Goal: Task Accomplishment & Management: Manage account settings

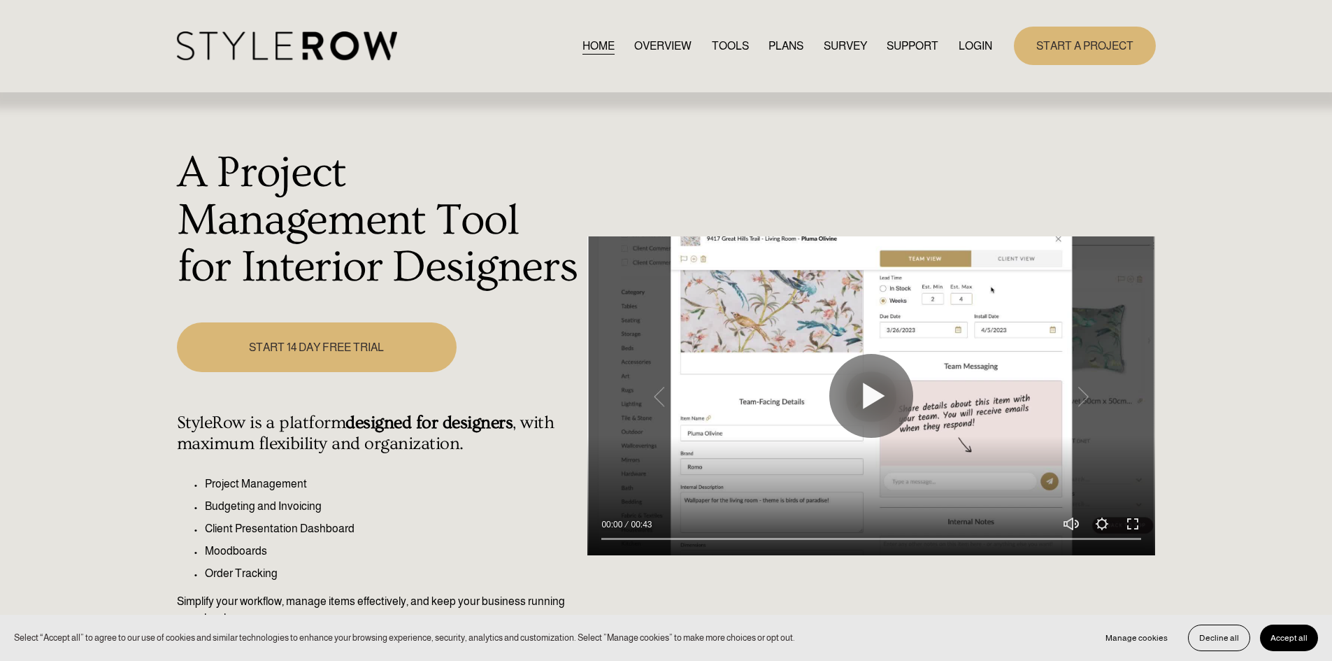
click at [977, 45] on link "LOGIN" at bounding box center [976, 45] width 34 height 19
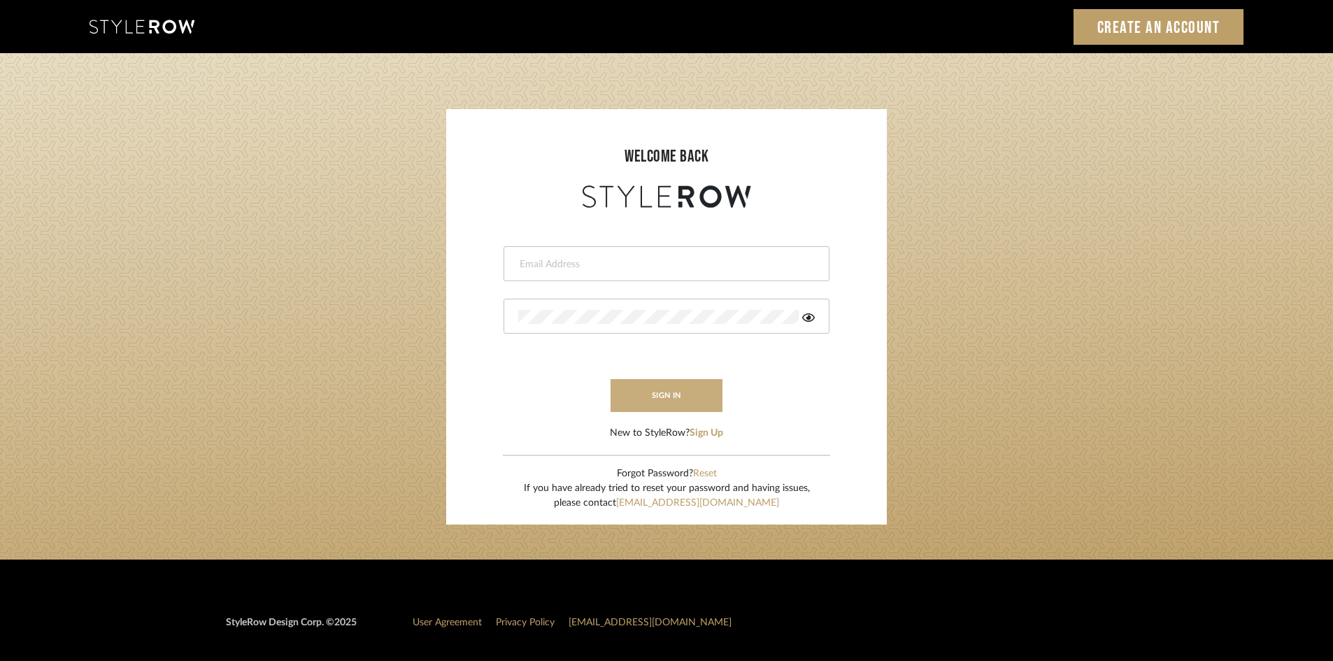
type input "chad@aurorafarewell.com"
click at [713, 396] on button "sign in" at bounding box center [666, 395] width 112 height 33
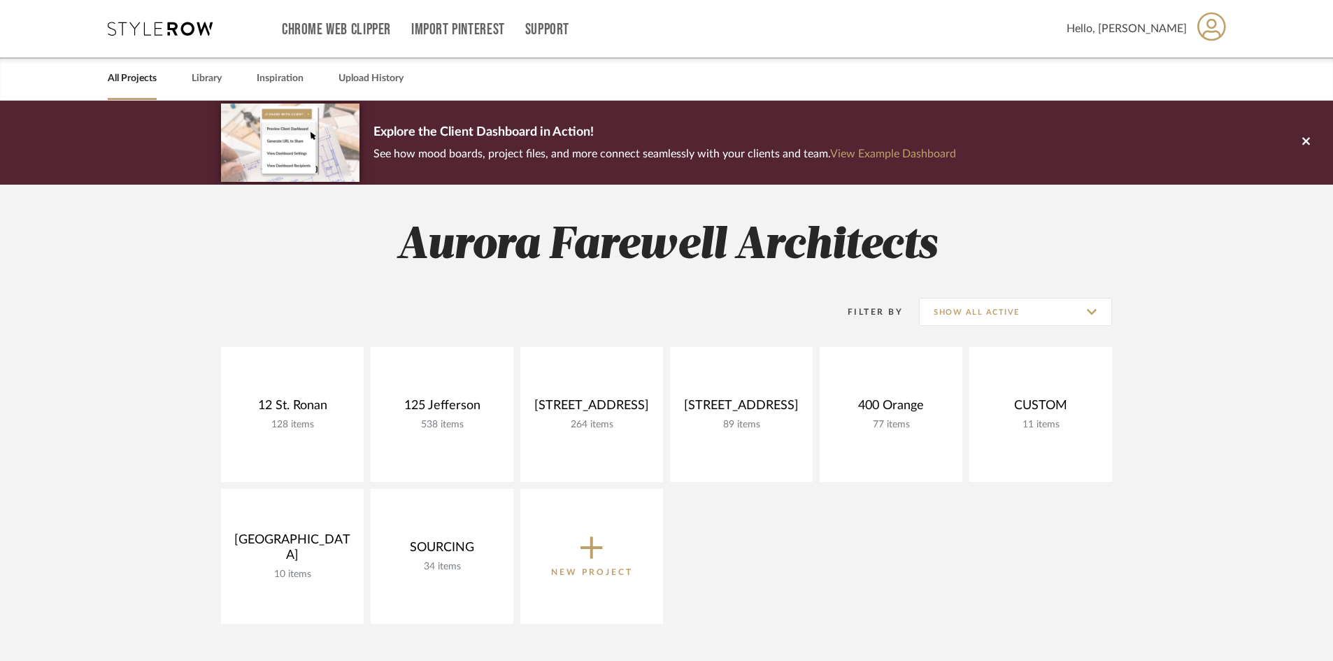
click at [157, 225] on project-collections "Explore the Client Dashboard in Action! See how mood boards, project files, and…" at bounding box center [666, 556] width 1333 height 910
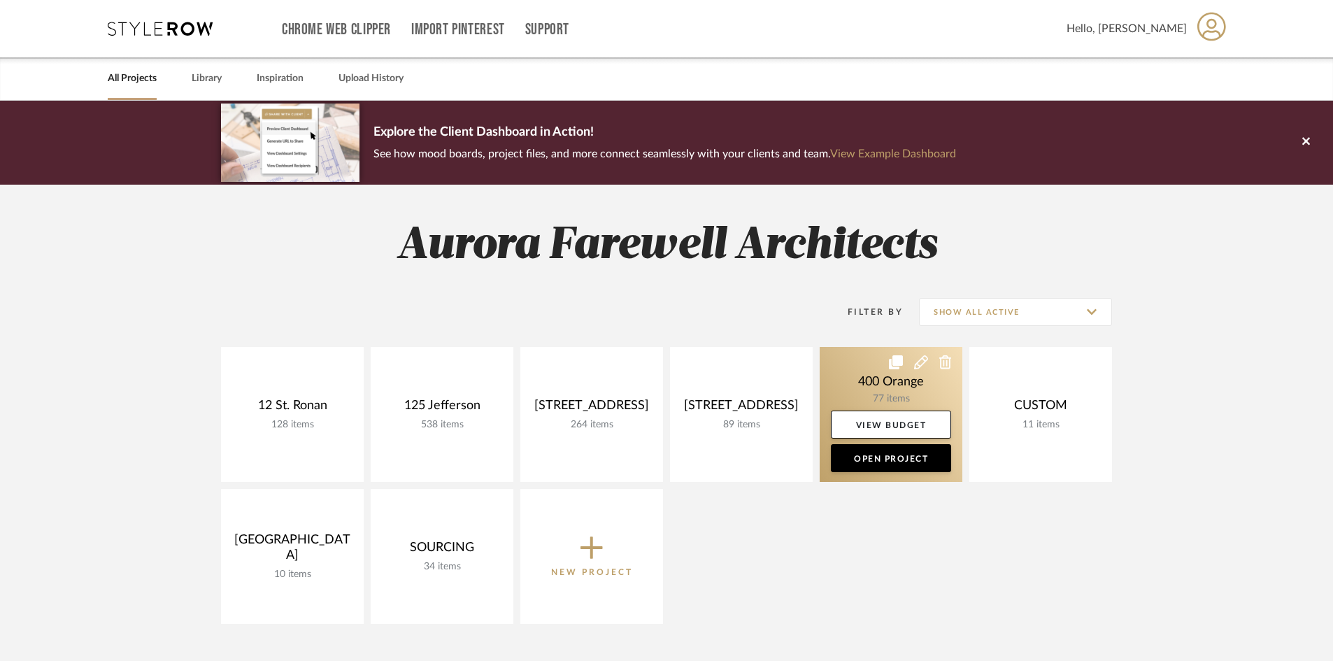
click at [900, 396] on link at bounding box center [890, 414] width 143 height 135
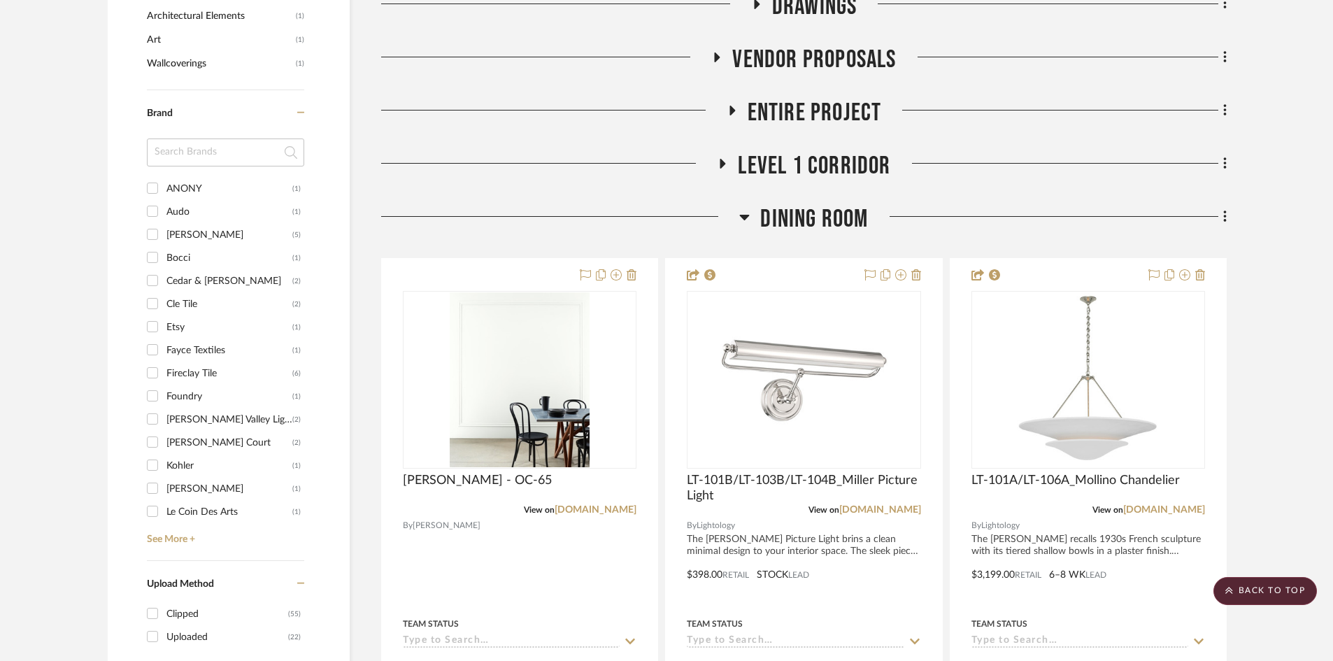
scroll to position [839, 0]
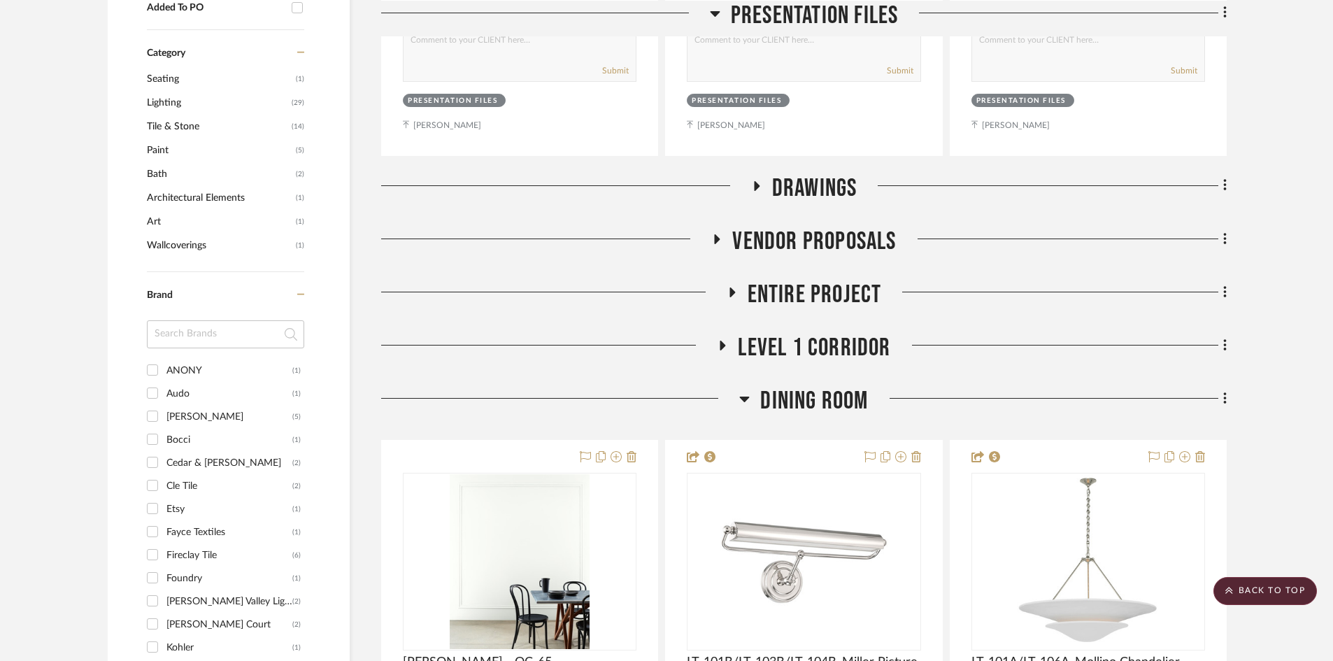
click at [745, 402] on icon at bounding box center [744, 398] width 10 height 17
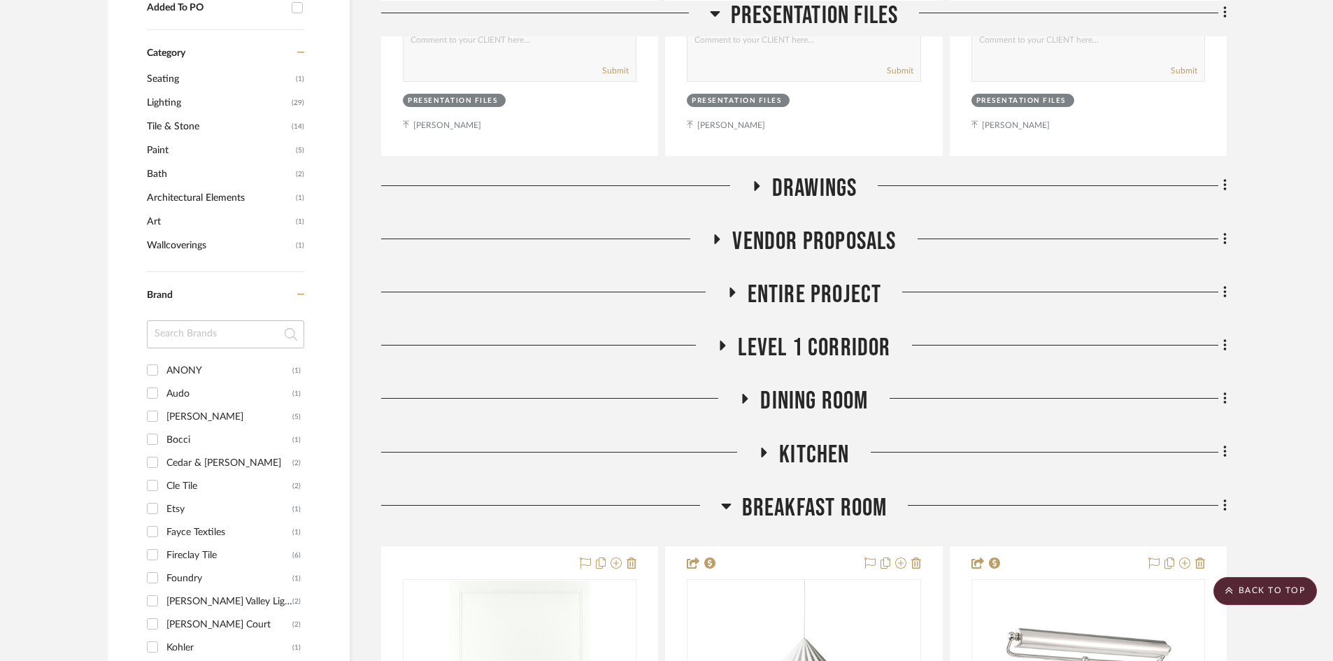
click at [814, 296] on span "Entire Project" at bounding box center [814, 295] width 134 height 30
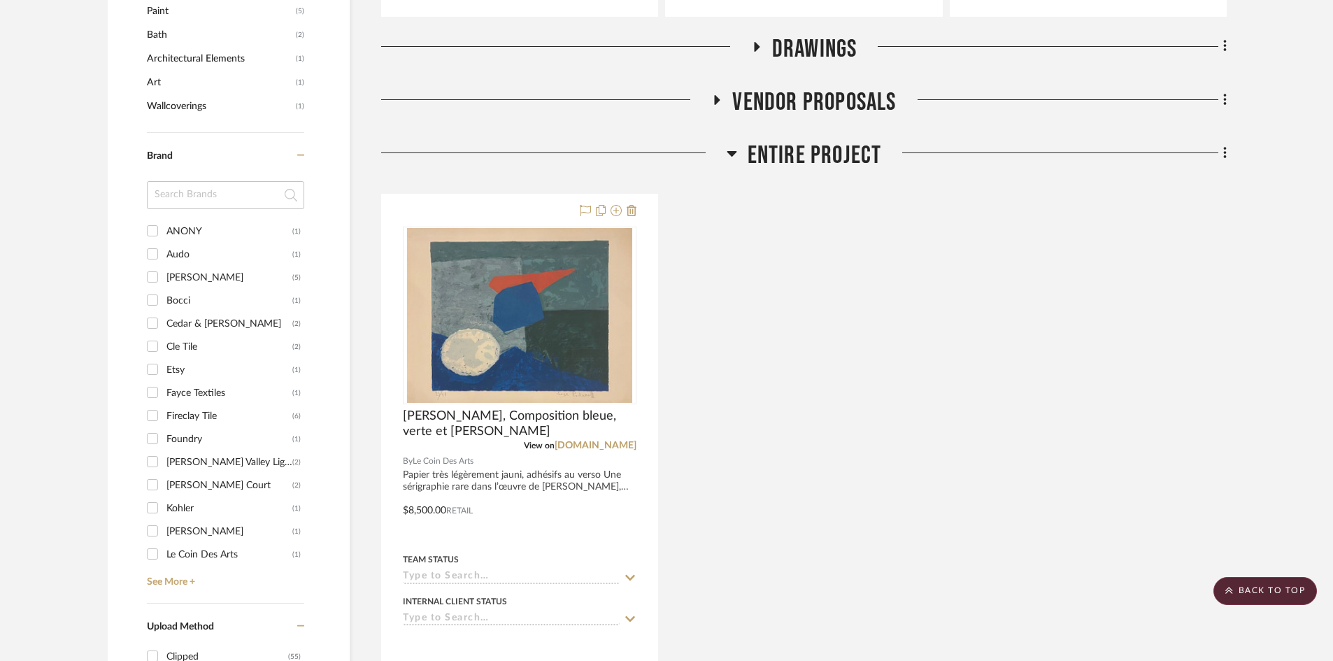
scroll to position [979, 0]
click at [1226, 148] on icon at bounding box center [1224, 152] width 3 height 12
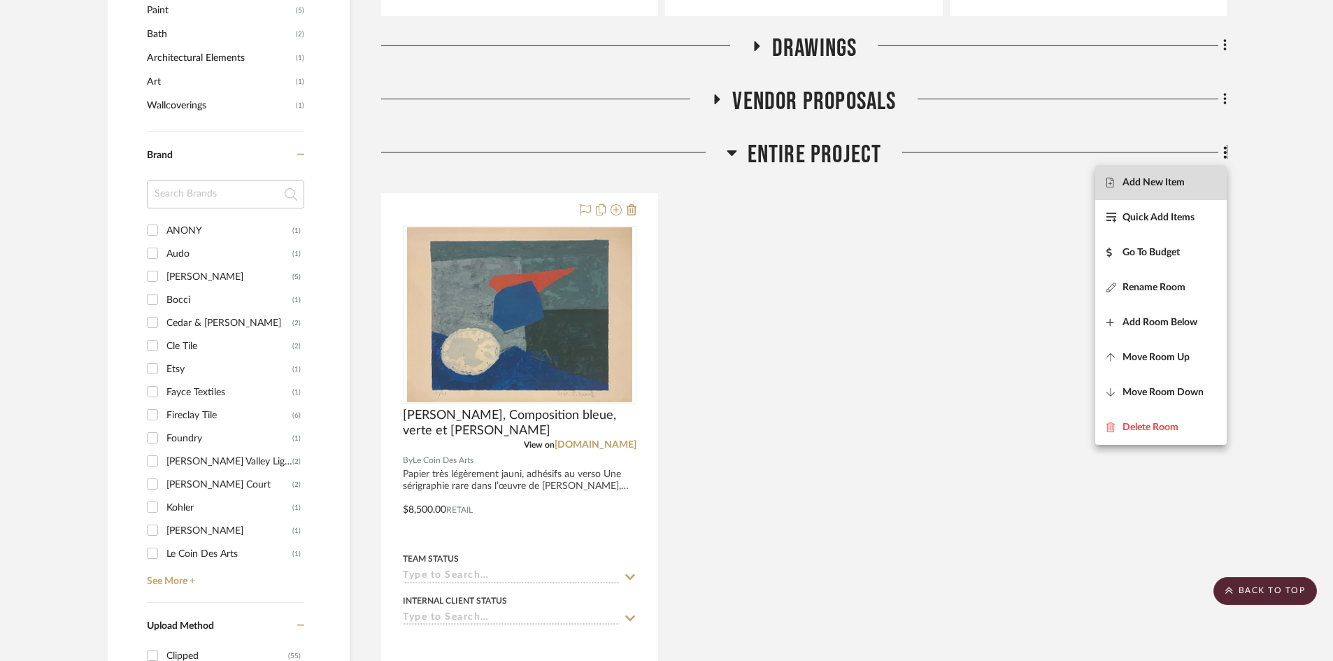
click at [1150, 192] on button "Add New Item" at bounding box center [1160, 182] width 131 height 35
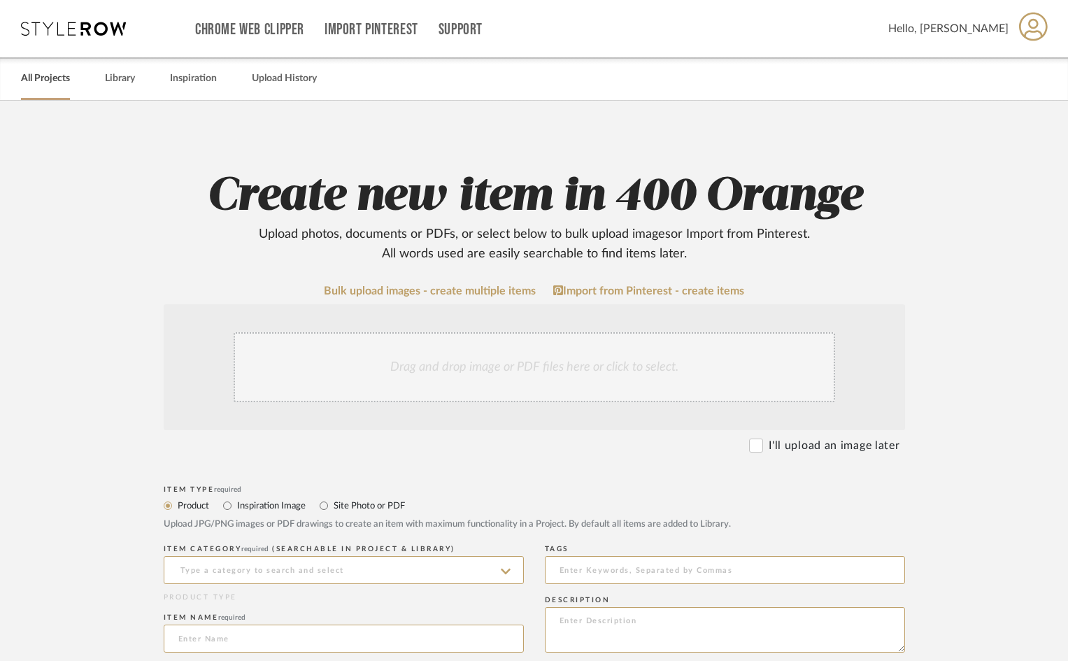
click at [56, 83] on link "All Projects" at bounding box center [45, 78] width 49 height 19
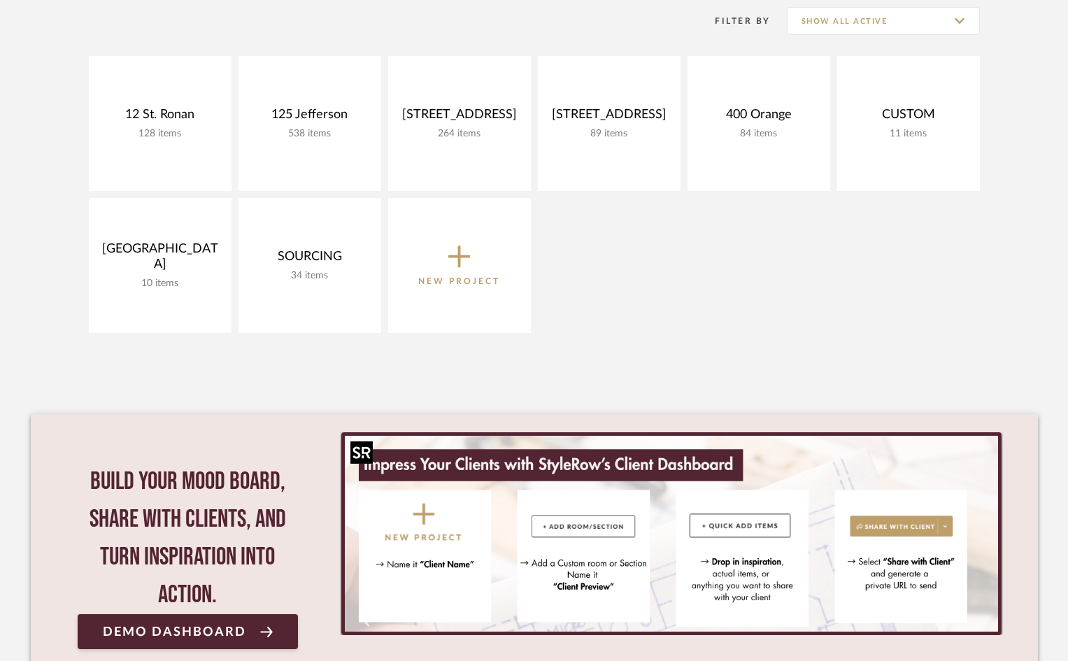
scroll to position [210, 0]
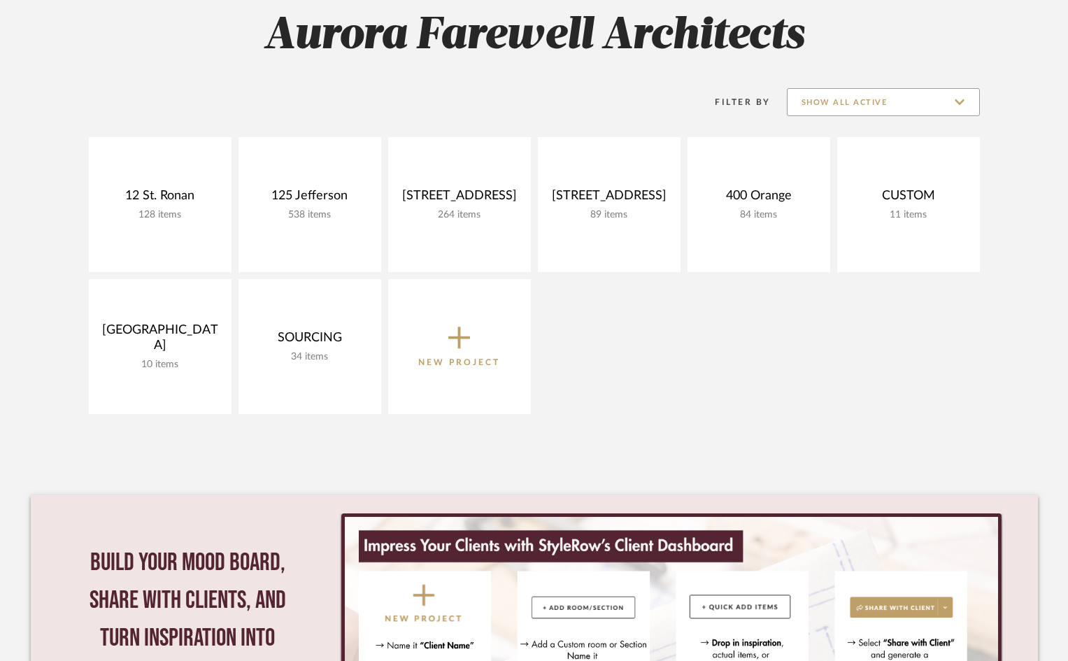
click at [878, 106] on input "Show All Active" at bounding box center [883, 102] width 193 height 28
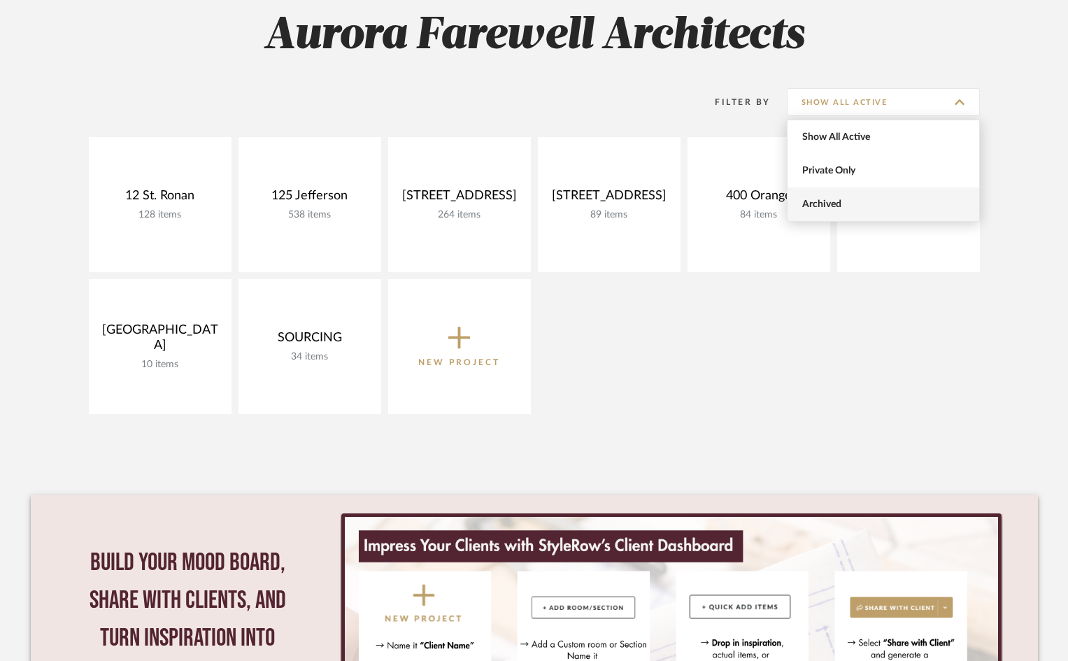
click at [843, 202] on span "Archived" at bounding box center [885, 205] width 166 height 12
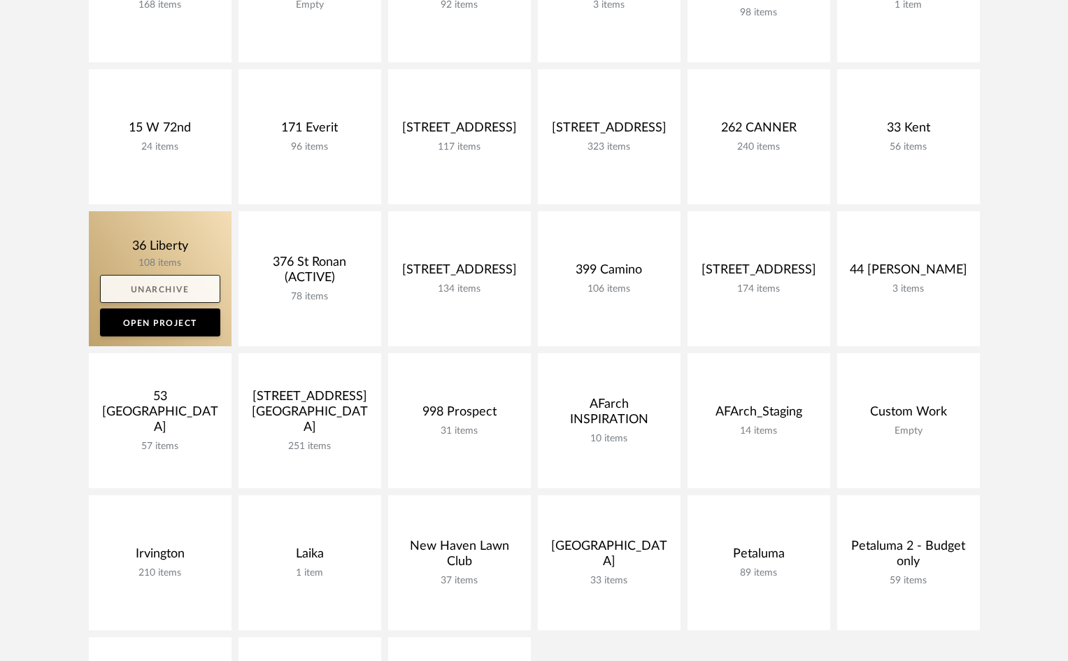
scroll to position [280, 0]
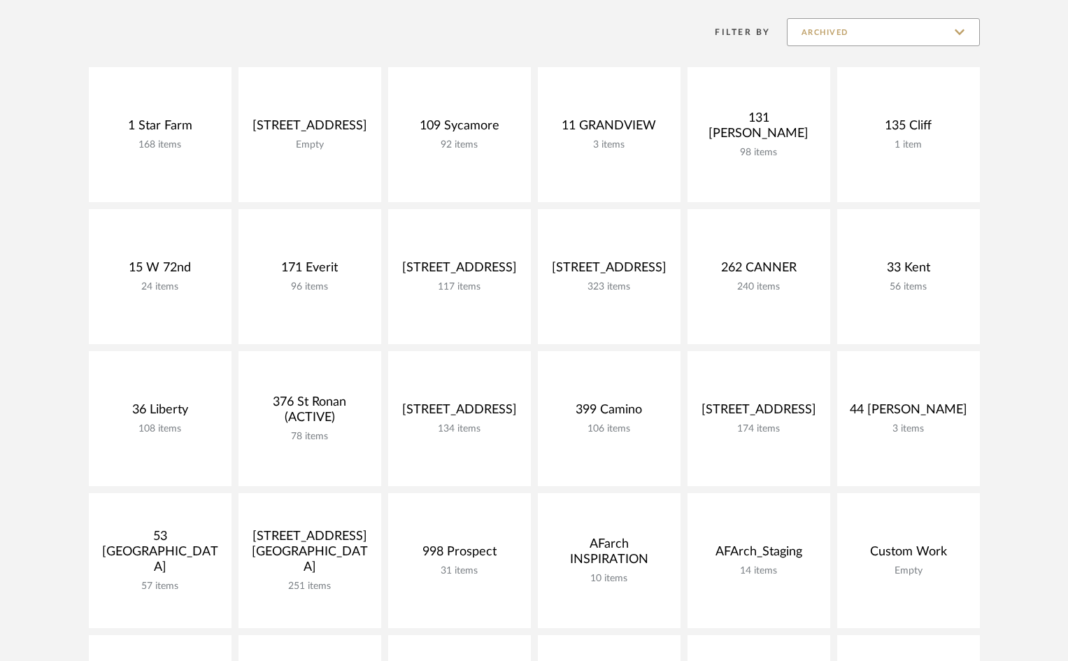
click at [949, 22] on input "Archived" at bounding box center [883, 32] width 193 height 28
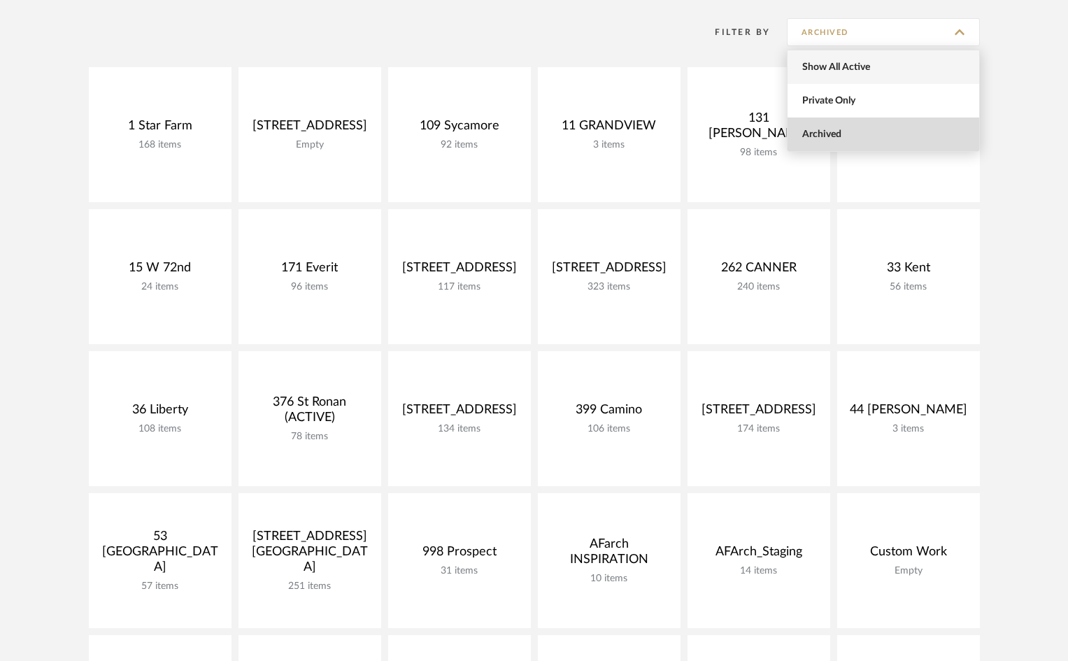
drag, startPoint x: 872, startPoint y: 98, endPoint x: 878, endPoint y: 68, distance: 30.7
click at [878, 68] on div "Show All Active Private Only Archived" at bounding box center [883, 101] width 193 height 102
click at [878, 68] on span "Show All Active" at bounding box center [885, 68] width 166 height 12
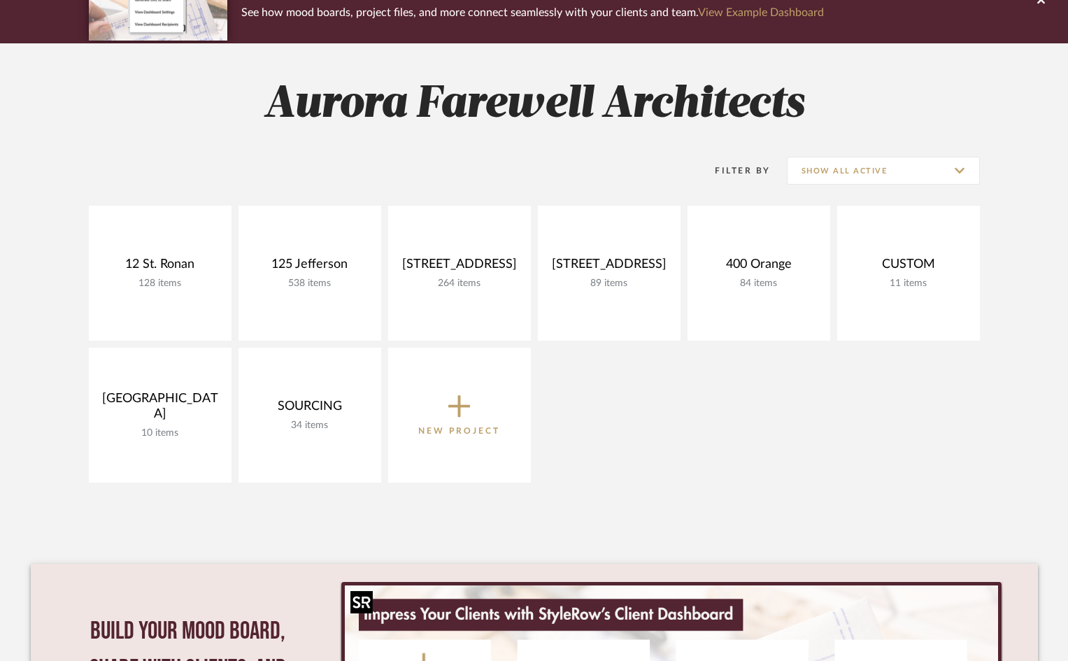
scroll to position [140, 0]
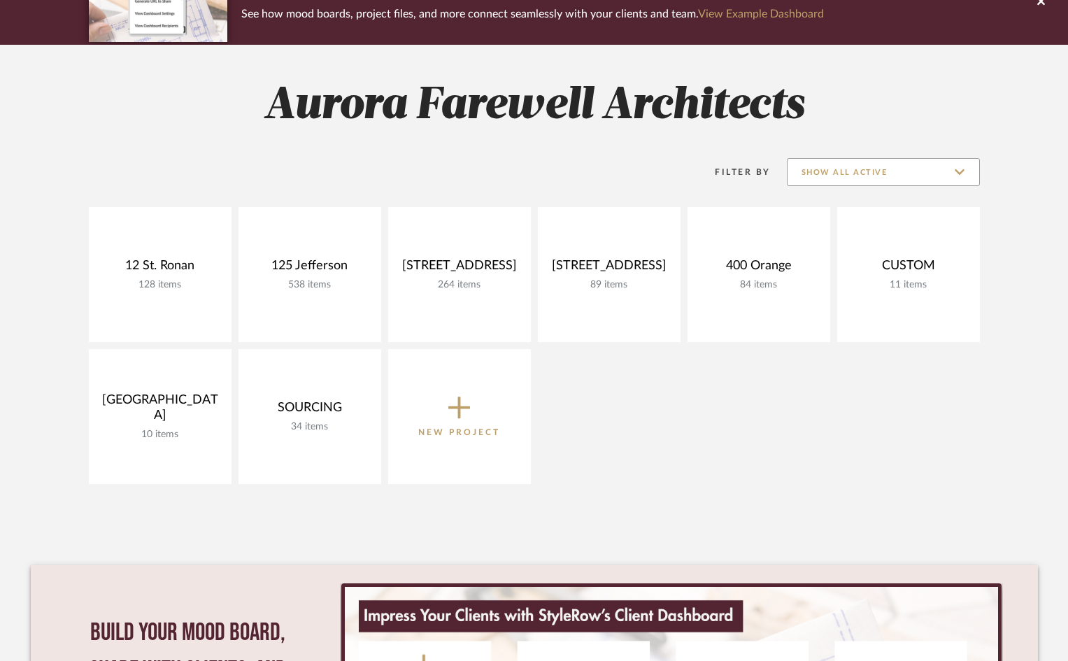
click at [861, 170] on input "Show All Active" at bounding box center [883, 172] width 193 height 28
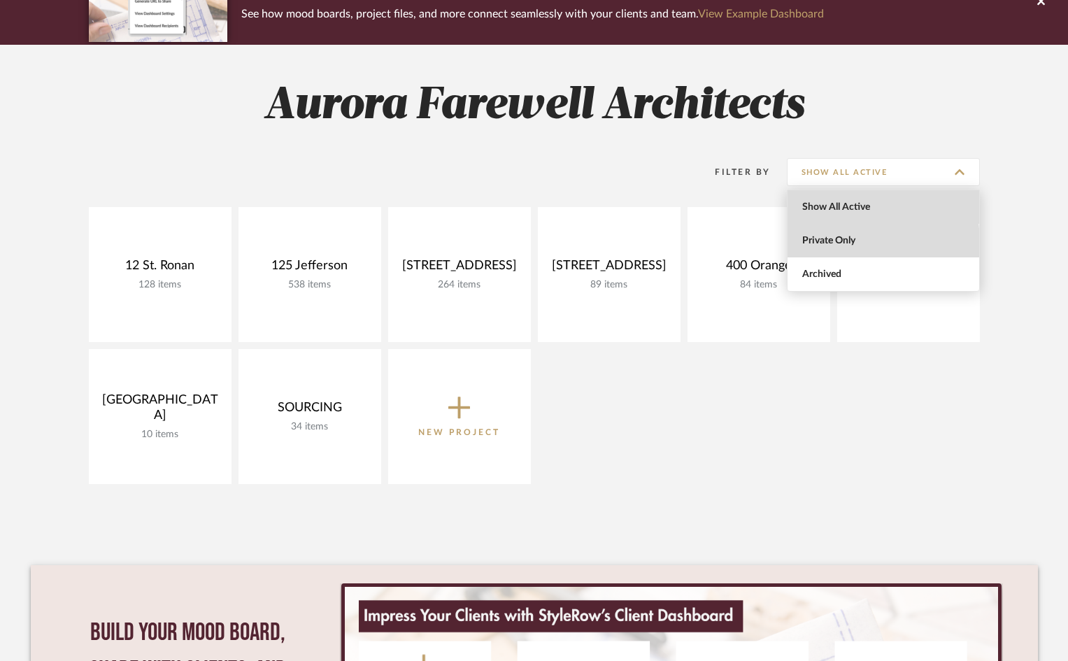
click at [840, 243] on span "Private Only" at bounding box center [885, 241] width 166 height 12
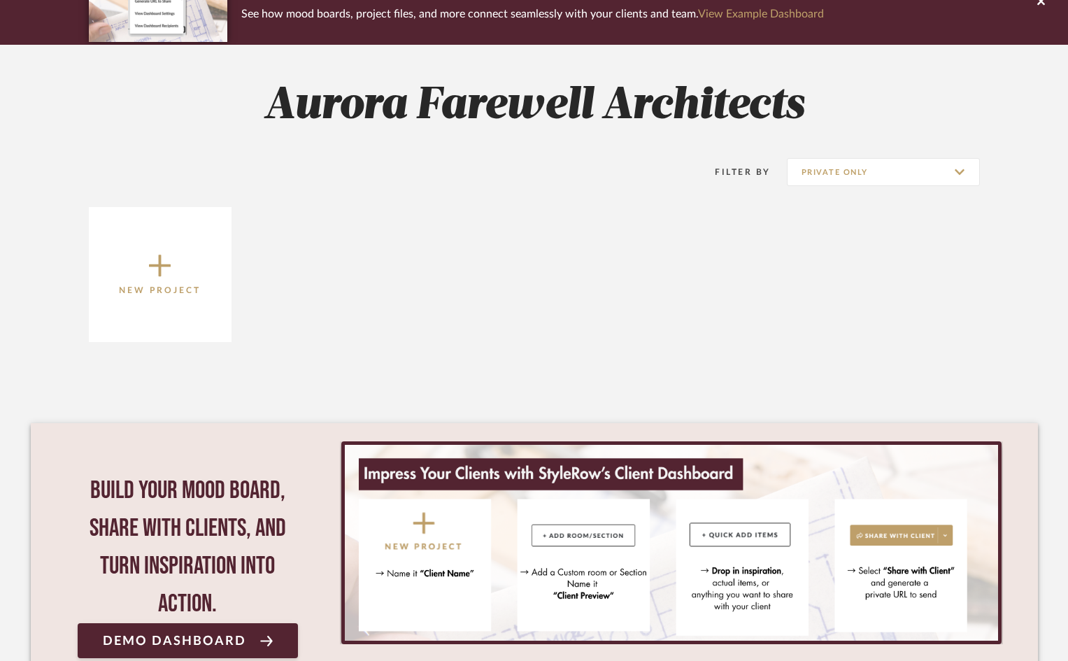
click at [839, 187] on div "Filter By Private Only" at bounding box center [830, 172] width 299 height 35
click at [866, 178] on input "Private Only" at bounding box center [883, 172] width 193 height 28
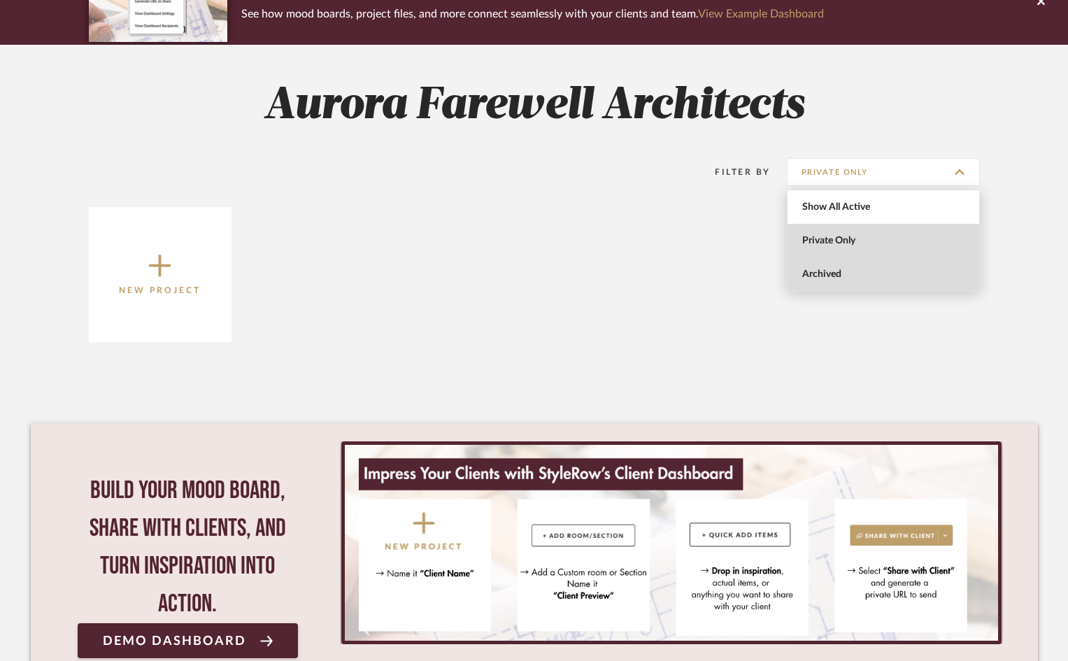
click at [852, 267] on span "Archived" at bounding box center [883, 274] width 192 height 34
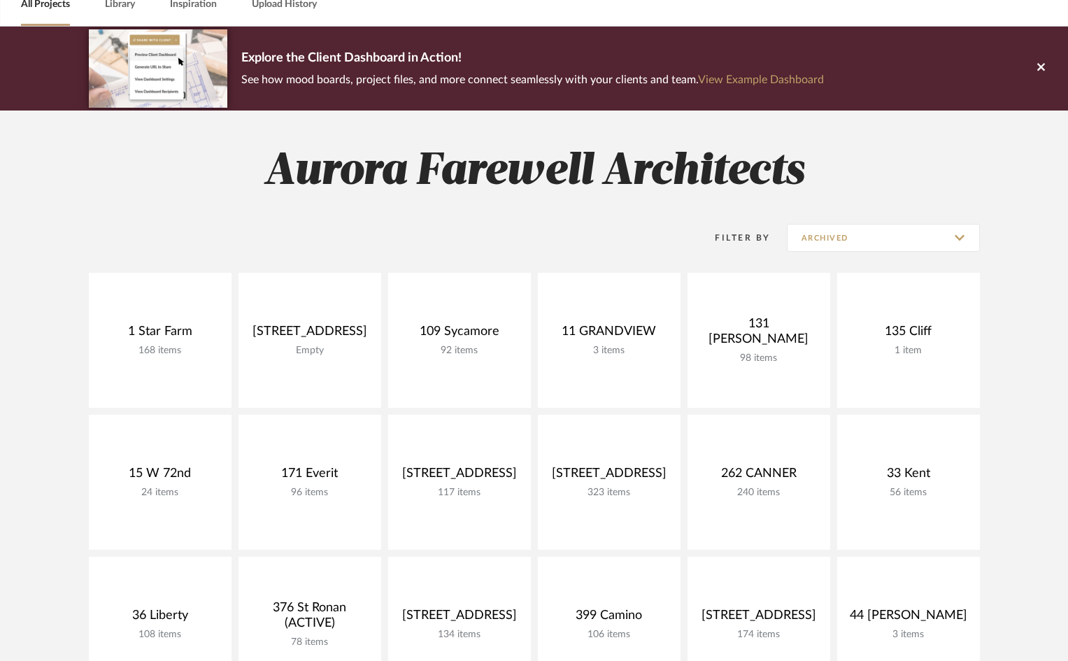
scroll to position [70, 0]
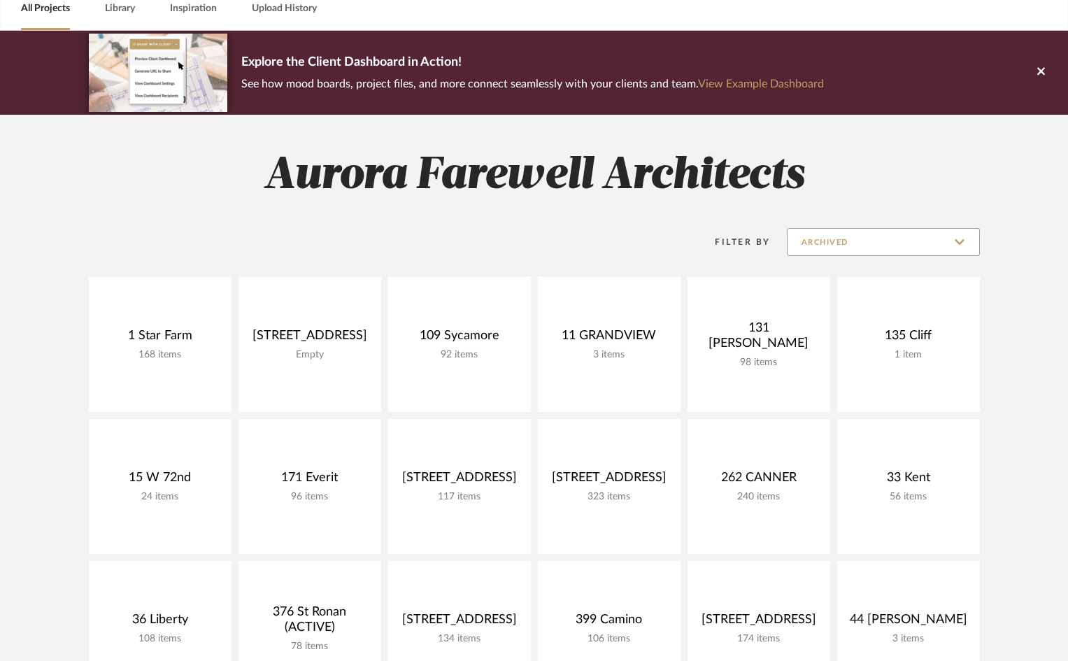
click at [882, 243] on input "Archived" at bounding box center [883, 242] width 193 height 28
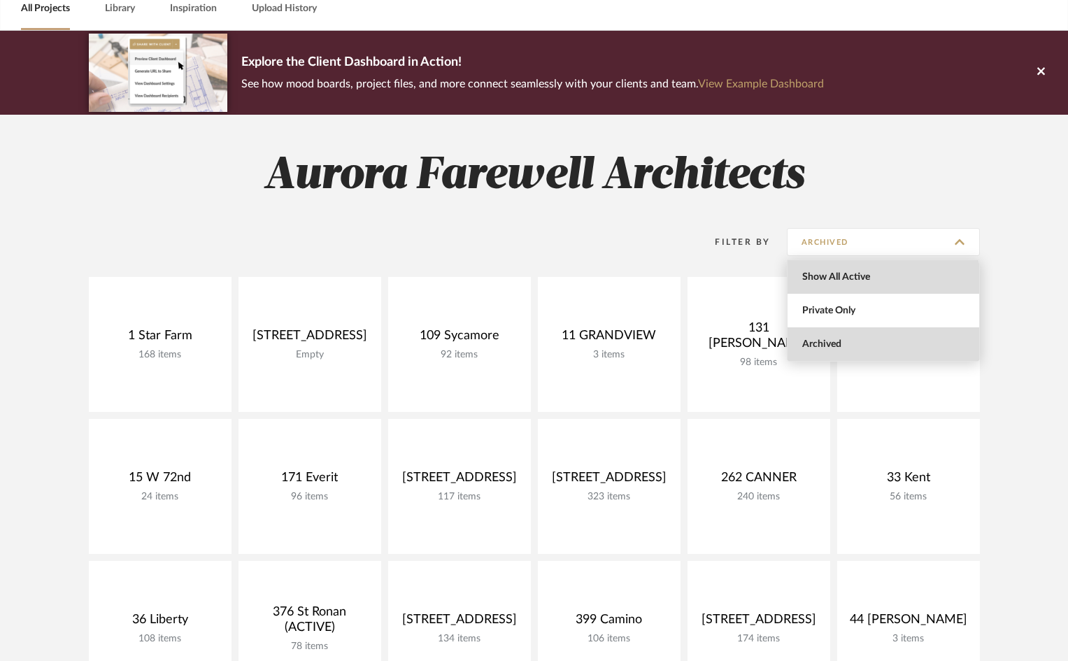
click at [851, 282] on span "Show All Active" at bounding box center [885, 277] width 166 height 12
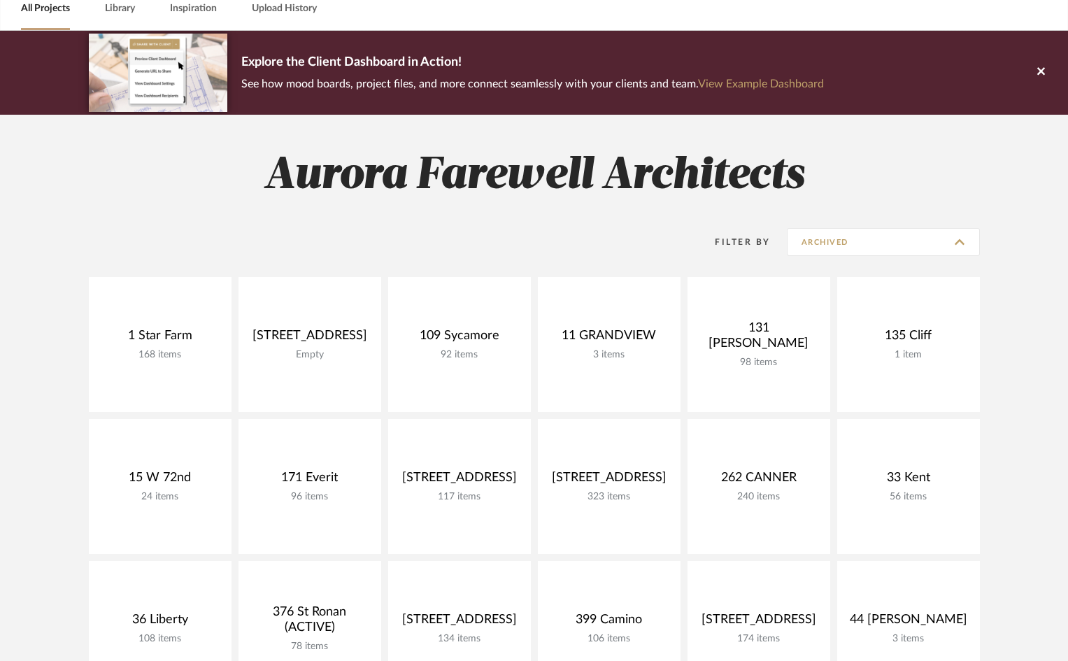
type input "Show All Active"
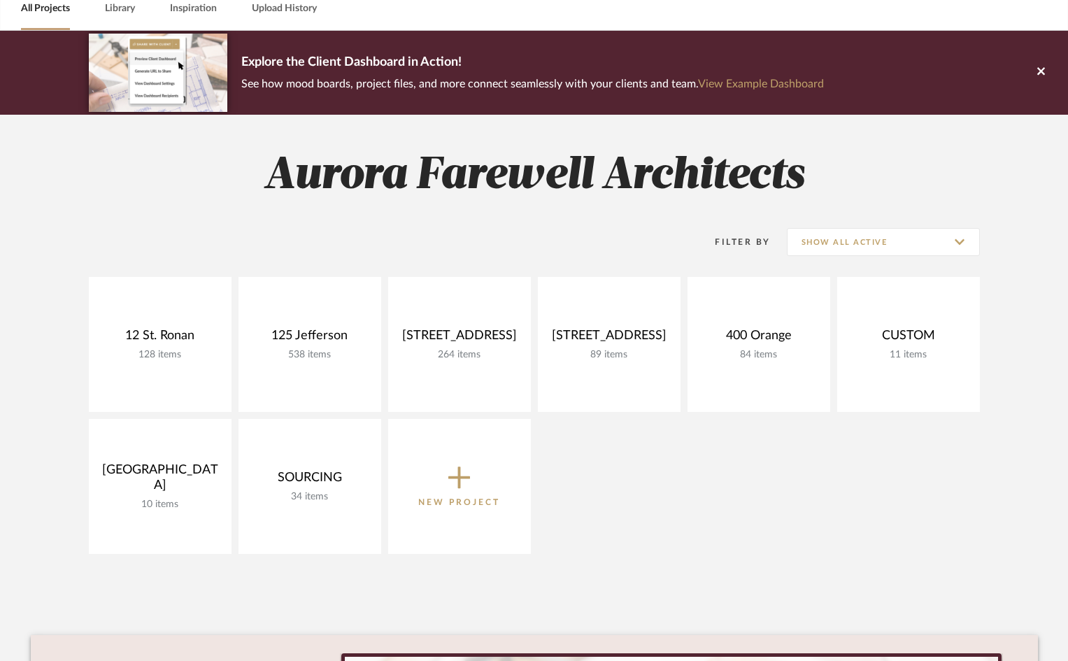
drag, startPoint x: 452, startPoint y: 305, endPoint x: 427, endPoint y: 259, distance: 52.6
click at [427, 237] on div "Filter By Show All Active" at bounding box center [534, 241] width 891 height 35
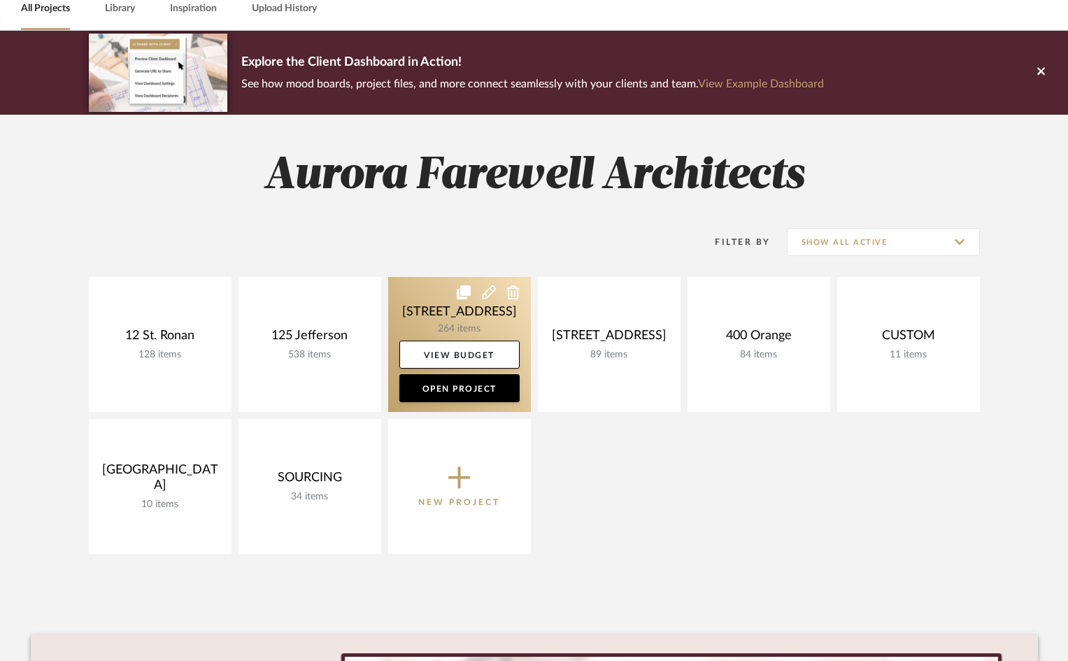
click at [428, 312] on link at bounding box center [459, 344] width 143 height 135
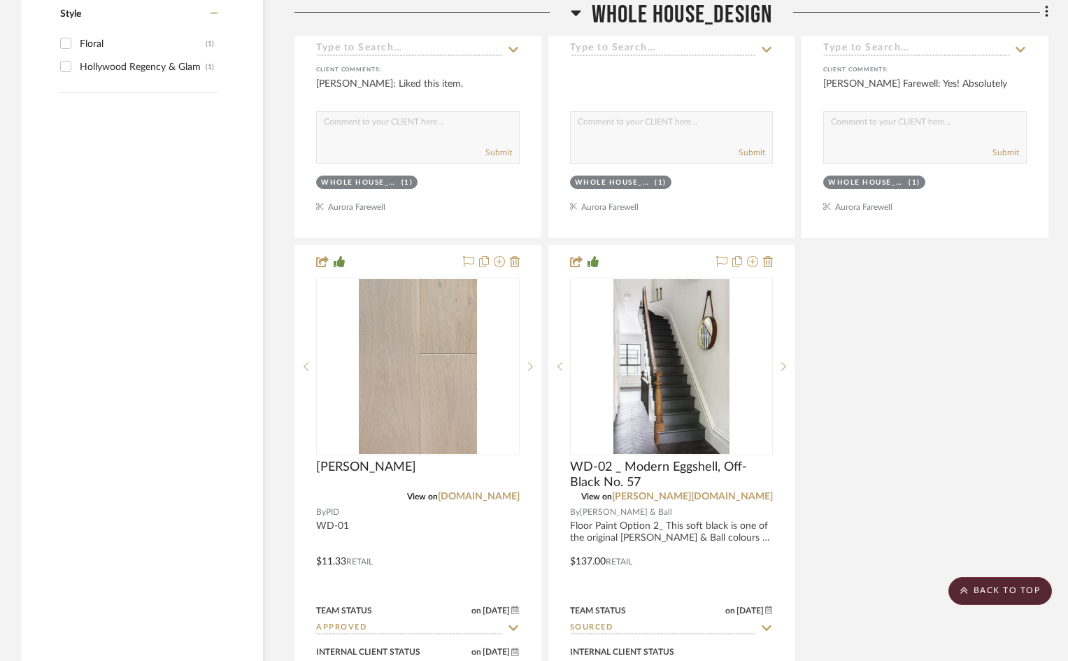
scroll to position [2867, 0]
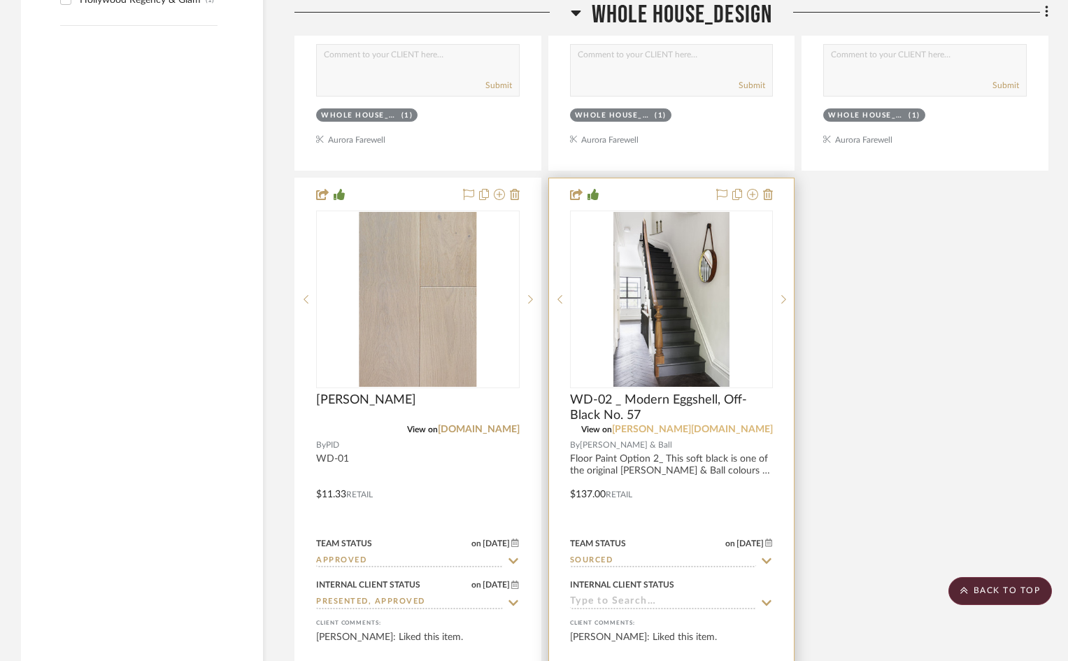
click at [740, 434] on link "[PERSON_NAME][DOMAIN_NAME]" at bounding box center [692, 429] width 161 height 10
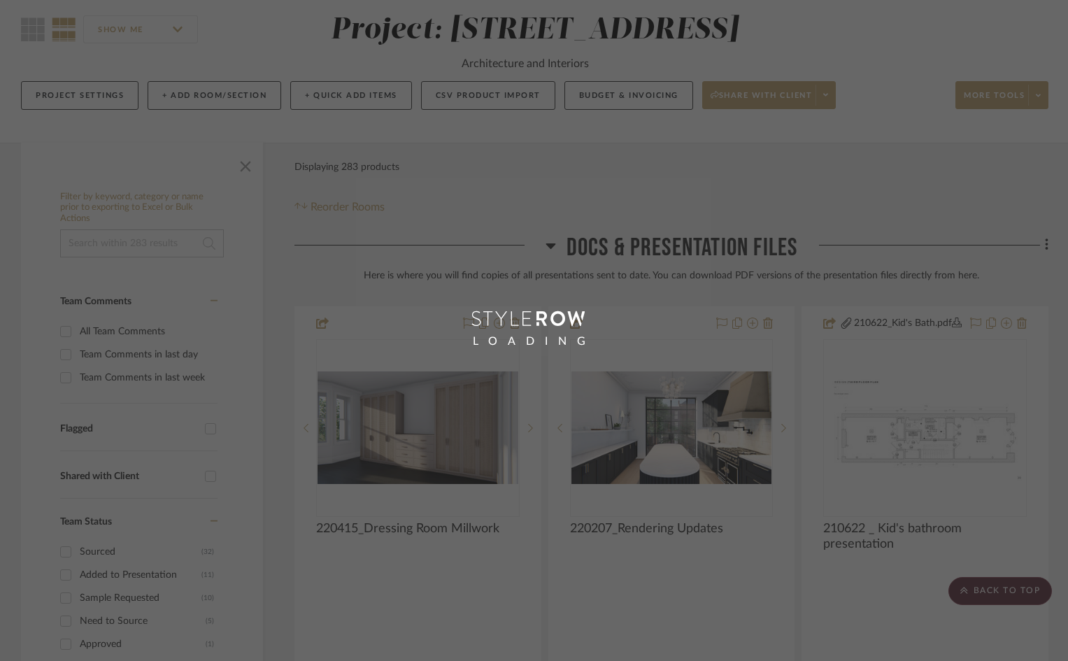
scroll to position [70, 0]
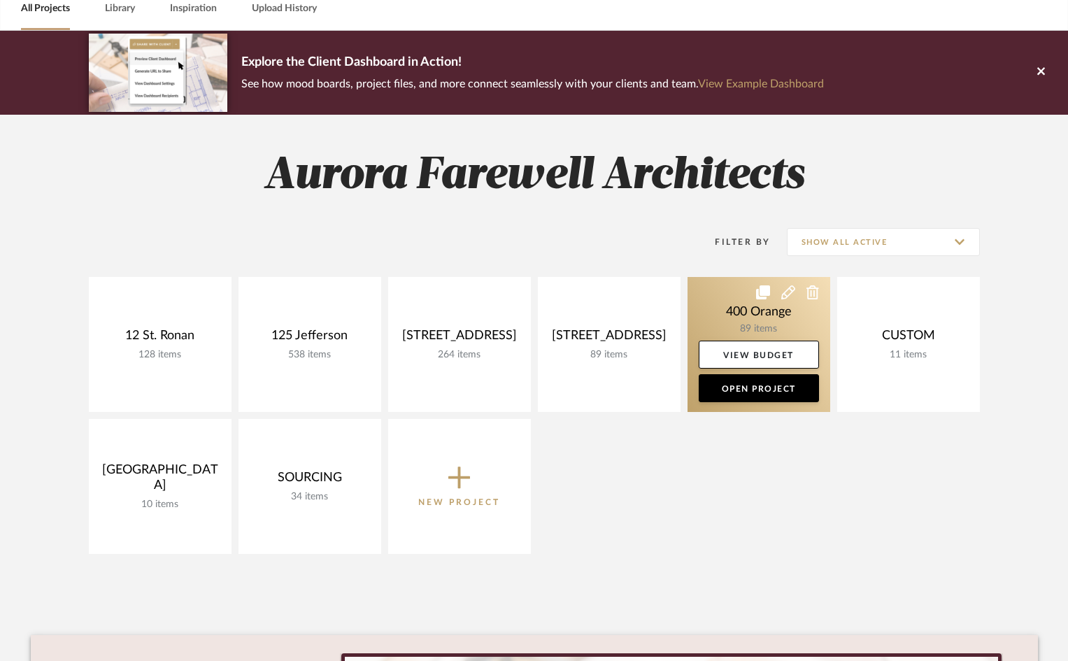
click at [748, 326] on link at bounding box center [758, 344] width 143 height 135
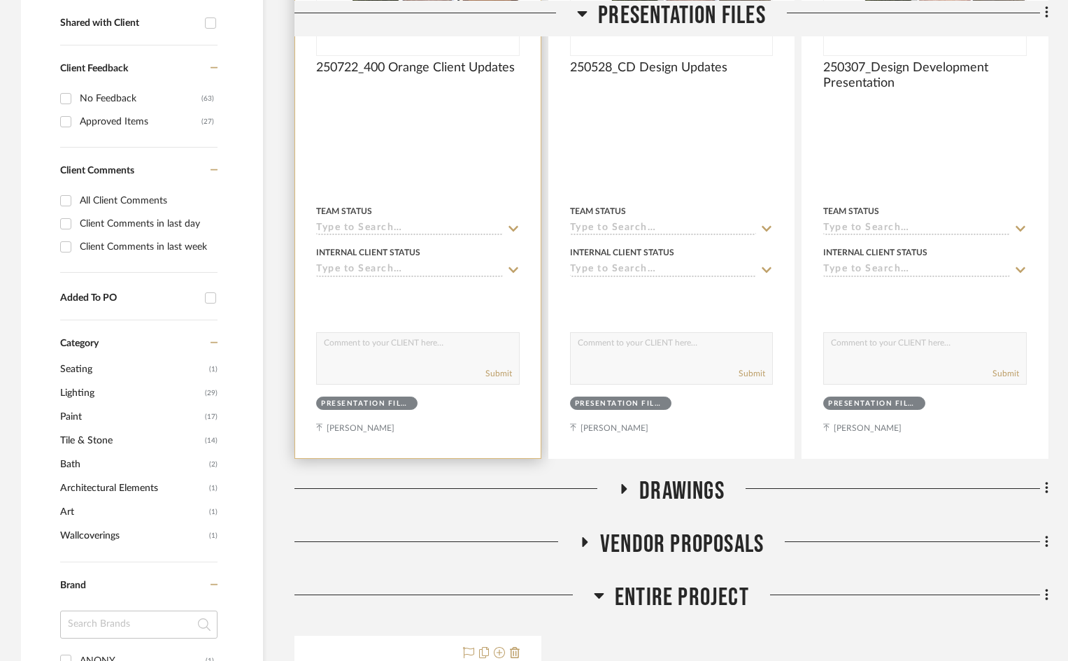
scroll to position [769, 0]
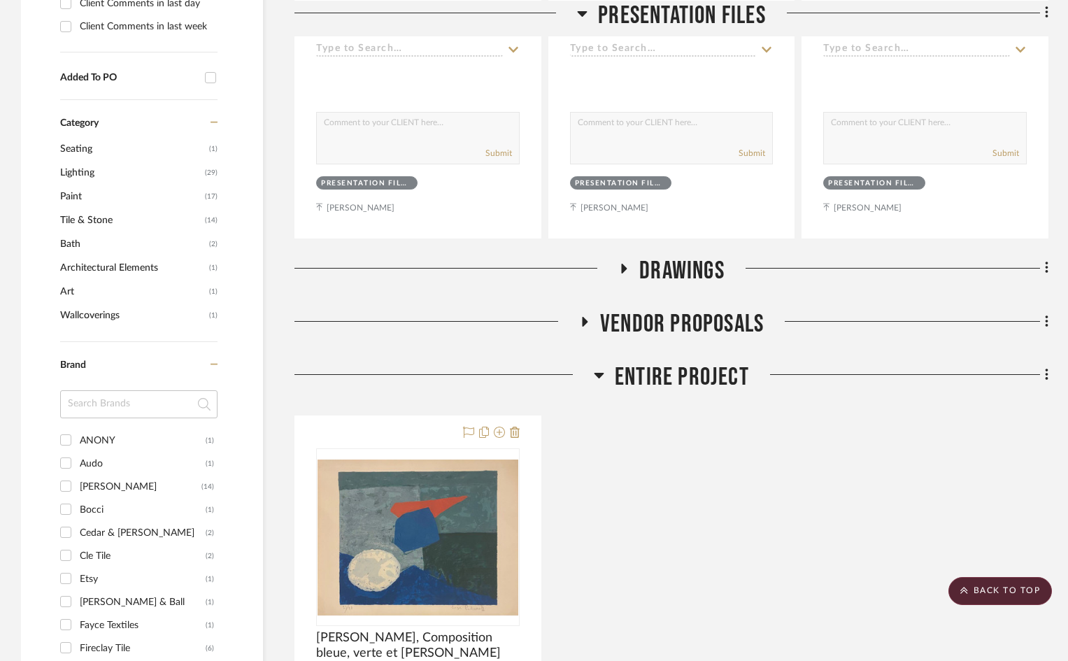
click at [696, 378] on span "Entire Project" at bounding box center [682, 377] width 134 height 30
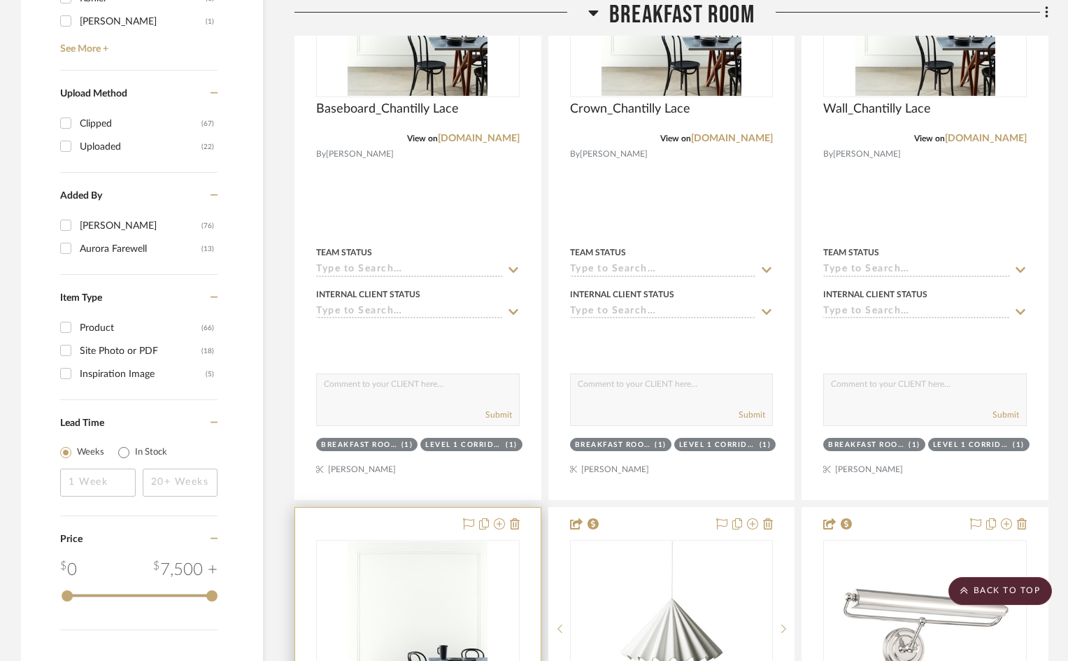
scroll to position [1678, 0]
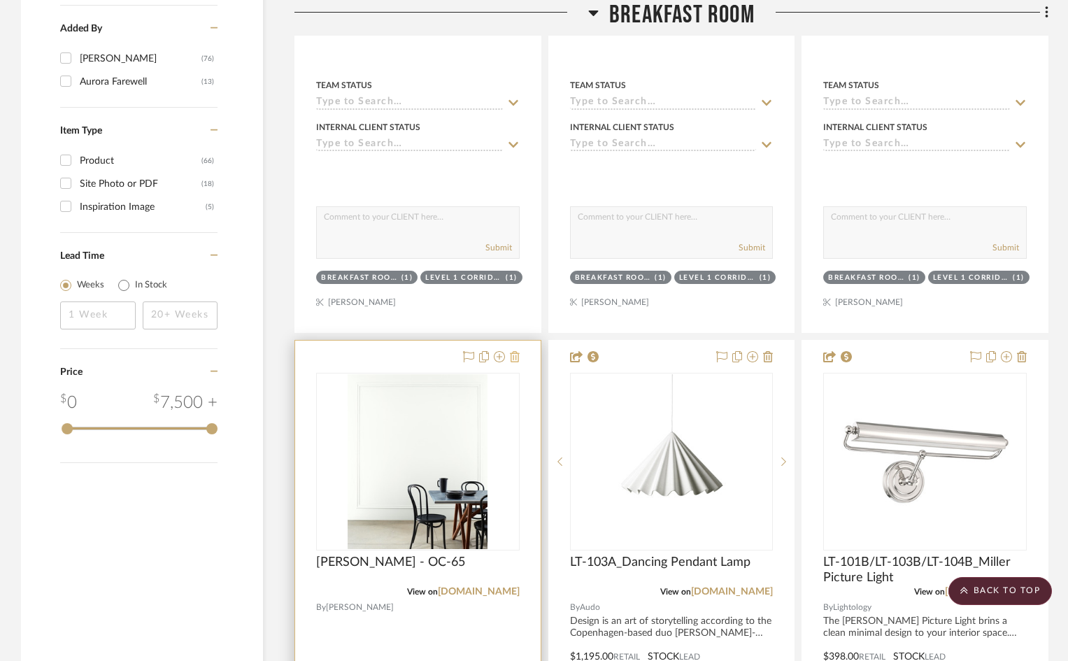
click at [518, 359] on icon at bounding box center [515, 356] width 10 height 11
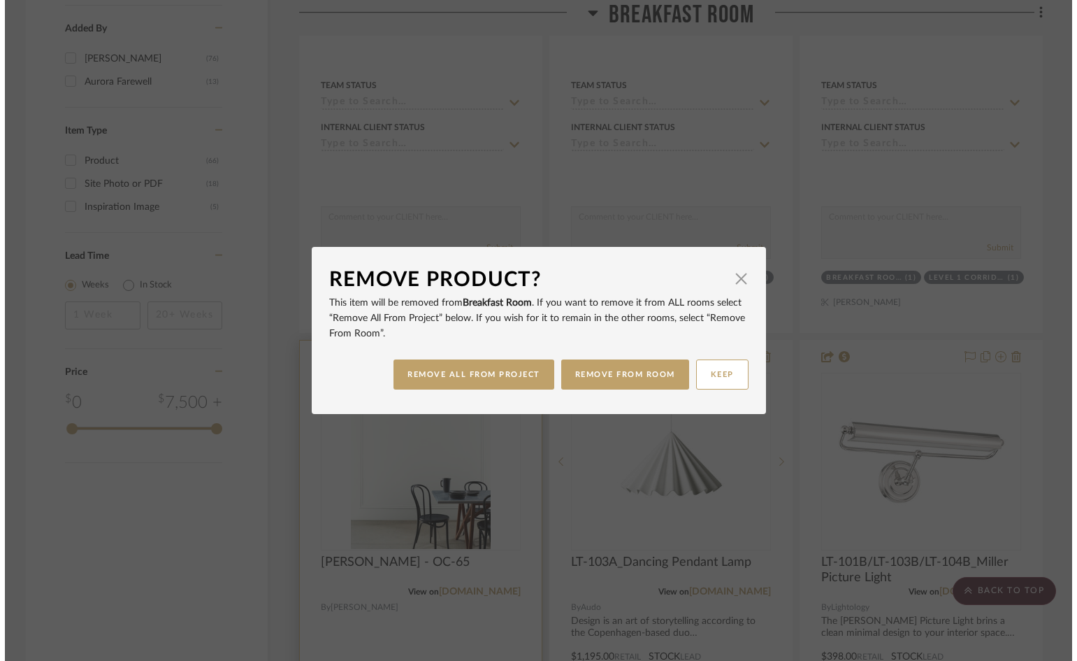
scroll to position [0, 0]
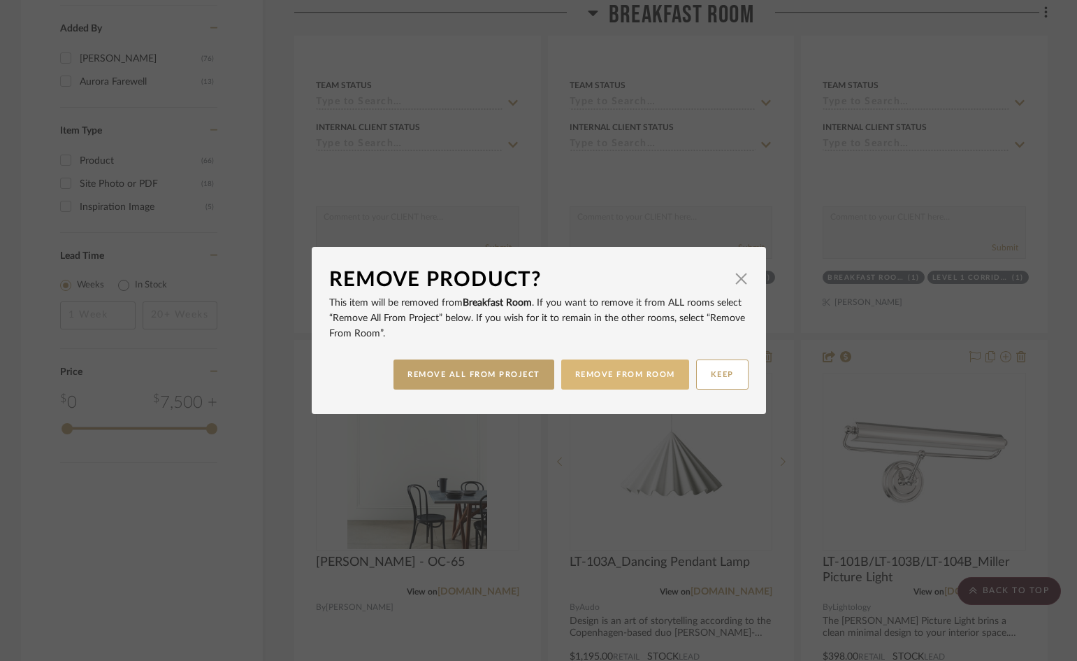
click at [638, 376] on button "REMOVE FROM ROOM" at bounding box center [625, 374] width 128 height 30
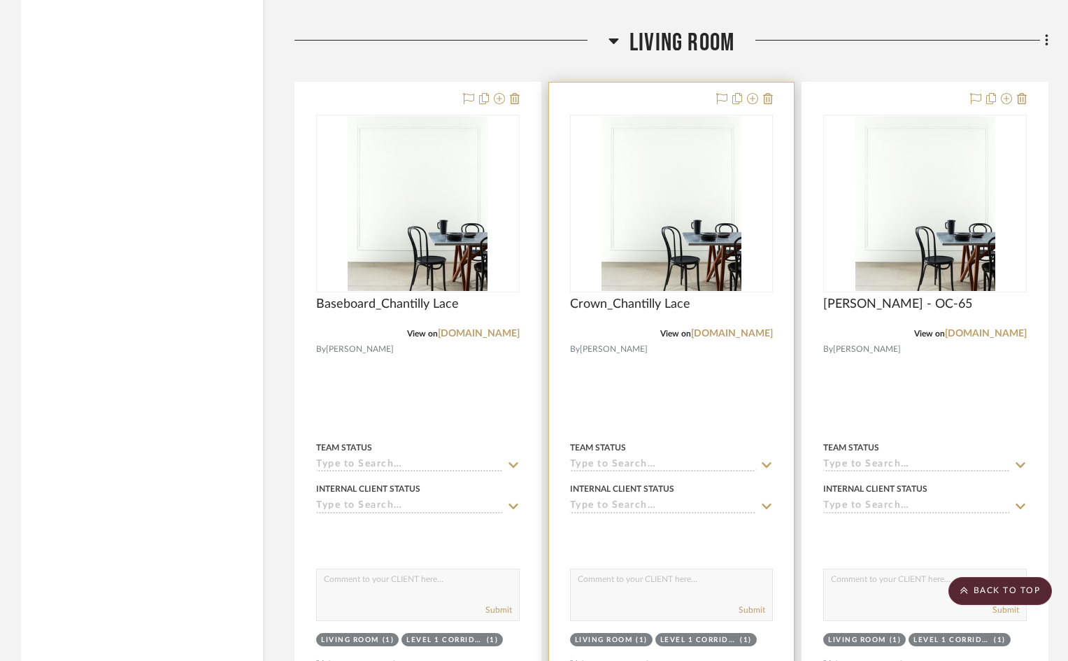
scroll to position [2657, 0]
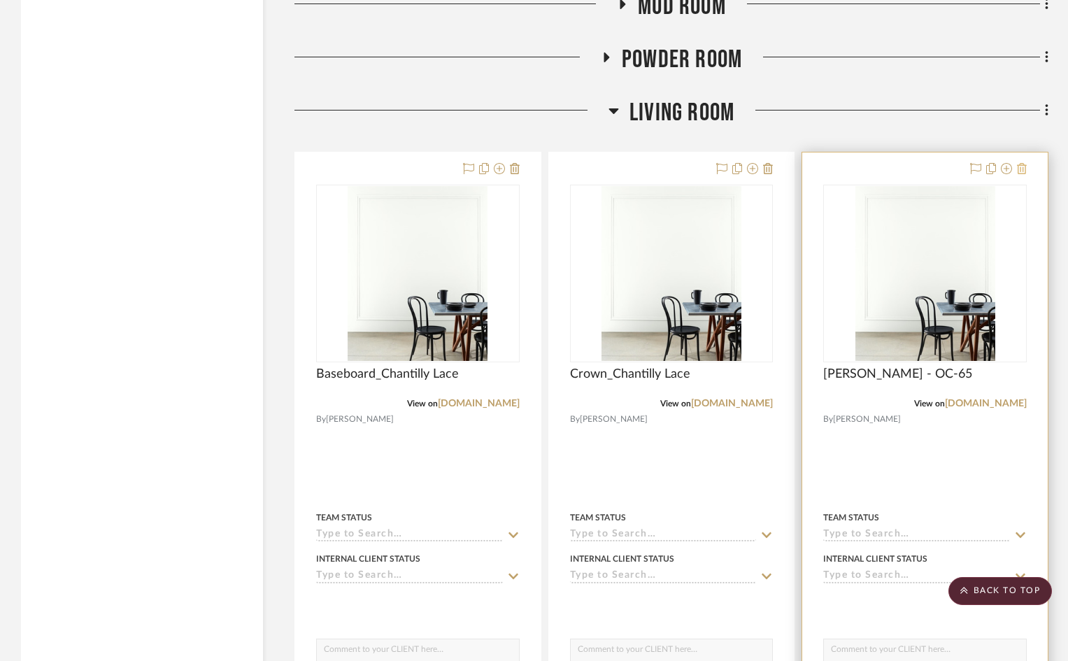
click at [1023, 168] on icon at bounding box center [1022, 168] width 10 height 11
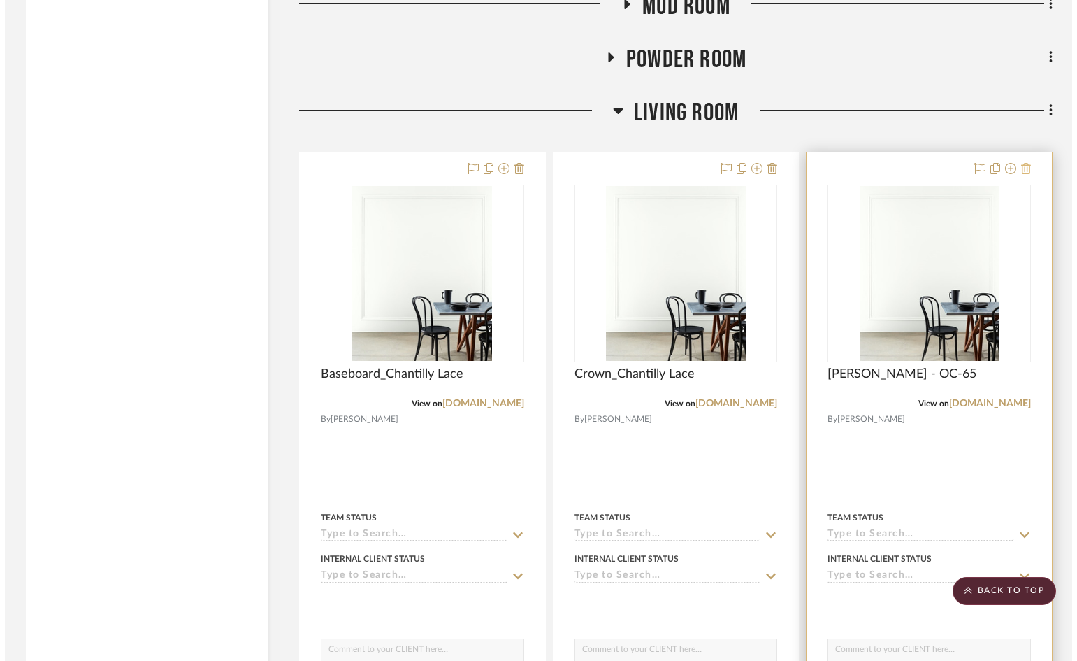
scroll to position [0, 0]
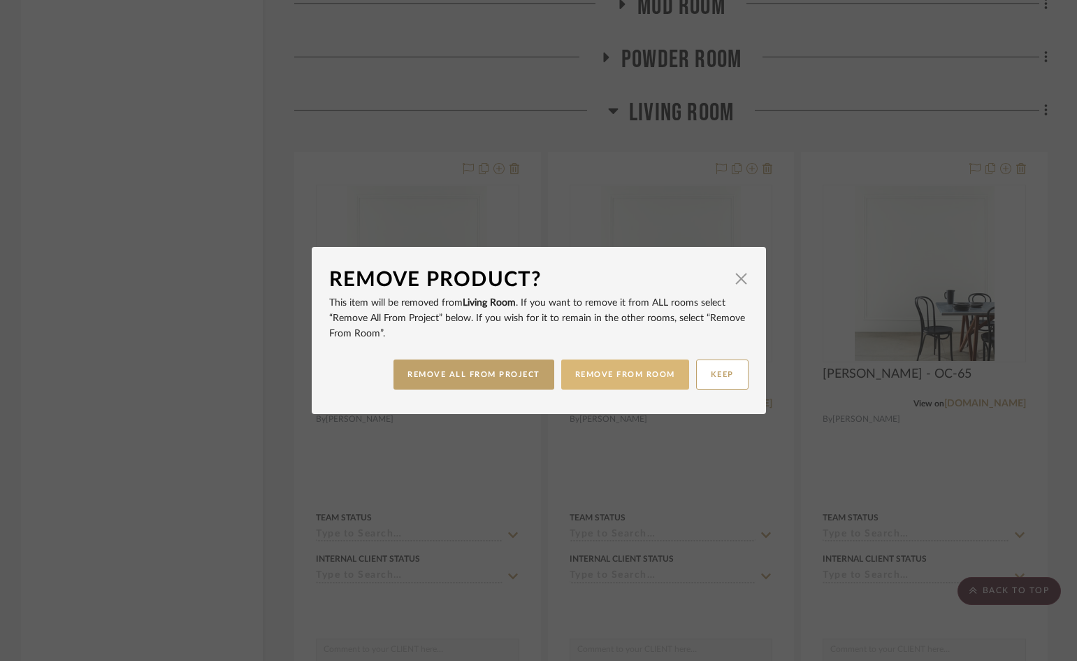
click at [601, 379] on button "REMOVE FROM ROOM" at bounding box center [625, 374] width 128 height 30
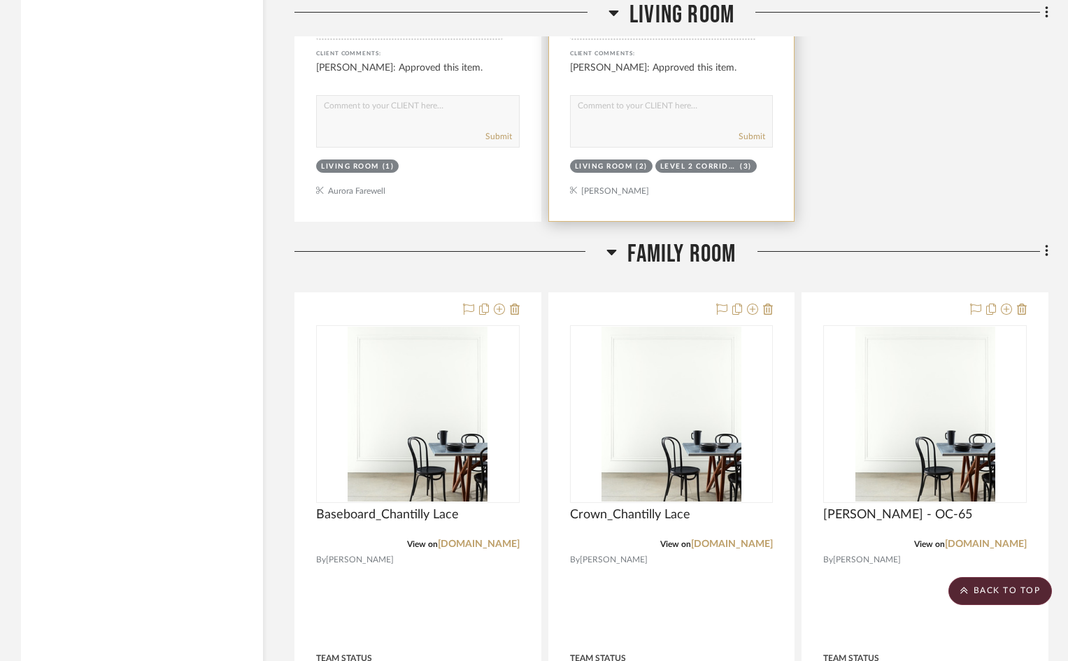
scroll to position [3846, 0]
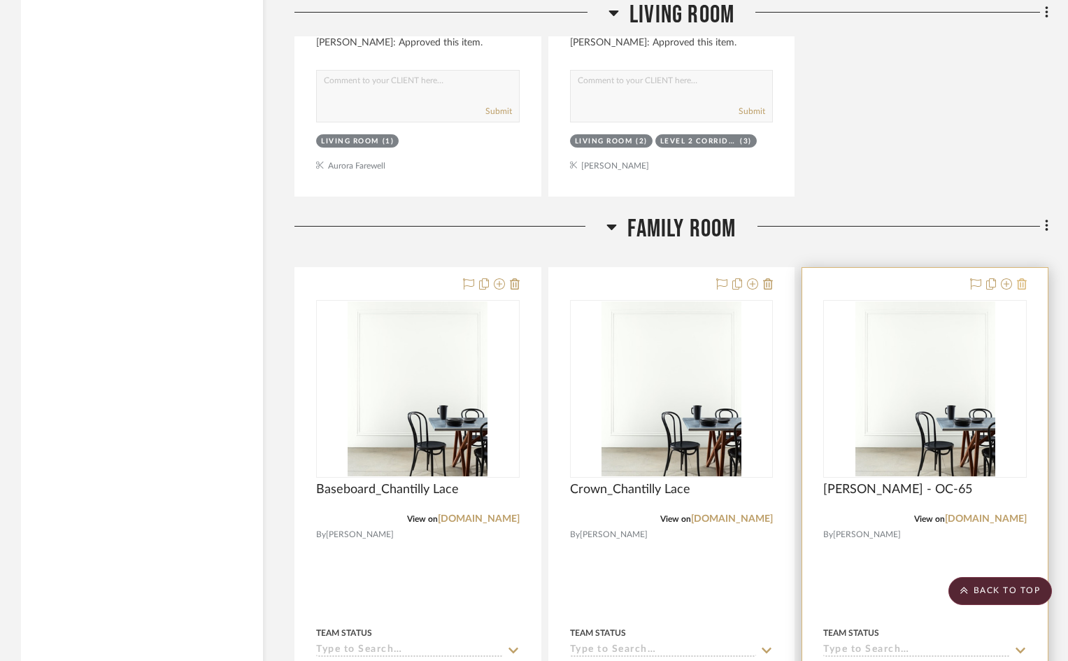
click at [1022, 282] on icon at bounding box center [1022, 283] width 10 height 11
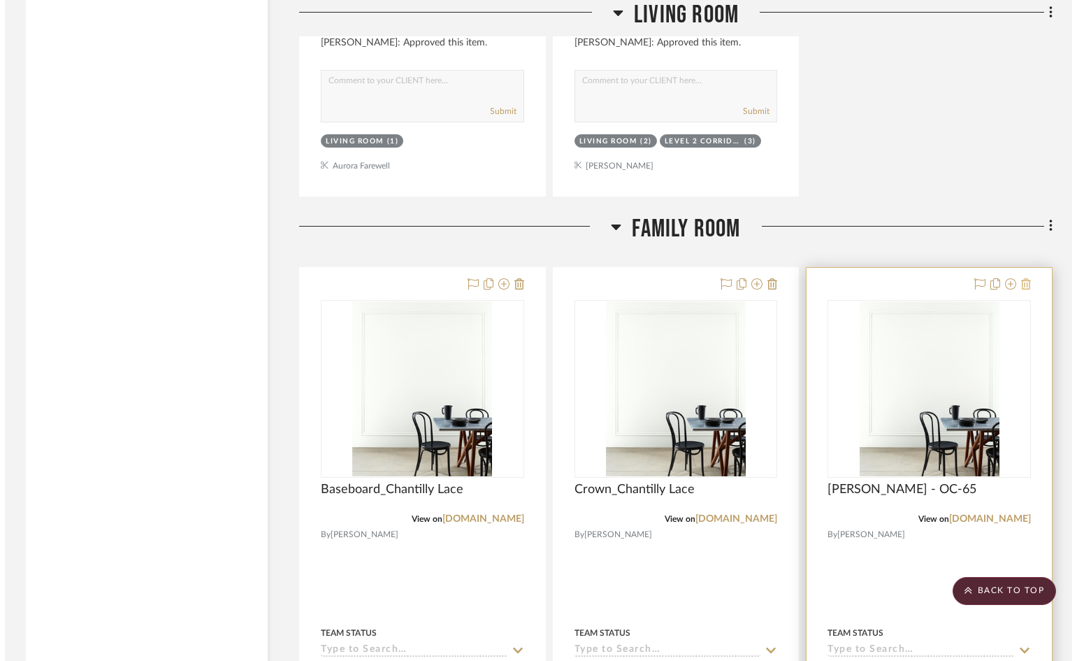
scroll to position [0, 0]
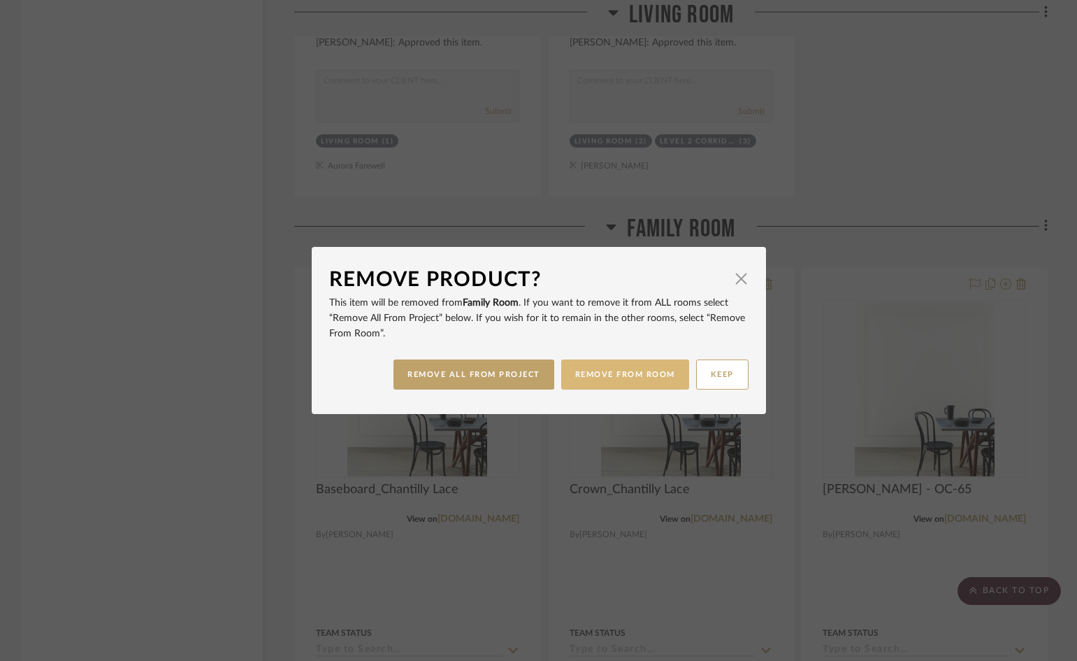
click at [619, 373] on button "REMOVE FROM ROOM" at bounding box center [625, 374] width 128 height 30
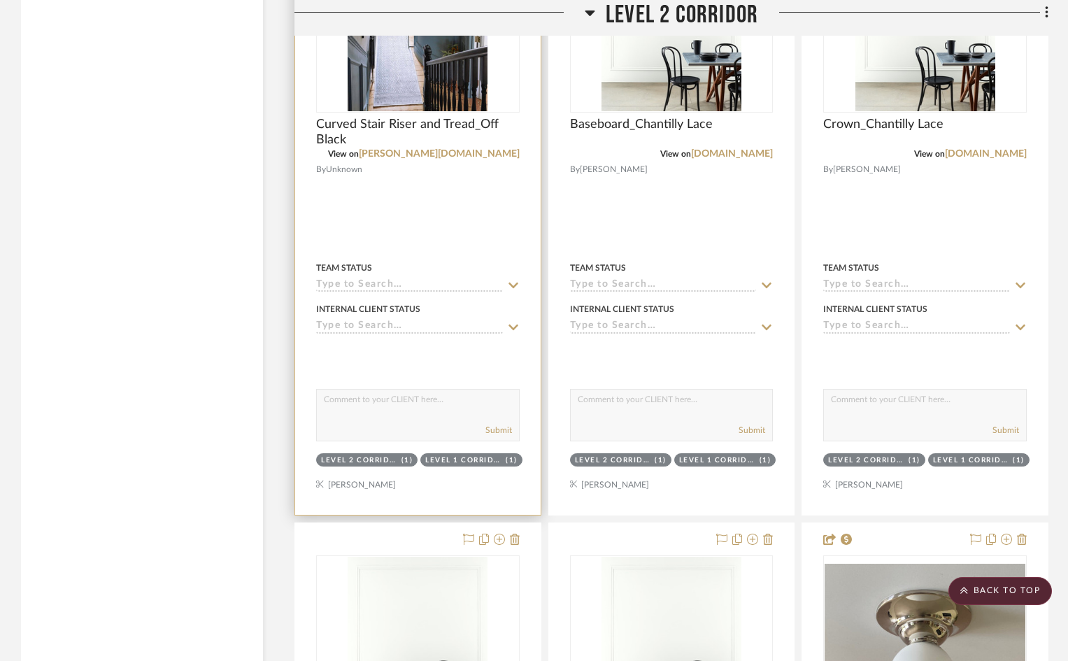
scroll to position [5174, 0]
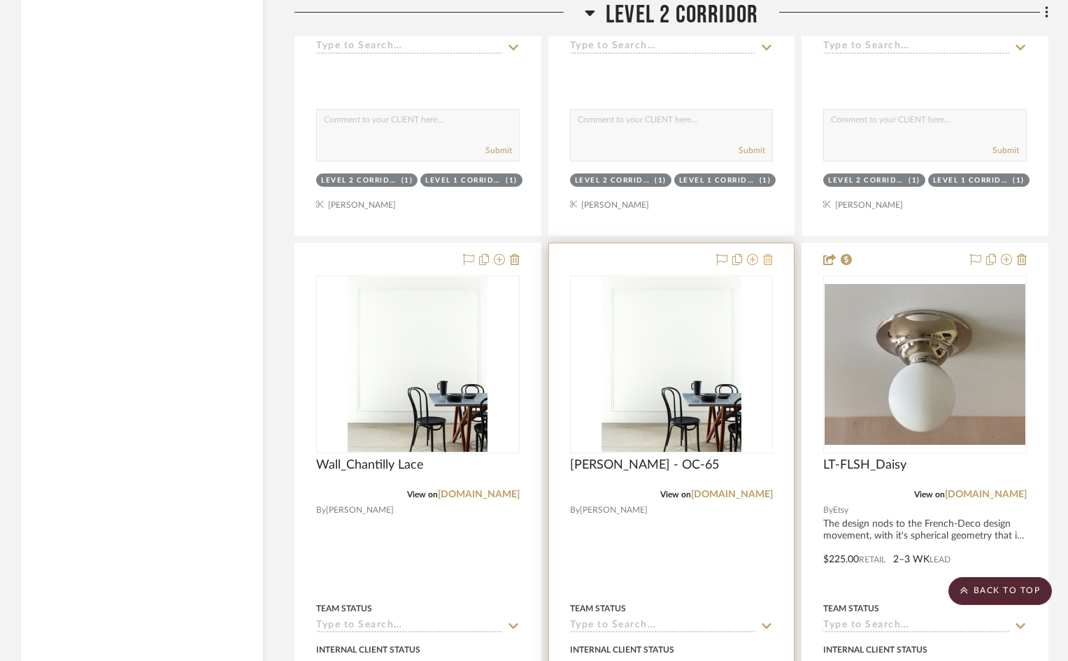
click at [768, 257] on icon at bounding box center [768, 259] width 10 height 11
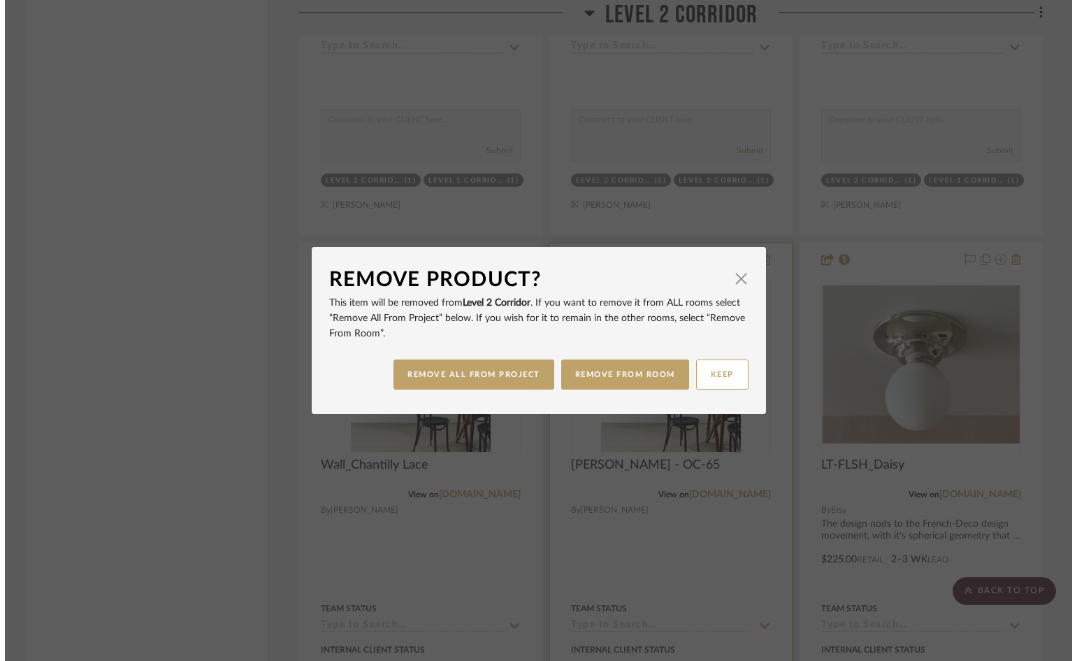
scroll to position [0, 0]
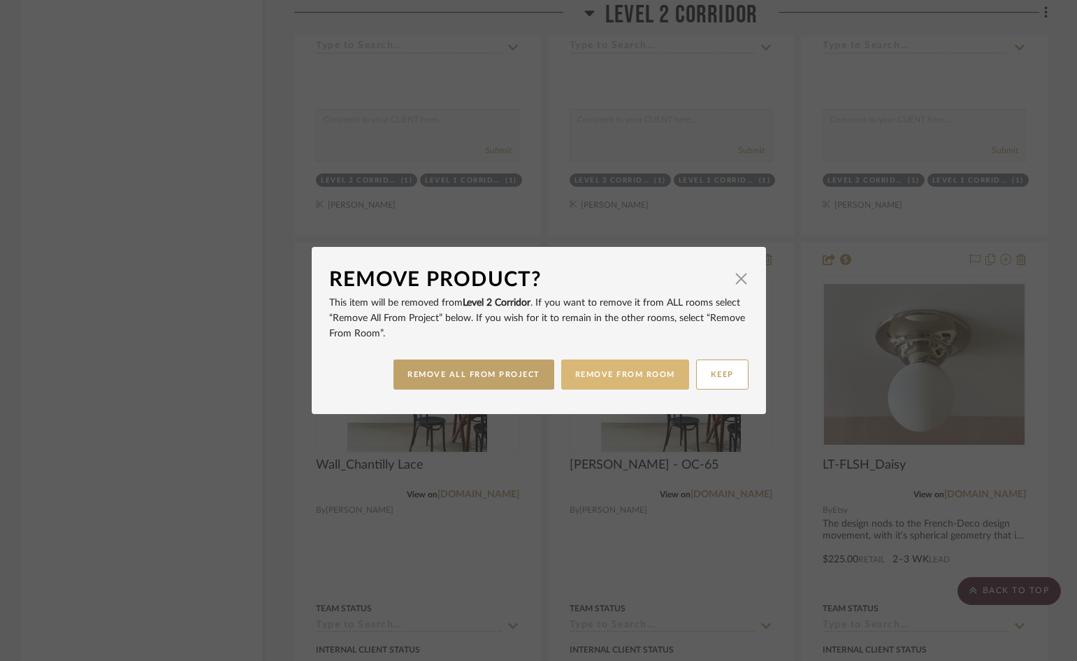
click at [588, 371] on button "REMOVE FROM ROOM" at bounding box center [625, 374] width 128 height 30
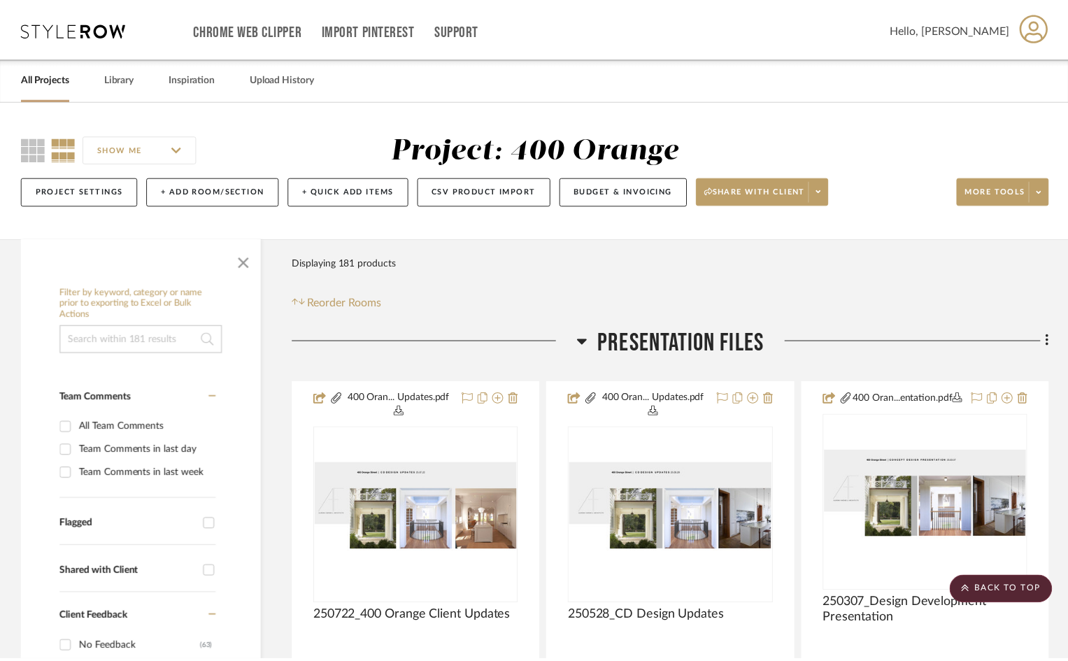
scroll to position [5174, 0]
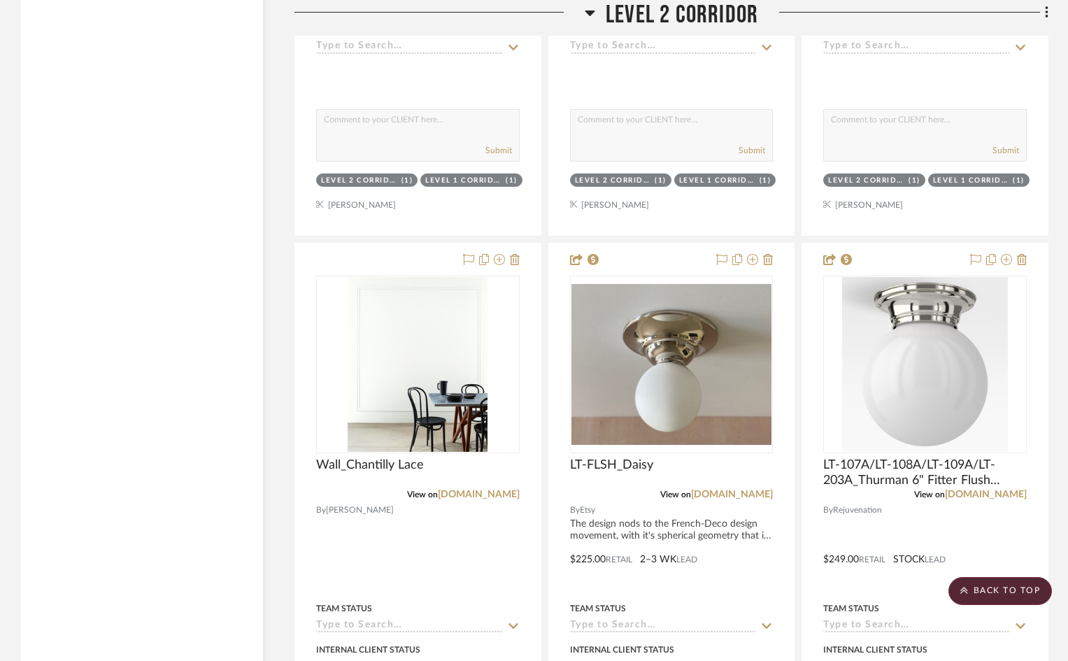
click at [680, 13] on span "Level 2 Corridor" at bounding box center [682, 15] width 152 height 30
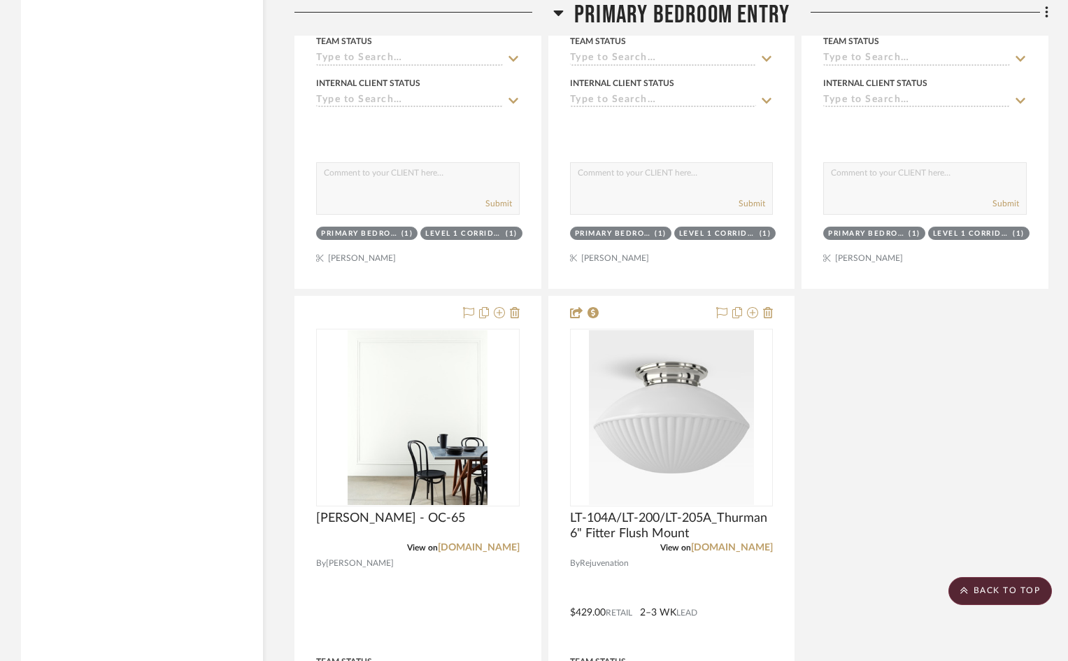
click at [653, 13] on span "Primary Bedroom Entry" at bounding box center [681, 15] width 215 height 30
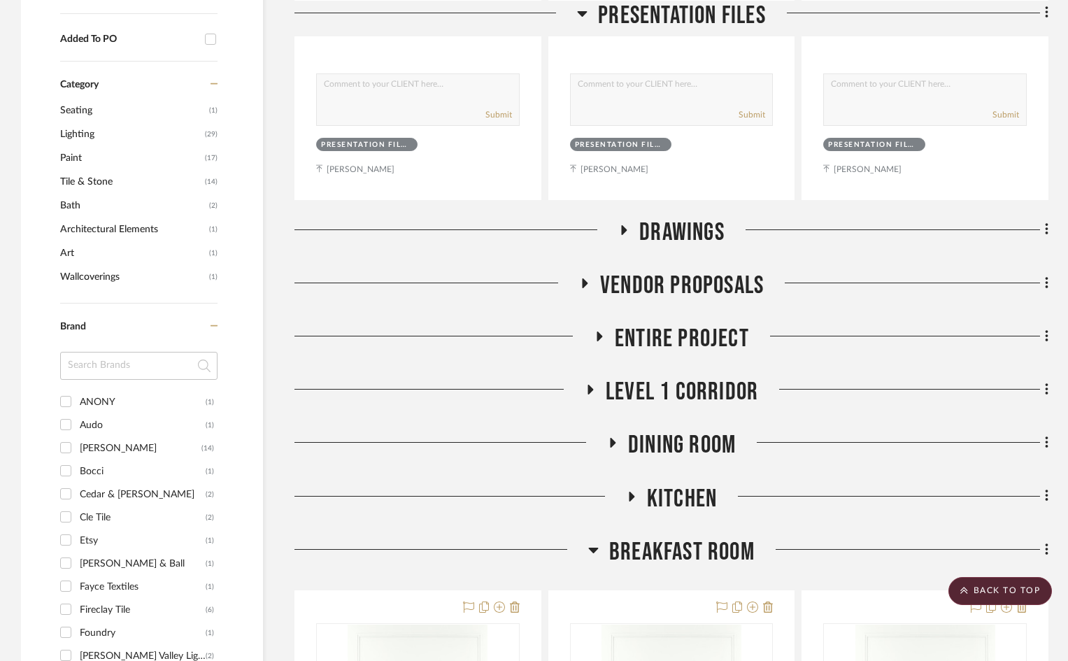
scroll to position [979, 0]
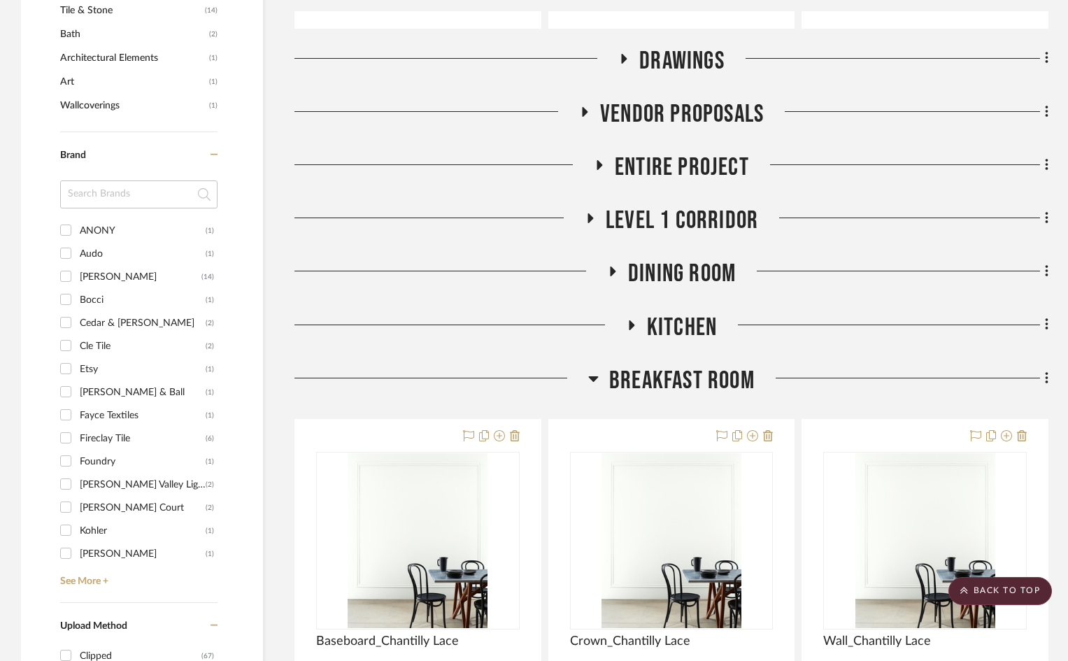
click at [660, 375] on span "Breakfast Room" at bounding box center [681, 381] width 145 height 30
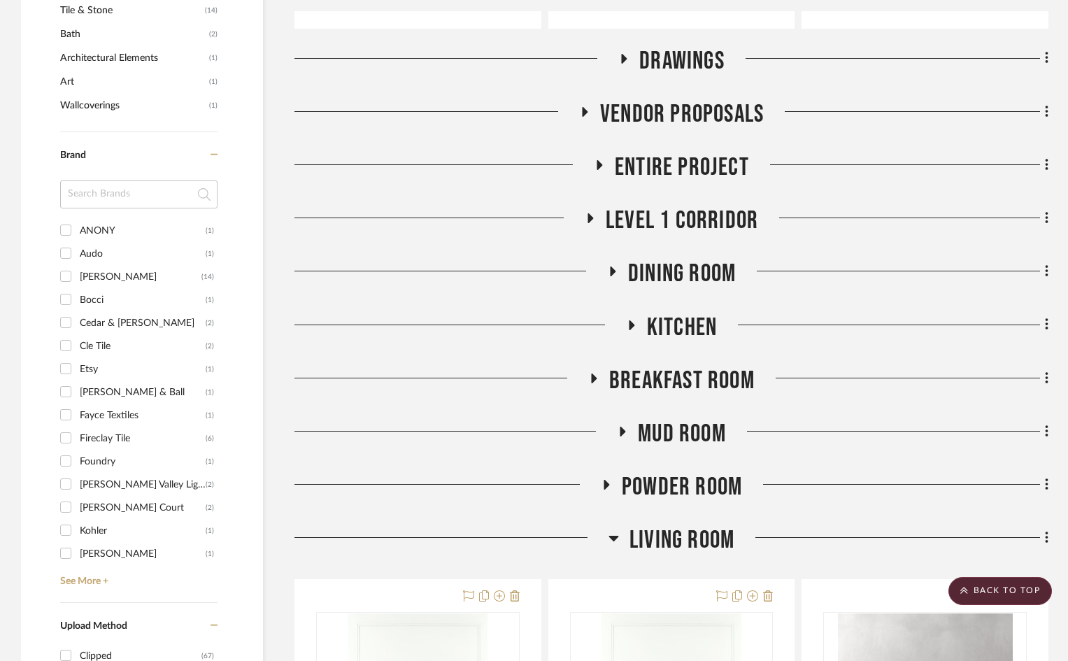
click at [650, 328] on span "Kitchen" at bounding box center [682, 328] width 70 height 30
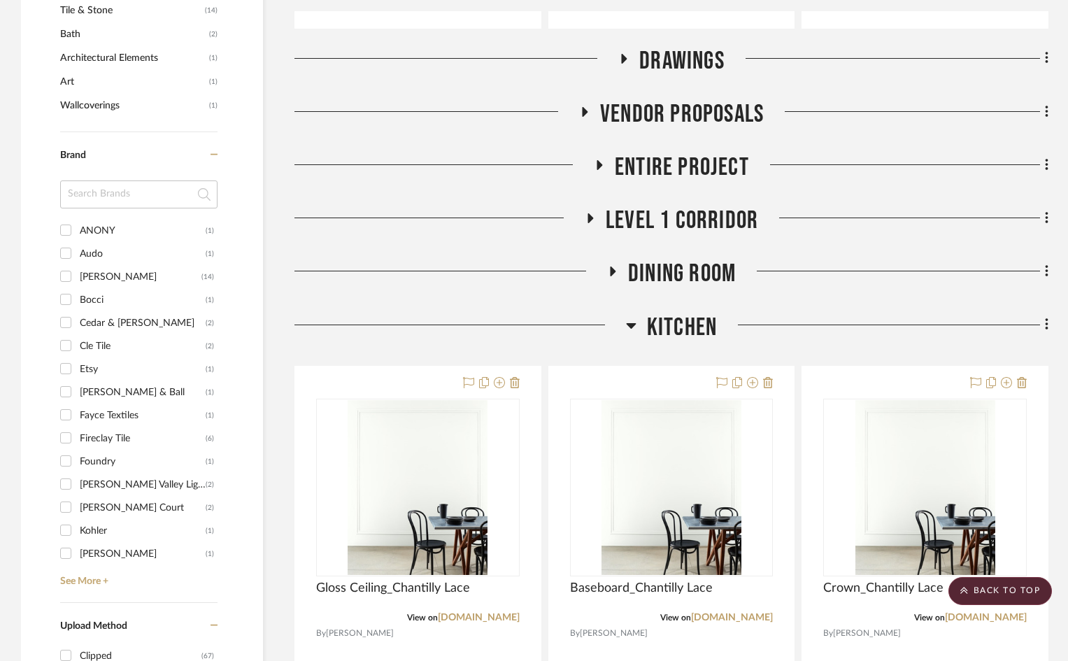
click at [650, 328] on span "Kitchen" at bounding box center [682, 328] width 70 height 30
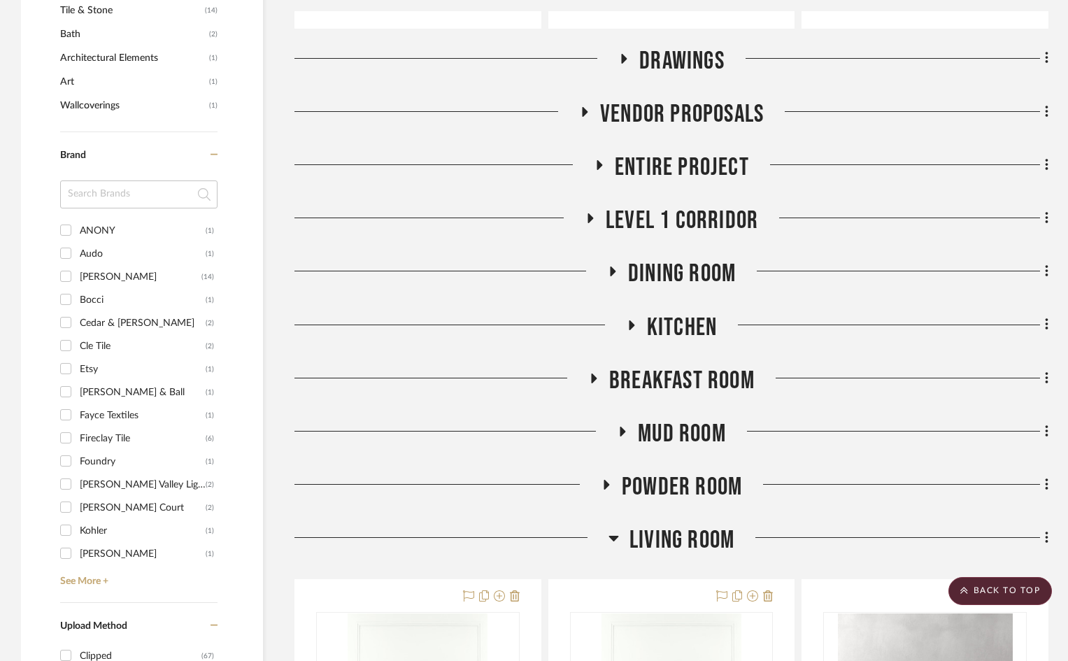
click at [673, 224] on span "Level 1 Corridor" at bounding box center [682, 221] width 152 height 30
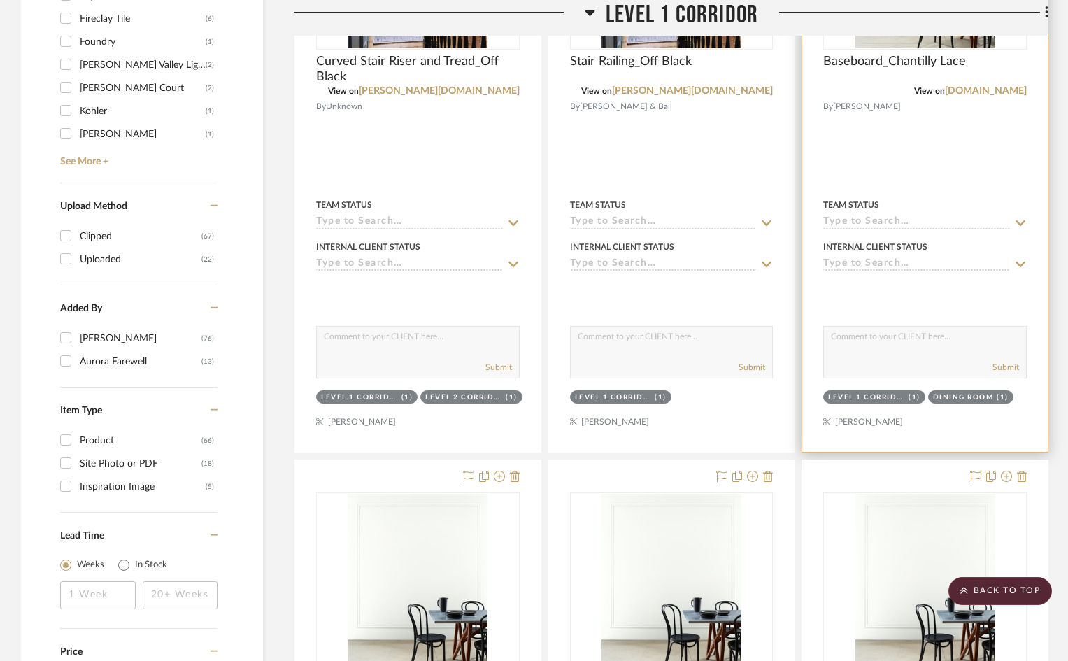
scroll to position [1608, 0]
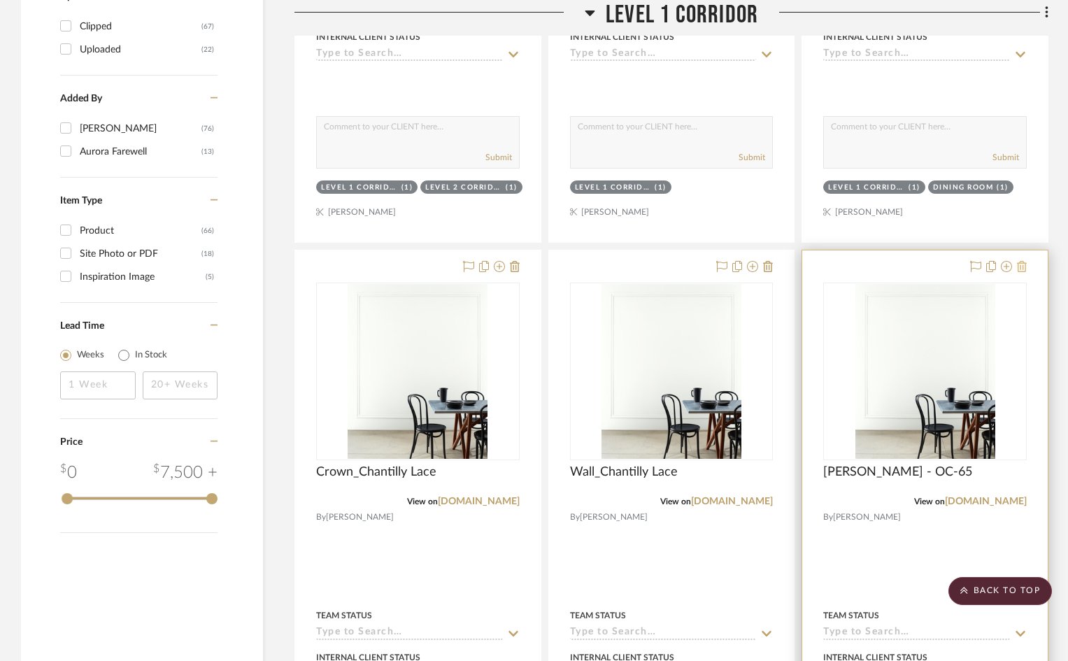
click at [1022, 267] on icon at bounding box center [1022, 266] width 10 height 11
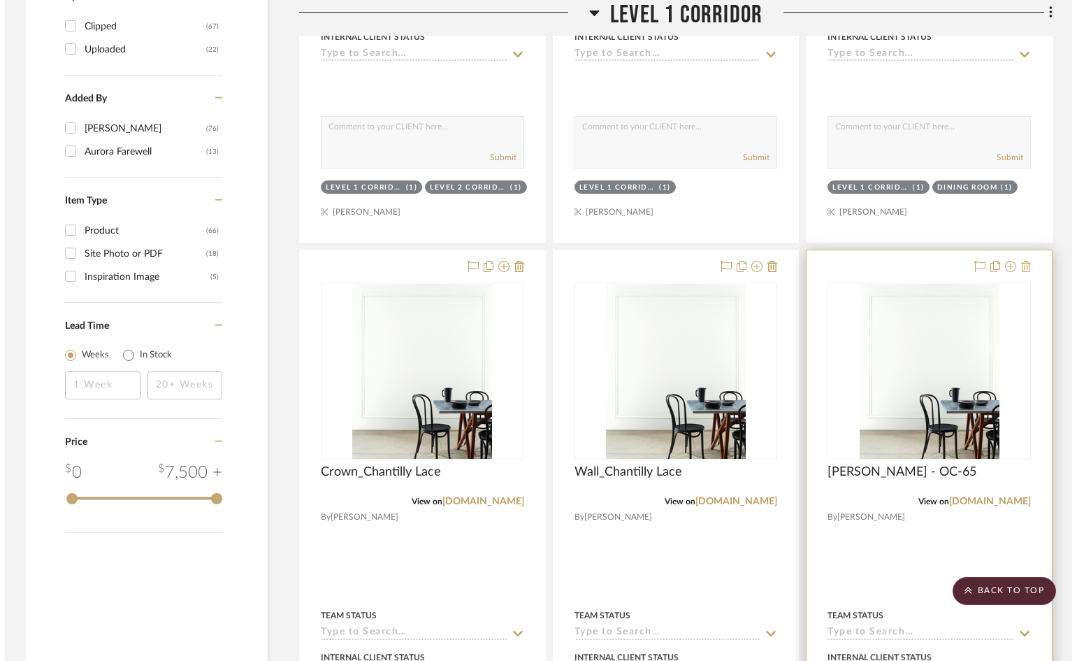
scroll to position [0, 0]
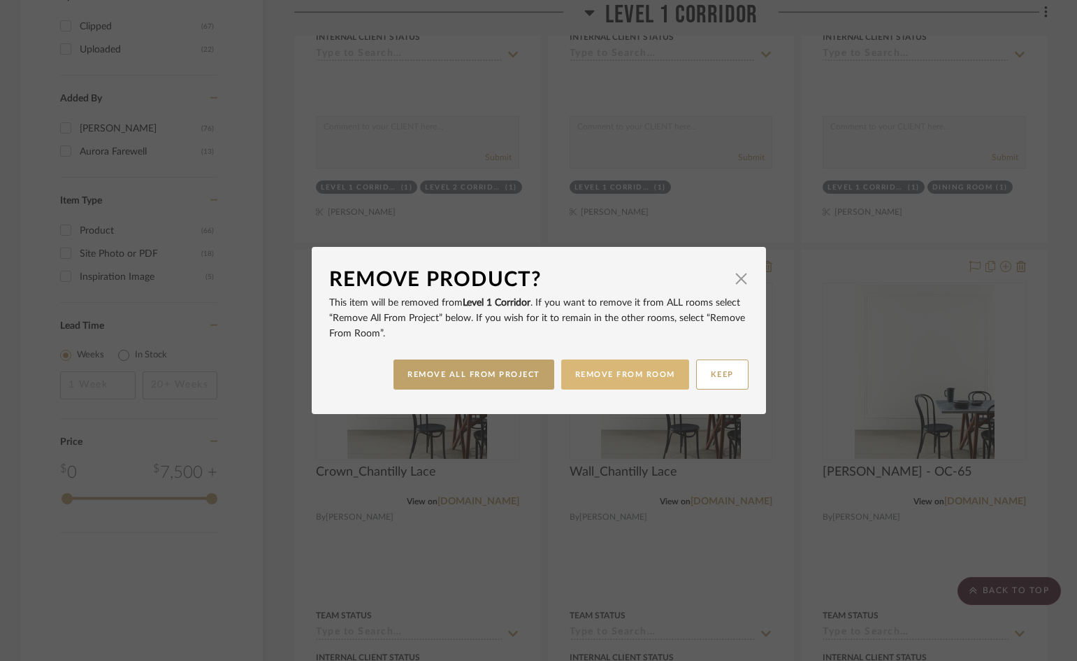
click at [599, 372] on button "REMOVE FROM ROOM" at bounding box center [625, 374] width 128 height 30
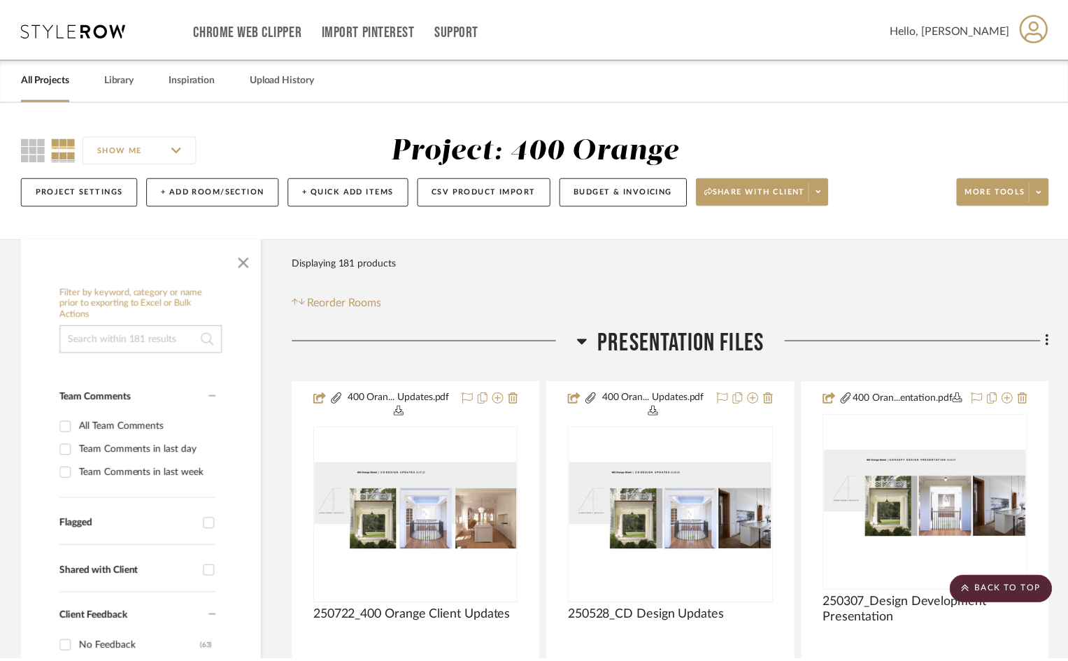
scroll to position [1608, 0]
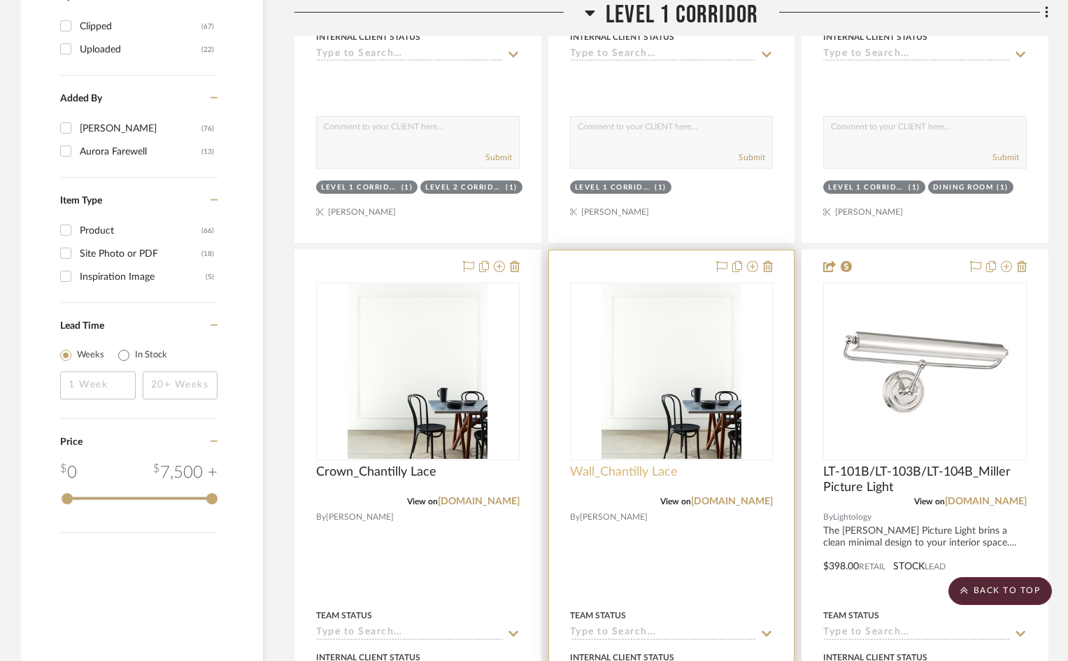
click at [624, 478] on span "Wall_Chantilly Lace" at bounding box center [624, 471] width 108 height 15
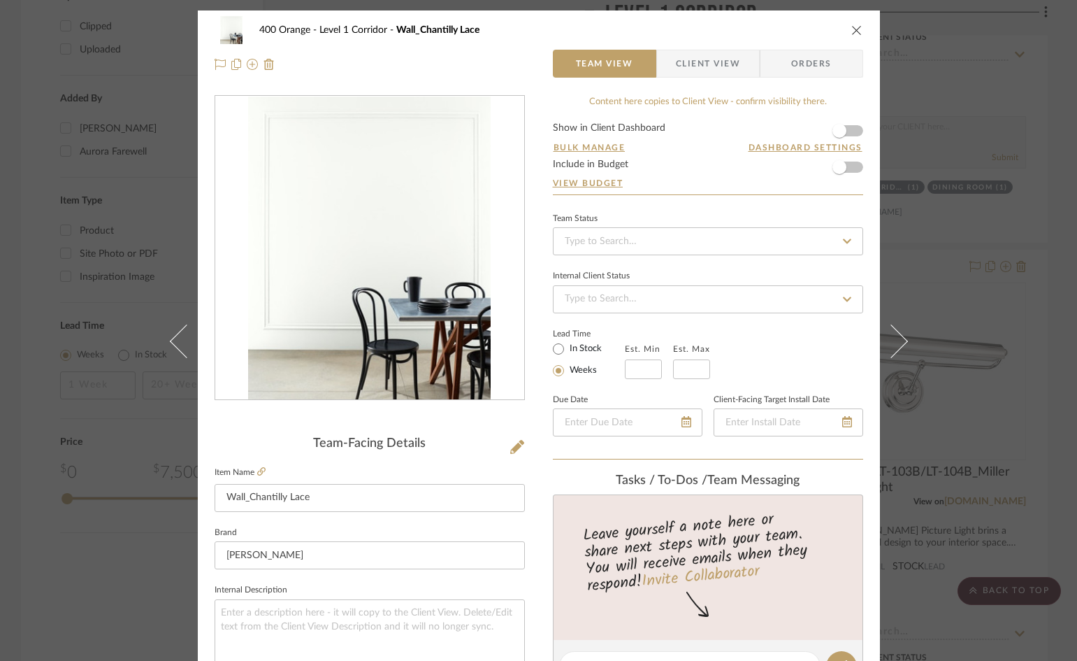
click at [852, 35] on icon "close" at bounding box center [857, 29] width 11 height 11
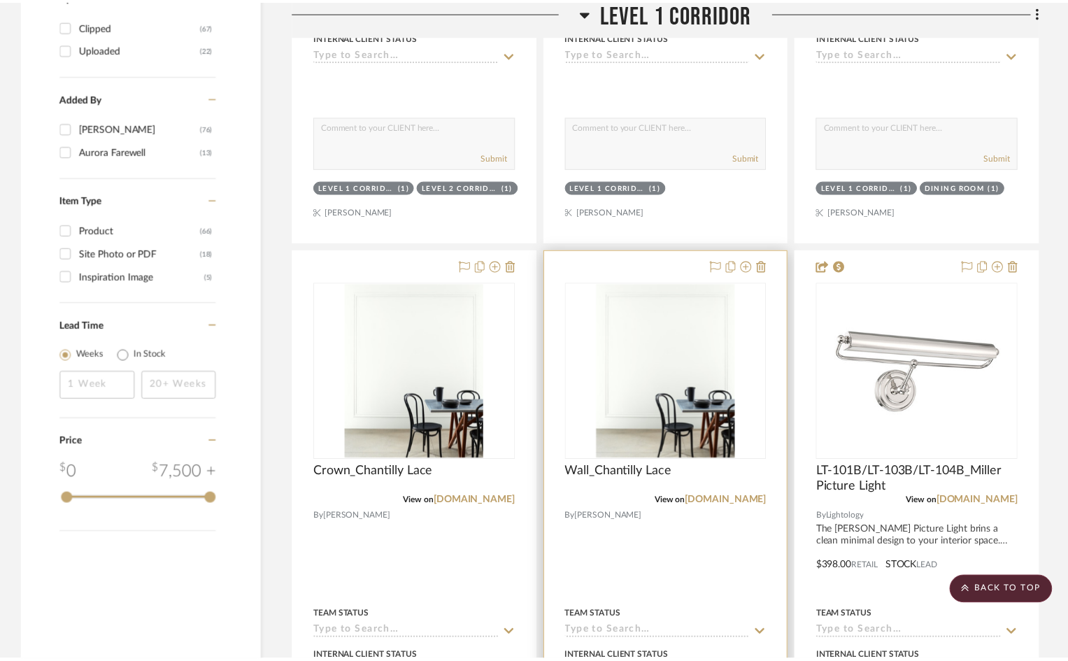
scroll to position [1608, 0]
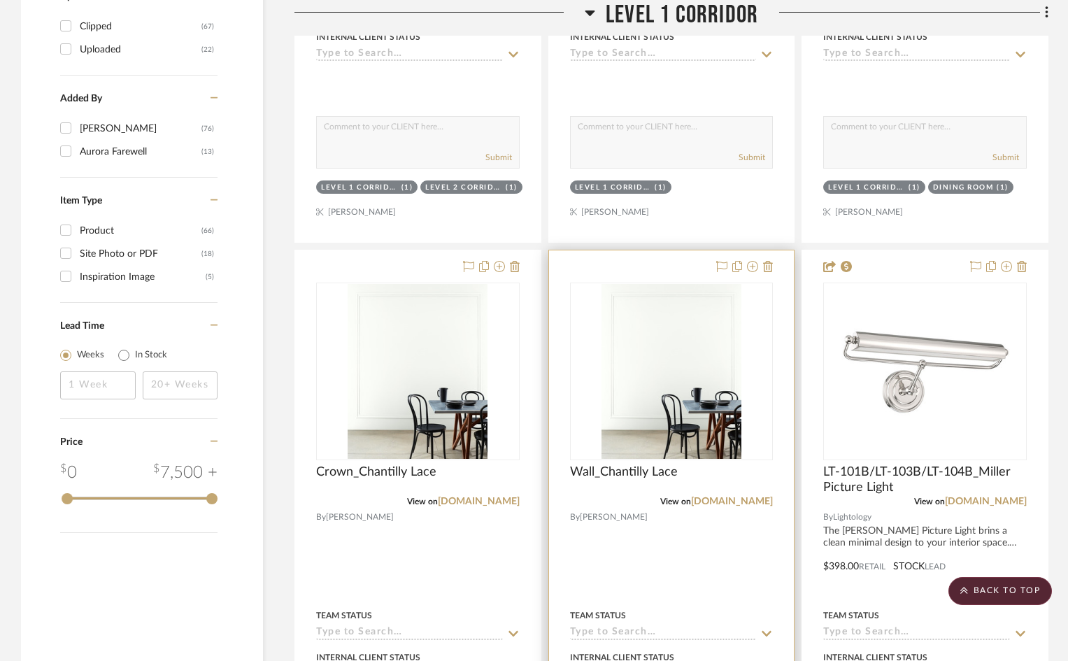
drag, startPoint x: 599, startPoint y: 396, endPoint x: 556, endPoint y: 557, distance: 167.2
click at [556, 557] on div at bounding box center [671, 556] width 245 height 612
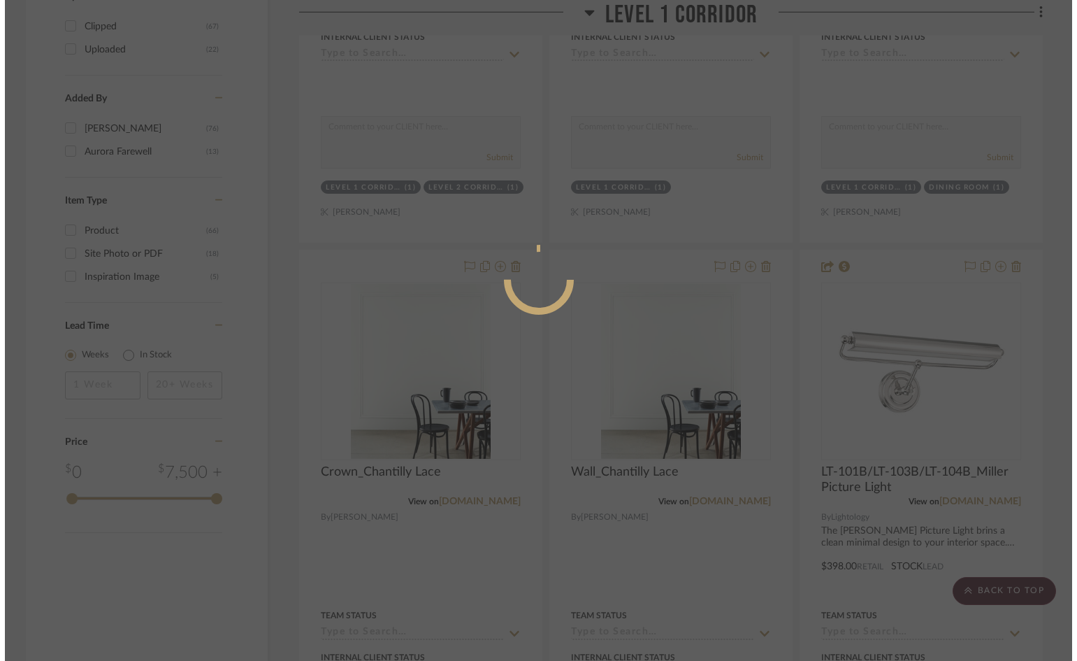
scroll to position [0, 0]
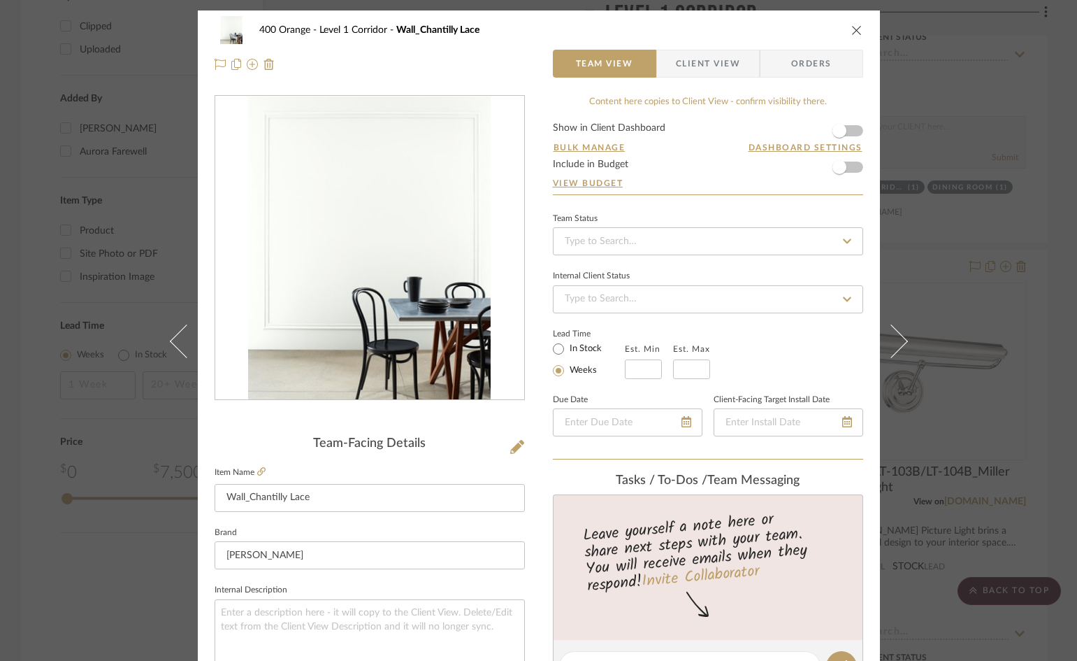
click at [852, 33] on icon "close" at bounding box center [857, 29] width 11 height 11
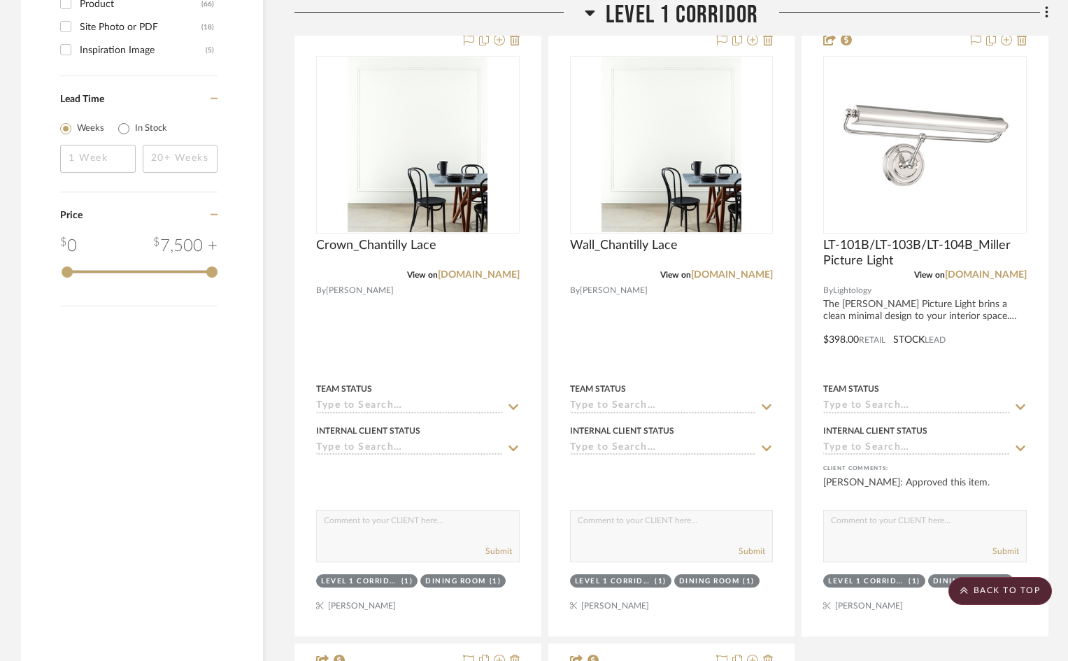
scroll to position [1888, 0]
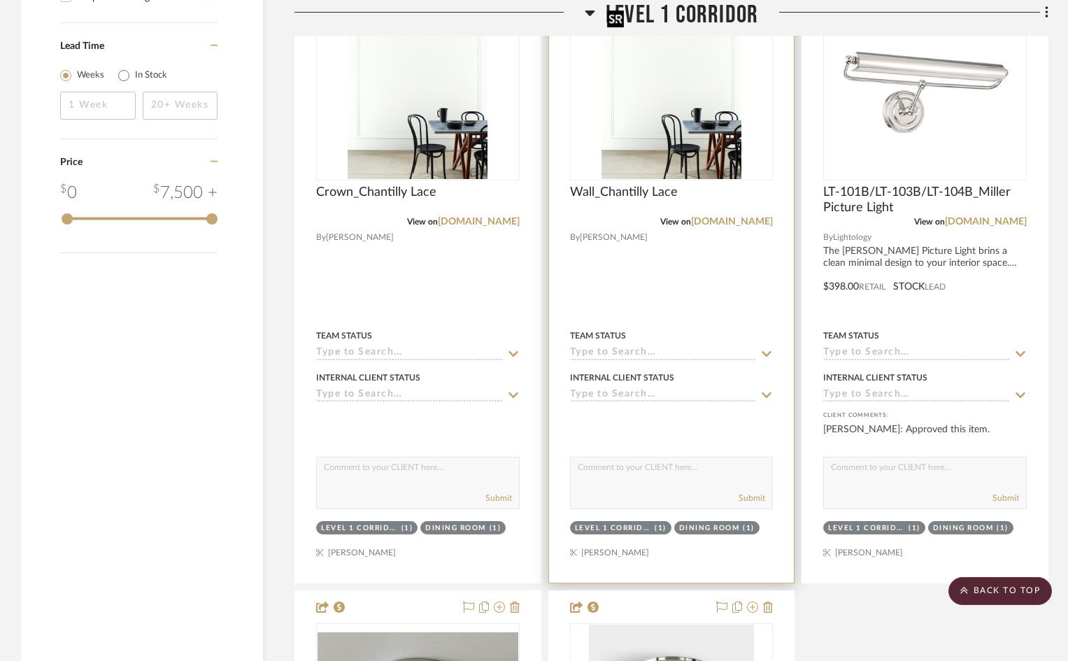
click at [640, 132] on img "0" at bounding box center [671, 91] width 140 height 175
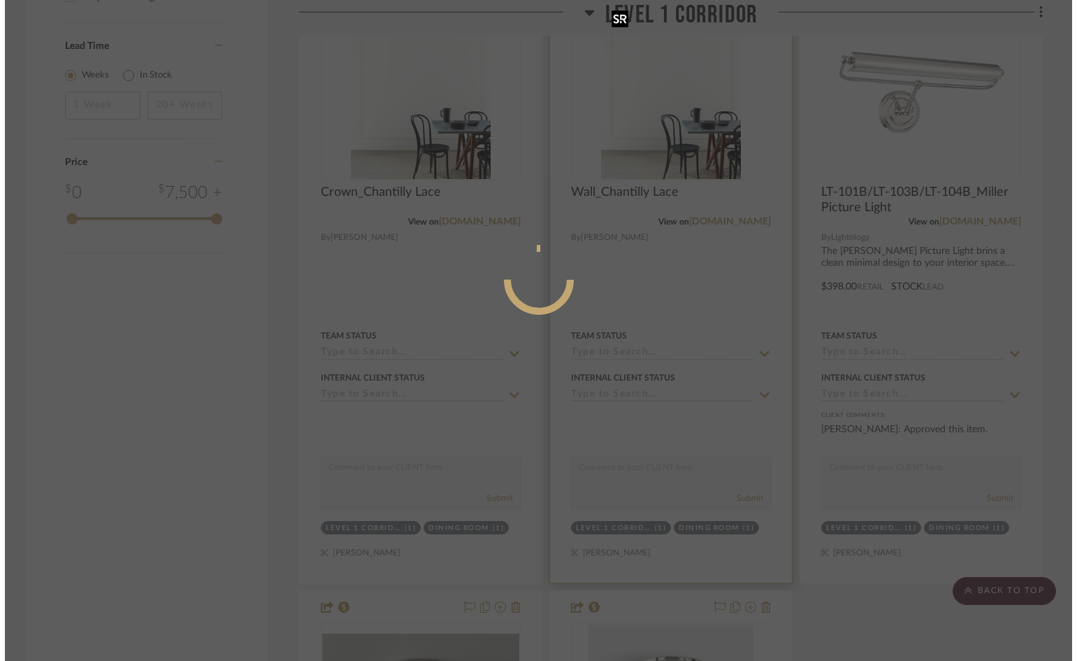
scroll to position [0, 0]
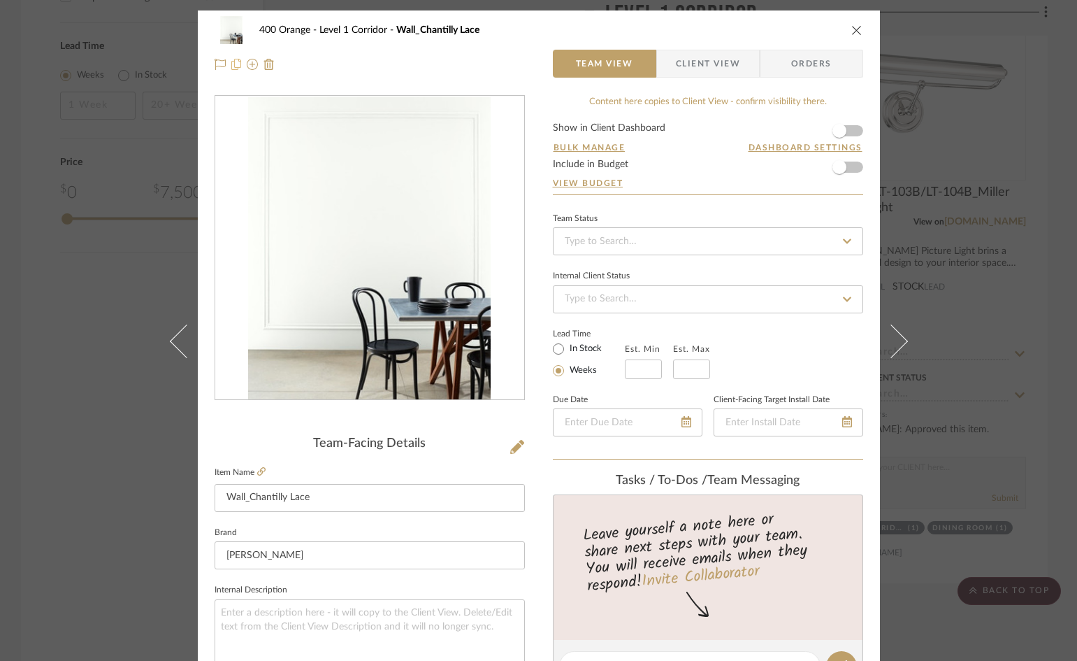
click at [231, 68] on icon at bounding box center [236, 64] width 10 height 11
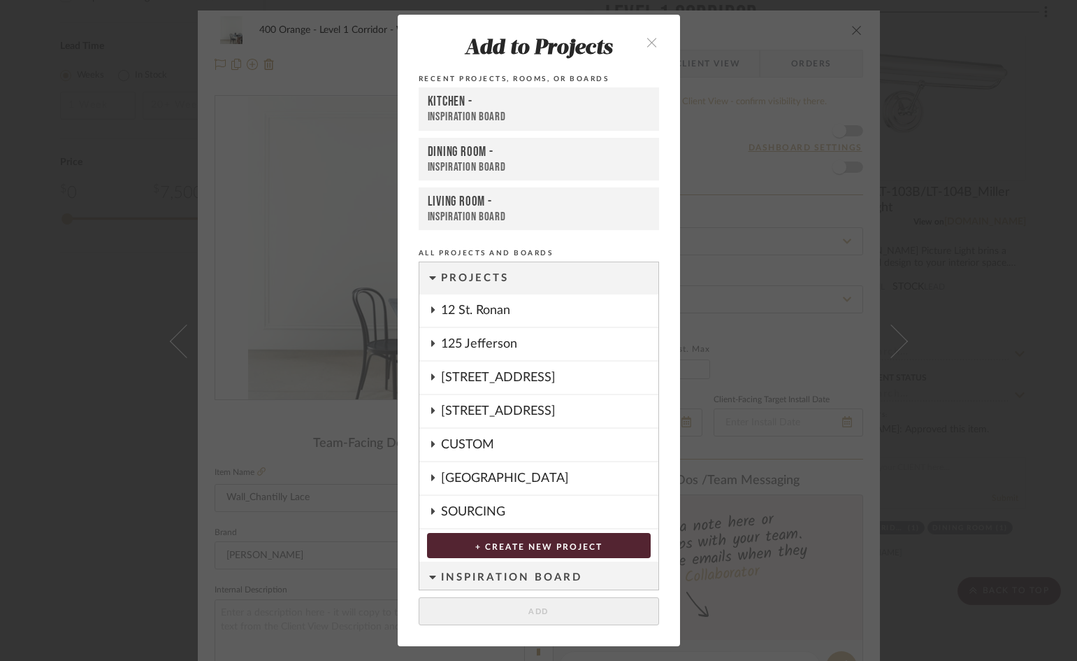
click at [652, 39] on icon "close" at bounding box center [653, 42] width 12 height 12
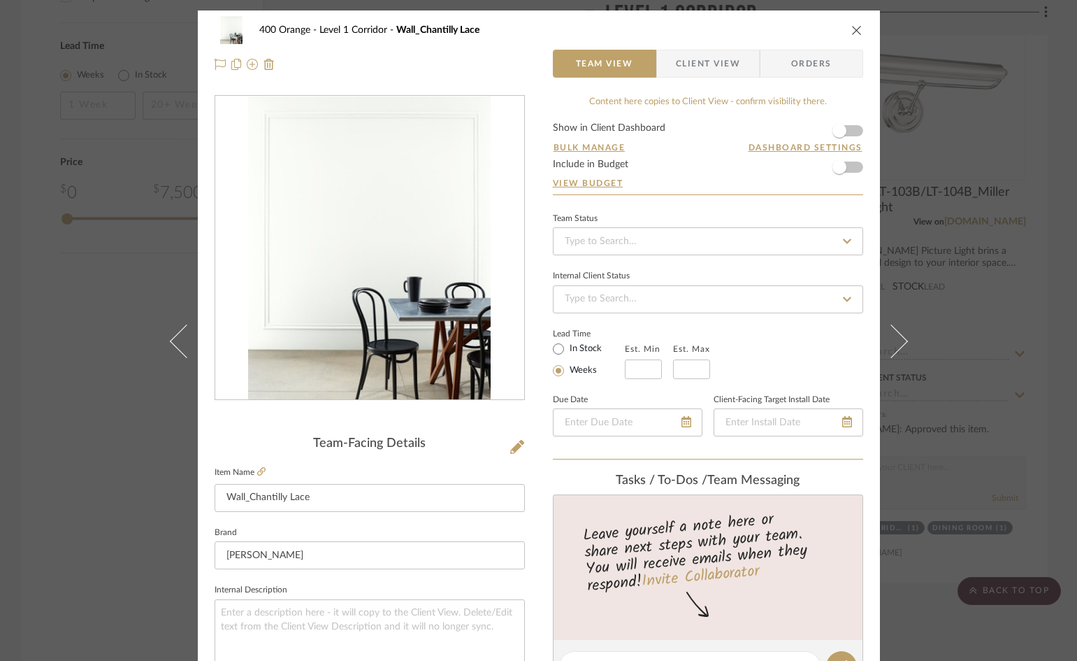
click at [852, 31] on icon "close" at bounding box center [857, 29] width 11 height 11
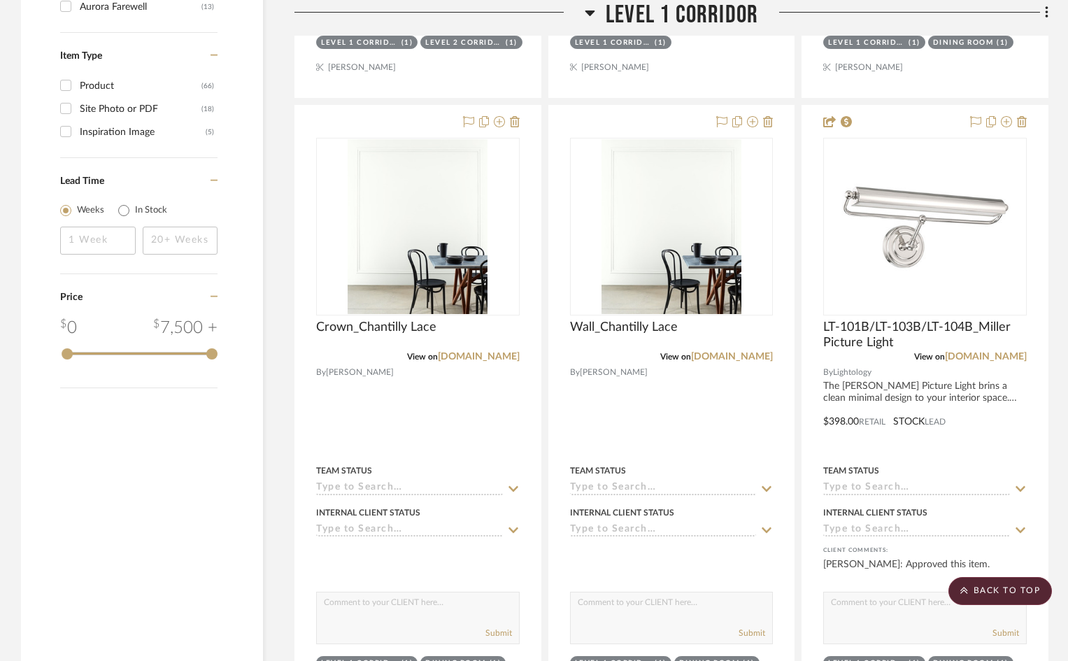
scroll to position [1538, 0]
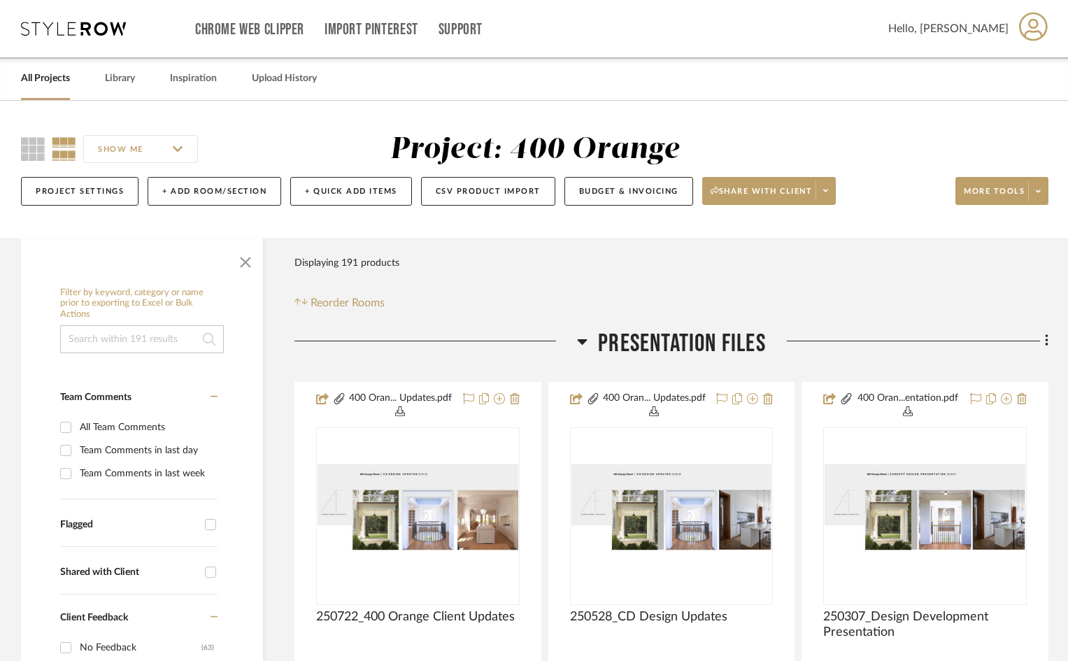
click at [687, 338] on span "Presentation Files" at bounding box center [682, 344] width 168 height 30
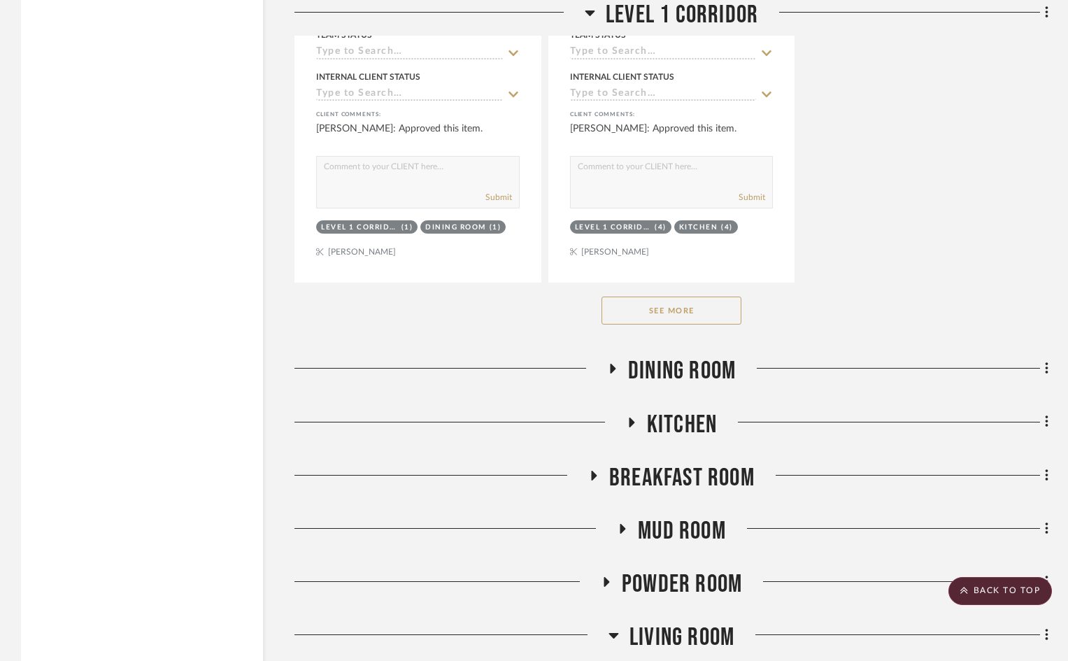
scroll to position [2177, 0]
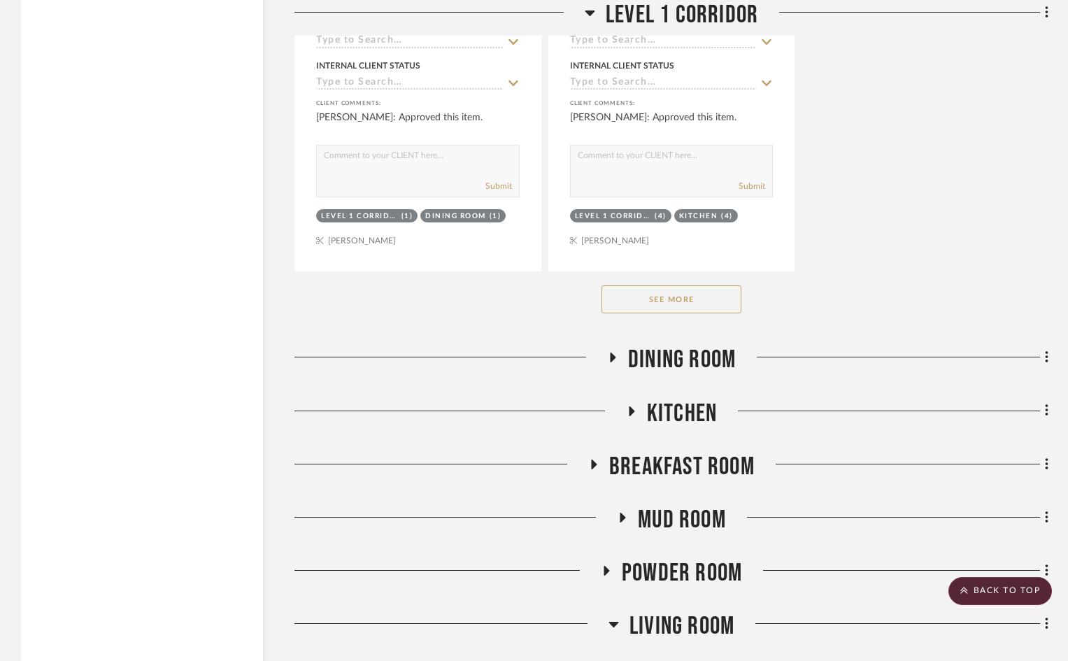
click at [675, 364] on span "Dining Room" at bounding box center [682, 360] width 108 height 30
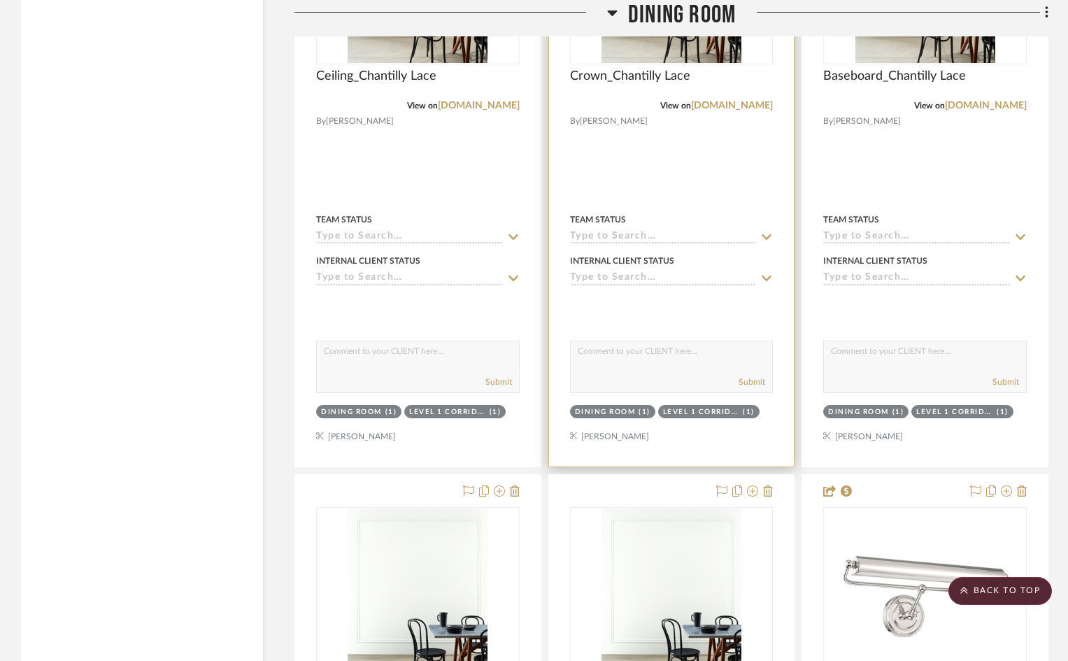
scroll to position [2806, 0]
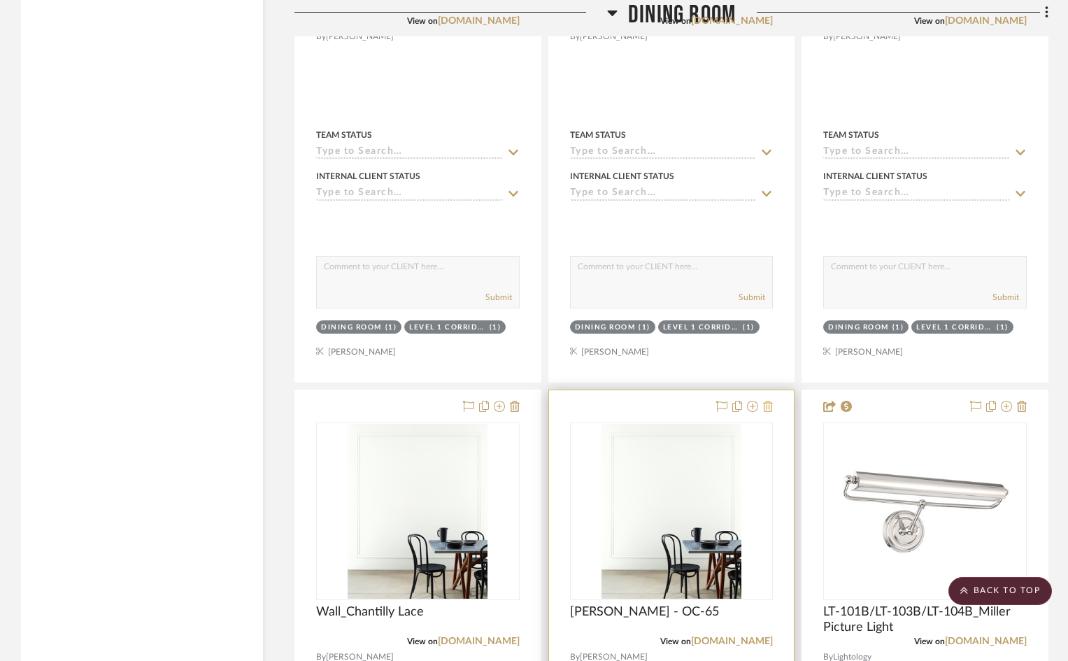
click at [770, 407] on icon at bounding box center [768, 406] width 10 height 11
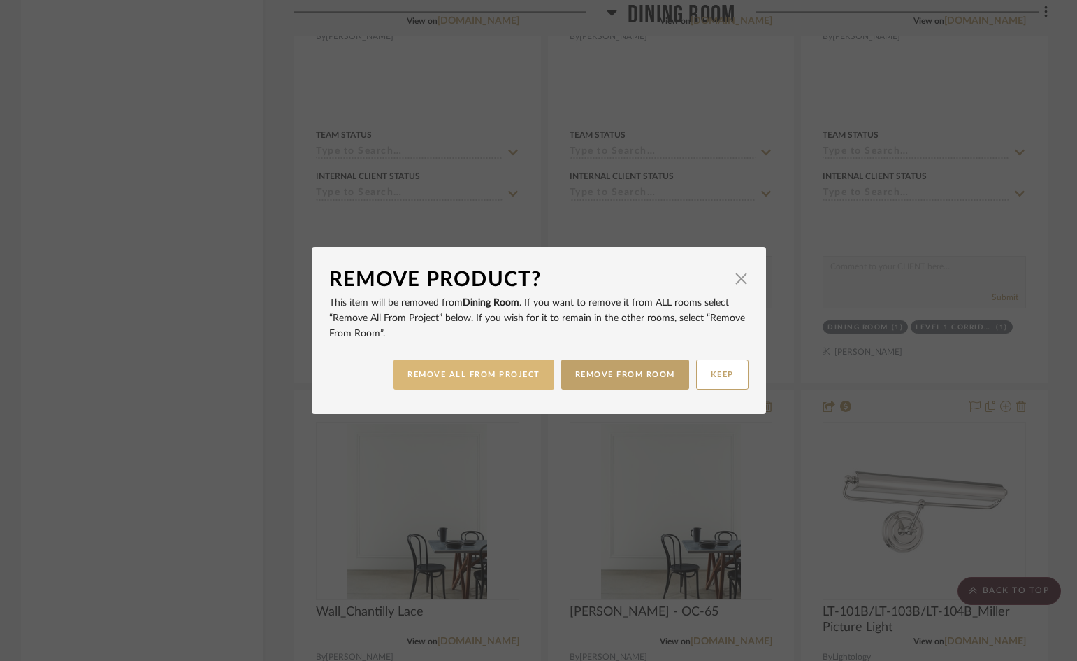
click at [496, 373] on button "REMOVE ALL FROM PROJECT" at bounding box center [474, 374] width 161 height 30
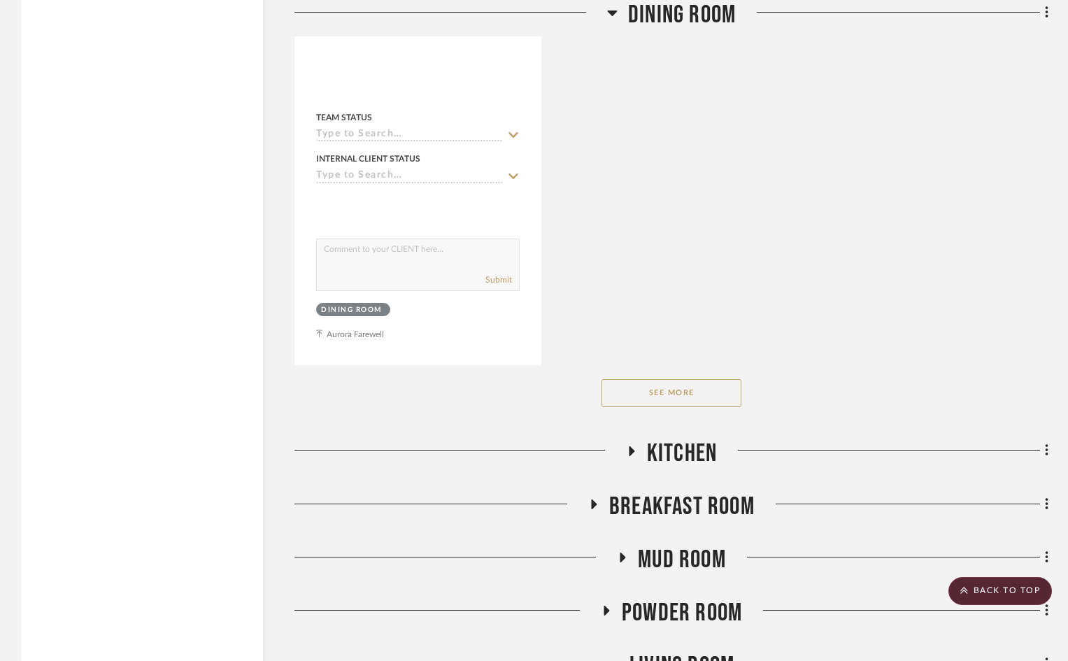
scroll to position [4064, 0]
click at [651, 462] on span "Kitchen" at bounding box center [682, 453] width 70 height 30
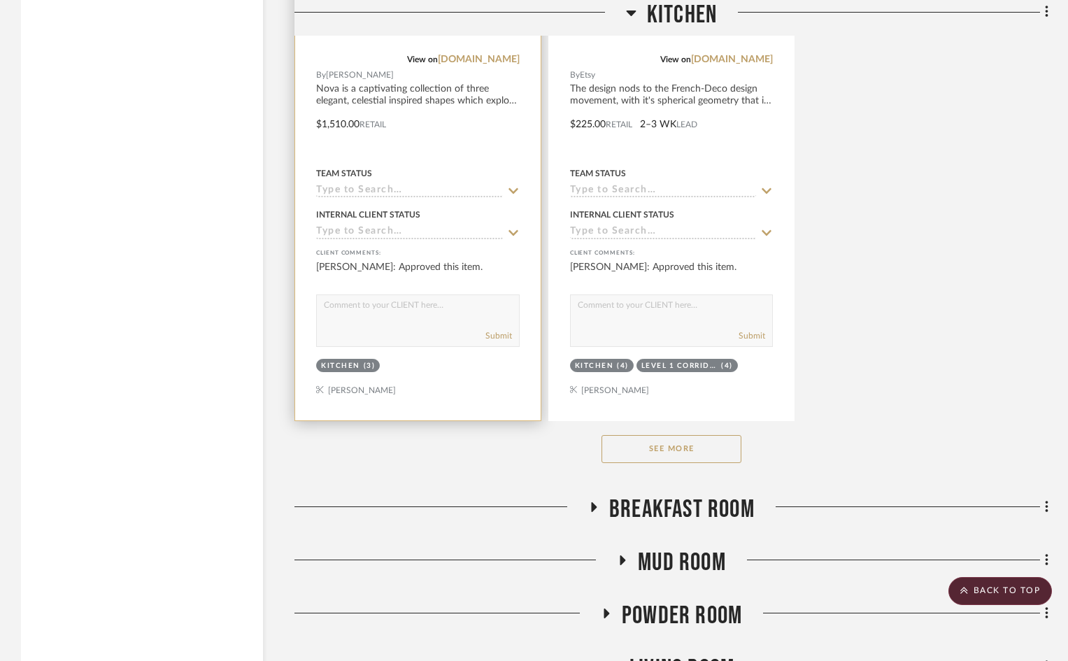
scroll to position [6092, 0]
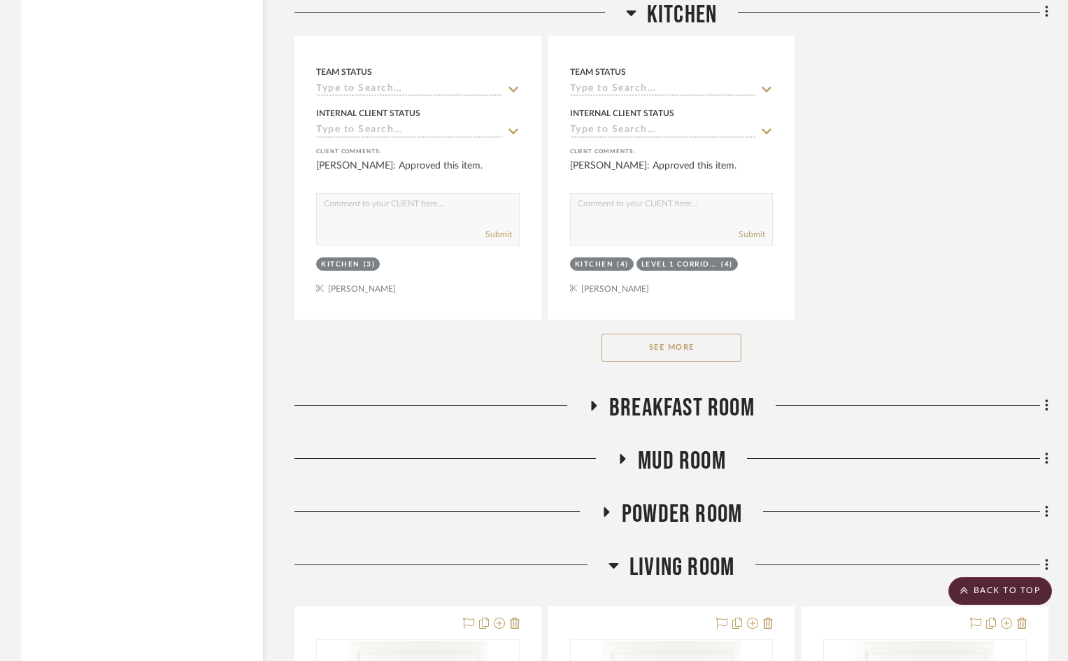
click at [634, 399] on span "Breakfast Room" at bounding box center [681, 408] width 145 height 30
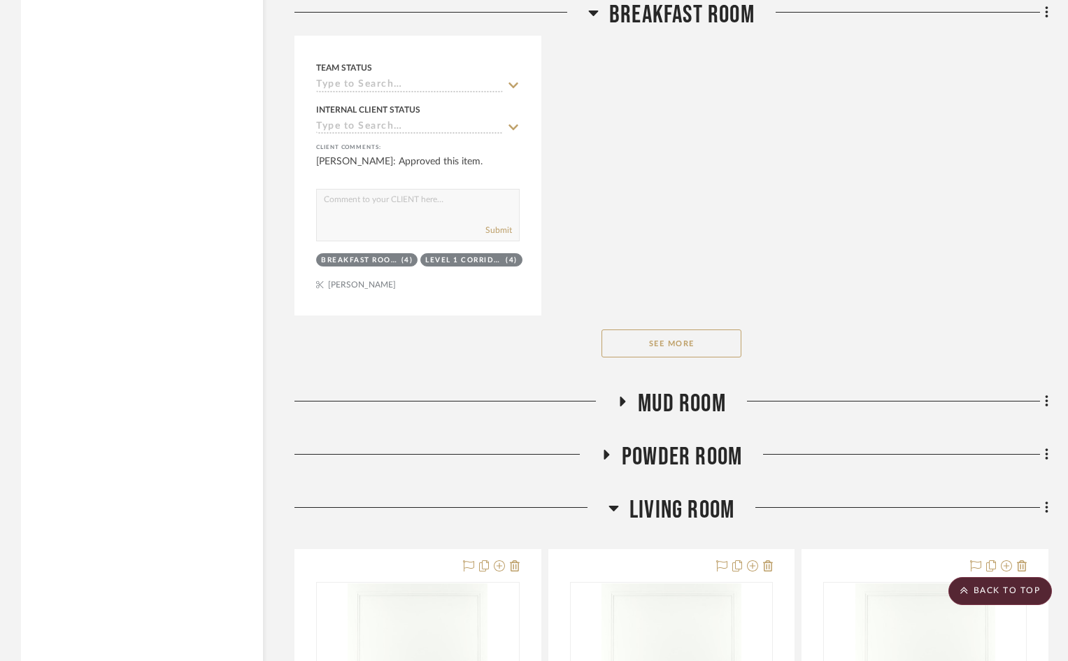
scroll to position [8190, 0]
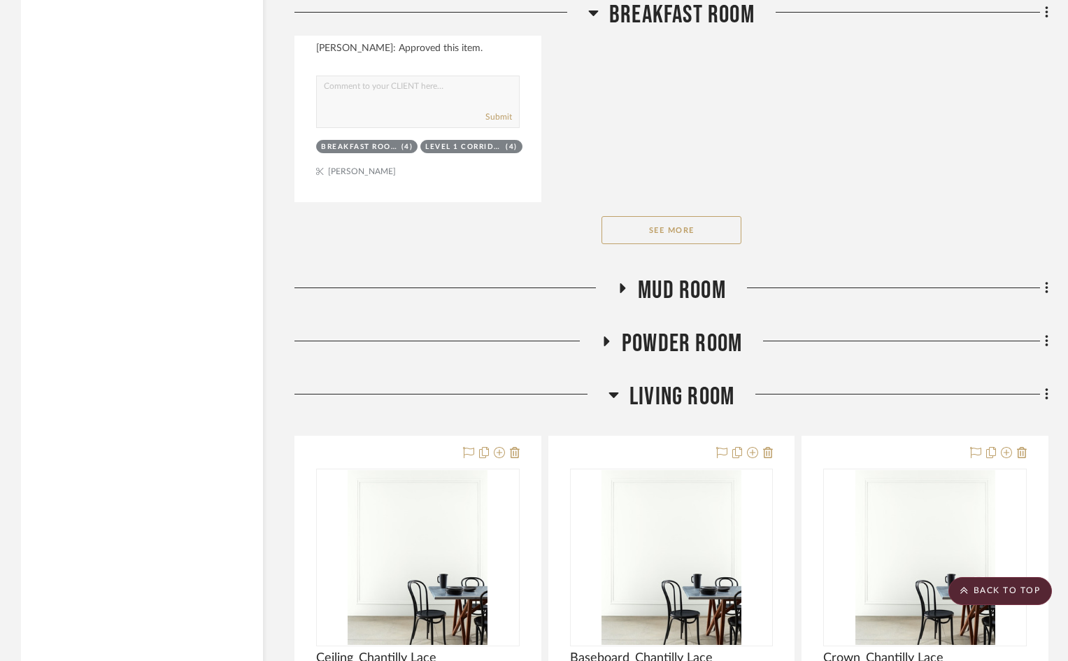
click at [676, 295] on span "Mud Room" at bounding box center [682, 290] width 88 height 30
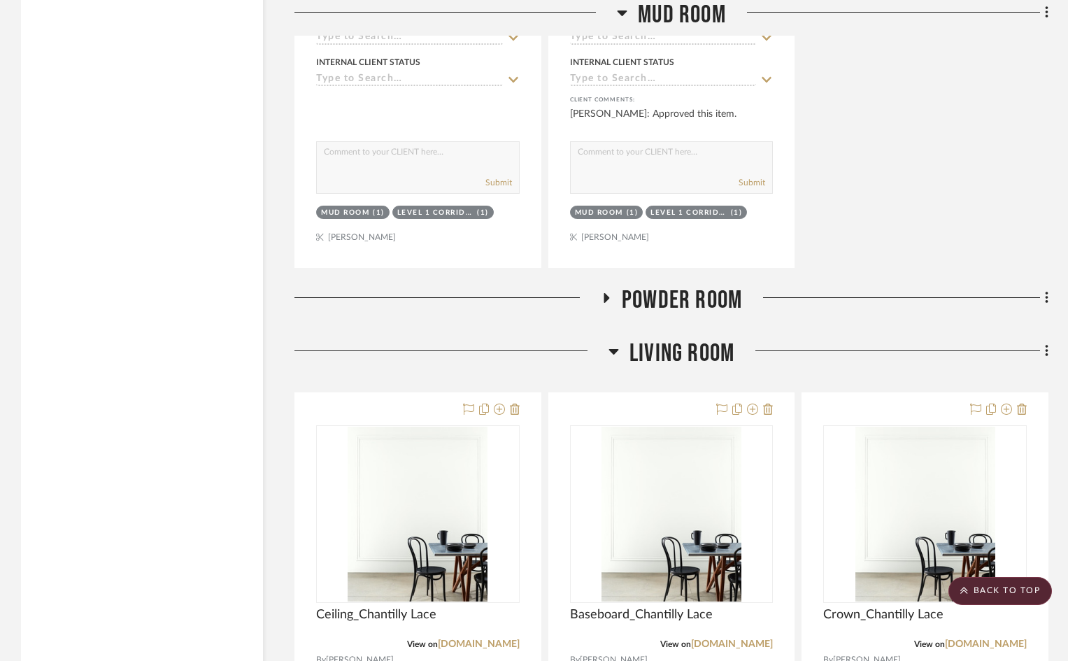
scroll to position [9518, 0]
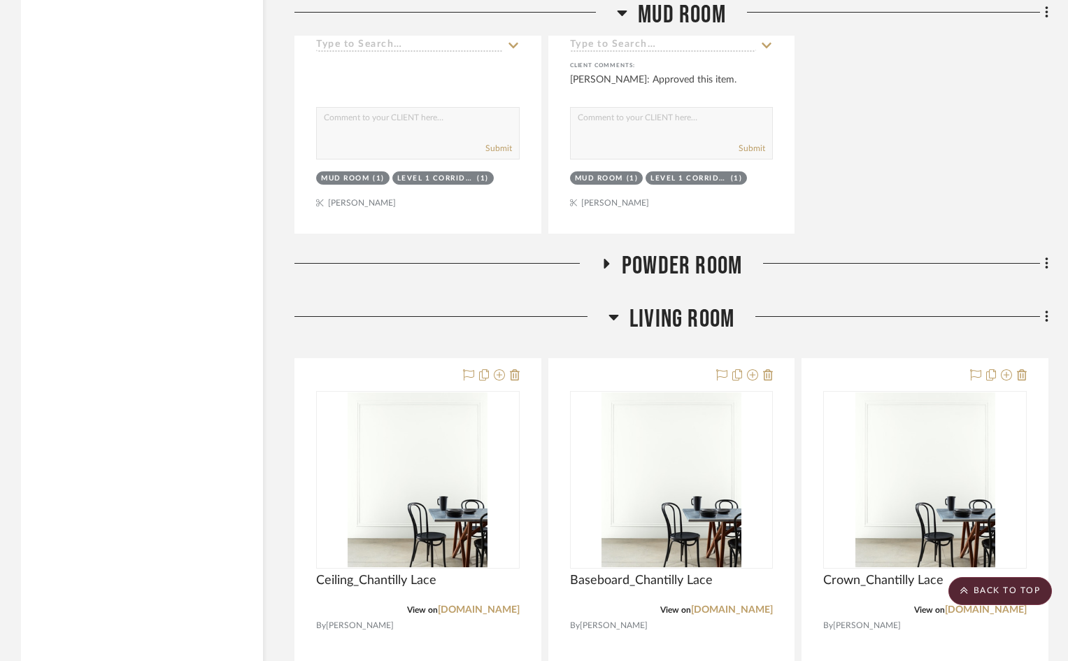
click at [682, 260] on span "Powder Room" at bounding box center [682, 266] width 120 height 30
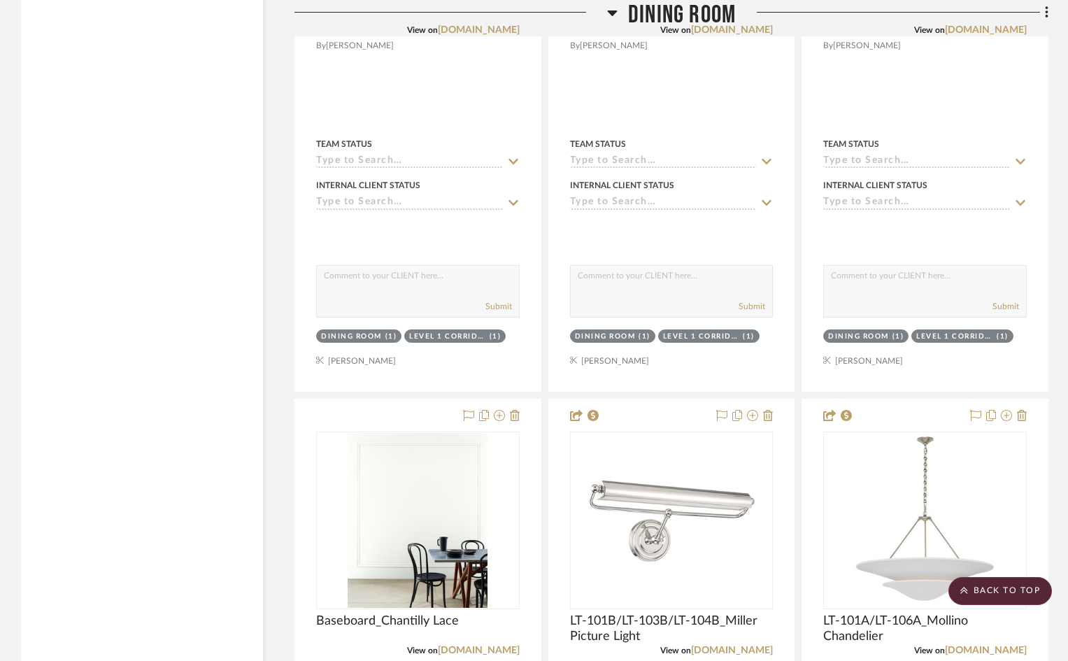
scroll to position [2806, 0]
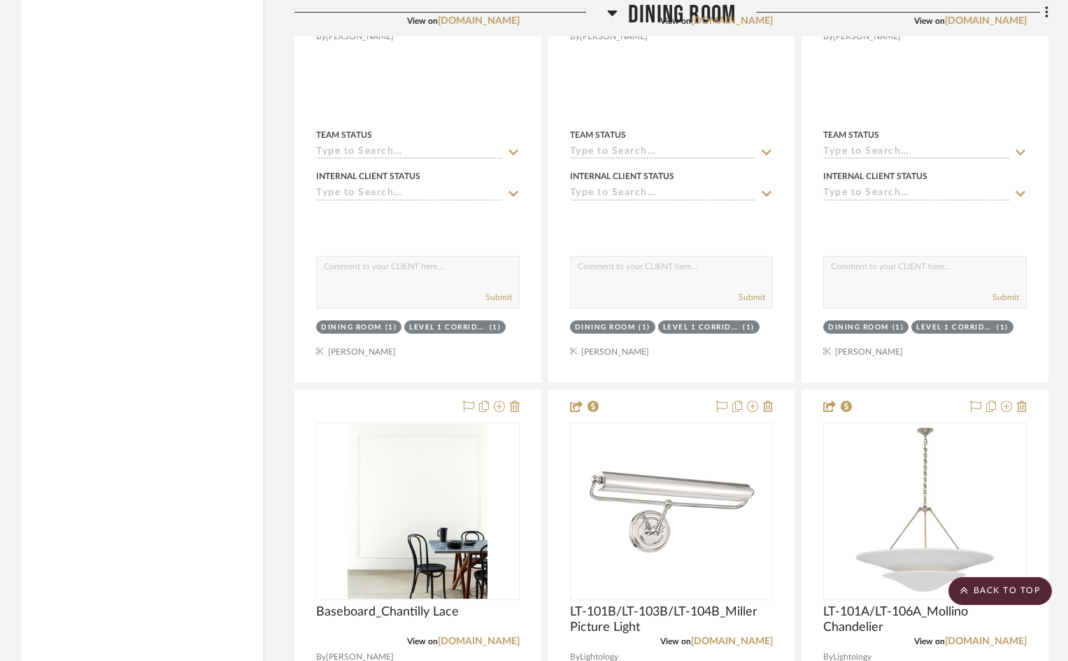
click at [681, 10] on span "Dining Room" at bounding box center [682, 15] width 108 height 30
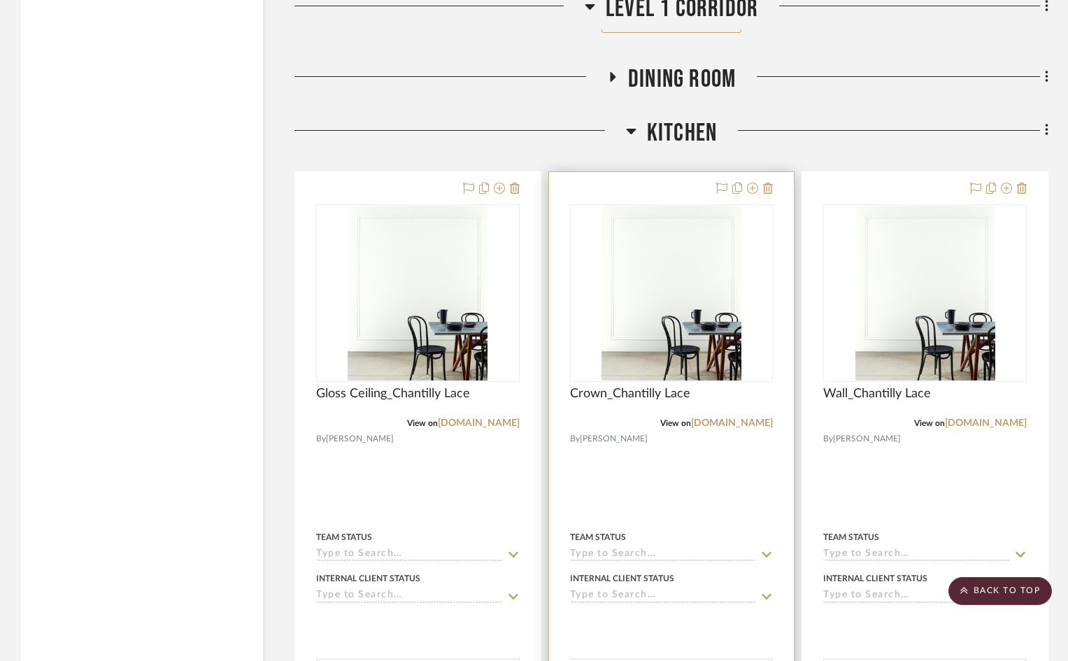
scroll to position [2456, 0]
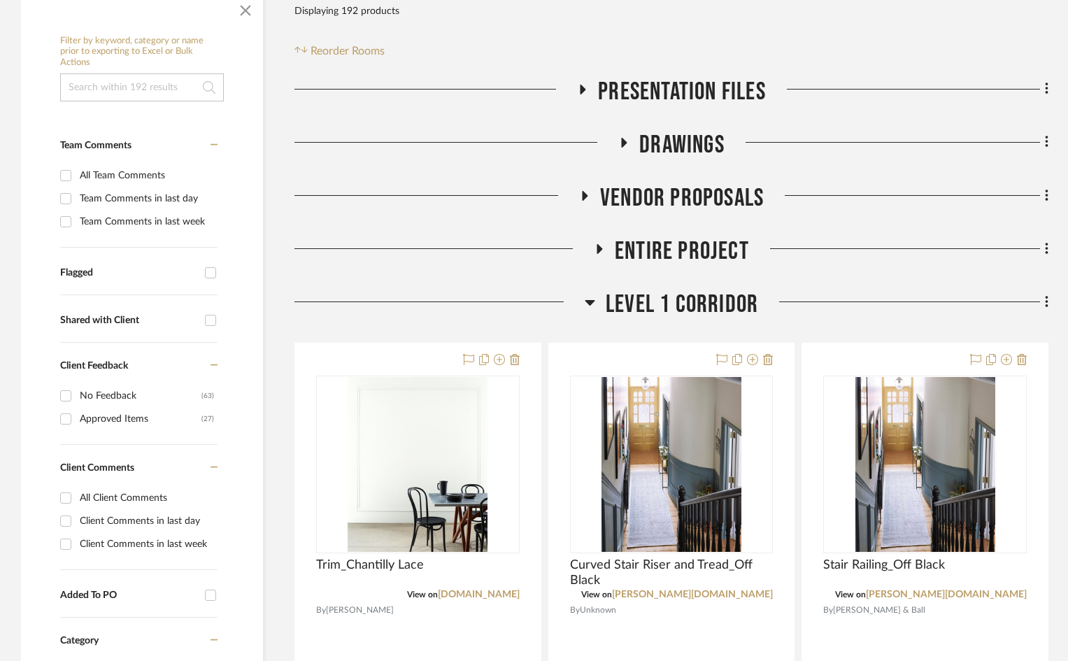
scroll to position [280, 0]
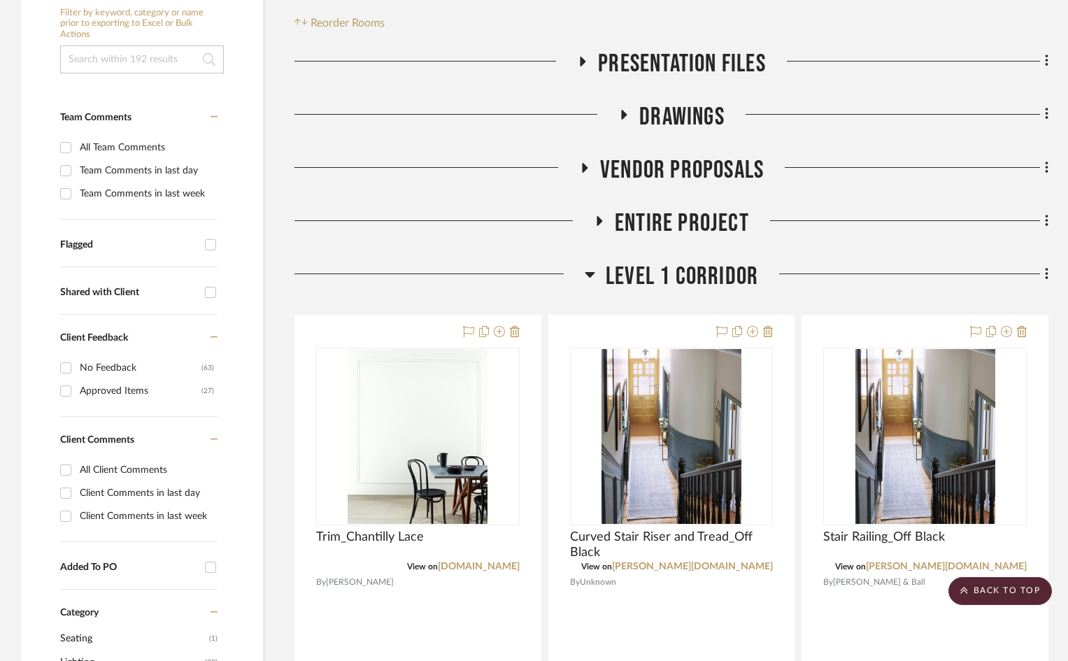
click at [642, 280] on span "Level 1 Corridor" at bounding box center [682, 276] width 152 height 30
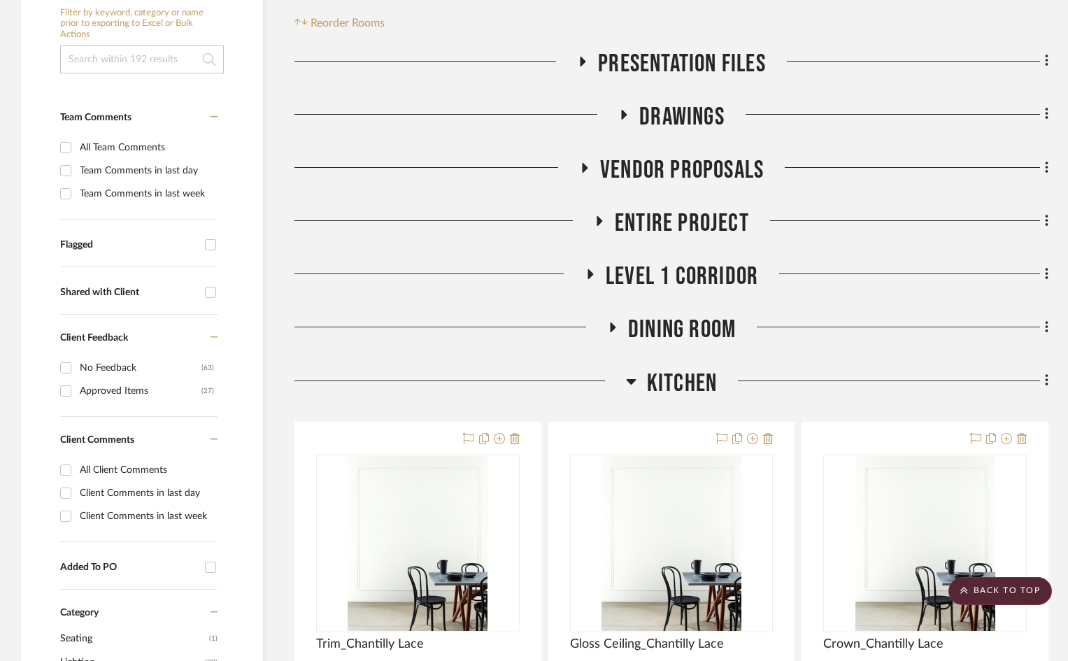
click at [642, 280] on span "Level 1 Corridor" at bounding box center [682, 276] width 152 height 30
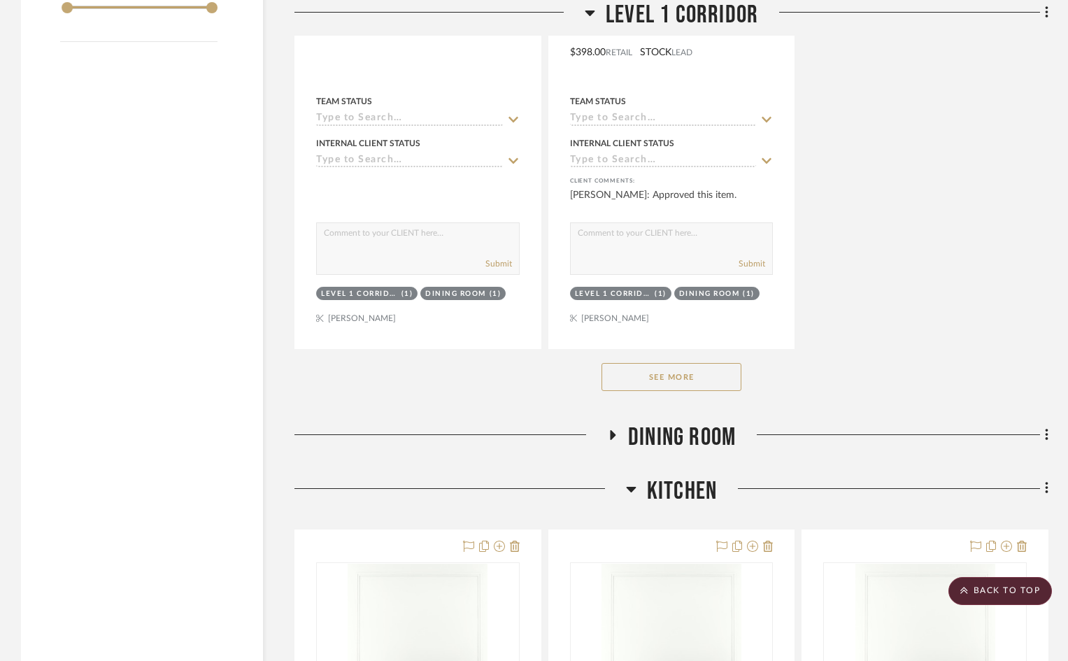
scroll to position [2168, 0]
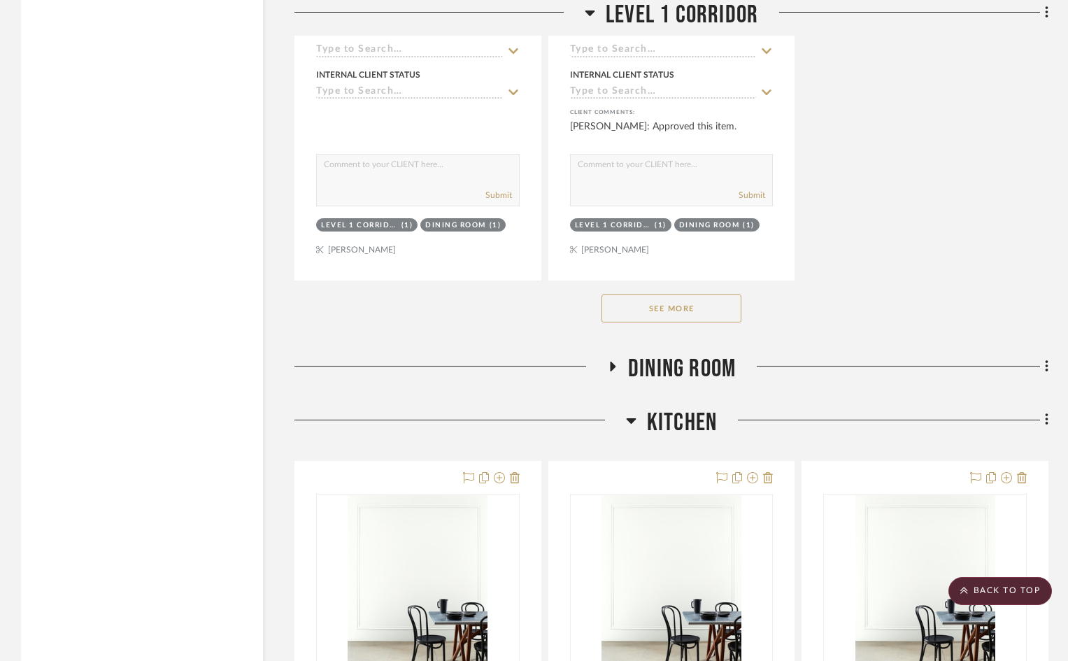
click at [650, 361] on span "Dining Room" at bounding box center [682, 369] width 108 height 30
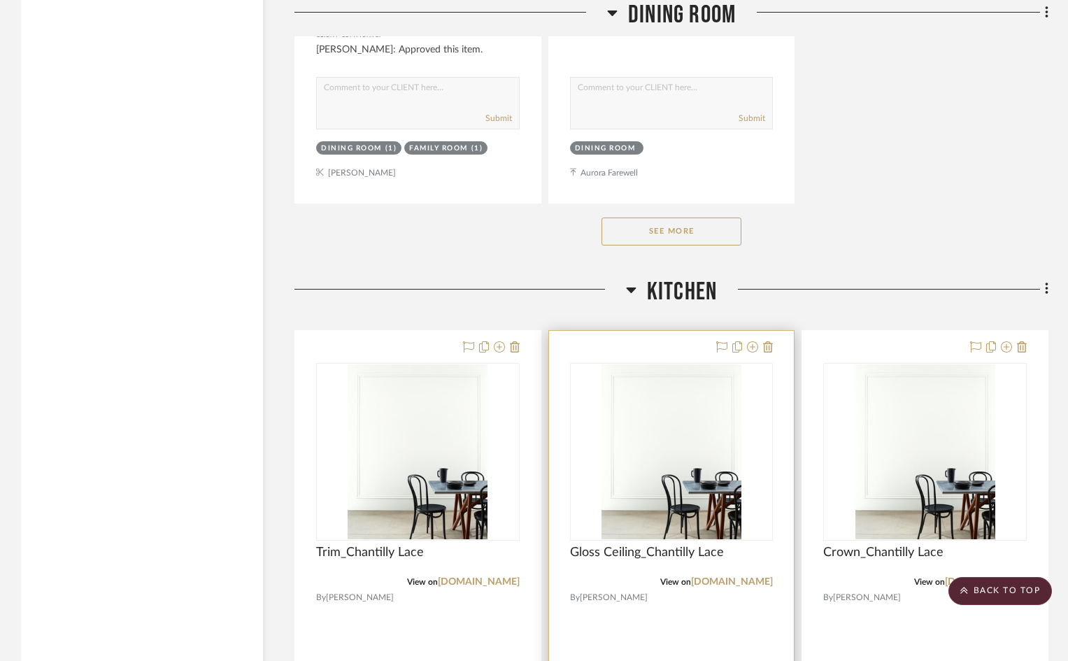
scroll to position [4125, 0]
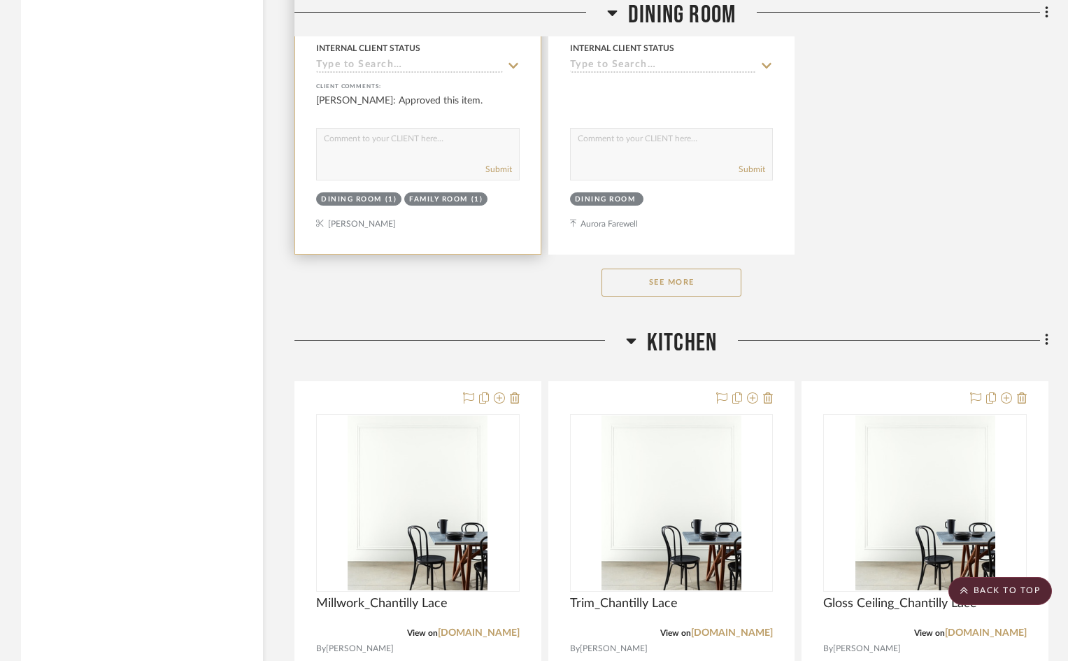
scroll to position [4335, 0]
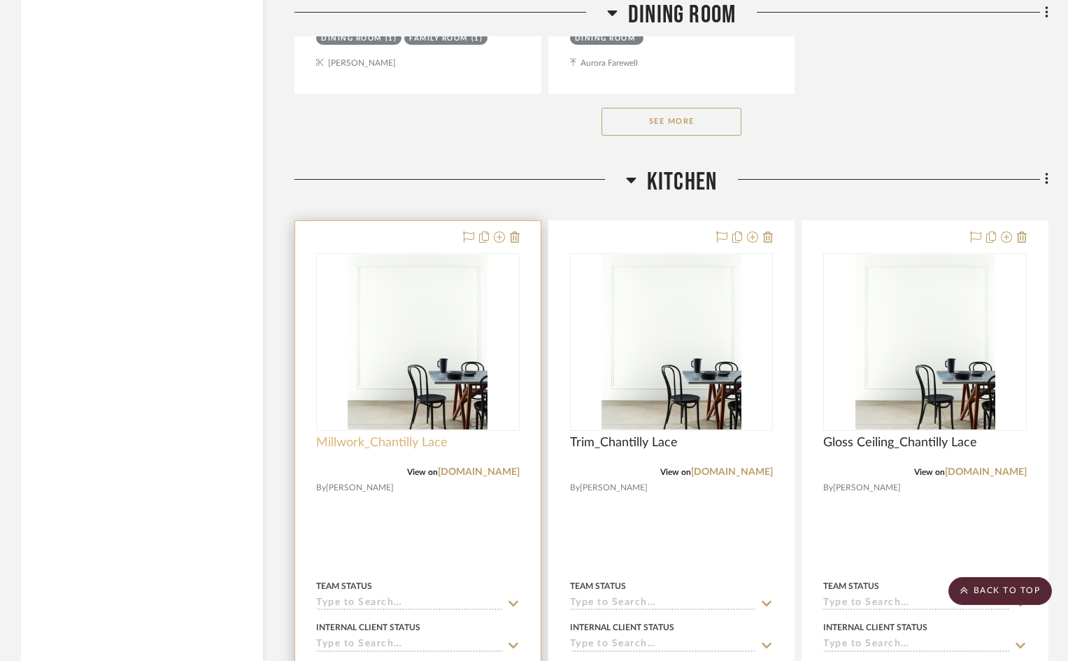
click at [407, 437] on span "Millwork_Chantilly Lace" at bounding box center [381, 442] width 131 height 15
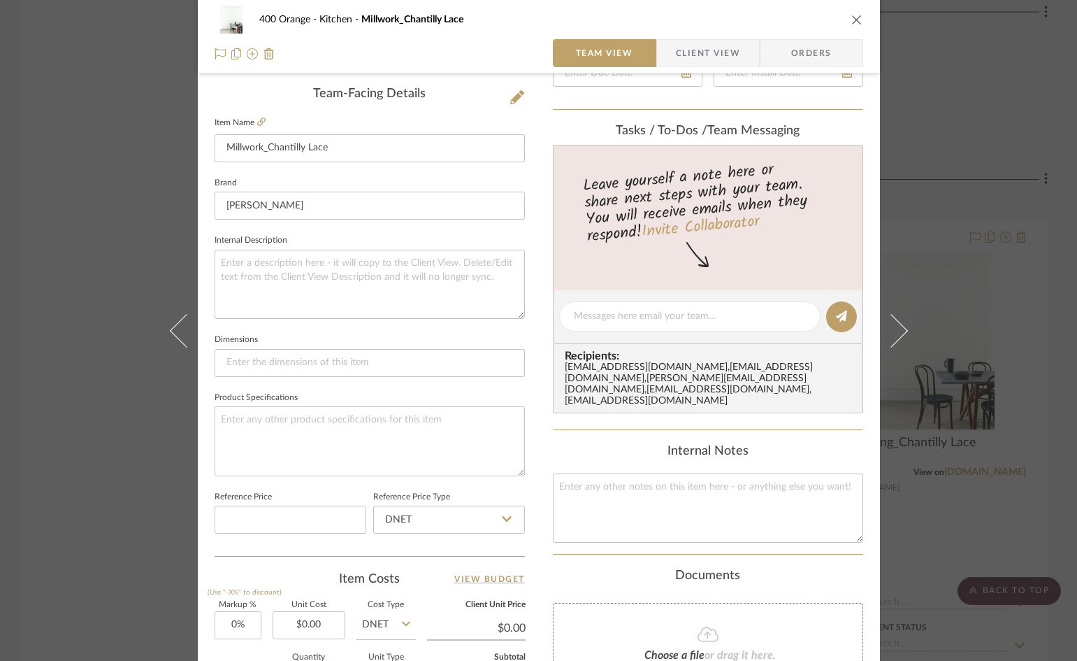
scroll to position [629, 0]
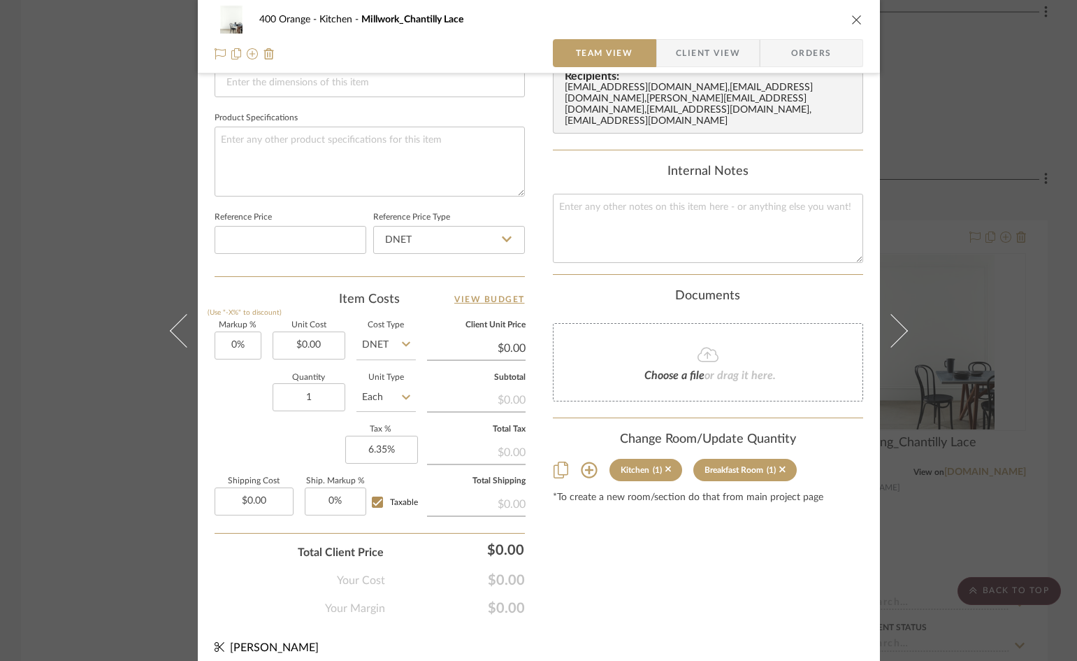
click at [582, 475] on icon at bounding box center [589, 469] width 17 height 17
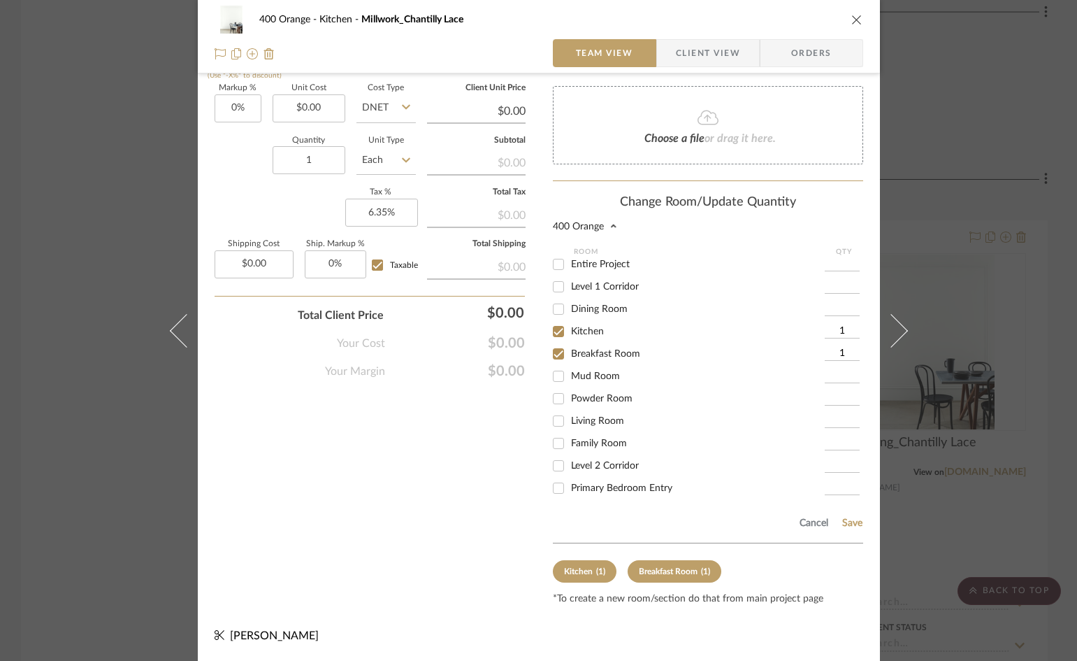
scroll to position [140, 0]
click at [587, 463] on span "Her Closet" at bounding box center [593, 463] width 45 height 10
click at [570, 463] on input "Her Closet" at bounding box center [558, 463] width 22 height 22
checkbox input "true"
type input "1"
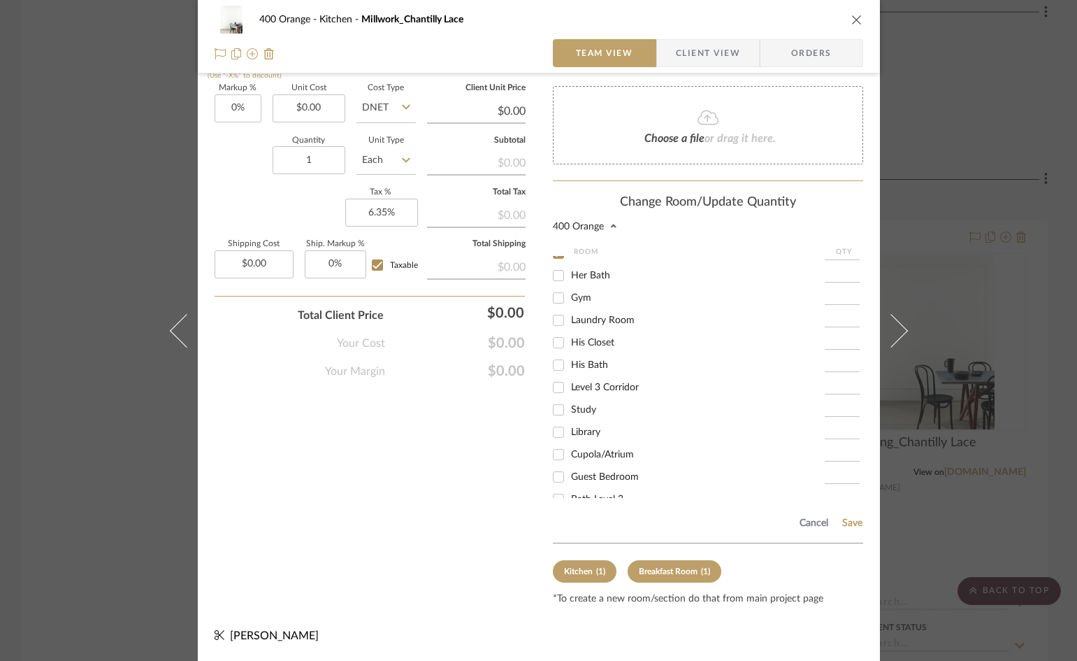
scroll to position [280, 0]
click at [555, 410] on input "His Closet" at bounding box center [558, 412] width 22 height 22
checkbox input "true"
type input "1"
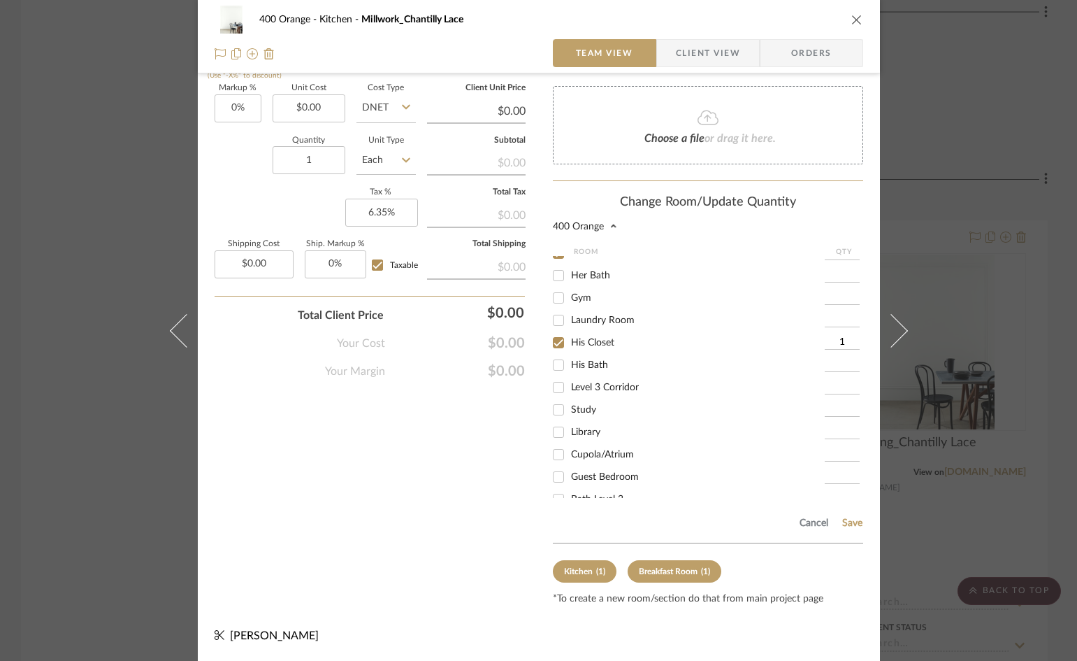
click at [553, 436] on input "Library" at bounding box center [558, 432] width 22 height 22
checkbox input "true"
type input "1"
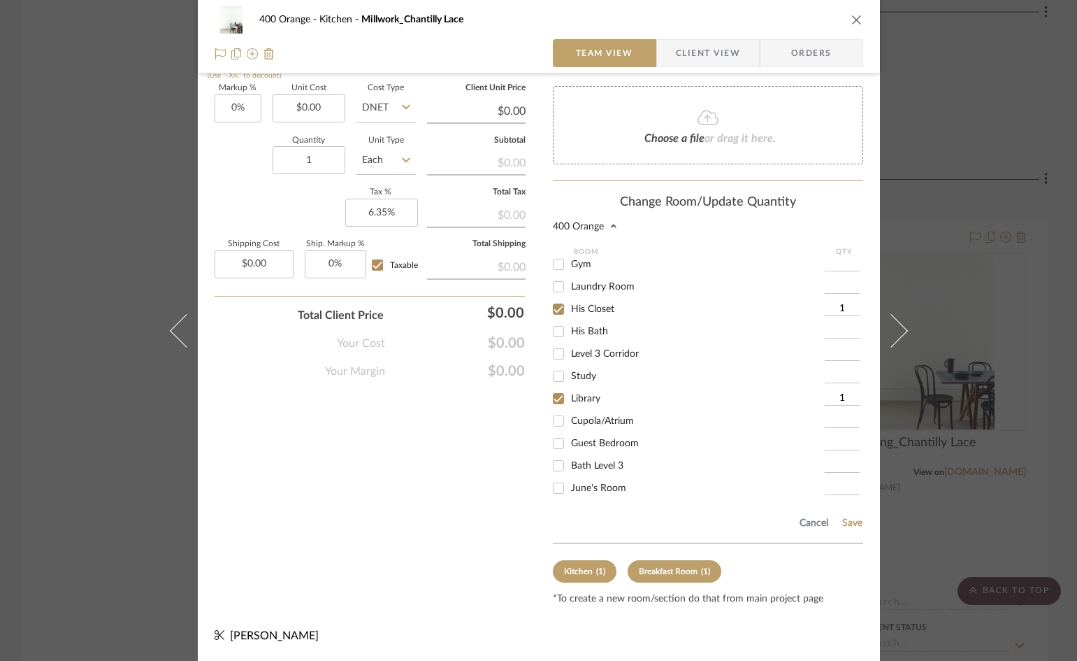
scroll to position [410, 0]
click at [850, 523] on button "Save" at bounding box center [853, 522] width 22 height 11
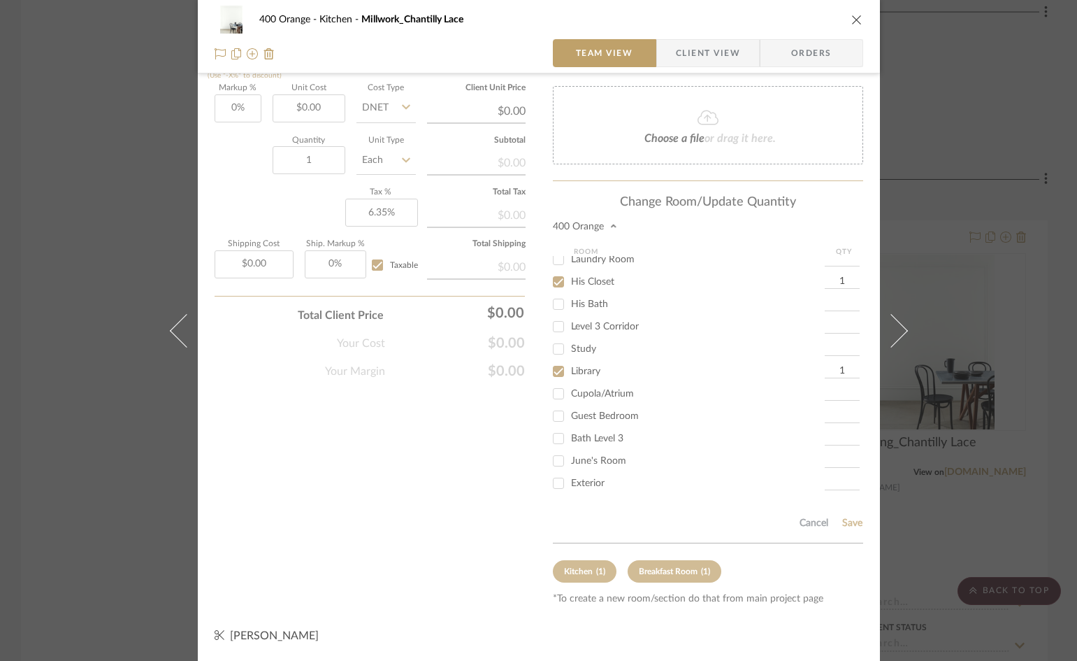
scroll to position [641, 0]
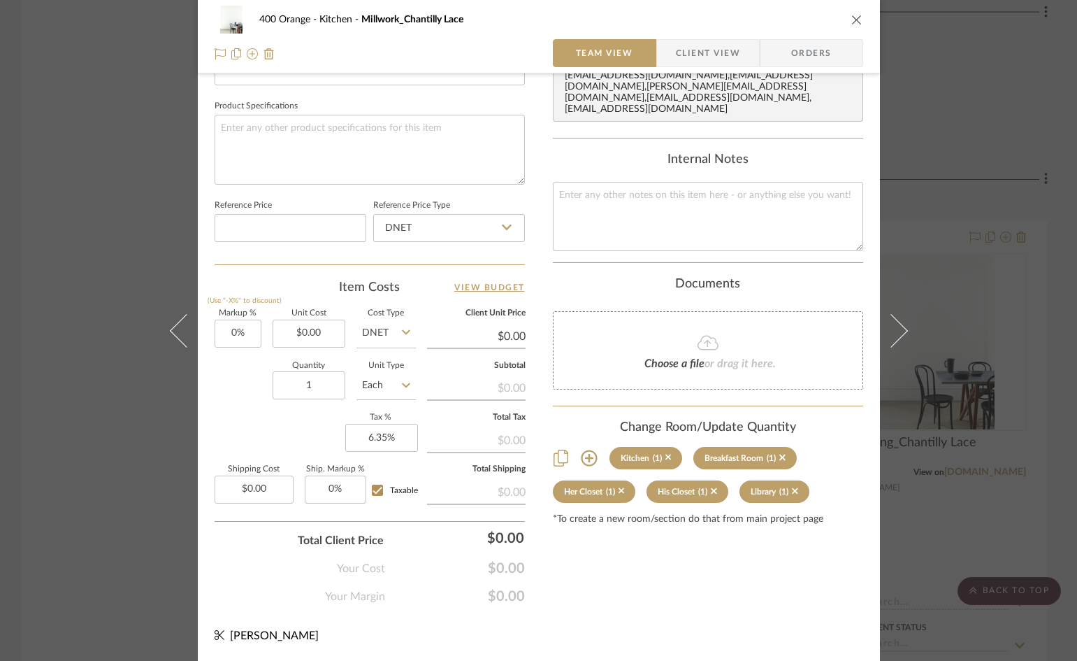
click at [852, 17] on icon "close" at bounding box center [857, 19] width 11 height 11
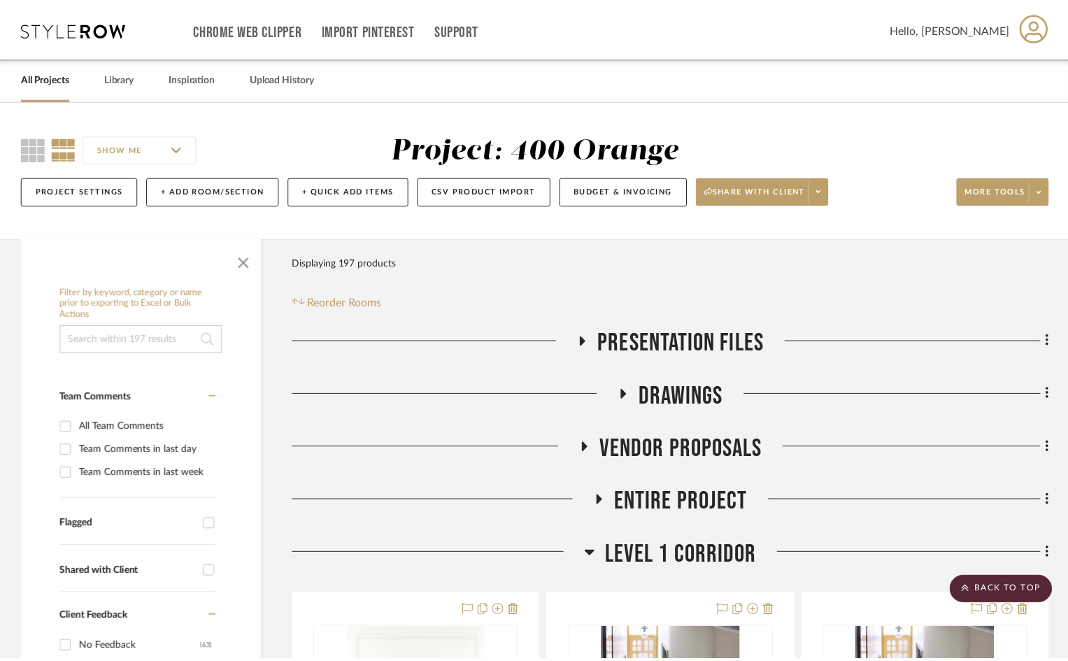
scroll to position [4335, 0]
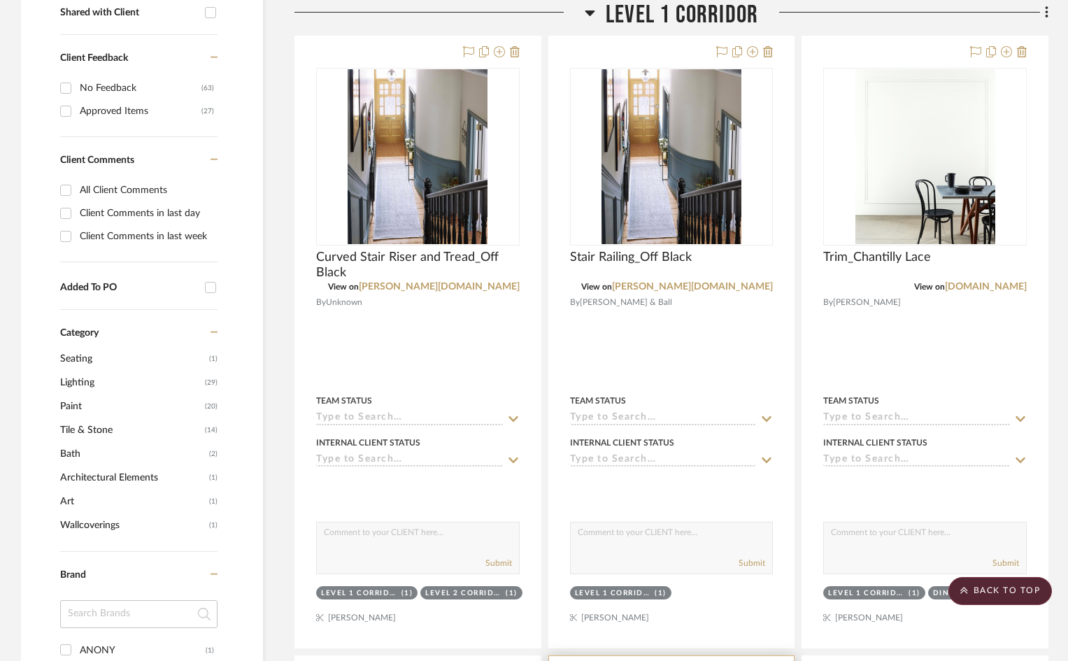
scroll to position [140, 0]
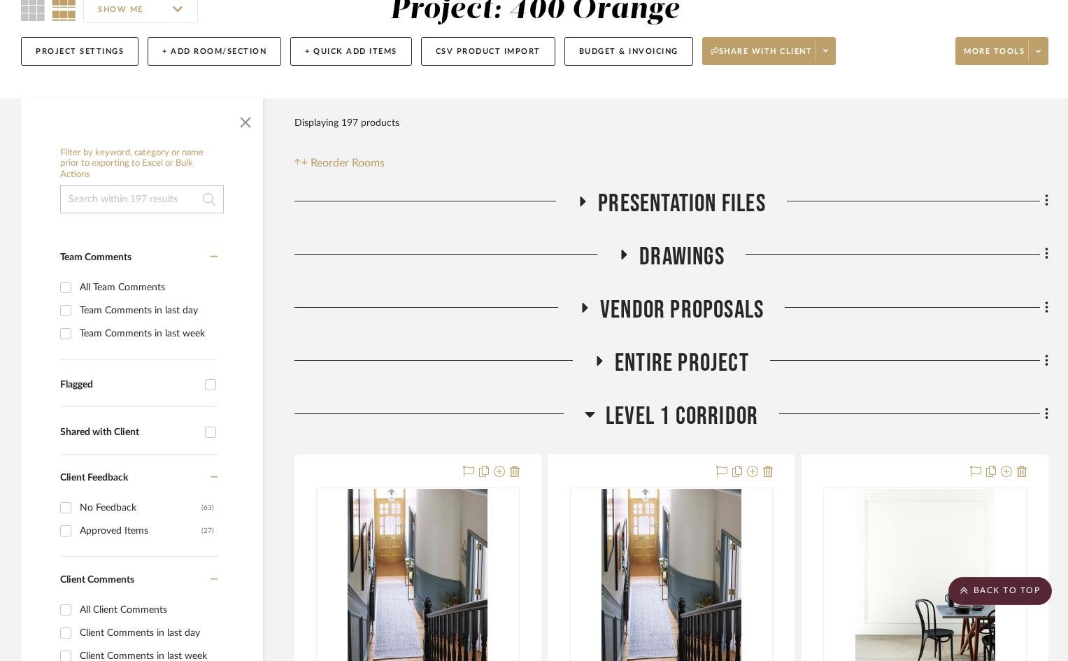
click at [667, 419] on span "Level 1 Corridor" at bounding box center [682, 416] width 152 height 30
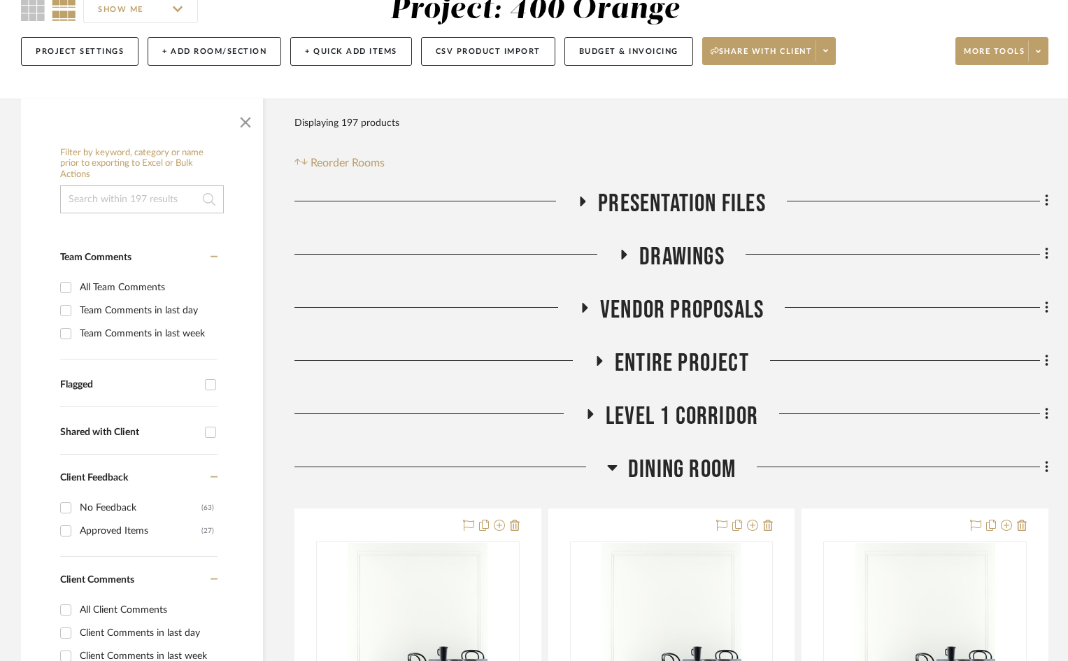
scroll to position [350, 0]
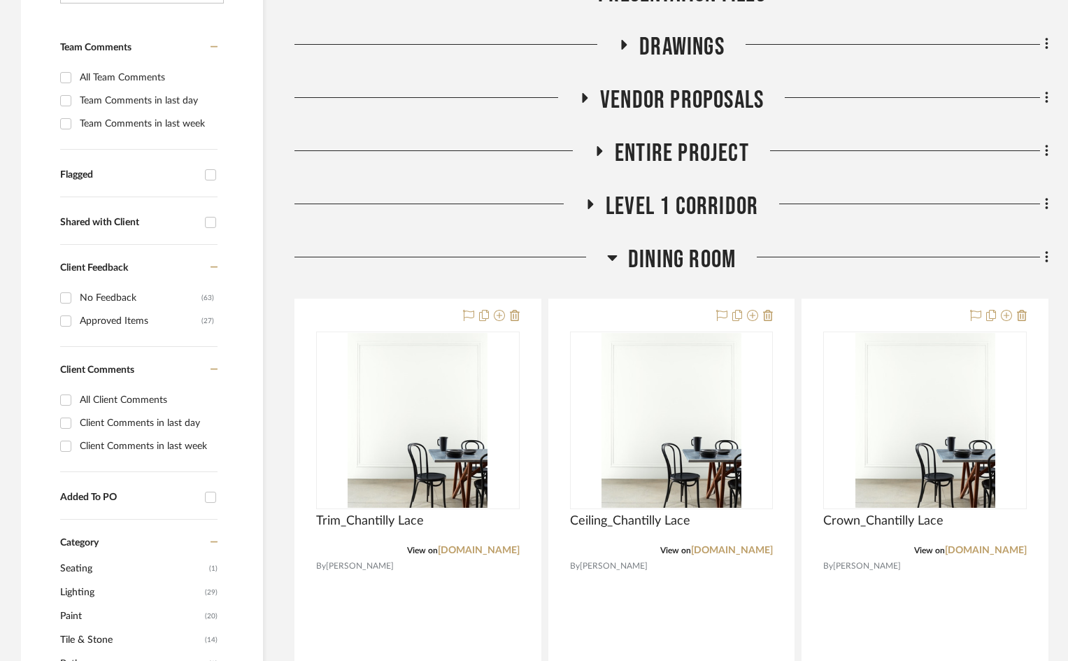
click at [670, 263] on span "Dining Room" at bounding box center [682, 260] width 108 height 30
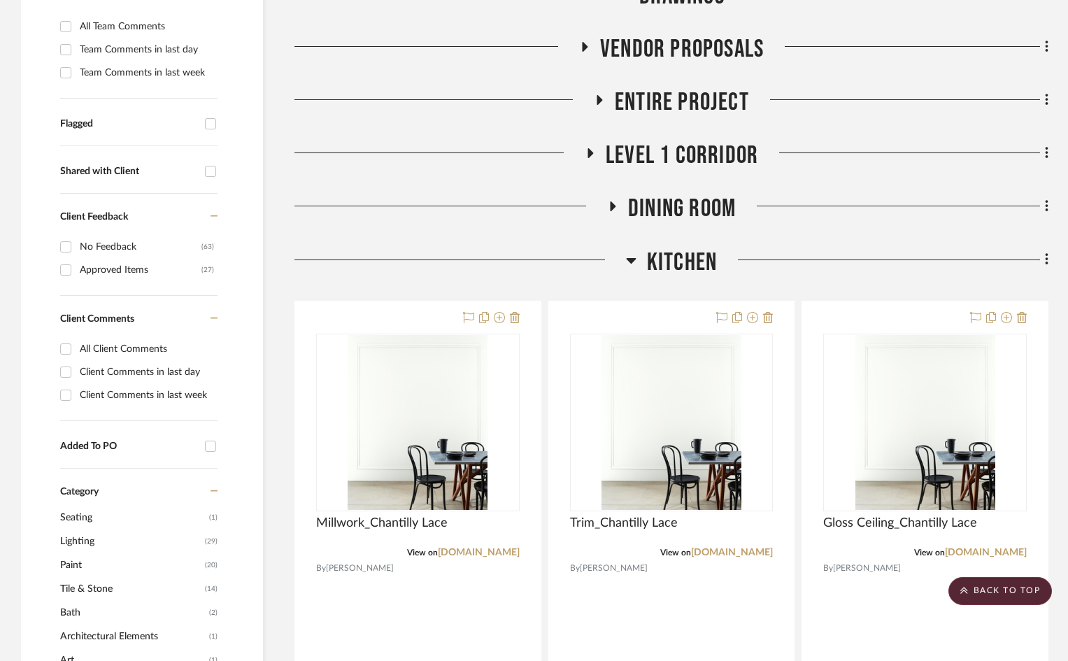
scroll to position [489, 0]
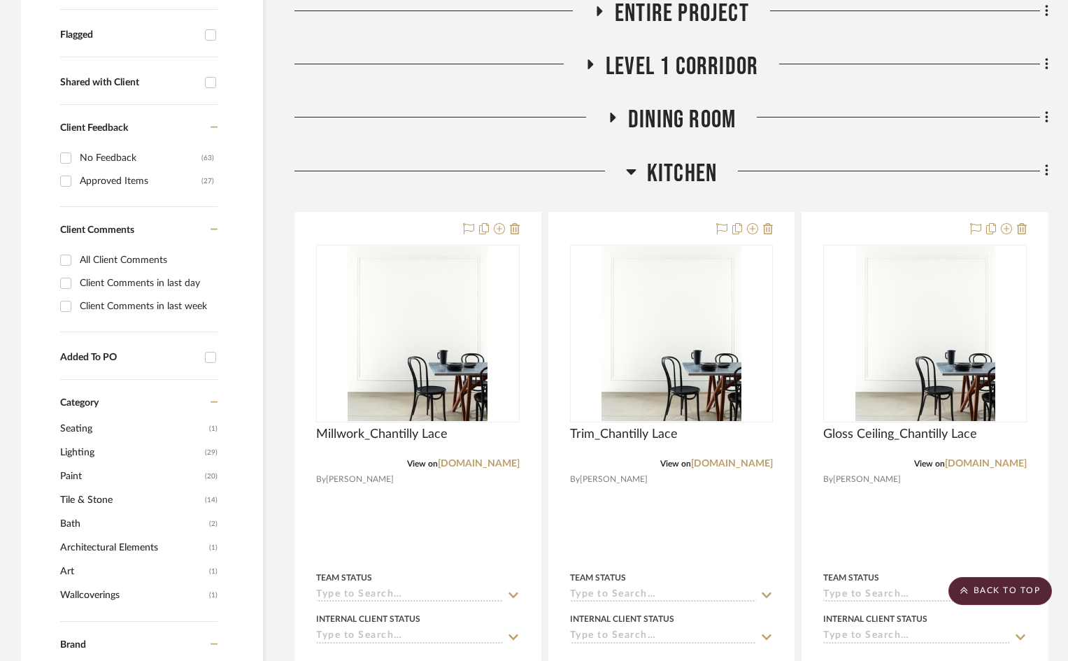
click at [665, 171] on span "Kitchen" at bounding box center [682, 174] width 70 height 30
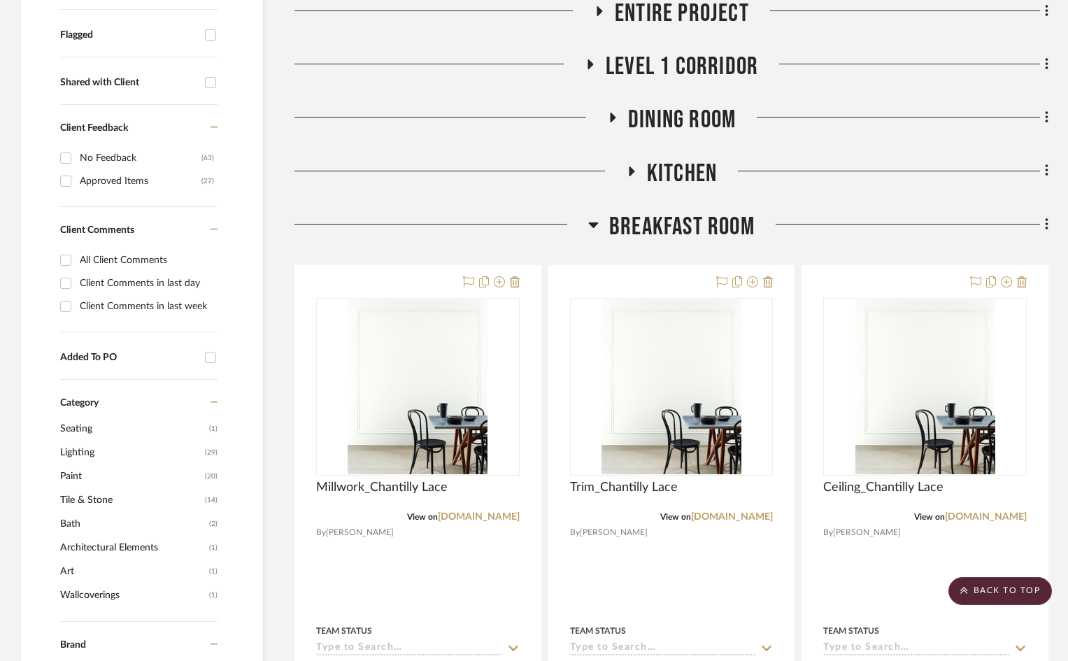
click at [665, 171] on span "Kitchen" at bounding box center [682, 174] width 70 height 30
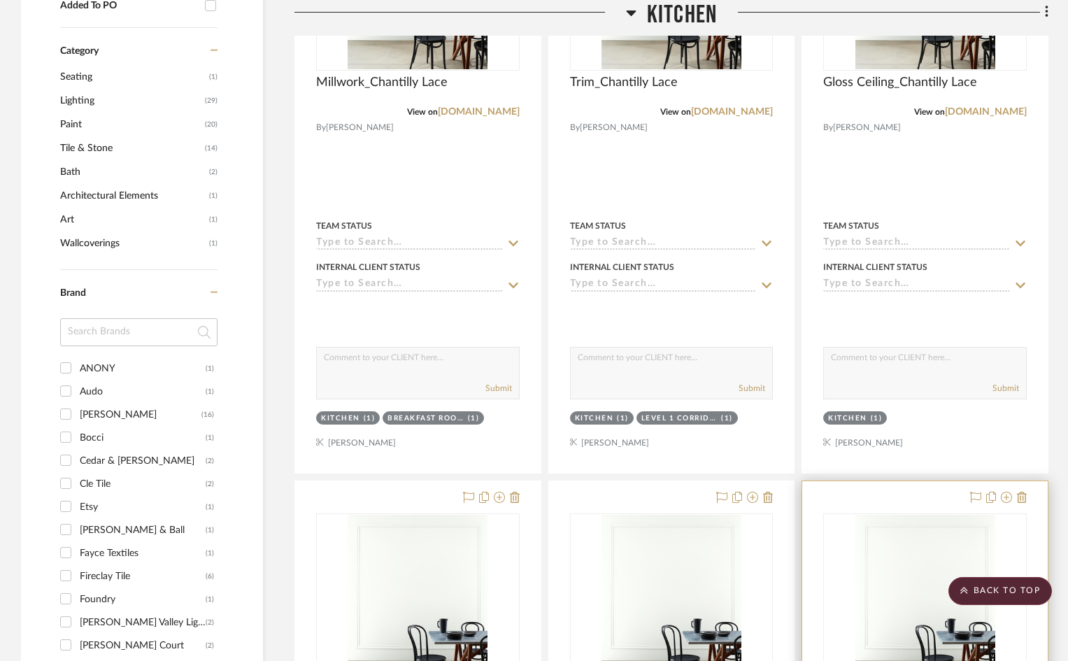
scroll to position [839, 0]
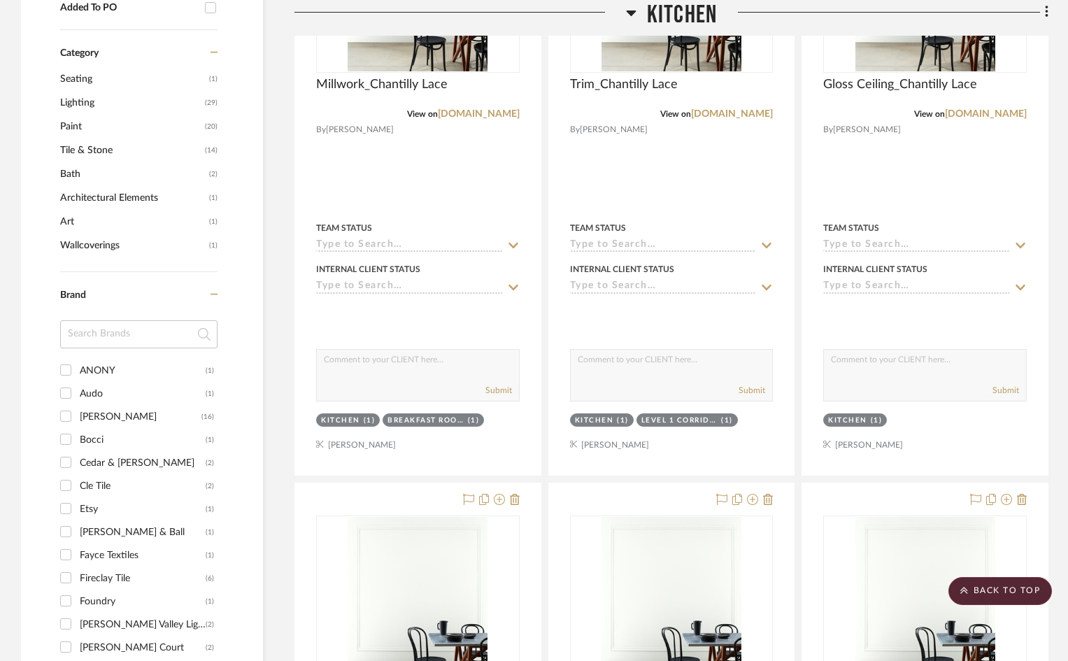
click at [675, 16] on span "Kitchen" at bounding box center [682, 15] width 70 height 30
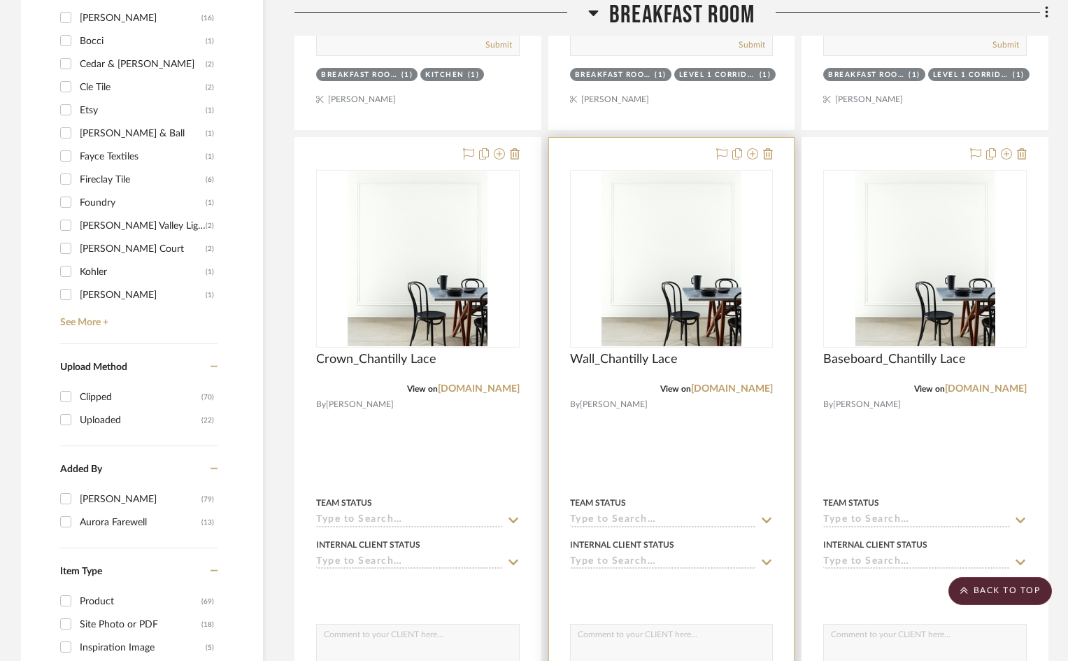
scroll to position [1259, 0]
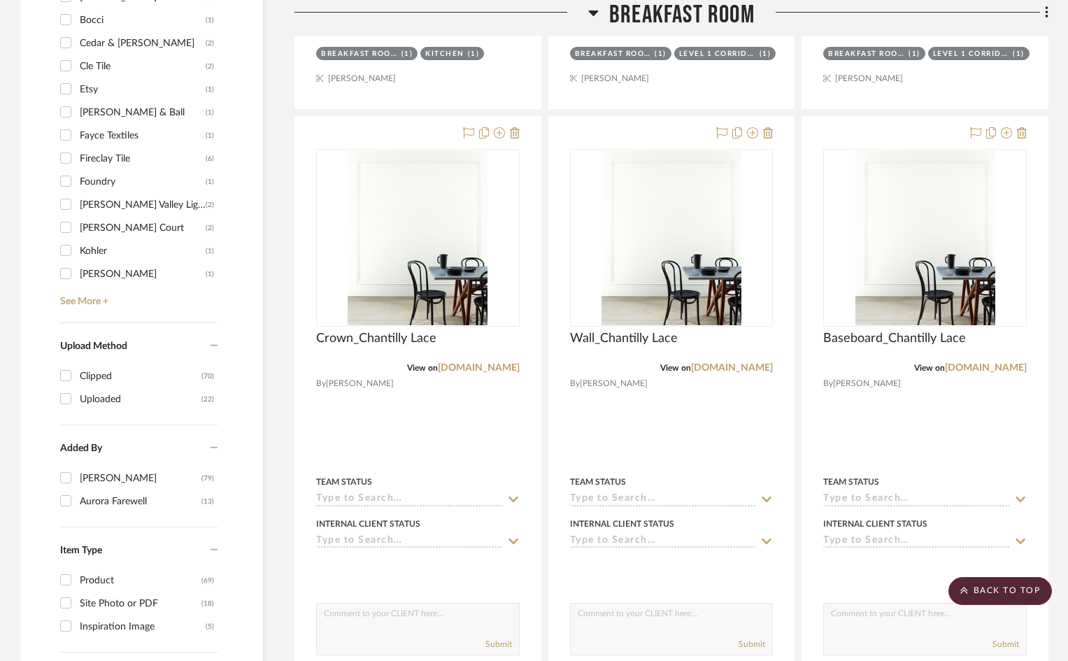
click at [622, 15] on span "Breakfast Room" at bounding box center [681, 15] width 145 height 30
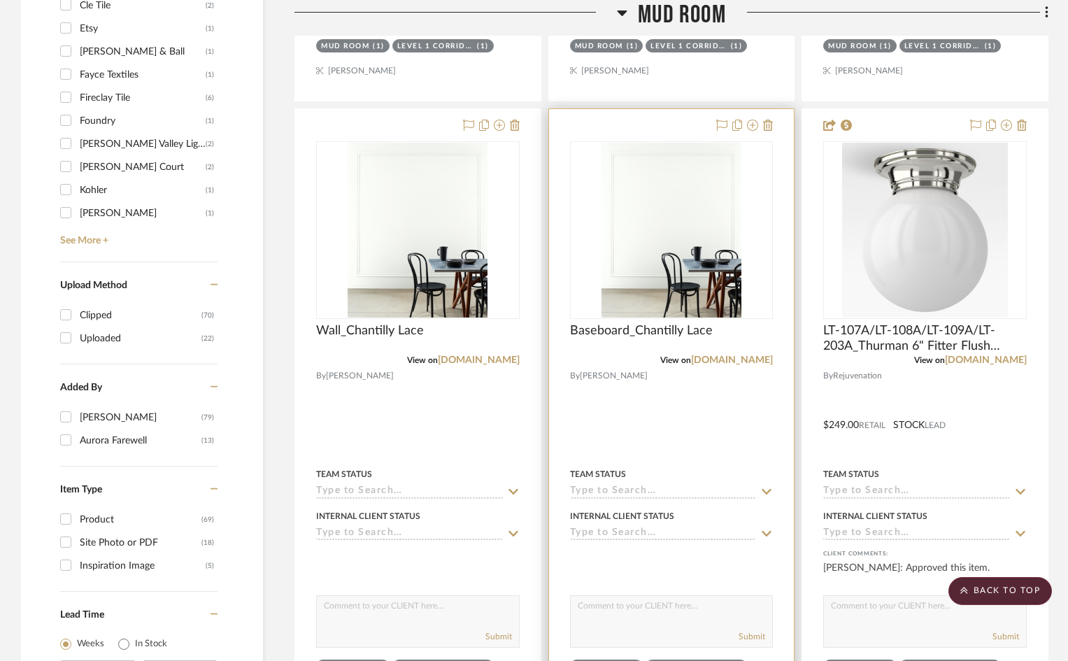
scroll to position [1538, 0]
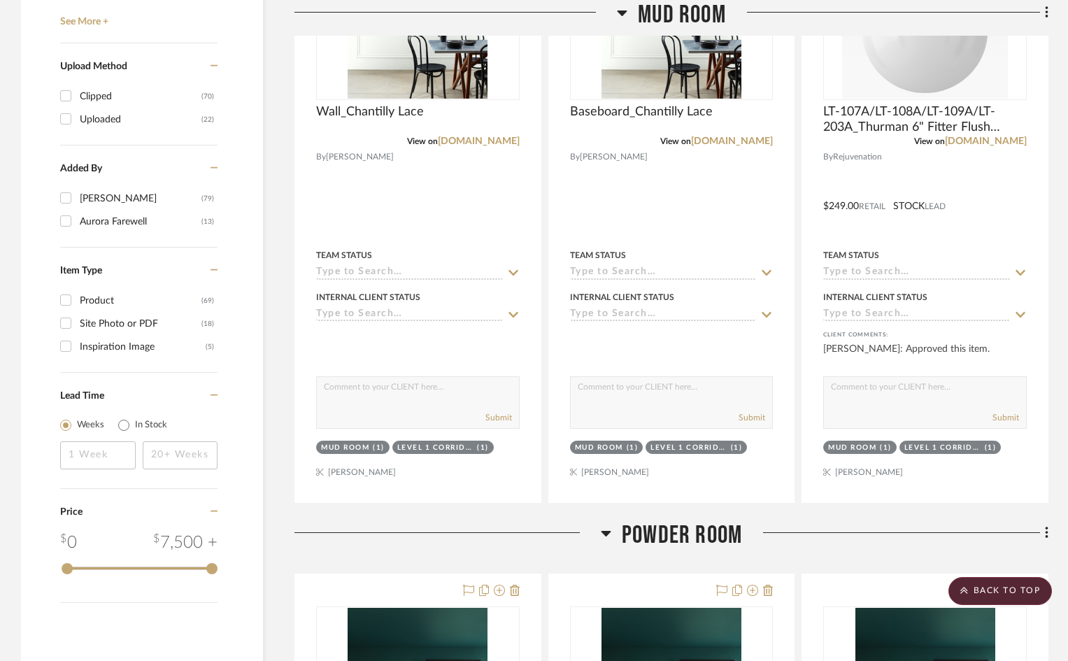
click at [624, 14] on icon at bounding box center [622, 12] width 10 height 17
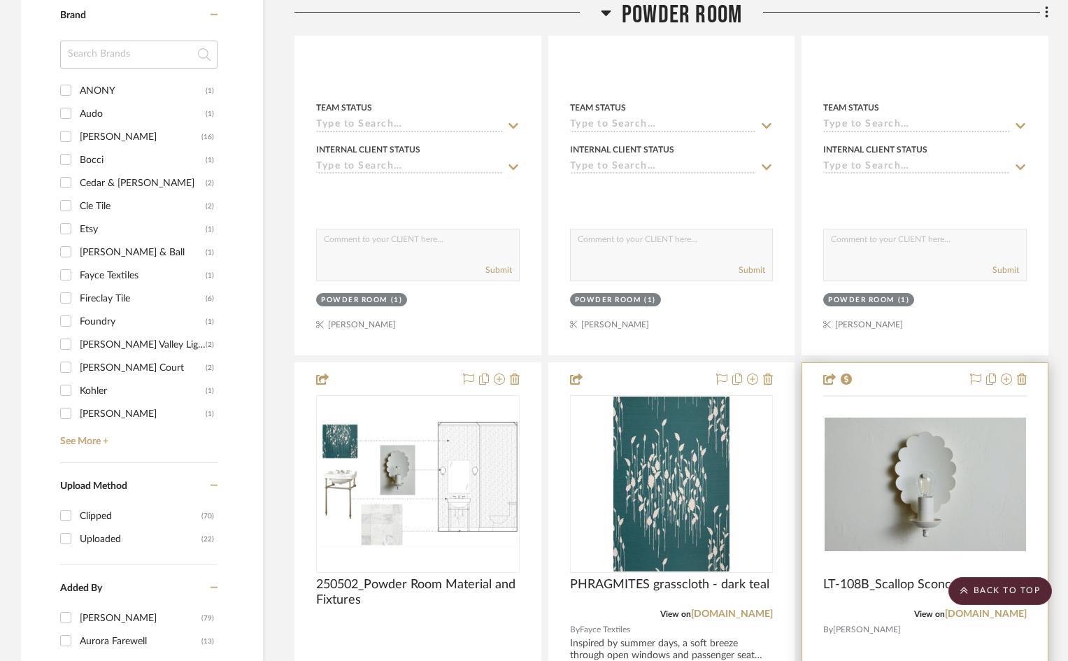
scroll to position [769, 0]
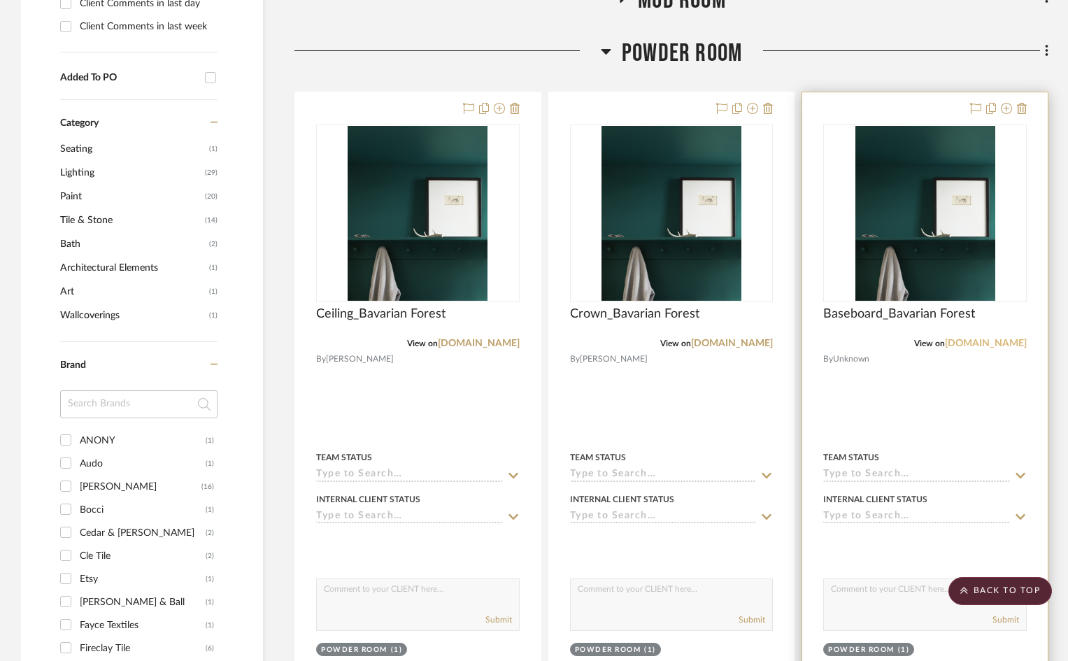
click at [982, 343] on link "[DOMAIN_NAME]" at bounding box center [986, 343] width 82 height 10
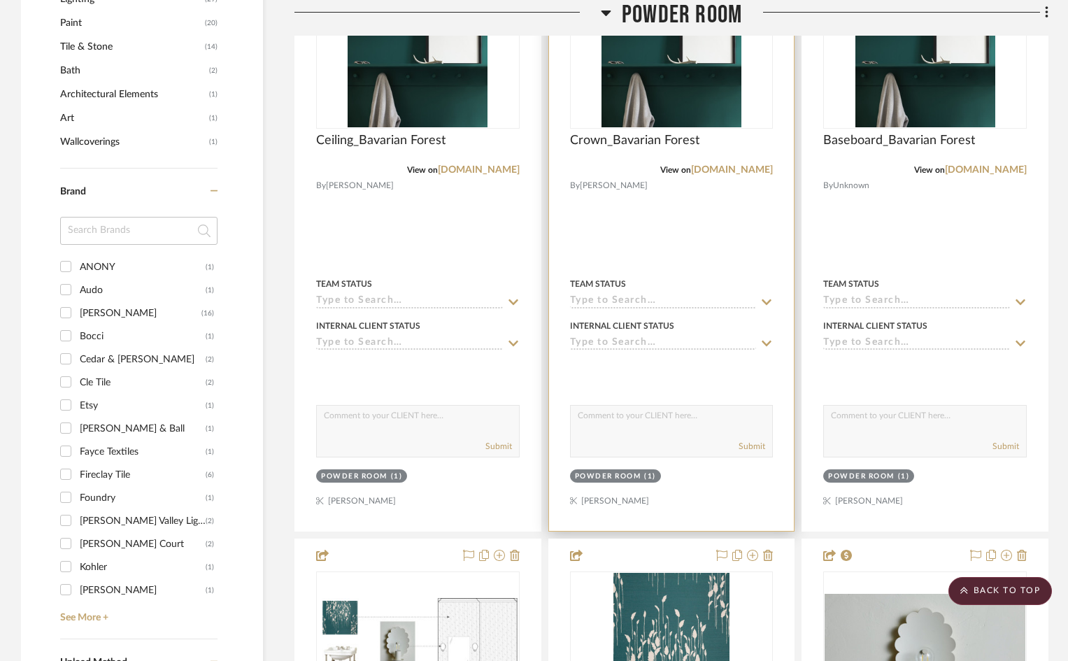
scroll to position [909, 0]
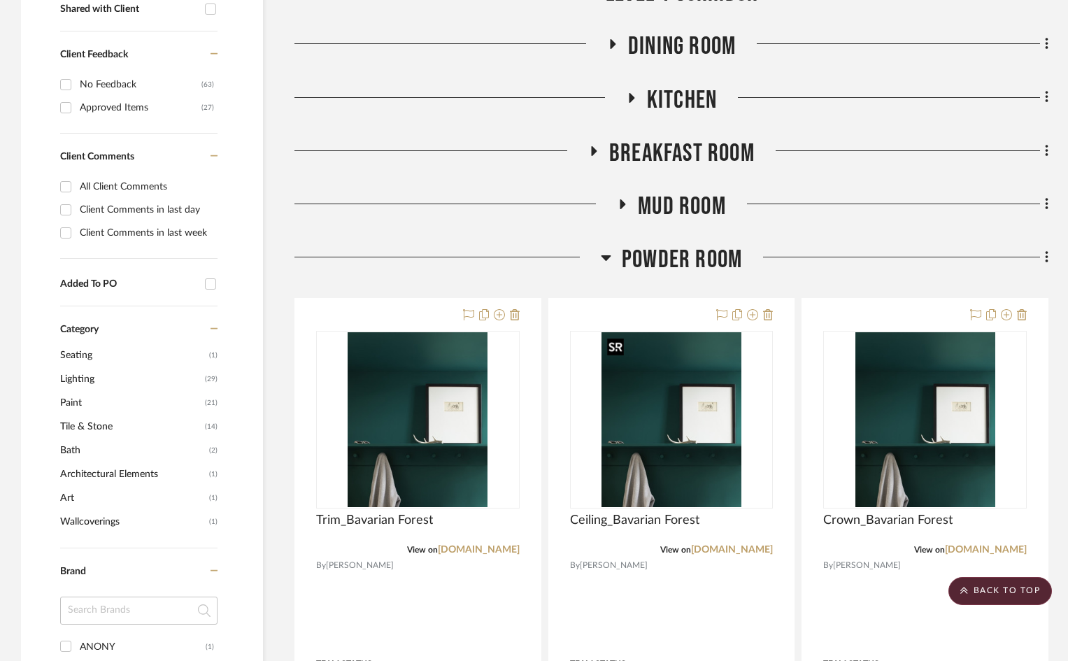
scroll to position [559, 0]
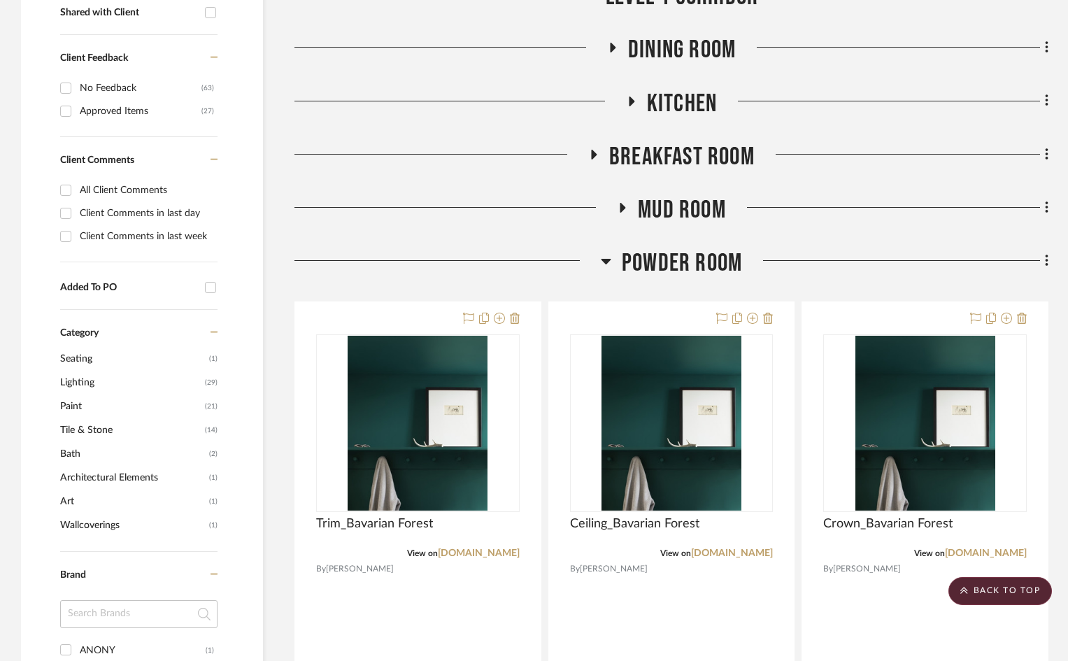
click at [662, 262] on span "Powder Room" at bounding box center [682, 263] width 120 height 30
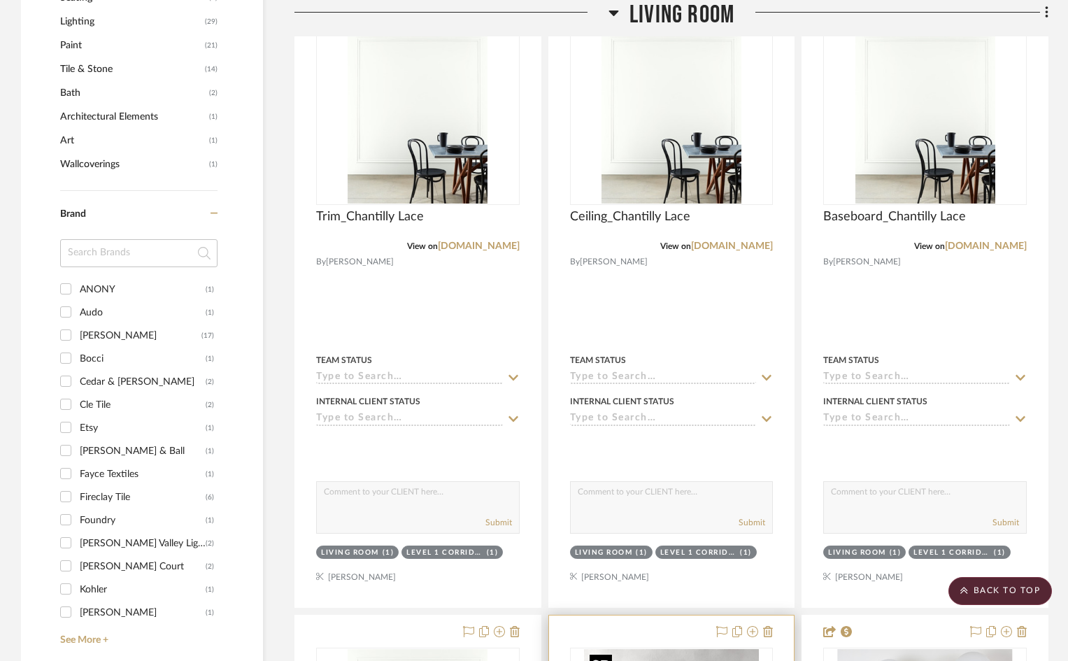
scroll to position [909, 0]
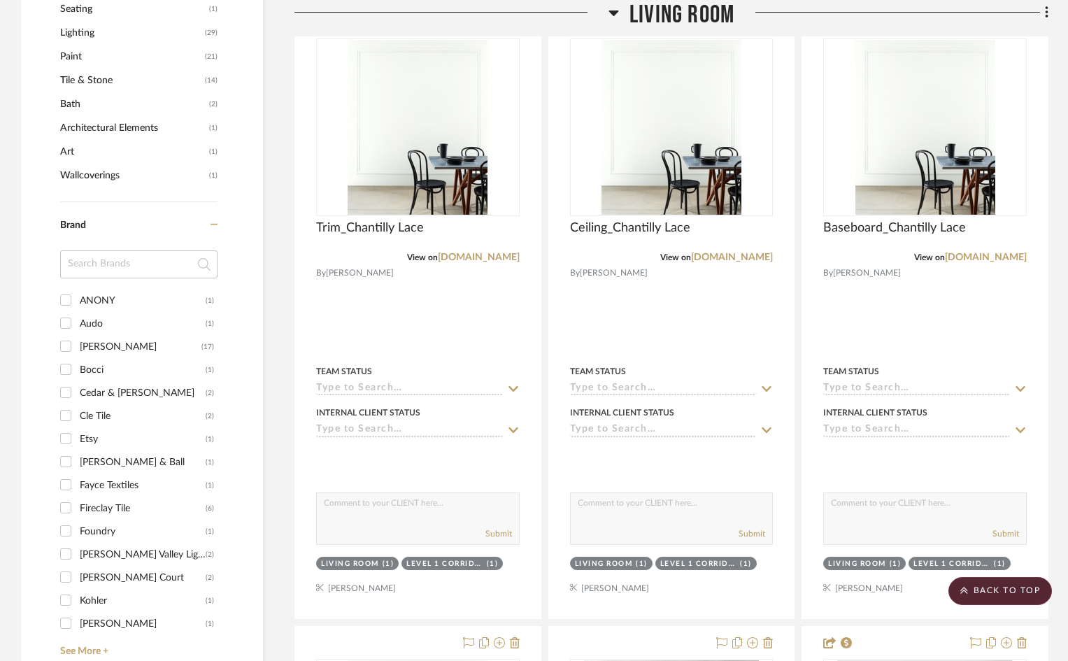
click at [677, 15] on span "Living Room" at bounding box center [681, 15] width 105 height 30
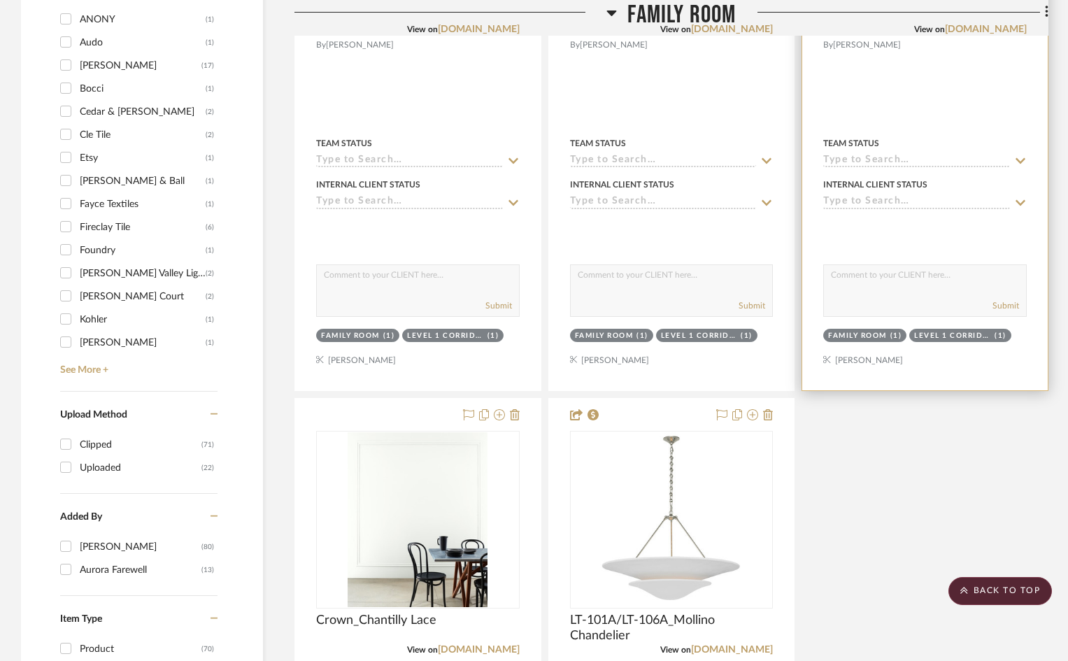
scroll to position [1259, 0]
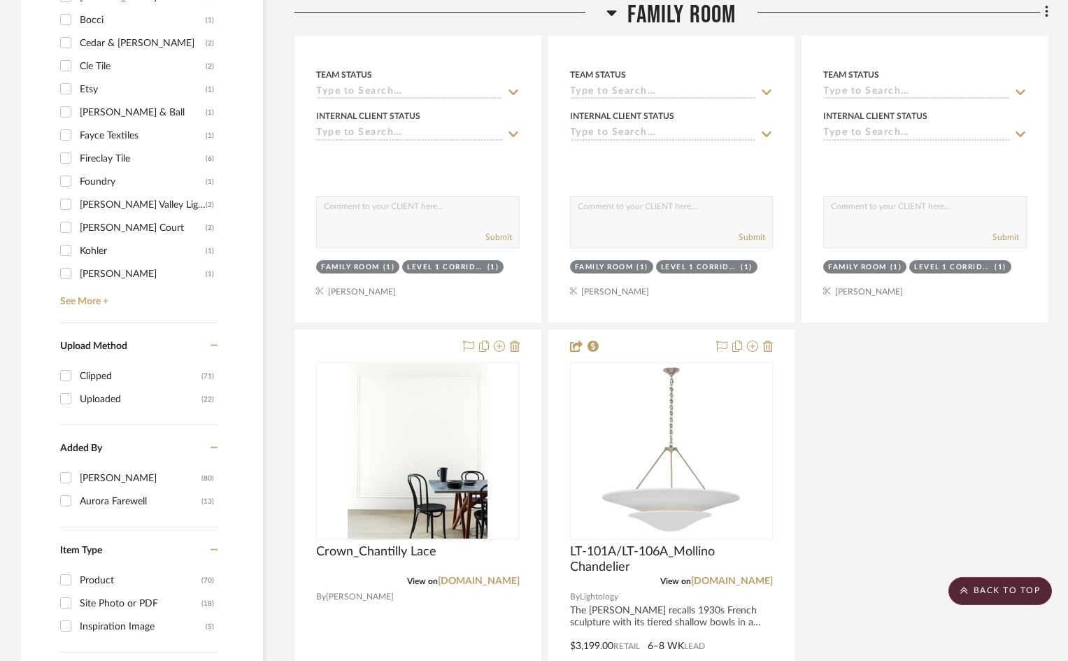
click at [643, 7] on span "Family Room" at bounding box center [681, 15] width 108 height 30
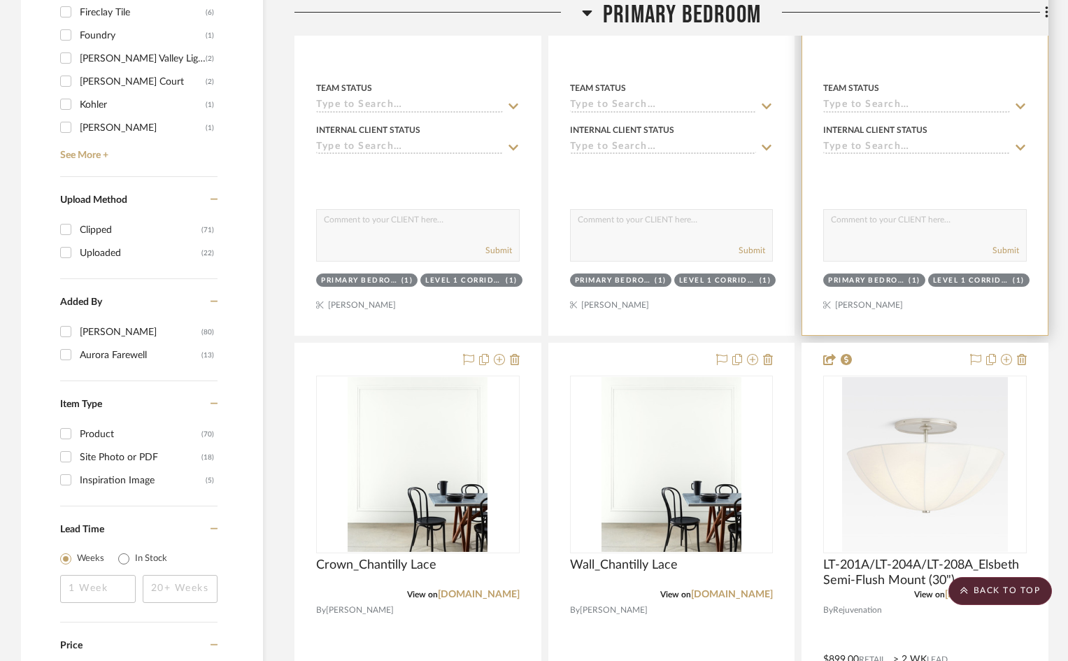
scroll to position [1468, 0]
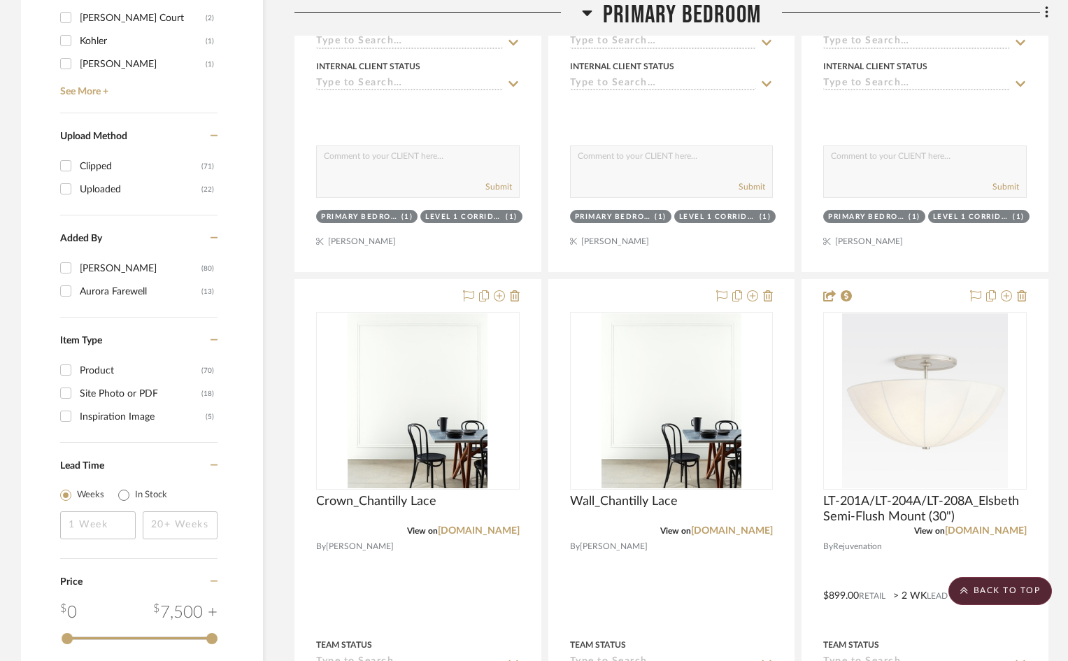
click at [650, 16] on span "Primary Bedroom" at bounding box center [682, 15] width 158 height 30
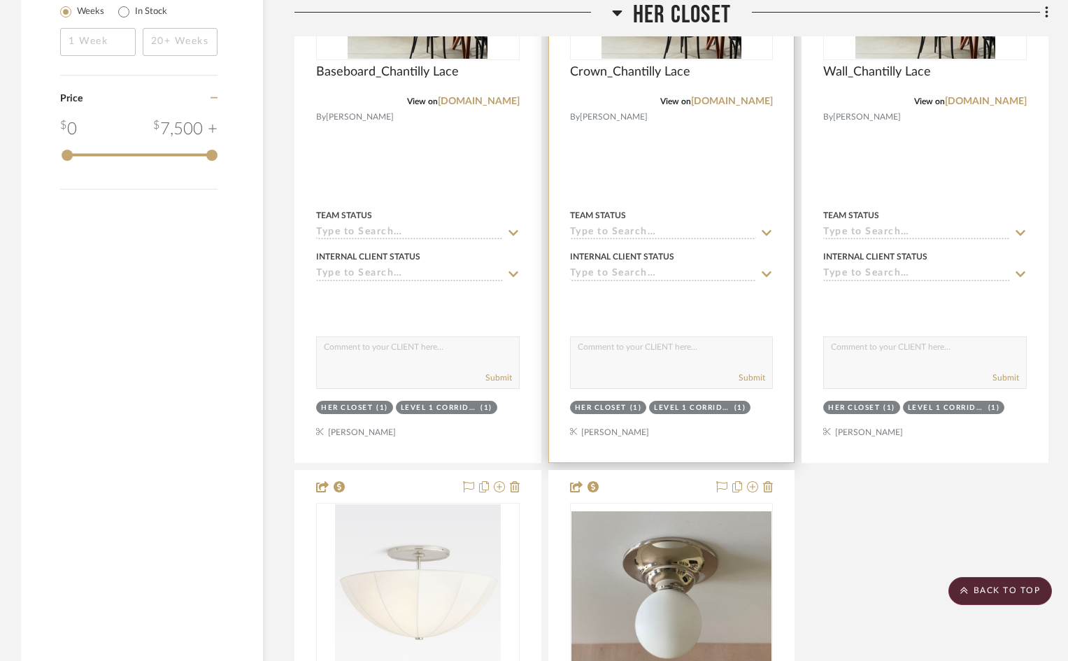
scroll to position [2028, 0]
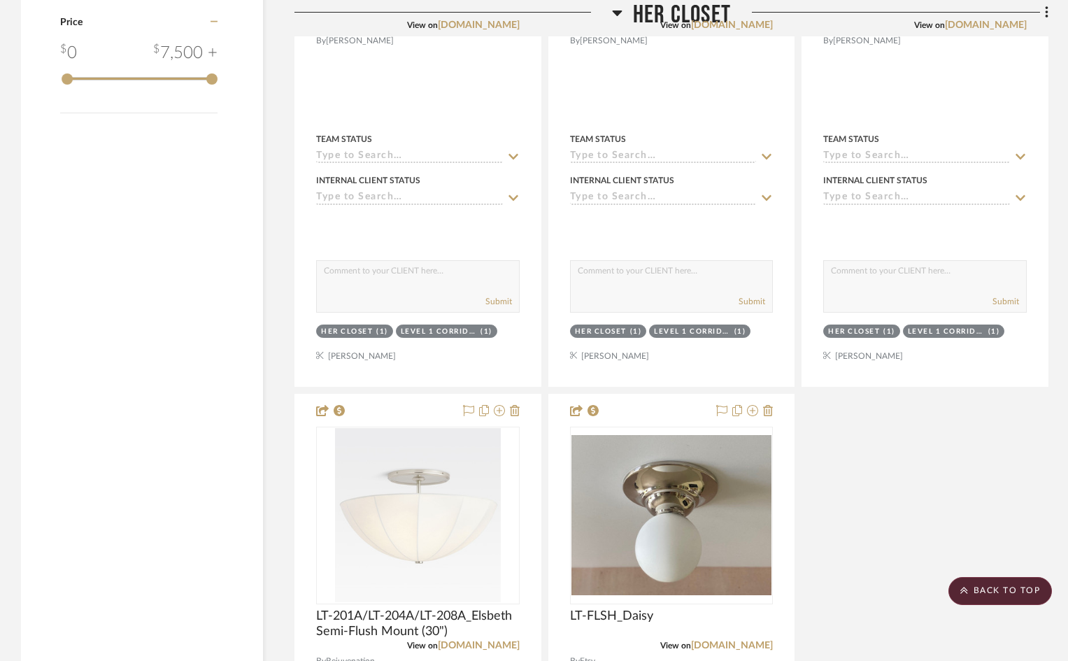
click at [689, 9] on span "Her Closet" at bounding box center [682, 15] width 98 height 30
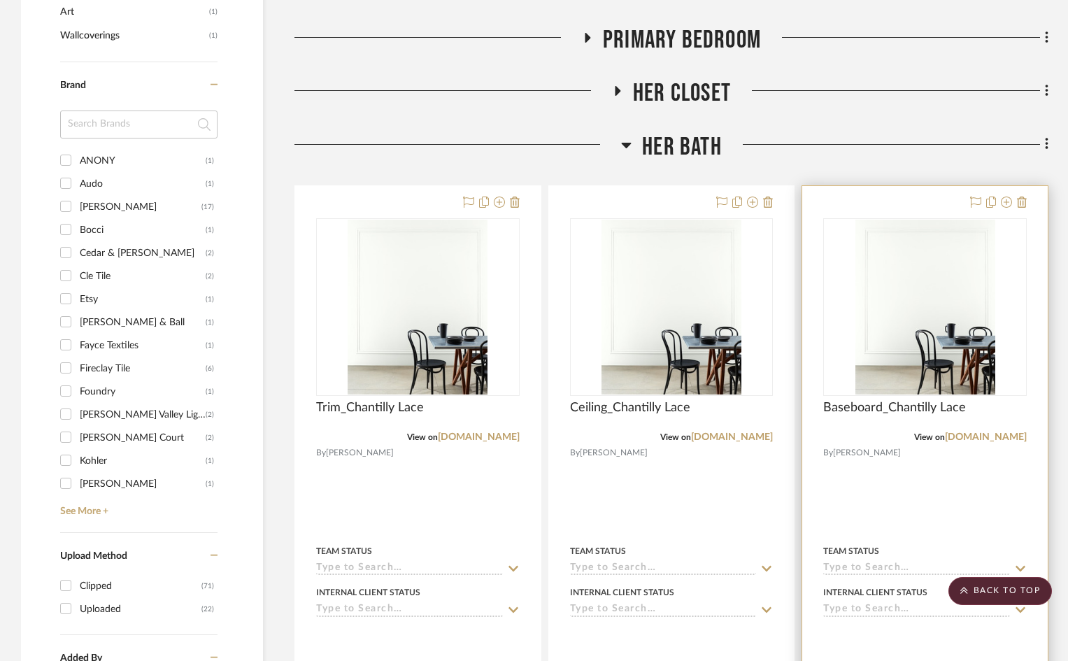
scroll to position [1119, 0]
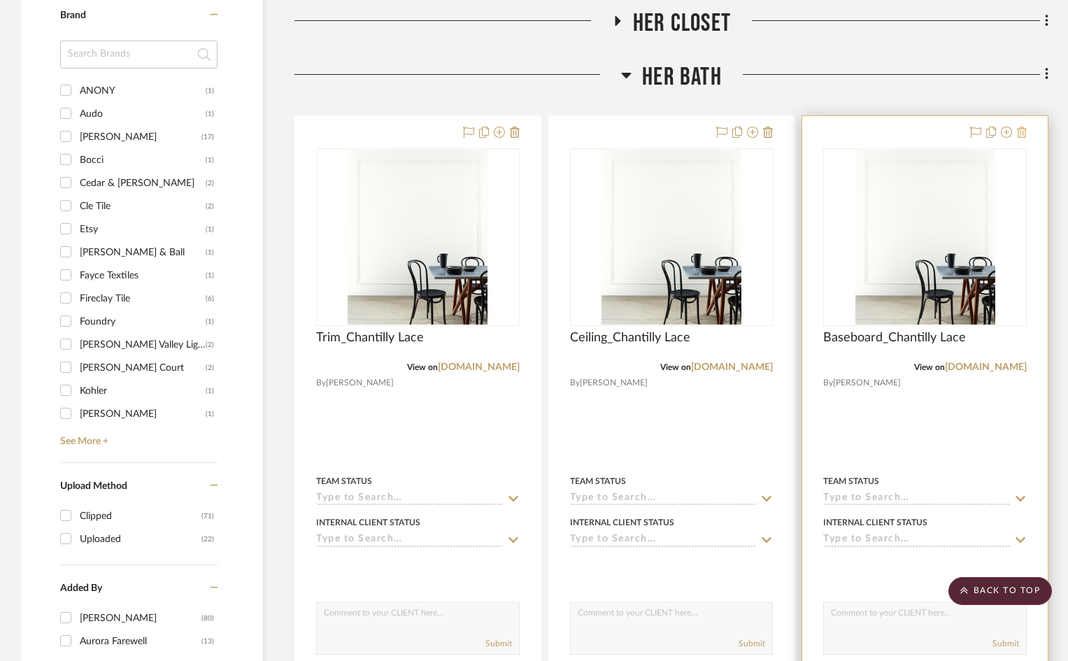
click at [1017, 132] on icon at bounding box center [1022, 132] width 10 height 11
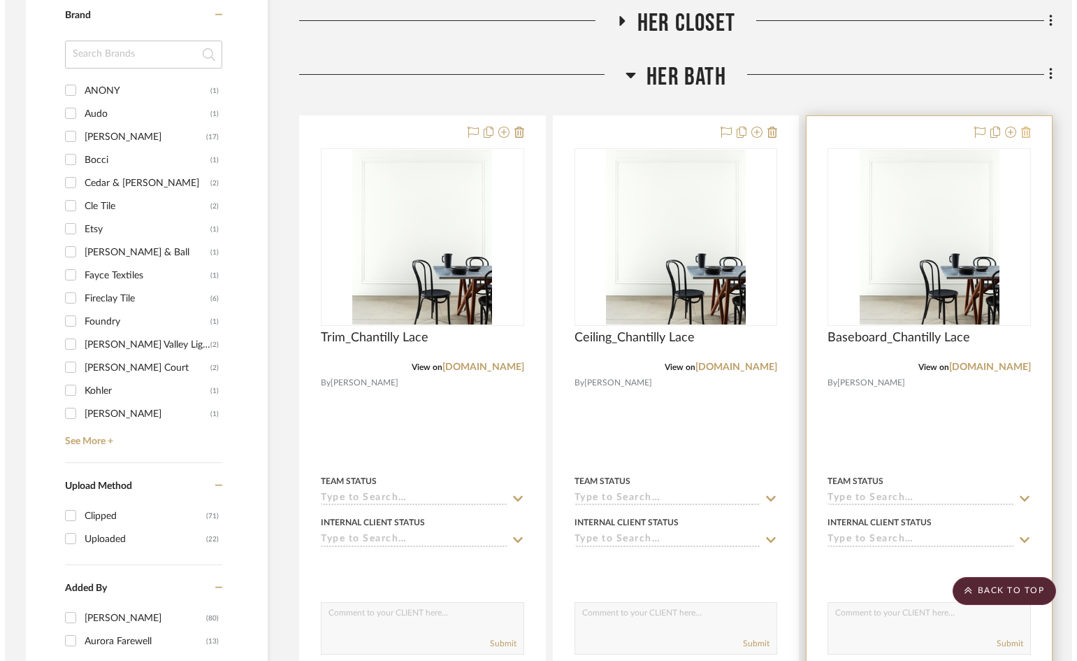
scroll to position [0, 0]
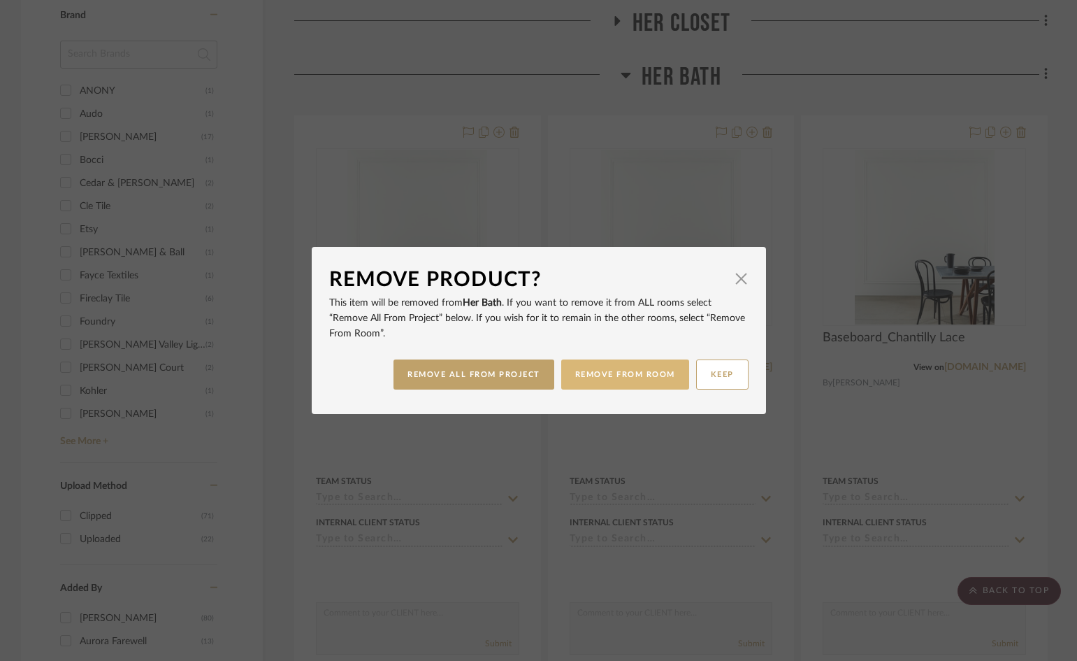
click at [655, 373] on button "REMOVE FROM ROOM" at bounding box center [625, 374] width 128 height 30
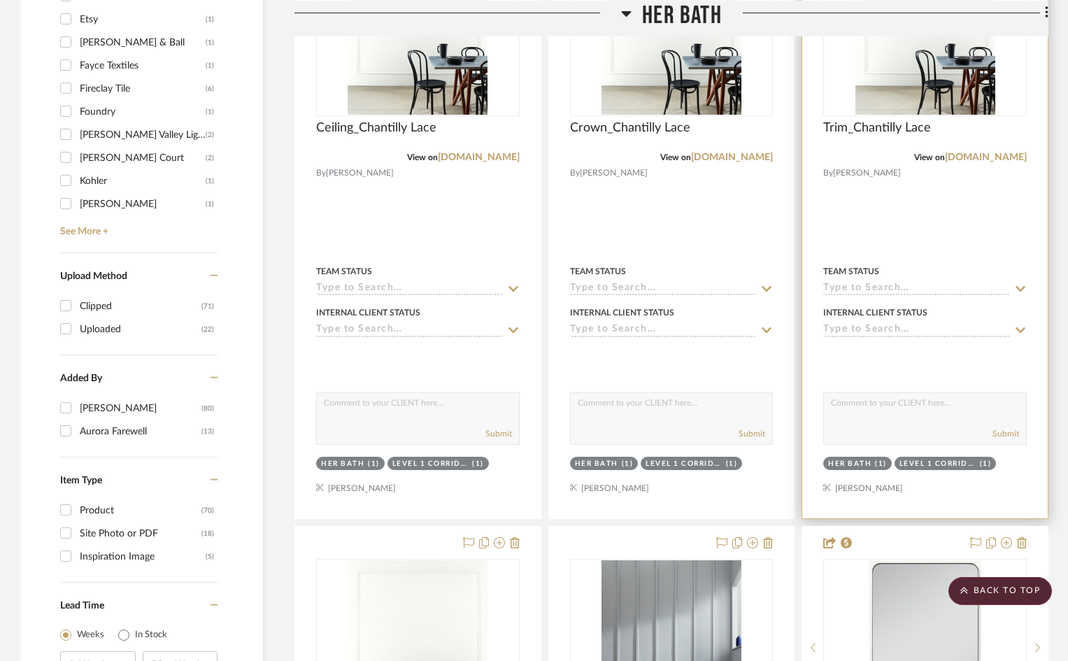
scroll to position [1538, 0]
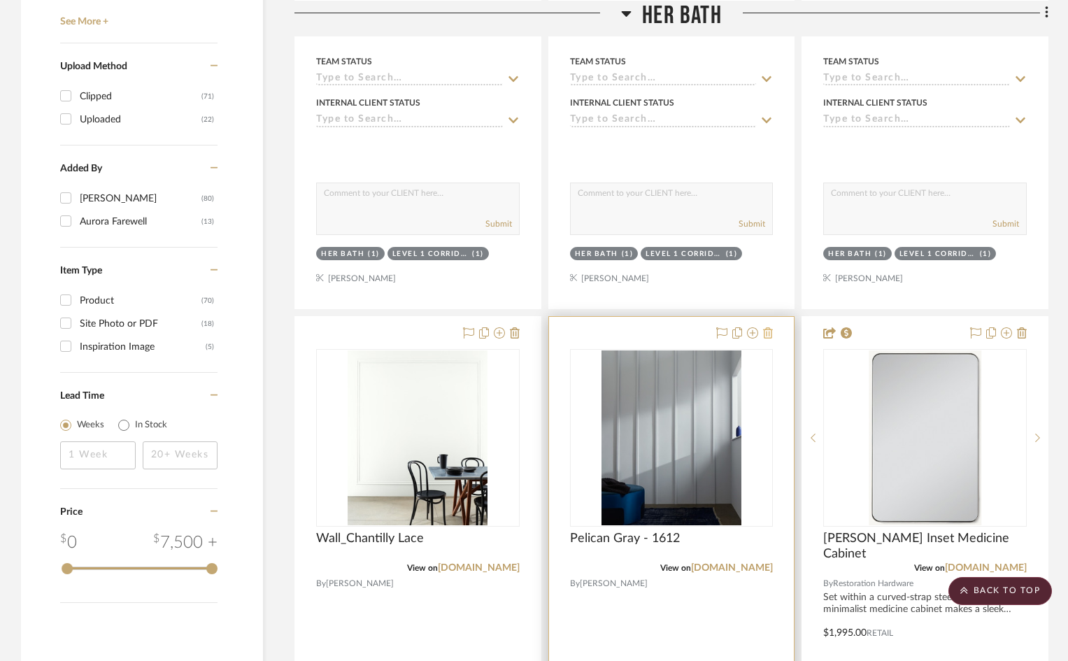
click at [768, 331] on icon at bounding box center [768, 332] width 10 height 11
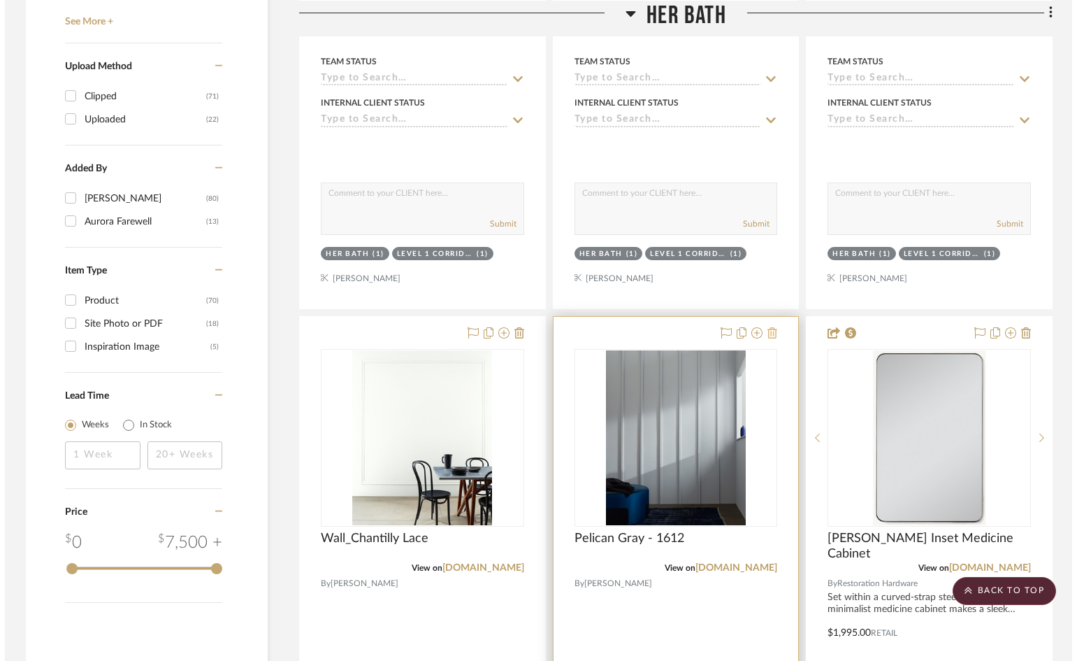
scroll to position [0, 0]
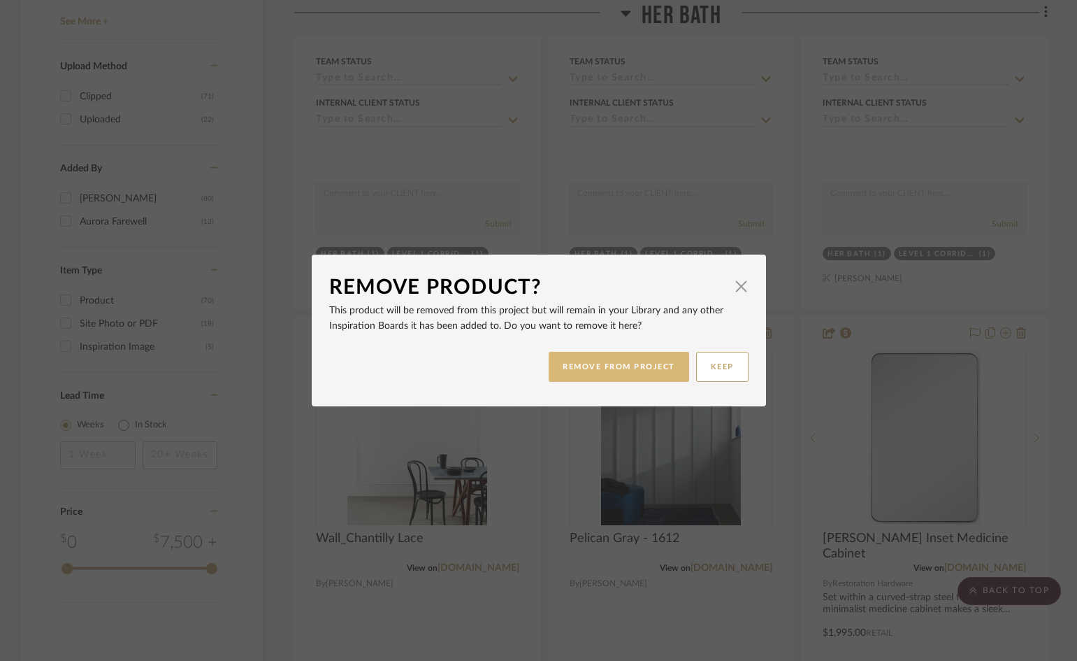
click at [655, 371] on button "REMOVE FROM PROJECT" at bounding box center [619, 367] width 141 height 30
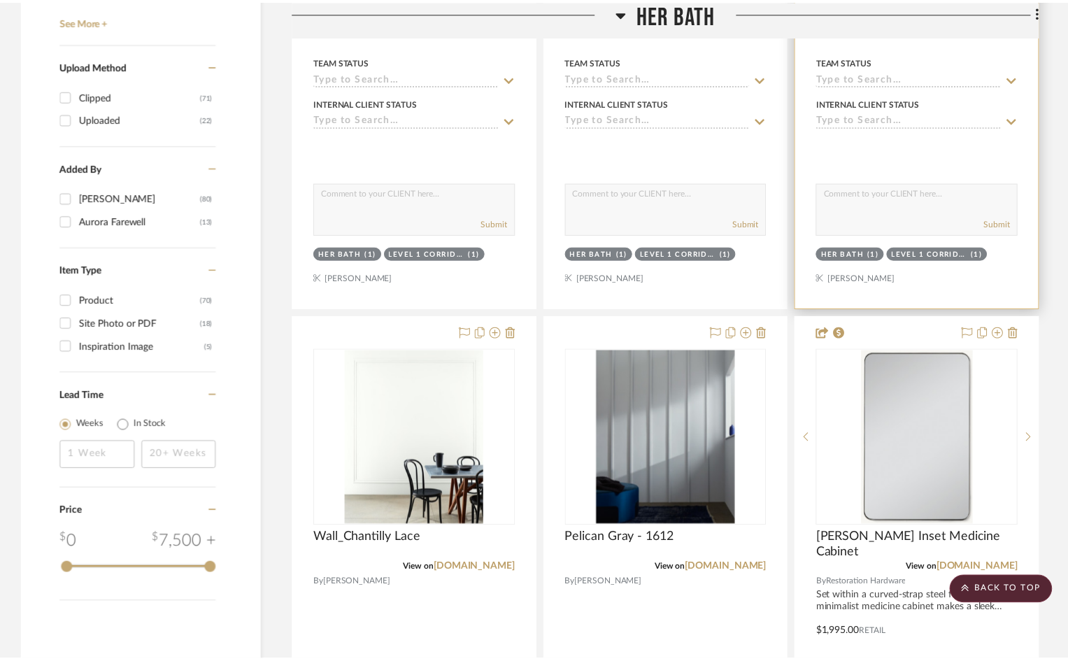
scroll to position [1538, 0]
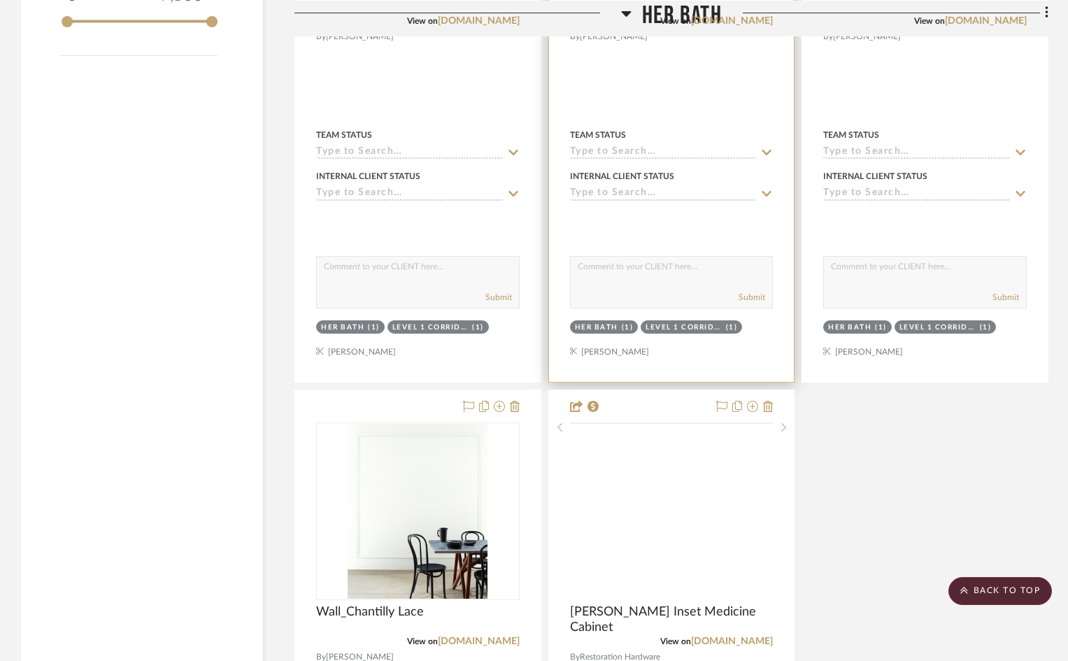
scroll to position [1958, 0]
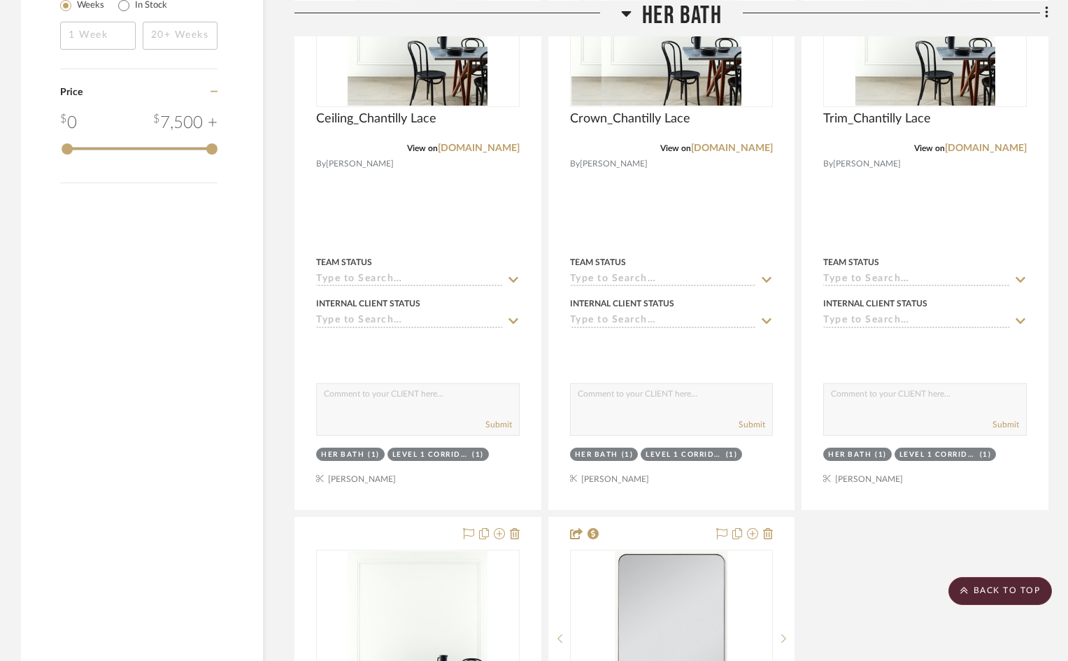
click at [702, 12] on span "Her Bath" at bounding box center [682, 15] width 80 height 30
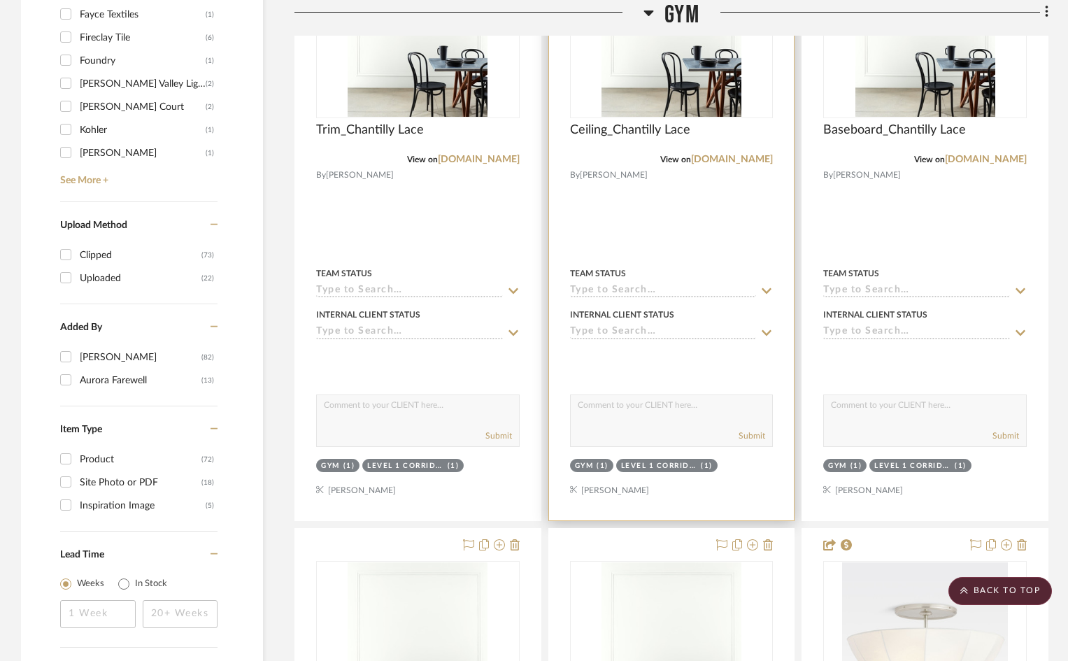
scroll to position [1398, 0]
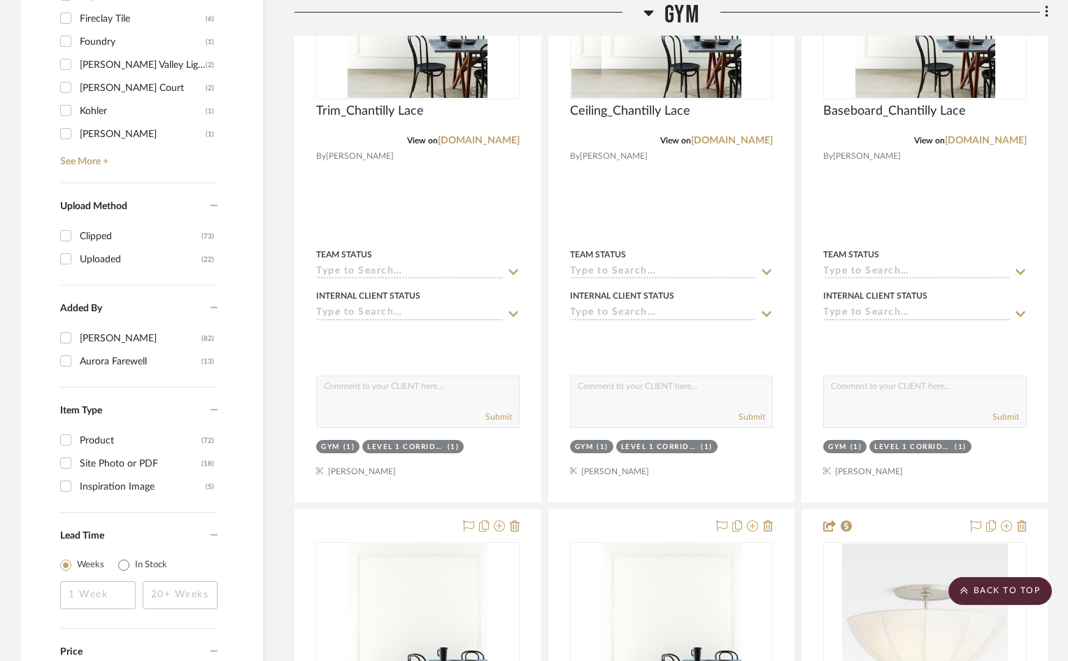
click at [658, 7] on h3 "Gym" at bounding box center [671, 15] width 56 height 30
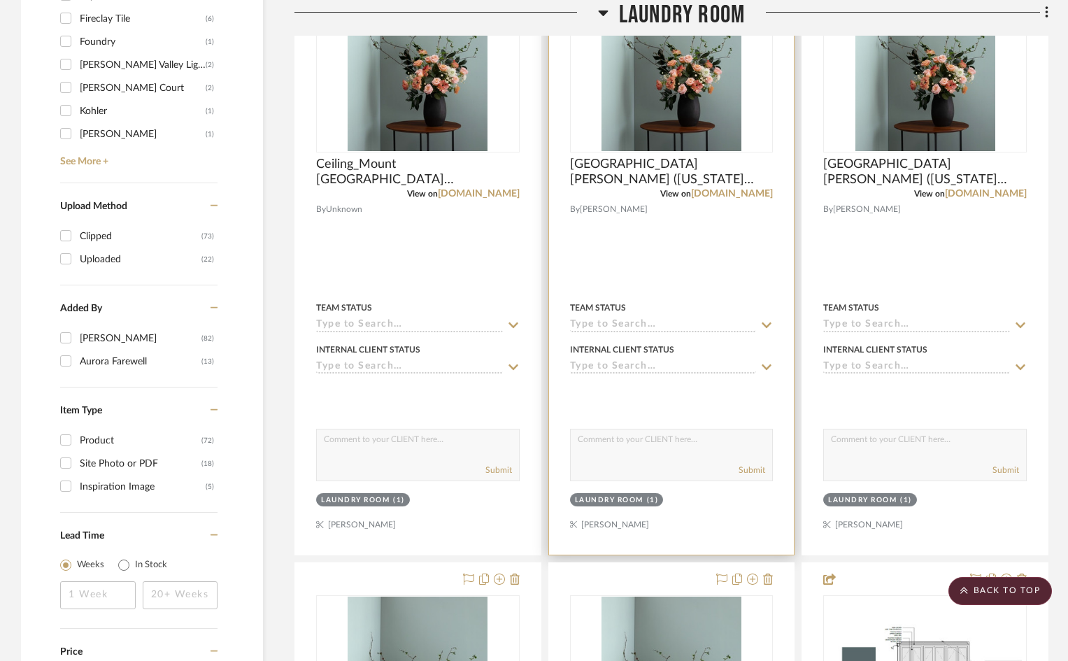
scroll to position [1608, 0]
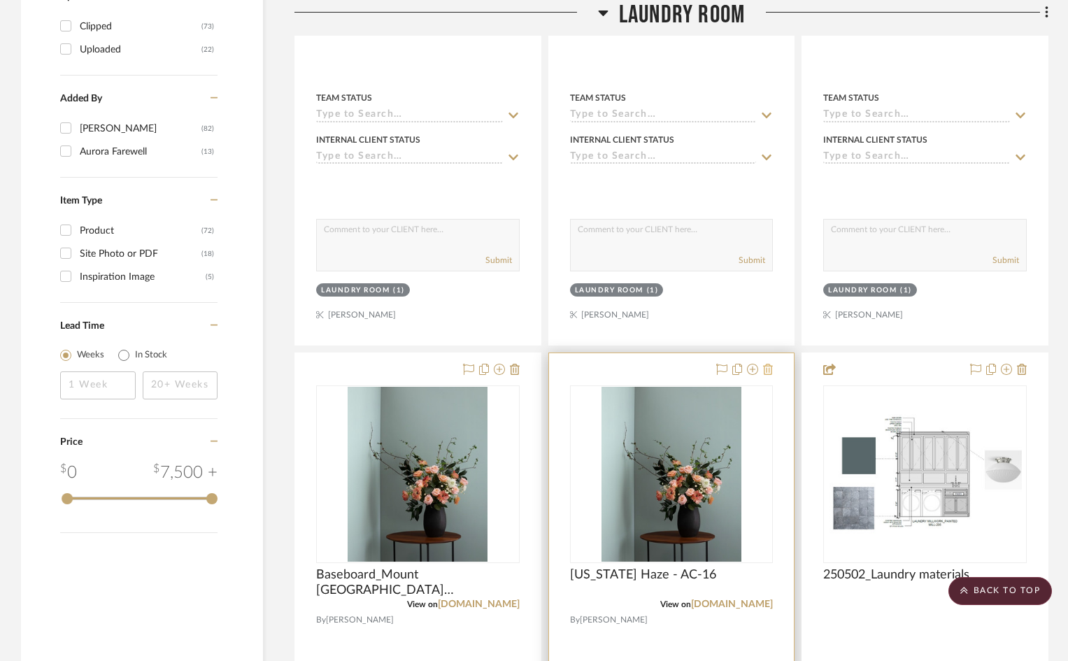
click at [765, 370] on icon at bounding box center [768, 369] width 10 height 11
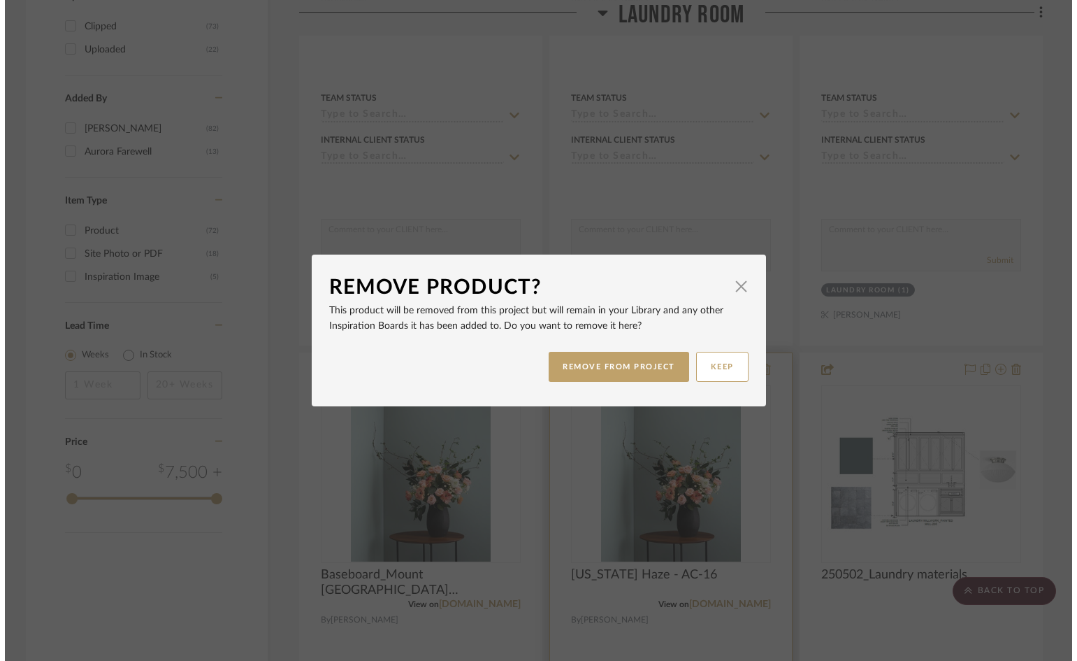
scroll to position [0, 0]
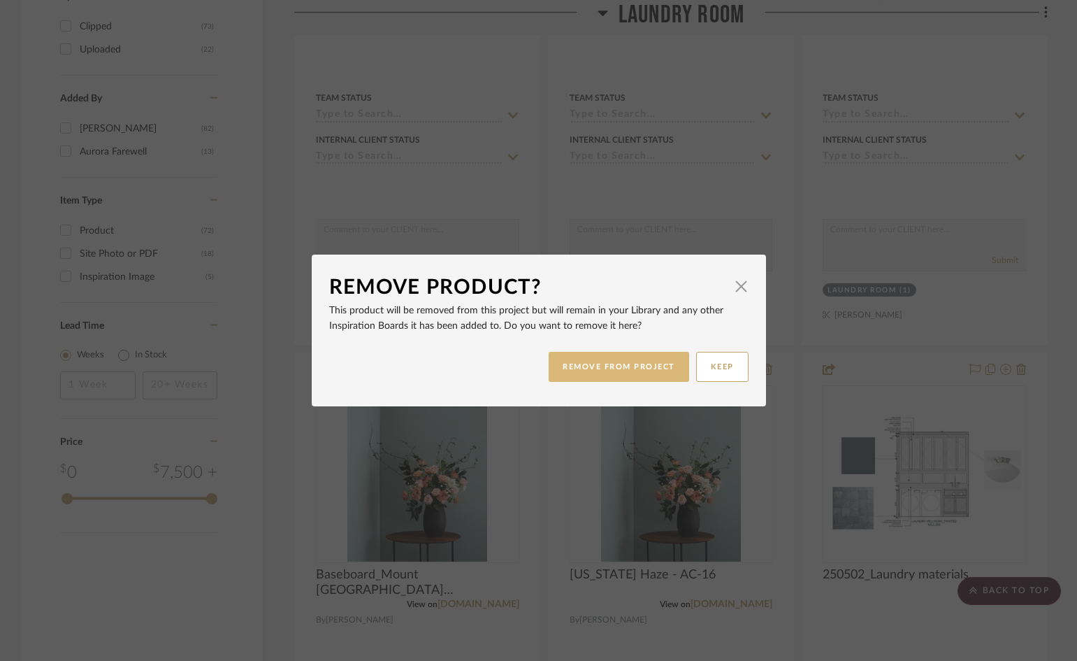
click at [615, 367] on button "REMOVE FROM PROJECT" at bounding box center [619, 367] width 141 height 30
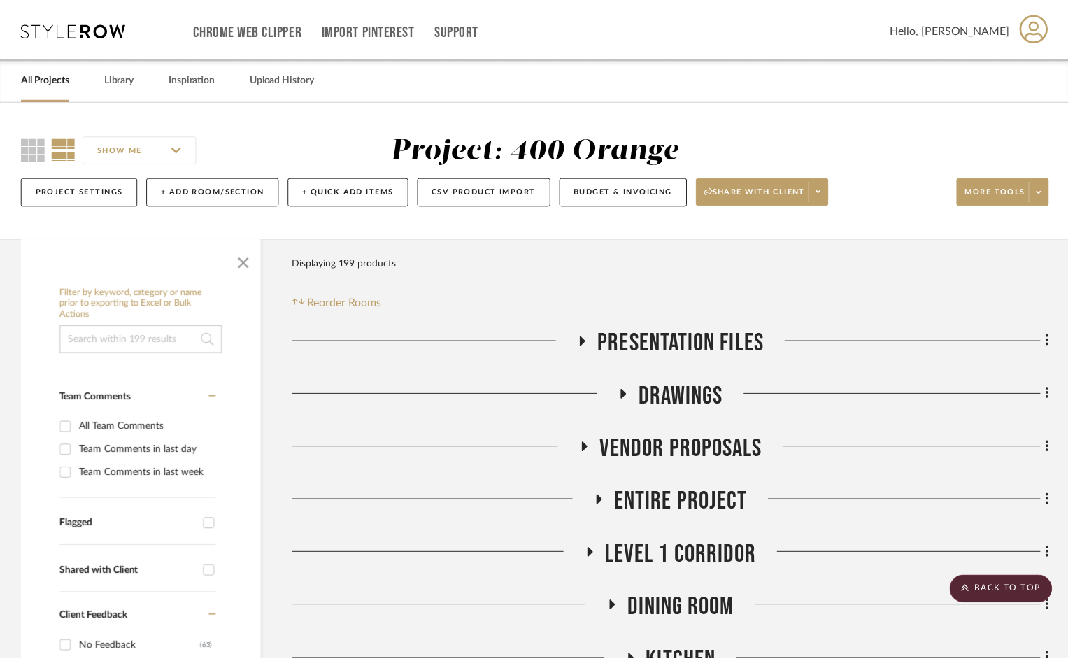
scroll to position [1608, 0]
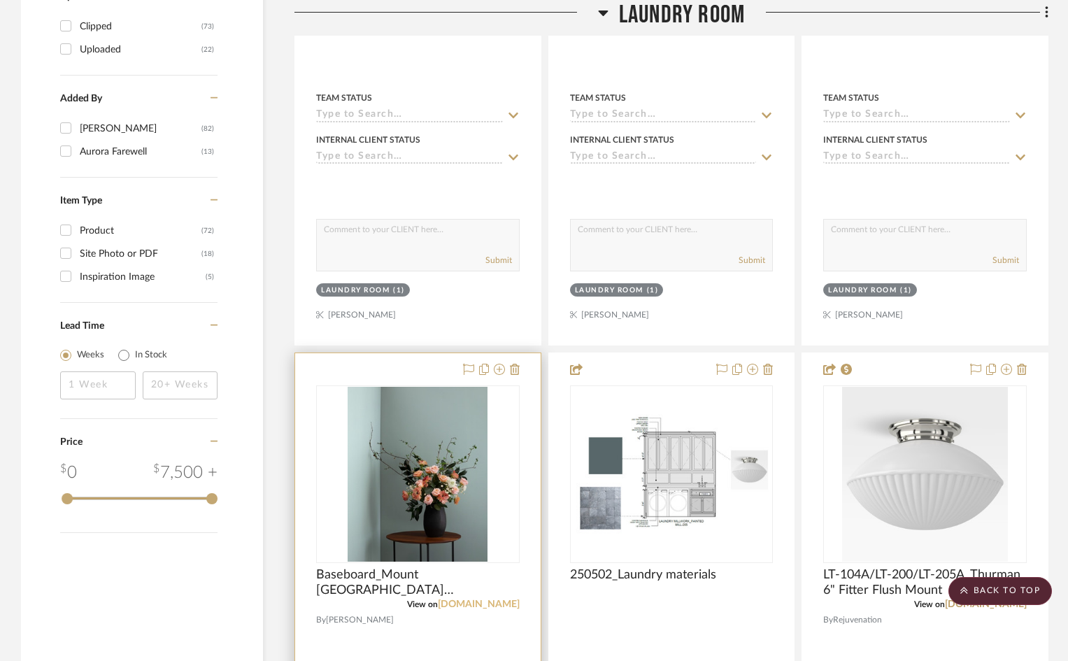
click at [480, 605] on link "[DOMAIN_NAME]" at bounding box center [479, 604] width 82 height 10
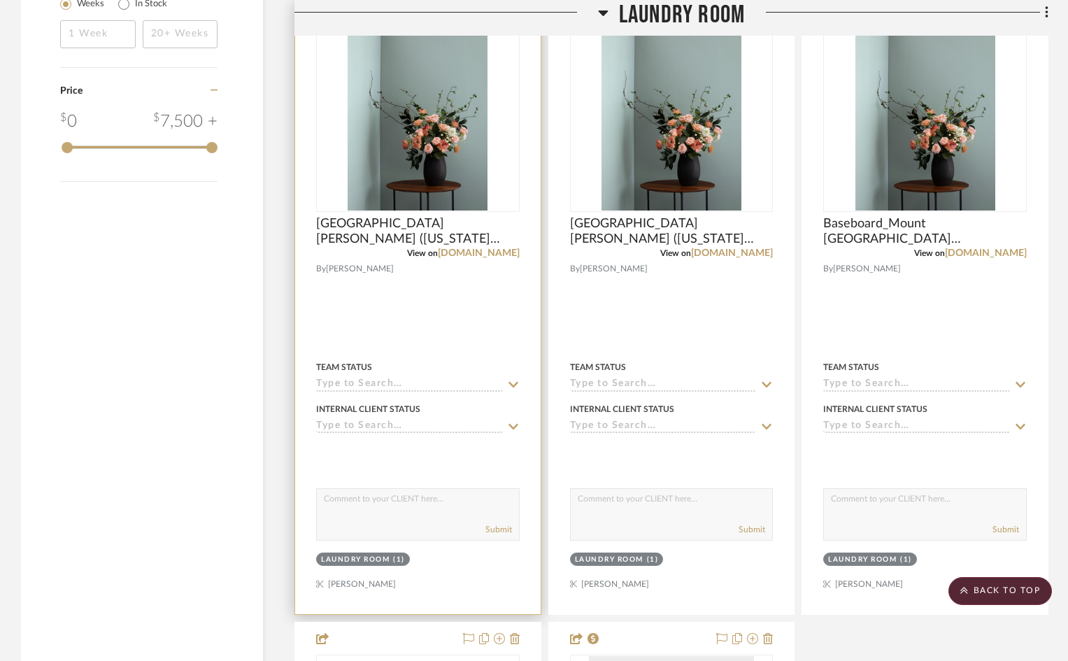
scroll to position [1958, 0]
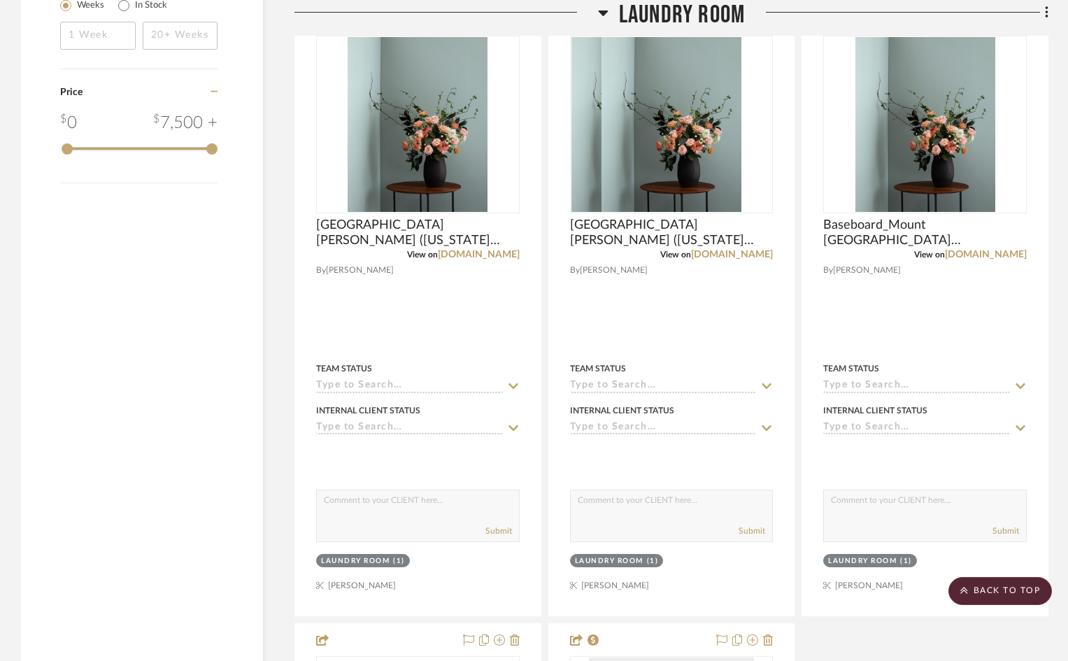
click at [631, 3] on span "Laundry Room" at bounding box center [682, 15] width 126 height 30
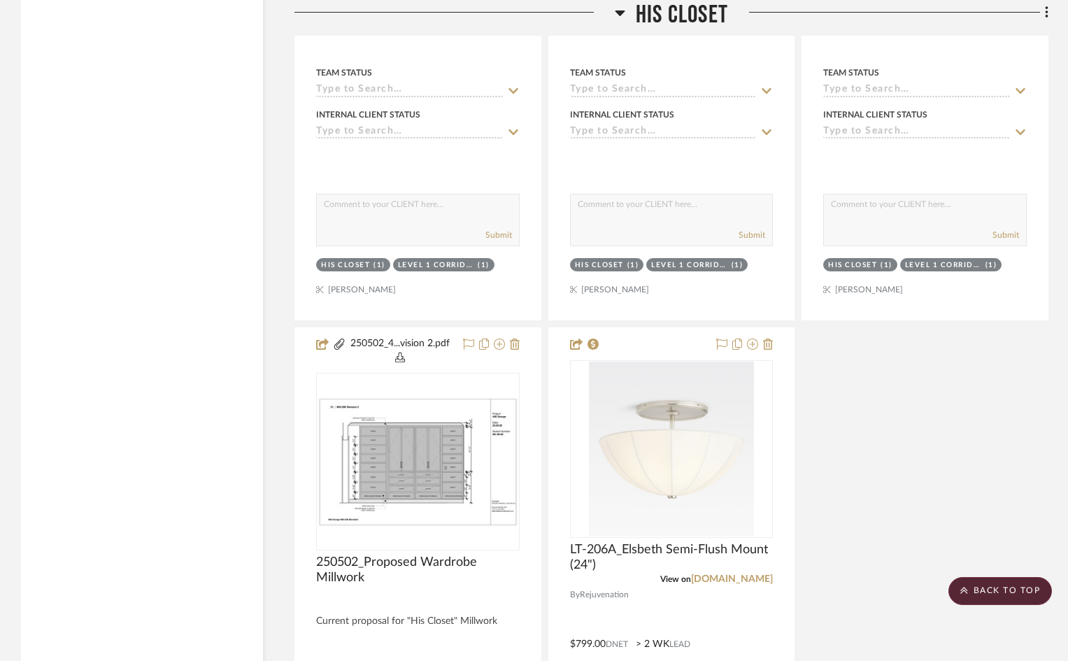
scroll to position [2307, 0]
click at [673, 9] on span "His Closet" at bounding box center [682, 15] width 92 height 30
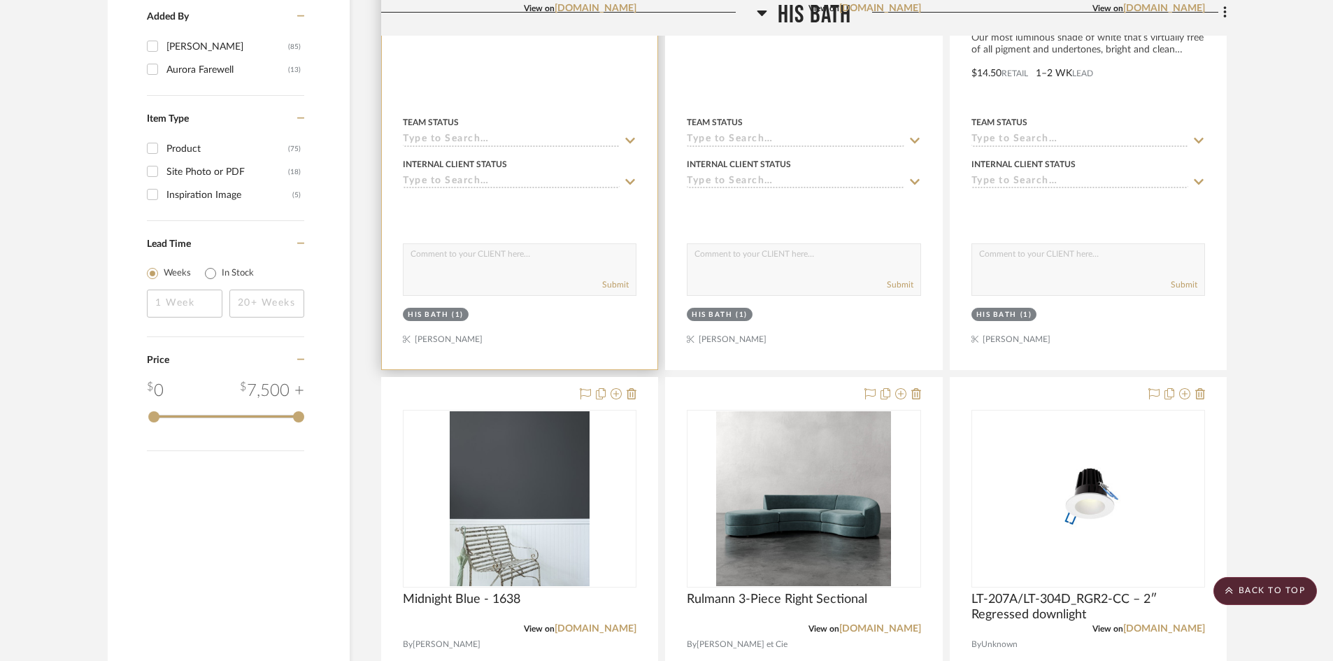
scroll to position [1818, 0]
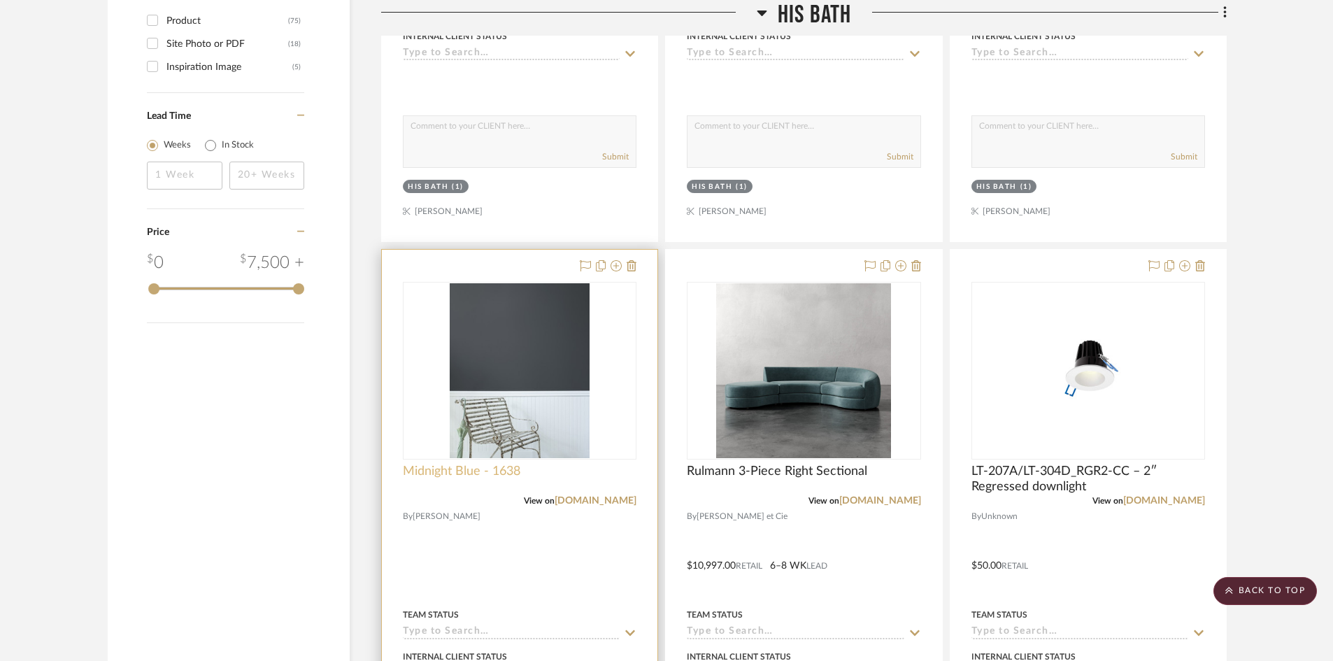
click at [488, 471] on span "Midnight Blue - 1638" at bounding box center [461, 471] width 117 height 15
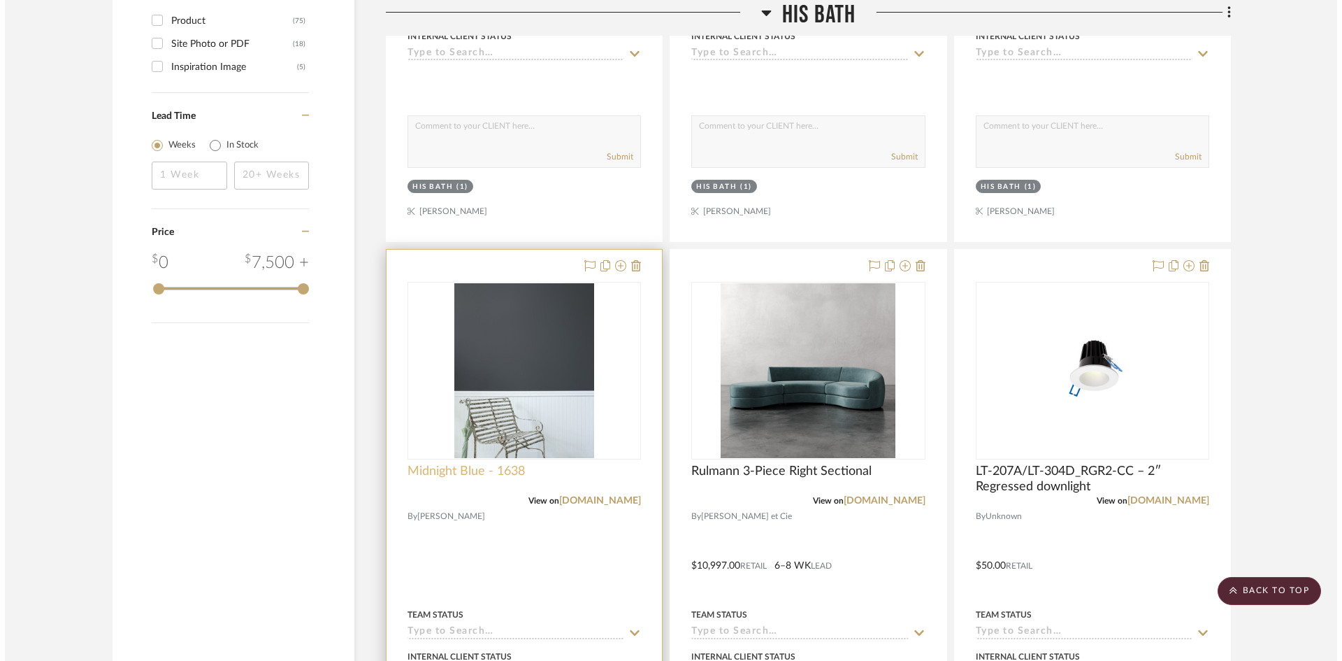
scroll to position [0, 0]
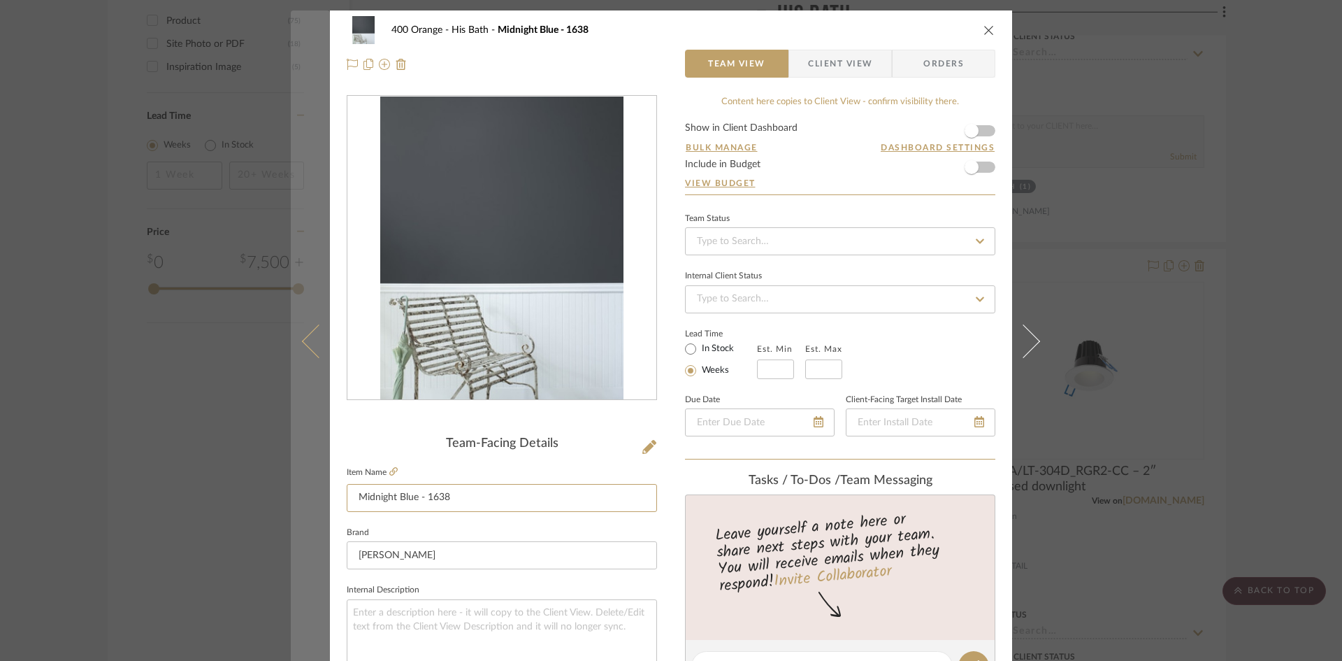
drag, startPoint x: 454, startPoint y: 494, endPoint x: 289, endPoint y: 476, distance: 166.7
click at [291, 476] on mat-dialog-content "400 Orange His Bath Midnight Blue - 1638 Team View Client View Orders Team-Faci…" at bounding box center [671, 655] width 761 height 1291
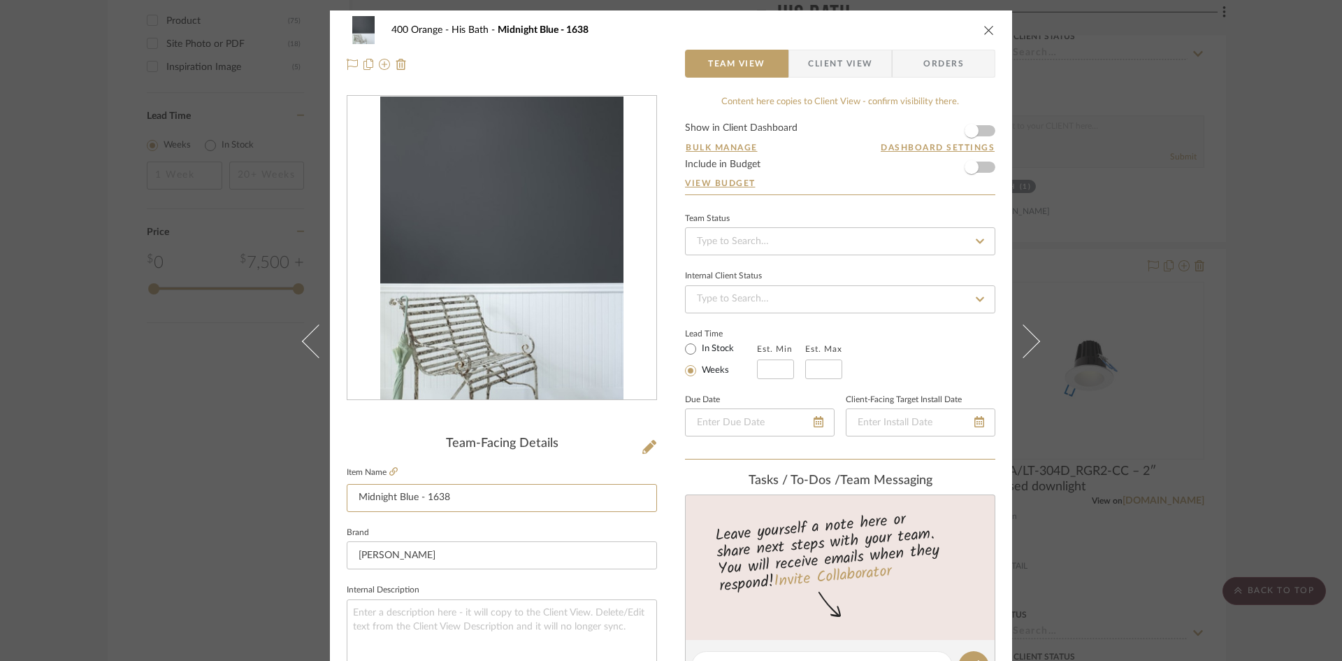
type input "m"
type input "Millwork_Midnight Blue"
click at [1077, 366] on div "400 Orange His Bath Midnight Blue - 1638 Team View Client View Orders Team-Faci…" at bounding box center [671, 330] width 1342 height 661
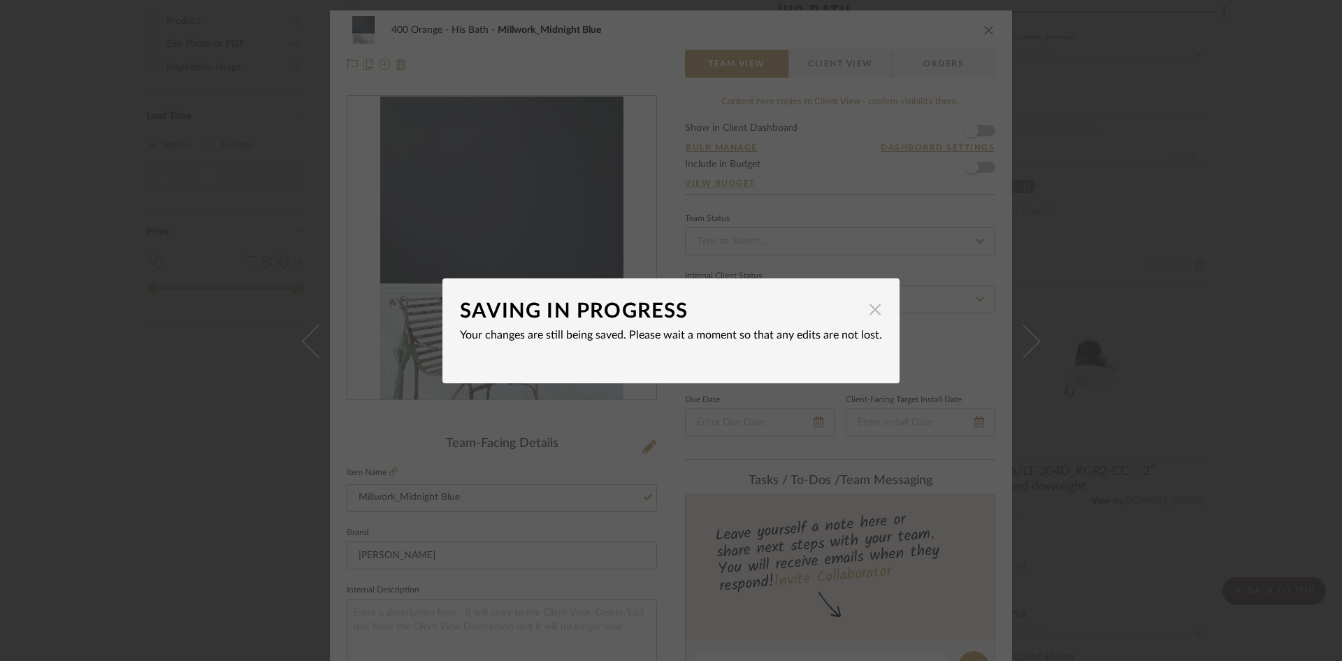
click at [870, 303] on span "button" at bounding box center [875, 310] width 28 height 28
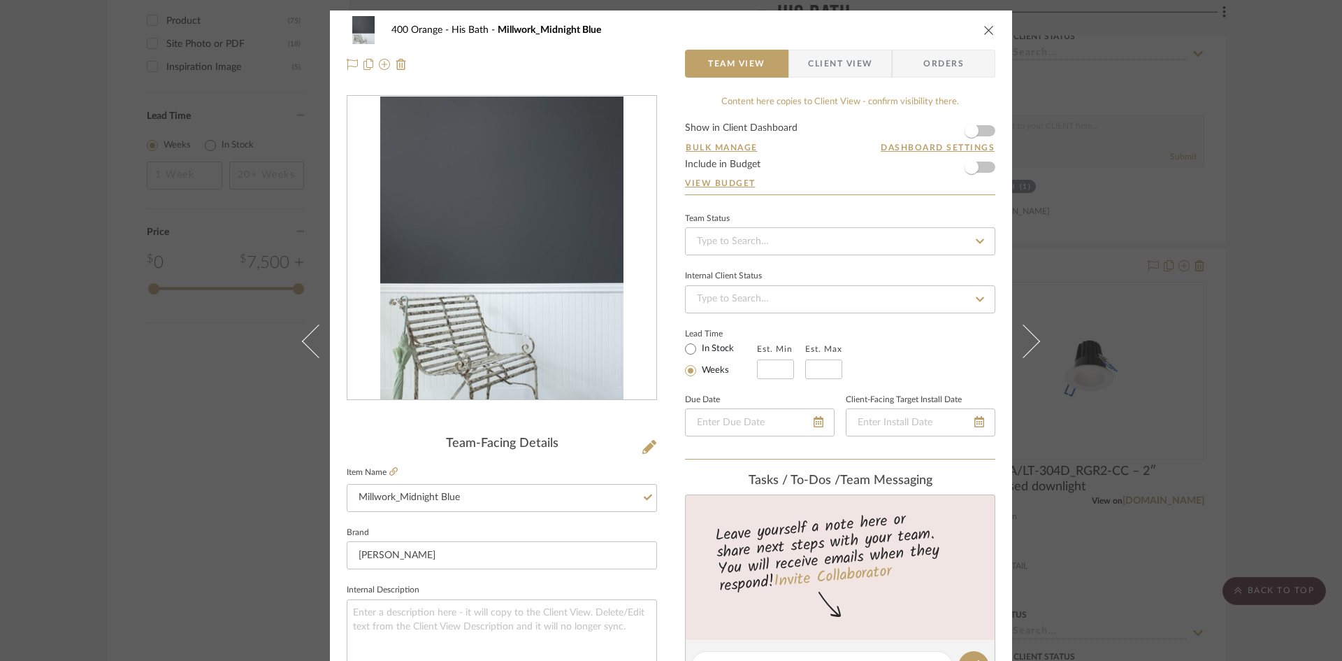
click at [1077, 314] on div "400 Orange His Bath Millwork_Midnight Blue Team View Client View Orders Team-Fa…" at bounding box center [671, 330] width 1342 height 661
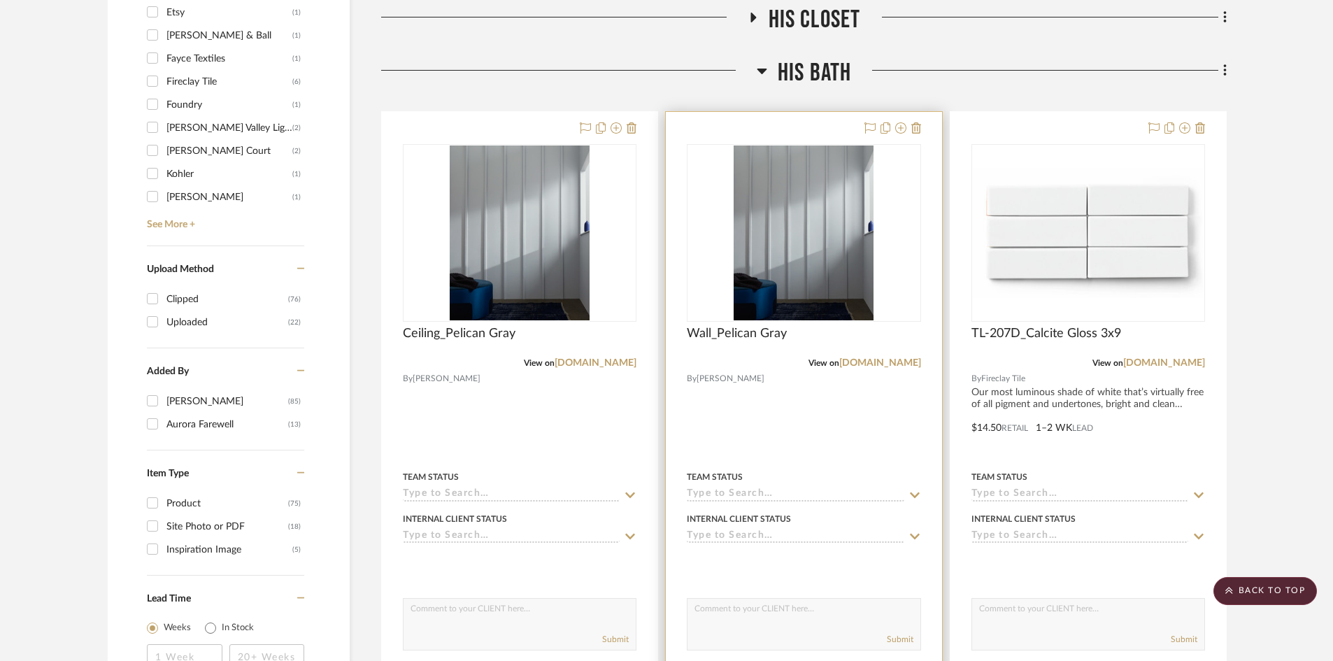
scroll to position [1328, 0]
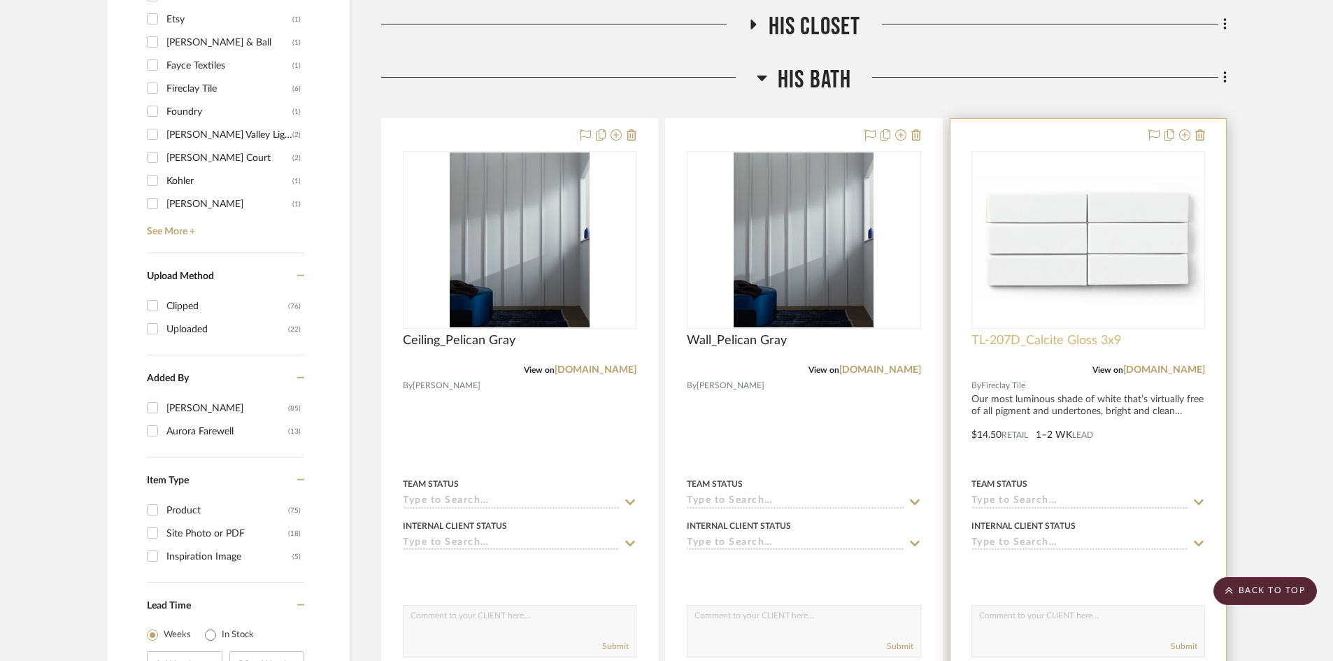
click at [1059, 342] on span "TL-207D_Calcite Gloss 3x9" at bounding box center [1046, 340] width 150 height 15
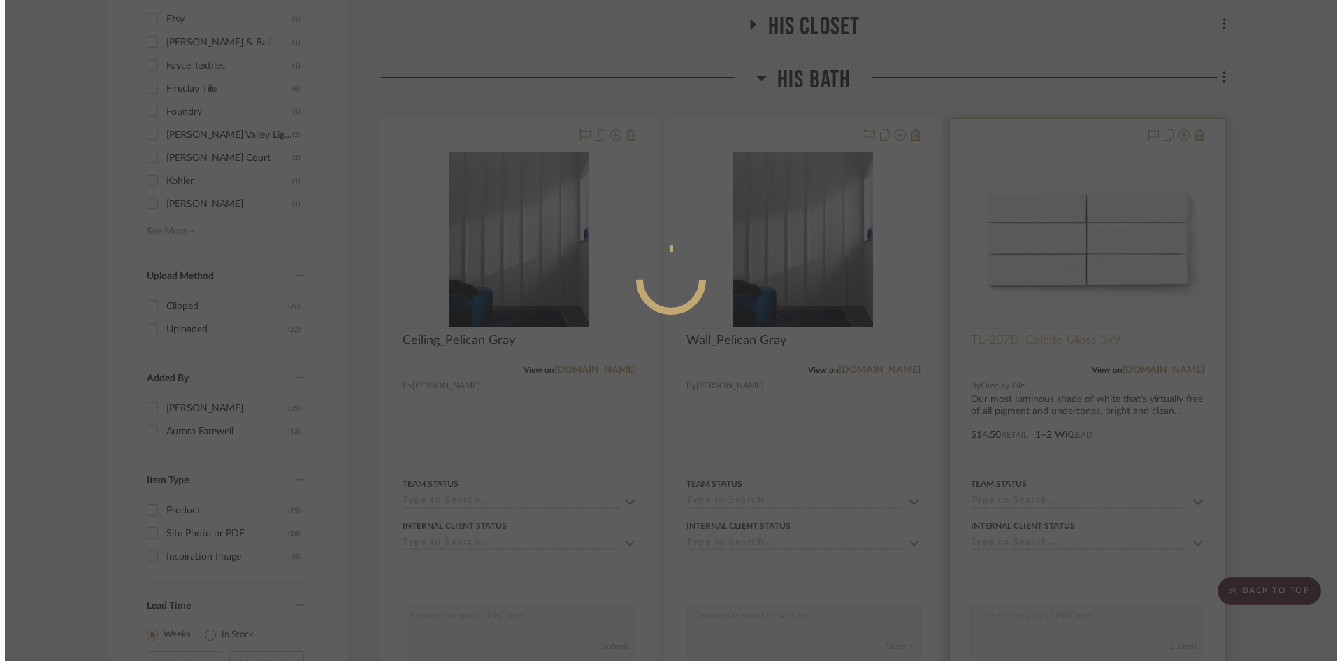
scroll to position [0, 0]
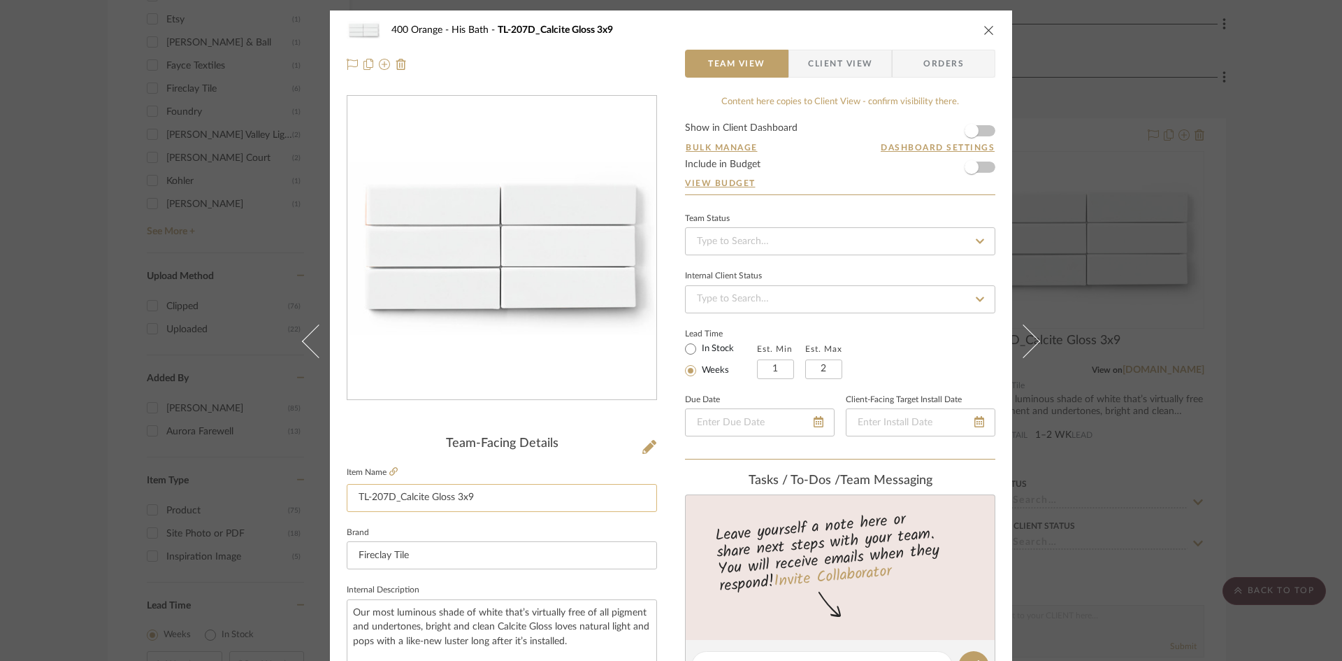
drag, startPoint x: 394, startPoint y: 497, endPoint x: 529, endPoint y: 500, distance: 135.0
click at [529, 500] on input "TL-207D_Calcite Gloss 3x9" at bounding box center [502, 498] width 310 height 28
type input "TL-207D_IN PROCESS"
click at [643, 450] on icon at bounding box center [650, 447] width 14 height 14
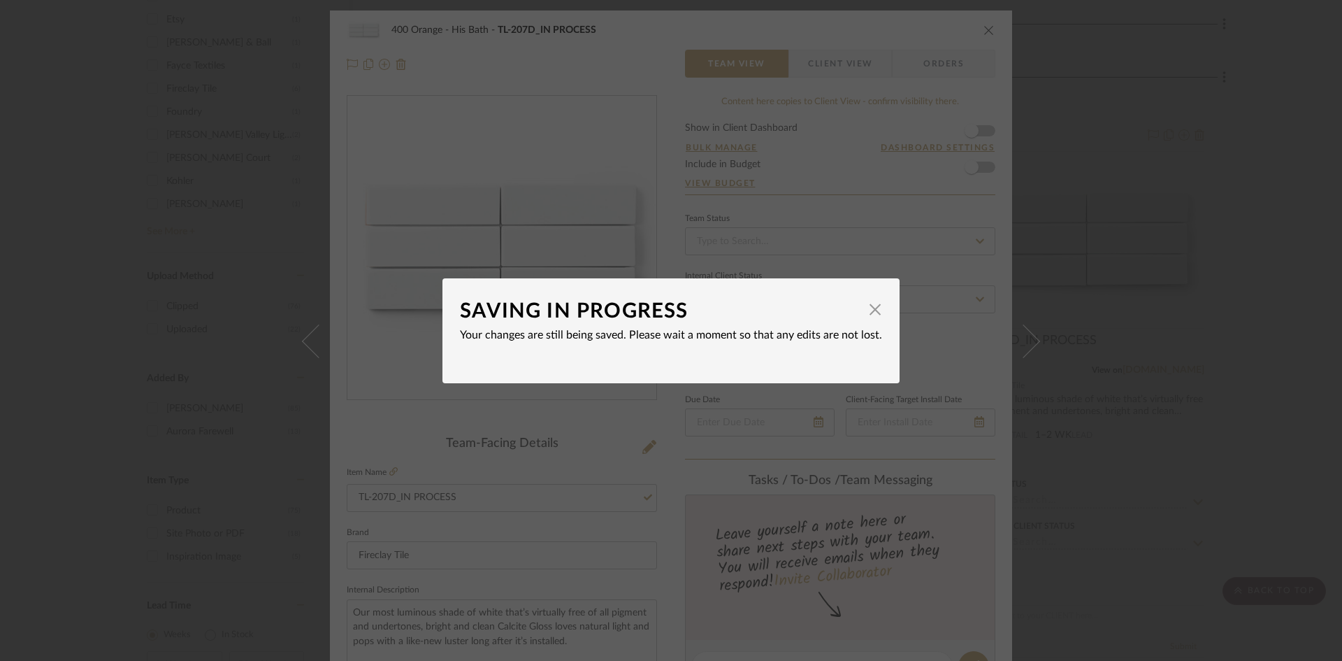
click at [516, 460] on div "SAVING IN PROGRESS × Your changes are still being saved. Please wait a moment s…" at bounding box center [671, 330] width 1342 height 661
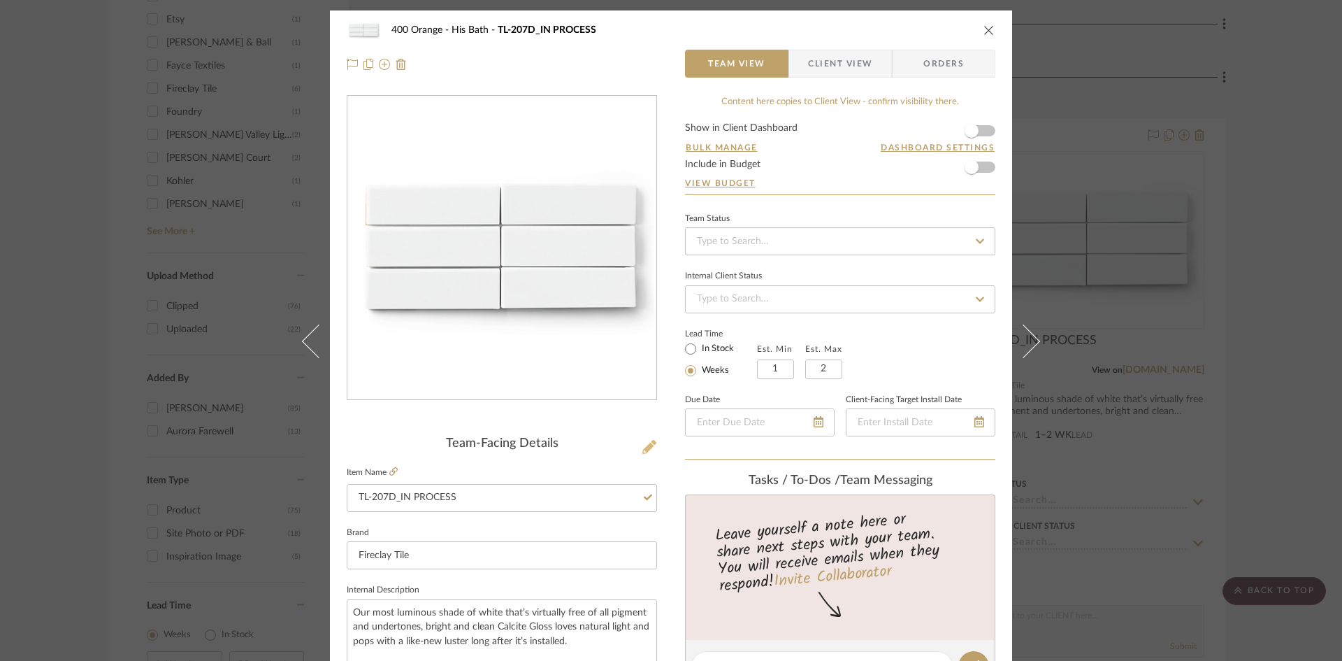
click at [643, 449] on icon at bounding box center [650, 447] width 14 height 14
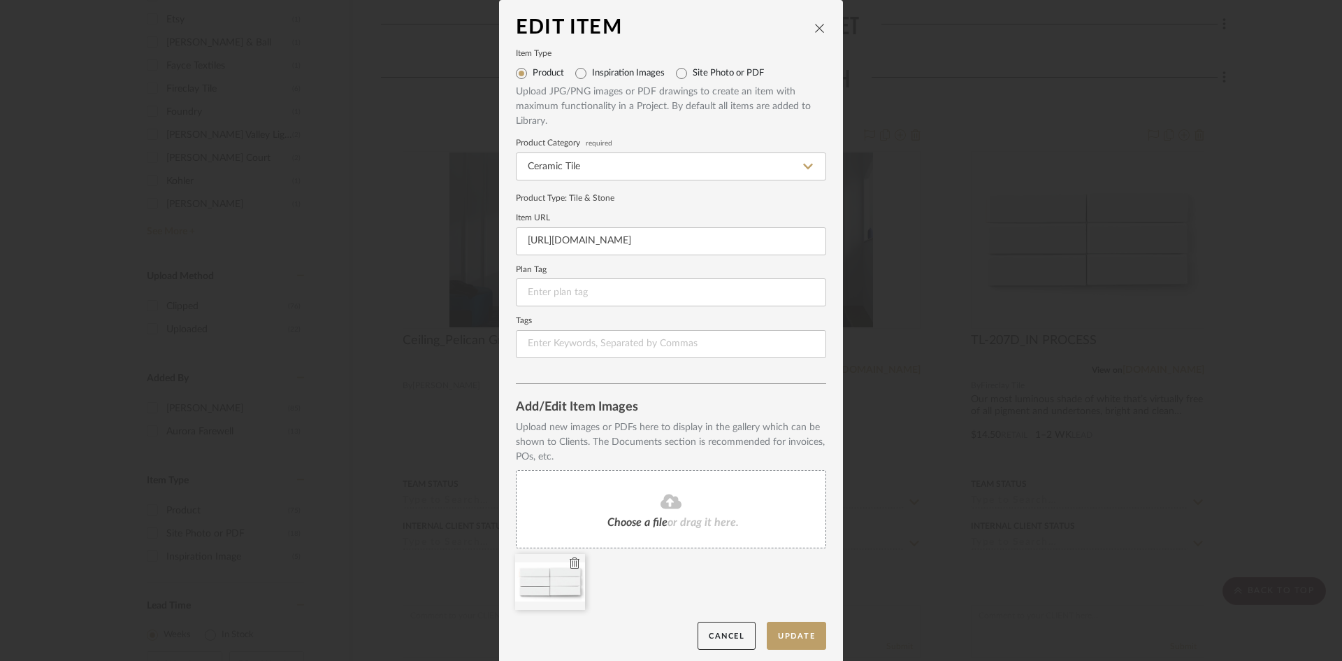
click at [570, 564] on icon at bounding box center [575, 562] width 10 height 11
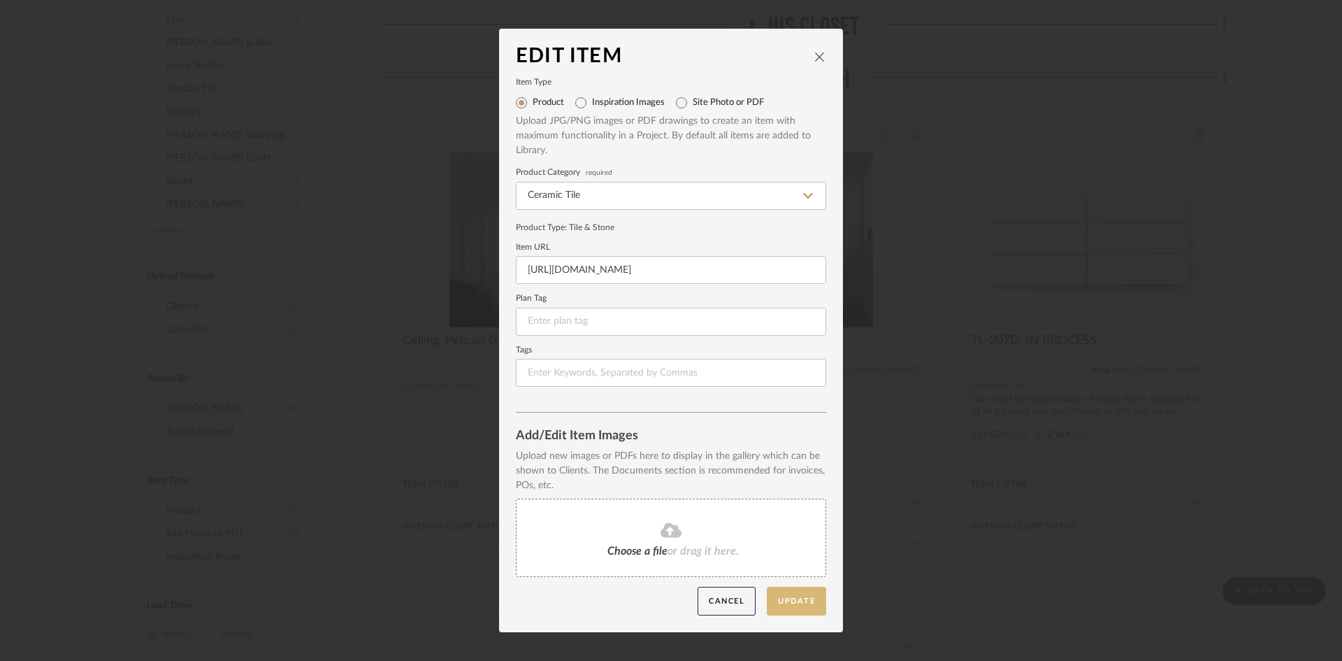
click at [810, 601] on button "Update" at bounding box center [796, 601] width 59 height 29
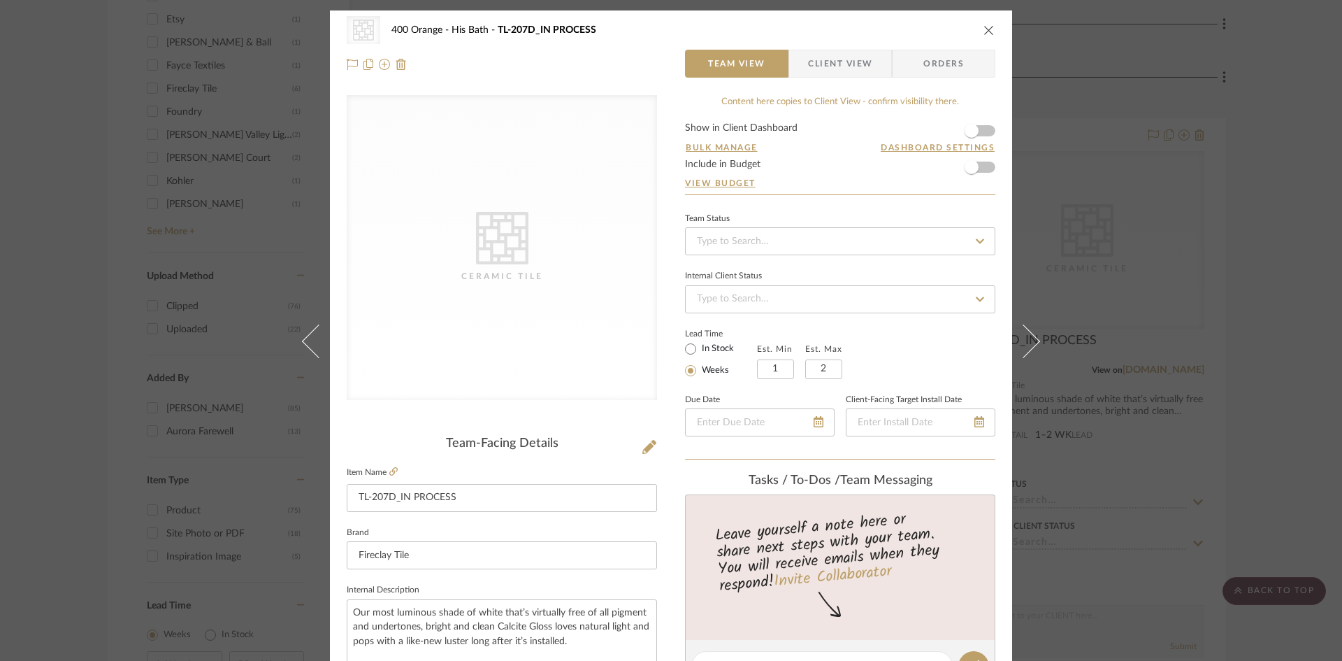
click at [1077, 301] on div "CategoryIconTile Created with Sketch. Ceramic Tile 400 Orange His Bath TL-207D_…" at bounding box center [671, 330] width 1342 height 661
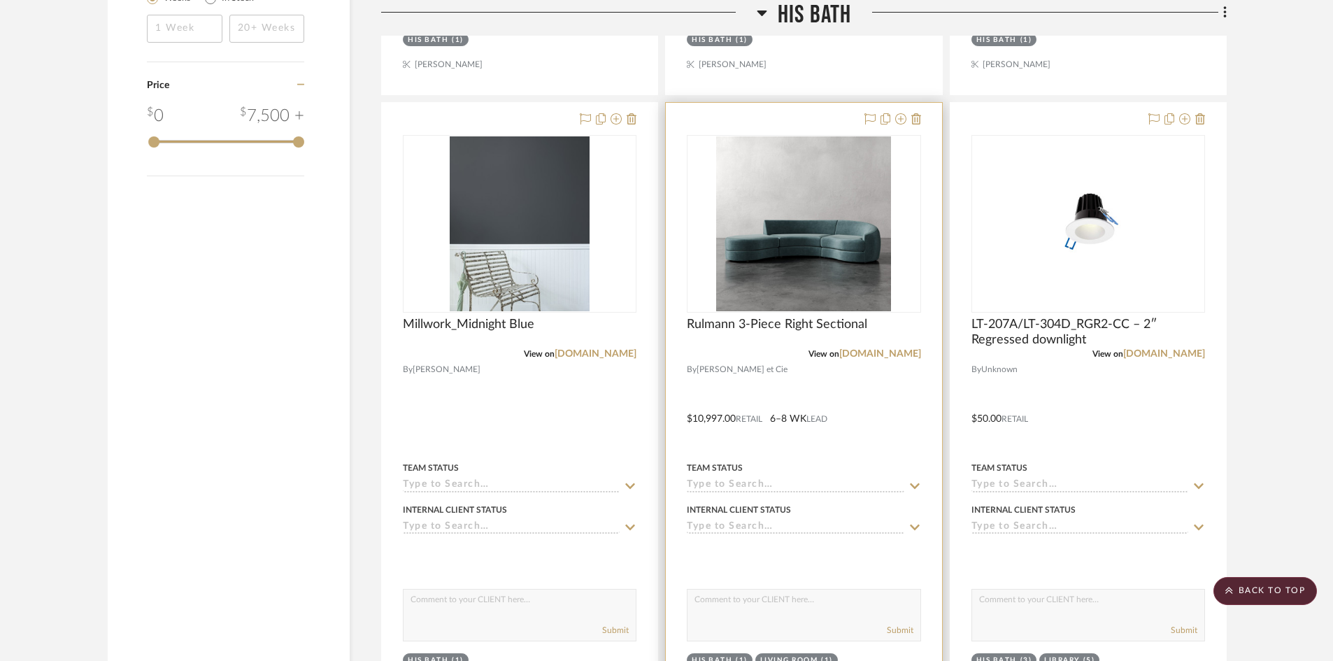
scroll to position [1958, 0]
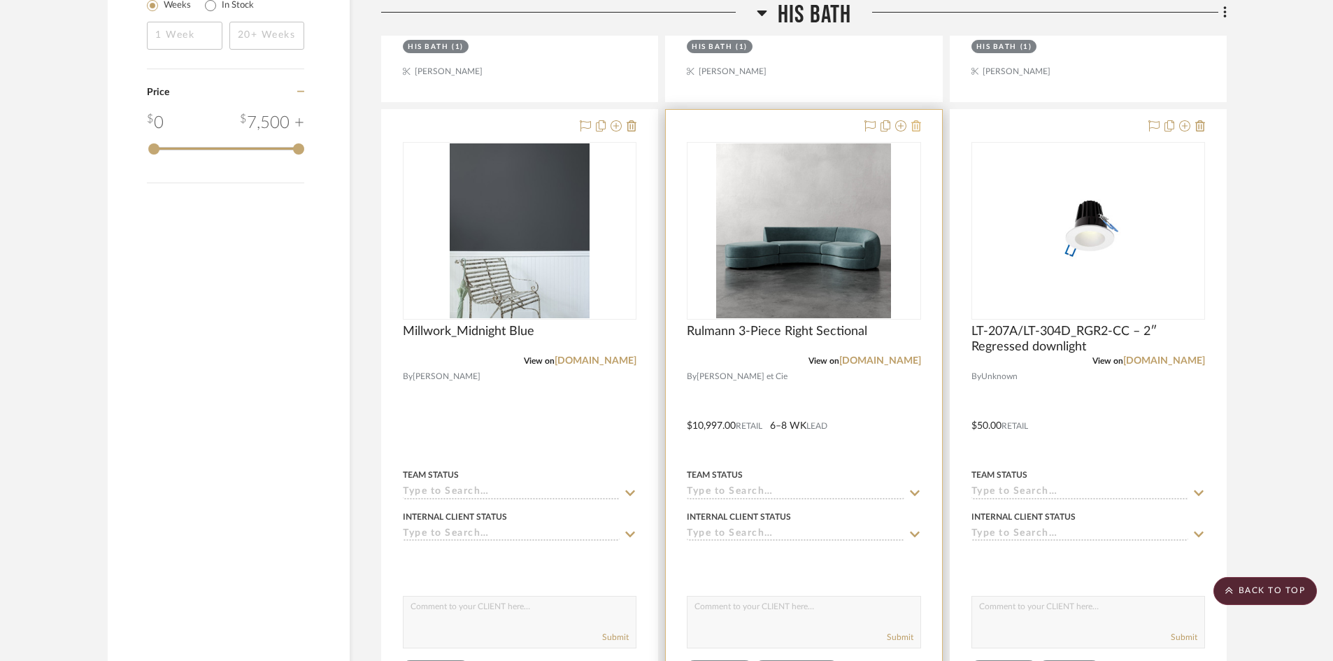
click at [920, 122] on icon at bounding box center [916, 125] width 10 height 11
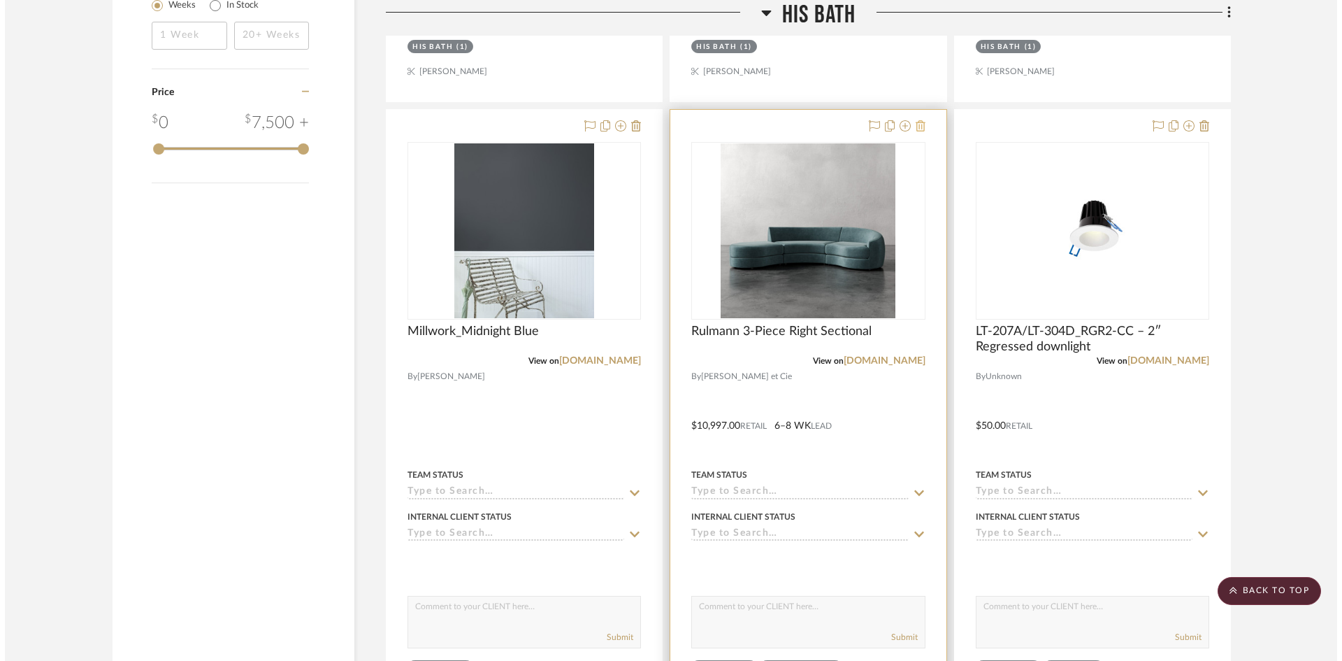
scroll to position [0, 0]
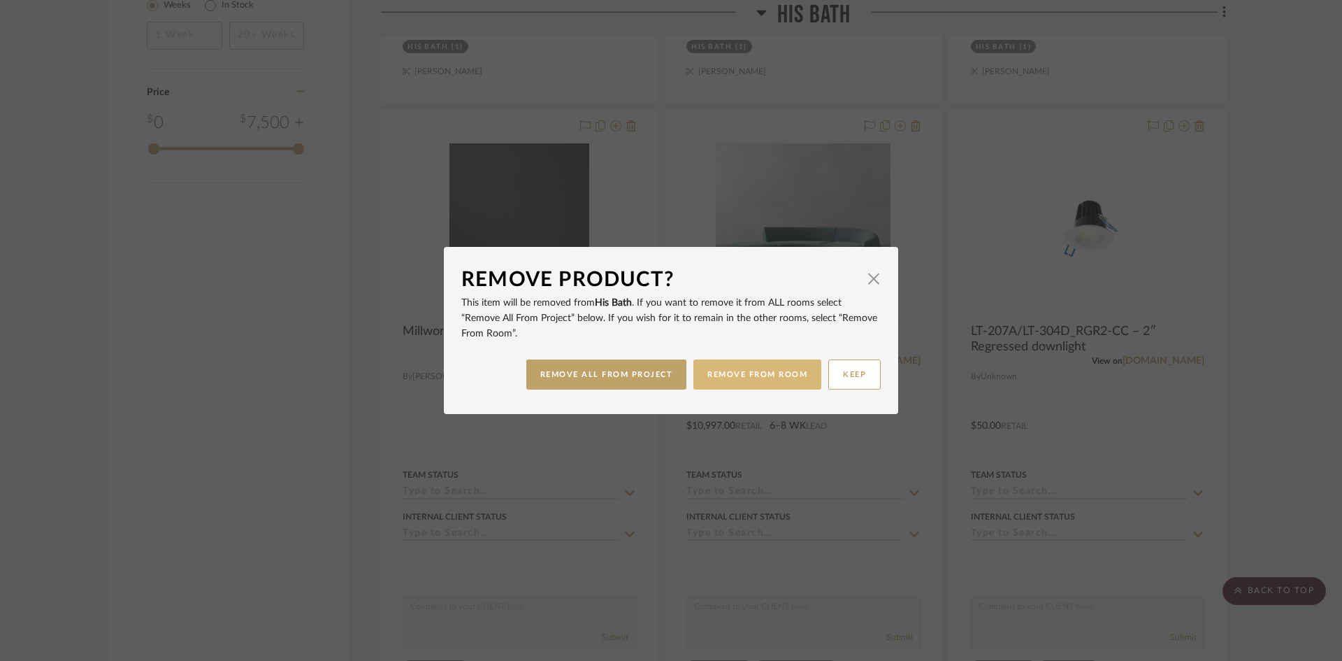
click at [723, 382] on button "REMOVE FROM ROOM" at bounding box center [758, 374] width 128 height 30
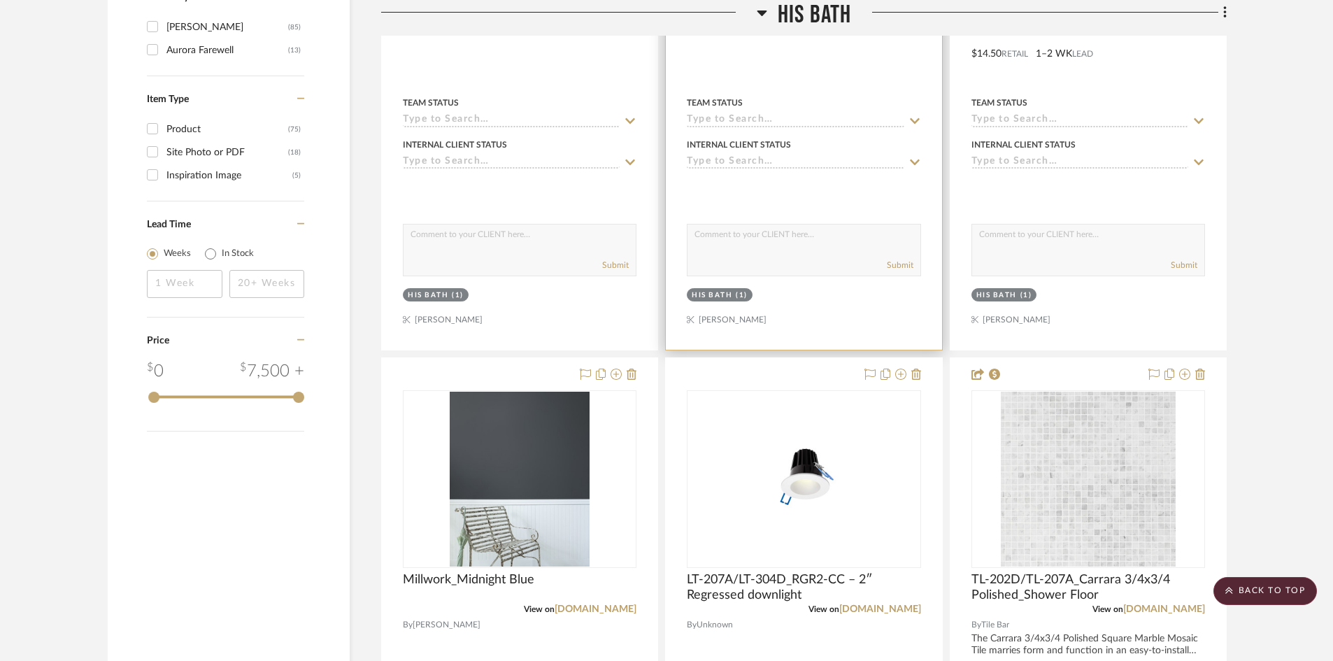
scroll to position [1538, 0]
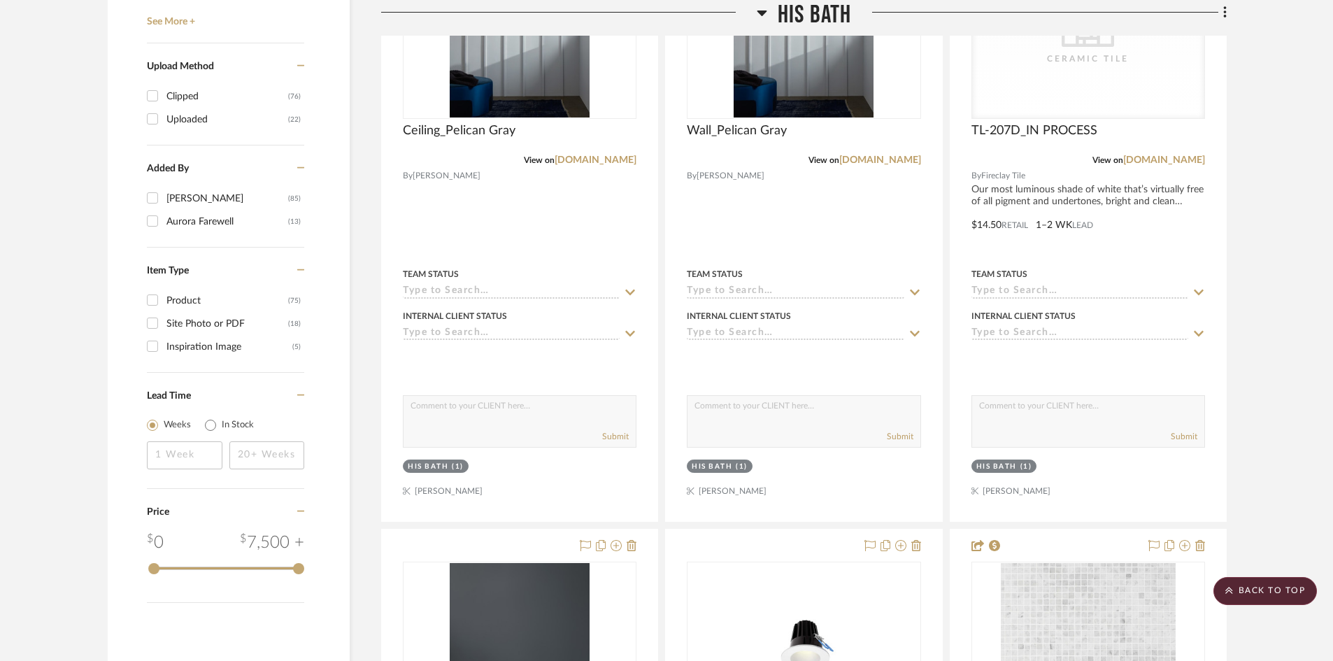
click at [816, 25] on span "His Bath" at bounding box center [815, 15] width 74 height 30
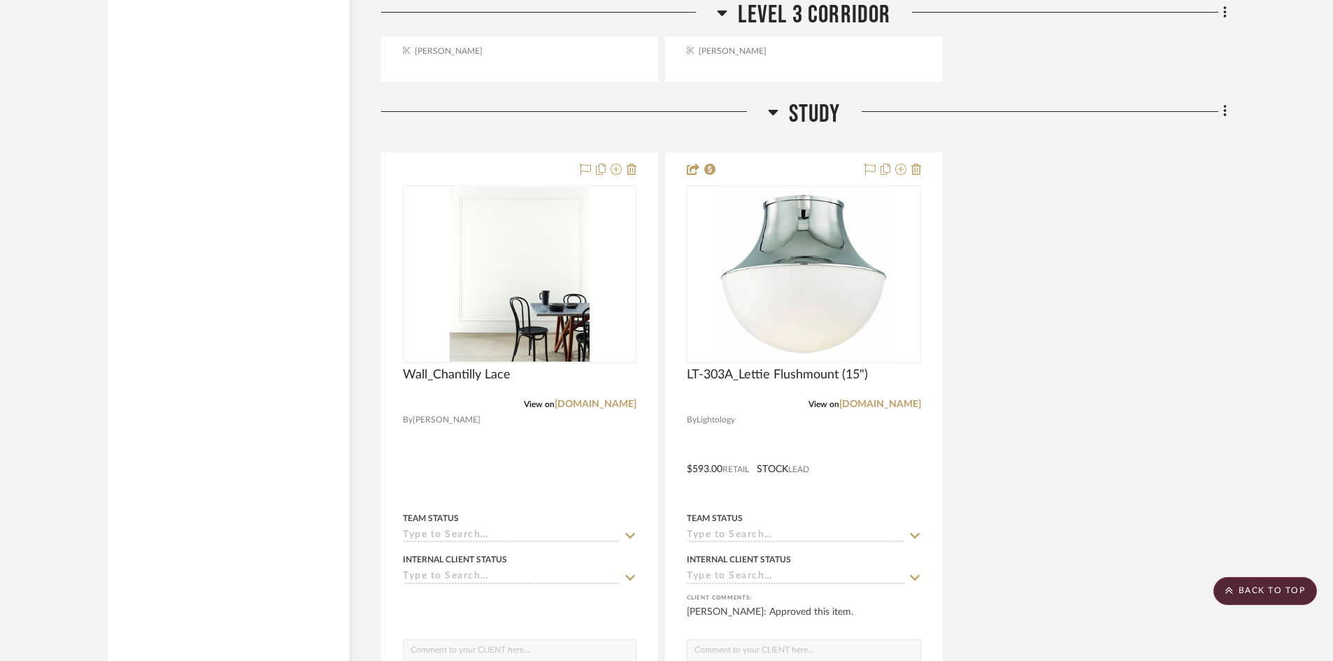
scroll to position [2657, 0]
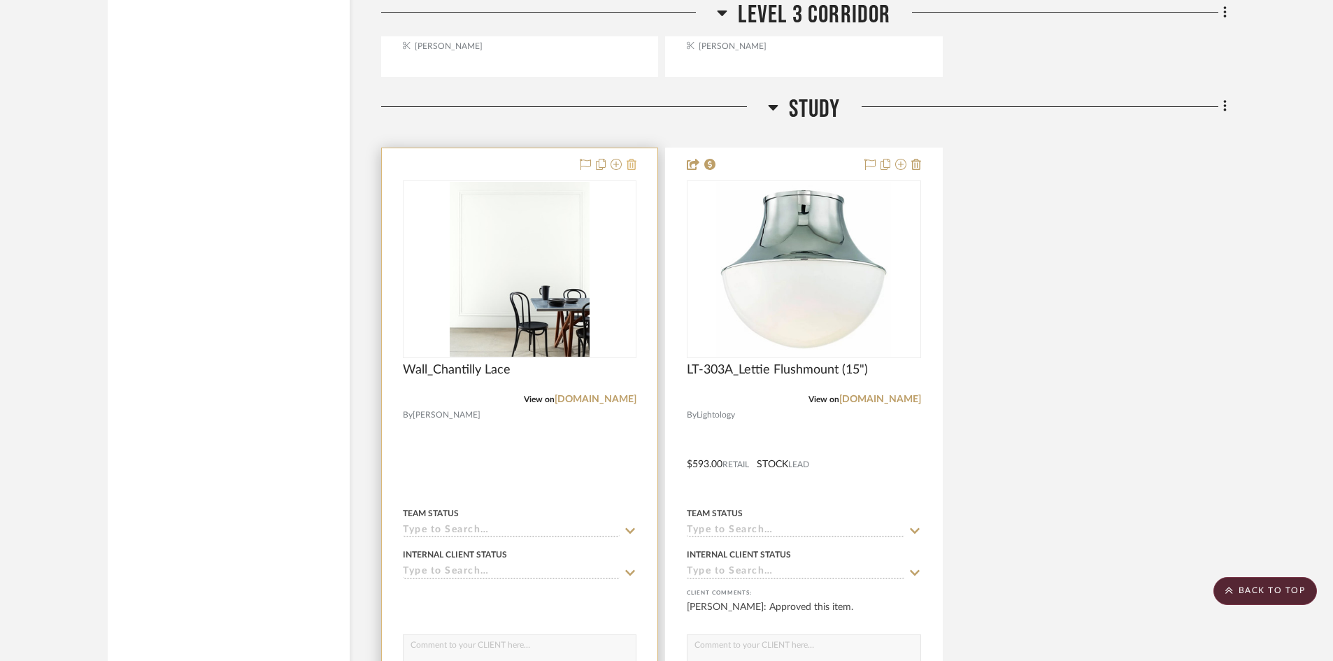
click at [629, 171] on button at bounding box center [631, 165] width 10 height 17
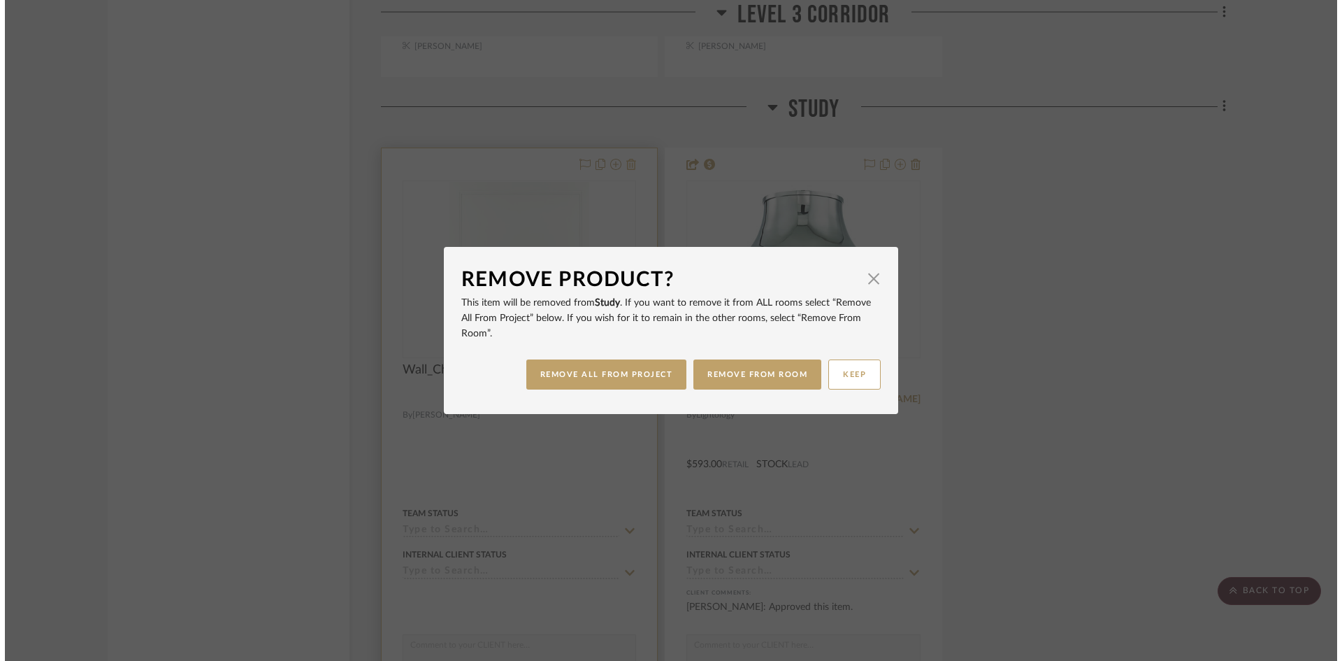
scroll to position [0, 0]
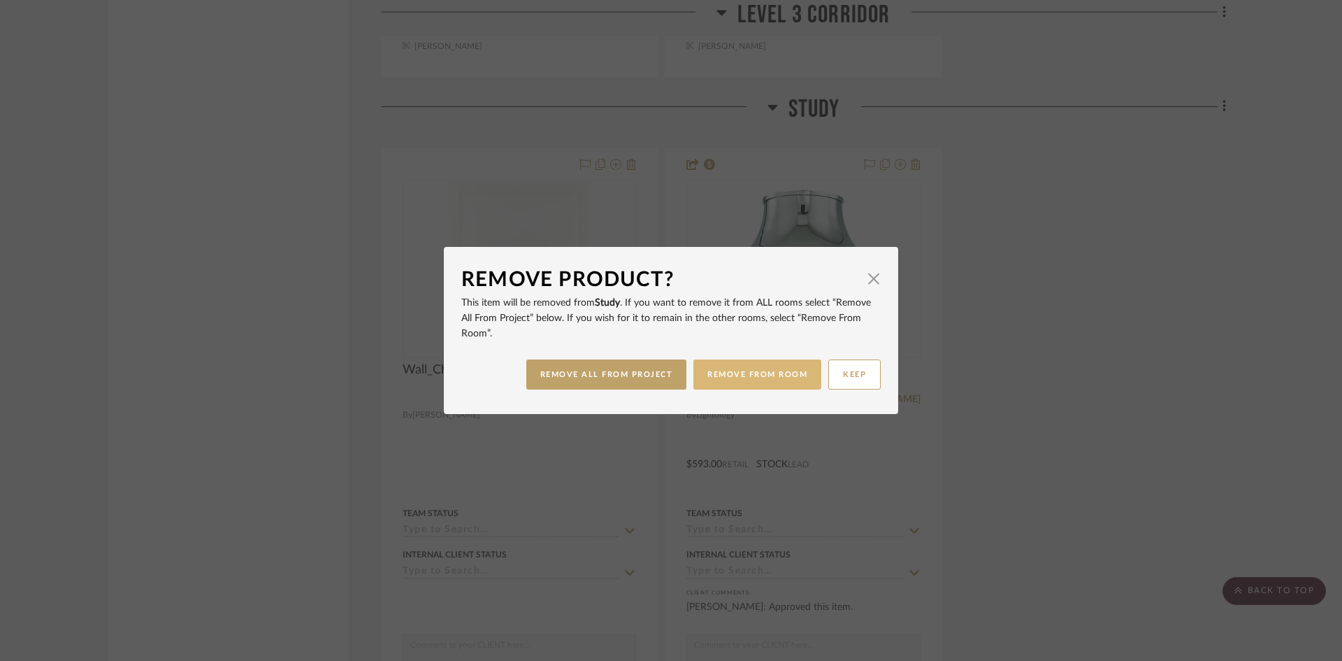
click at [759, 364] on button "REMOVE FROM ROOM" at bounding box center [758, 374] width 128 height 30
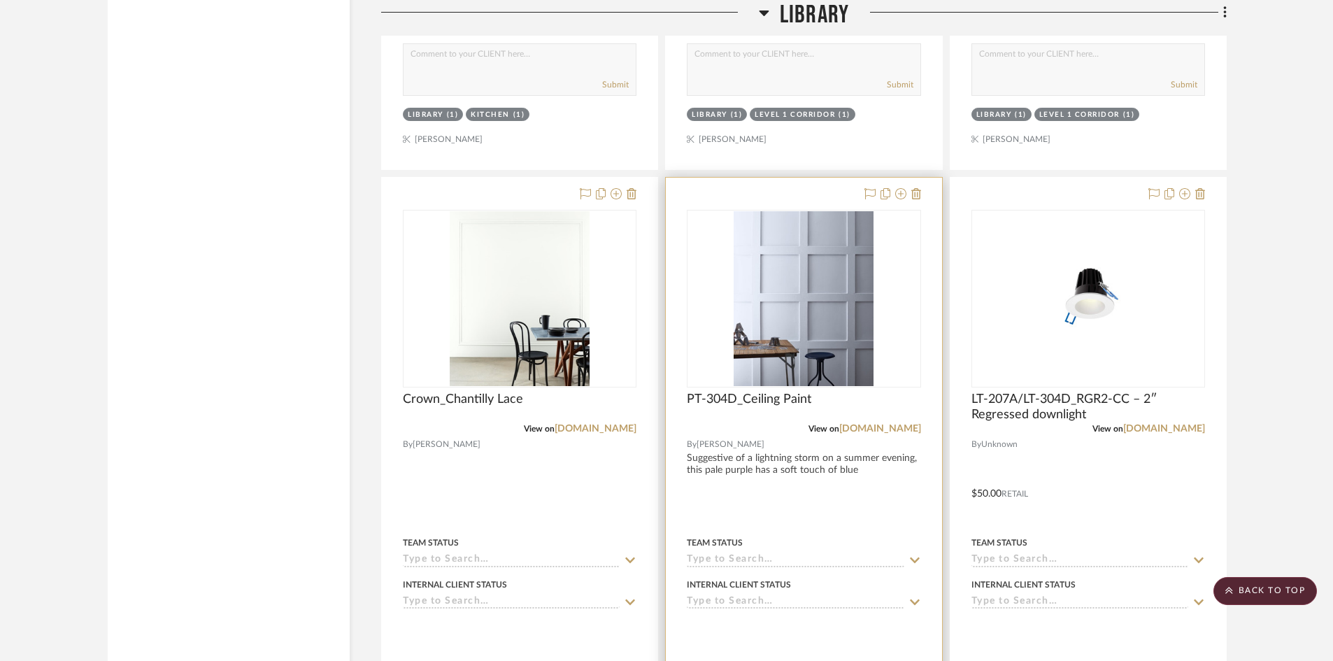
scroll to position [3985, 0]
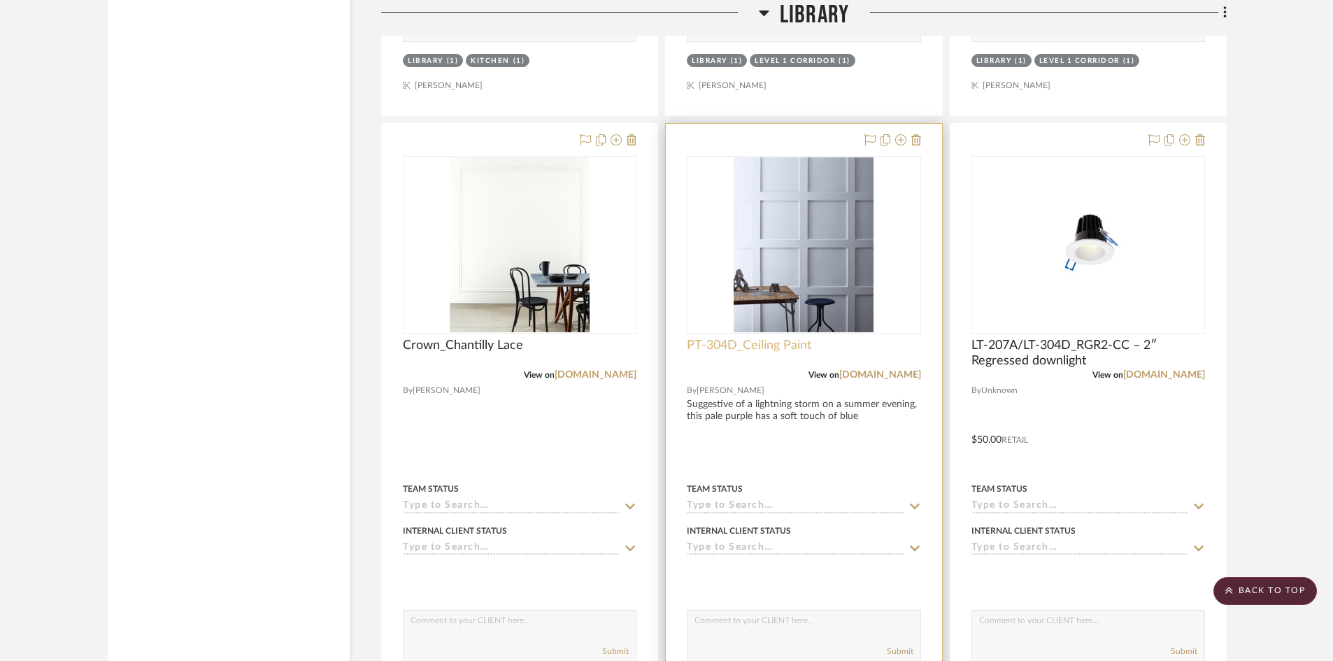
click at [777, 341] on span "PT-304D_Ceiling Paint" at bounding box center [749, 345] width 124 height 15
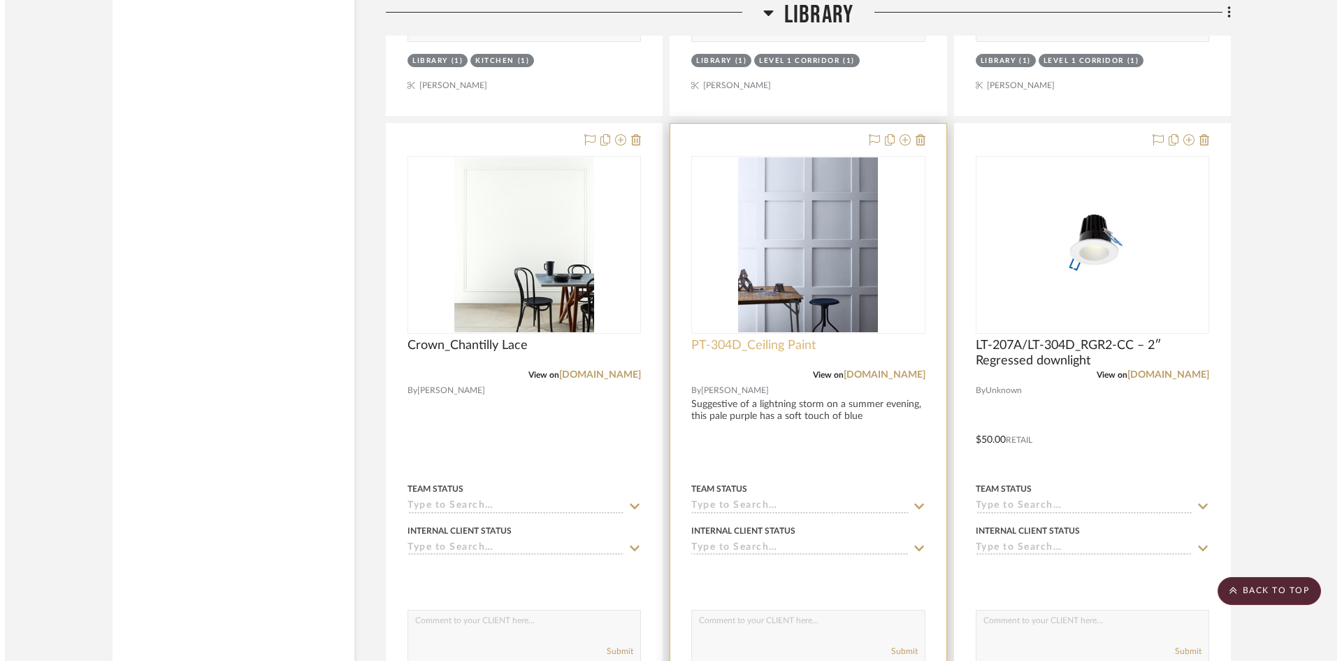
scroll to position [0, 0]
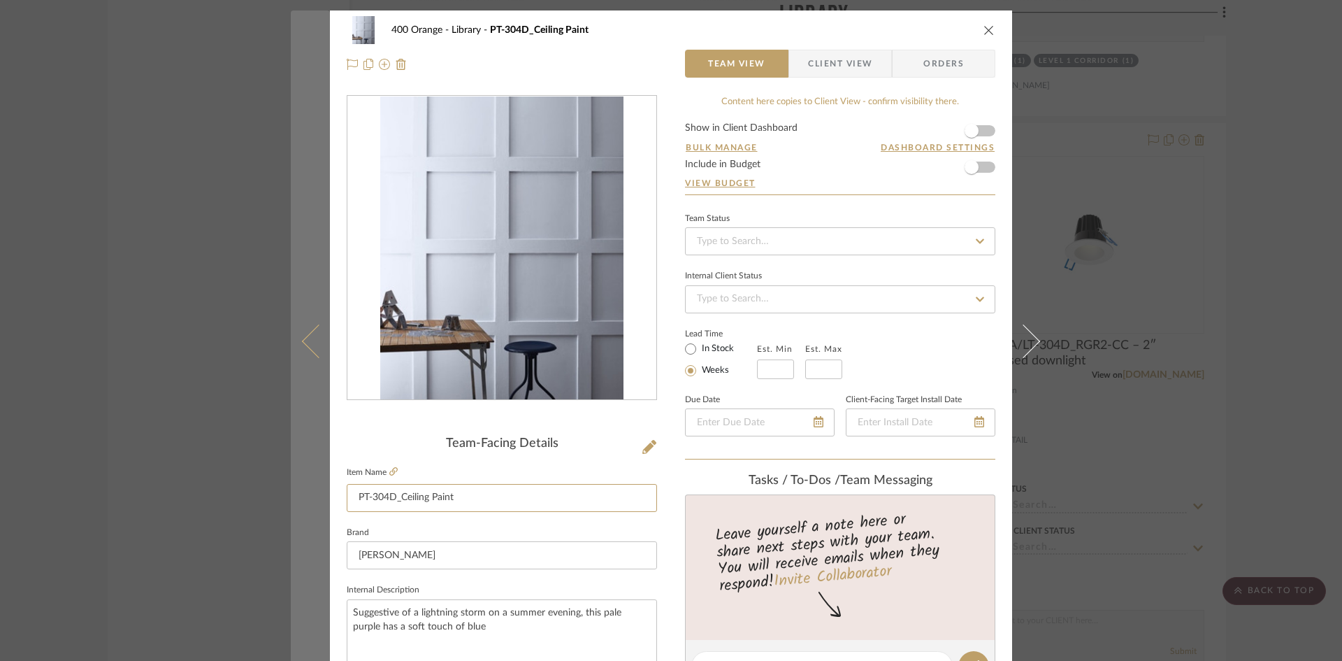
drag, startPoint x: 460, startPoint y: 493, endPoint x: 310, endPoint y: 492, distance: 149.6
click at [310, 492] on mat-dialog-content "400 Orange Library PT-304D_Ceiling Paint Team View Client View Orders Team-Faci…" at bounding box center [671, 655] width 761 height 1291
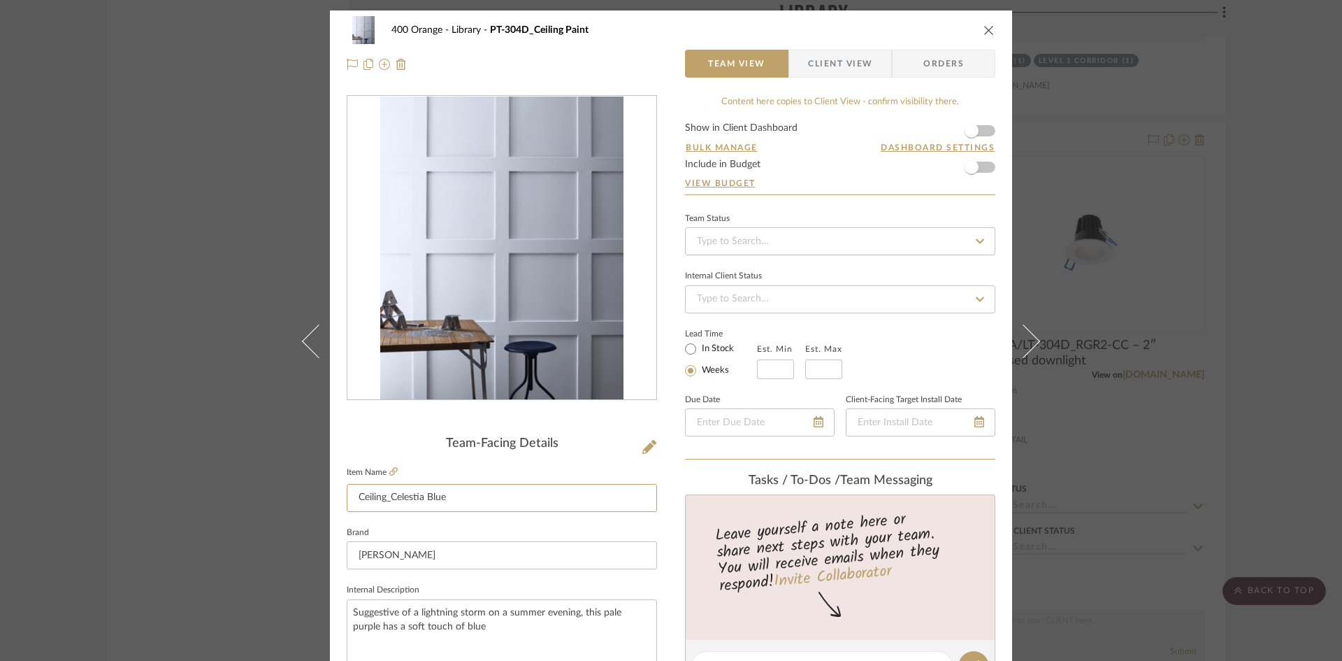
type input "Ceiling_Celestia Blue"
click at [152, 415] on div "400 Orange Library PT-304D_Ceiling Paint Team View Client View Orders Team-Faci…" at bounding box center [671, 330] width 1342 height 661
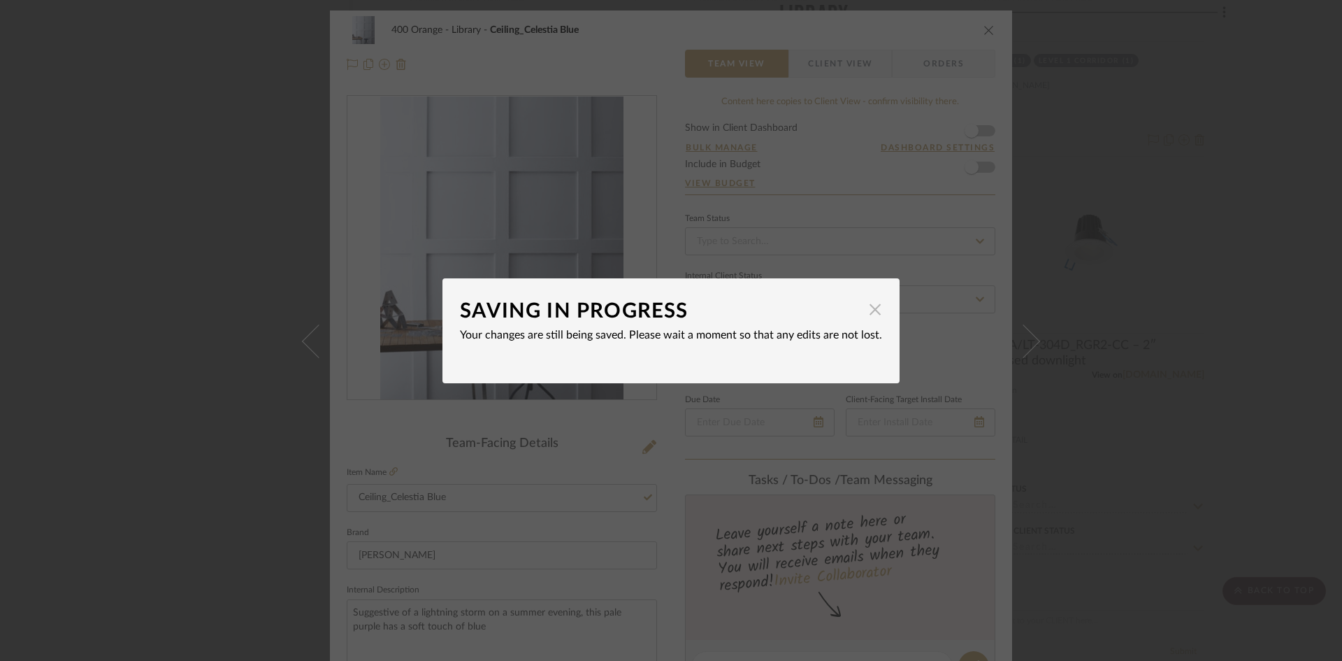
click at [873, 307] on span "button" at bounding box center [875, 310] width 28 height 28
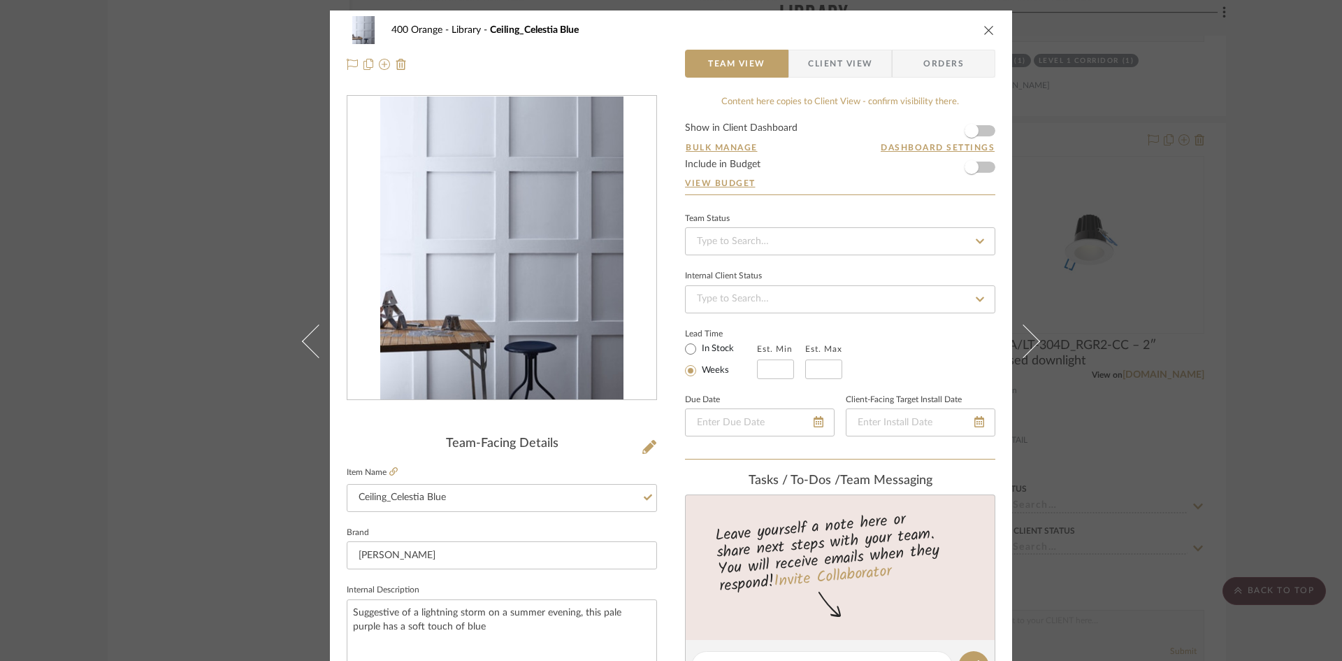
click at [1077, 328] on div "400 Orange Library Ceiling_Celestia Blue Team View Client View Orders Team-Faci…" at bounding box center [671, 330] width 1342 height 661
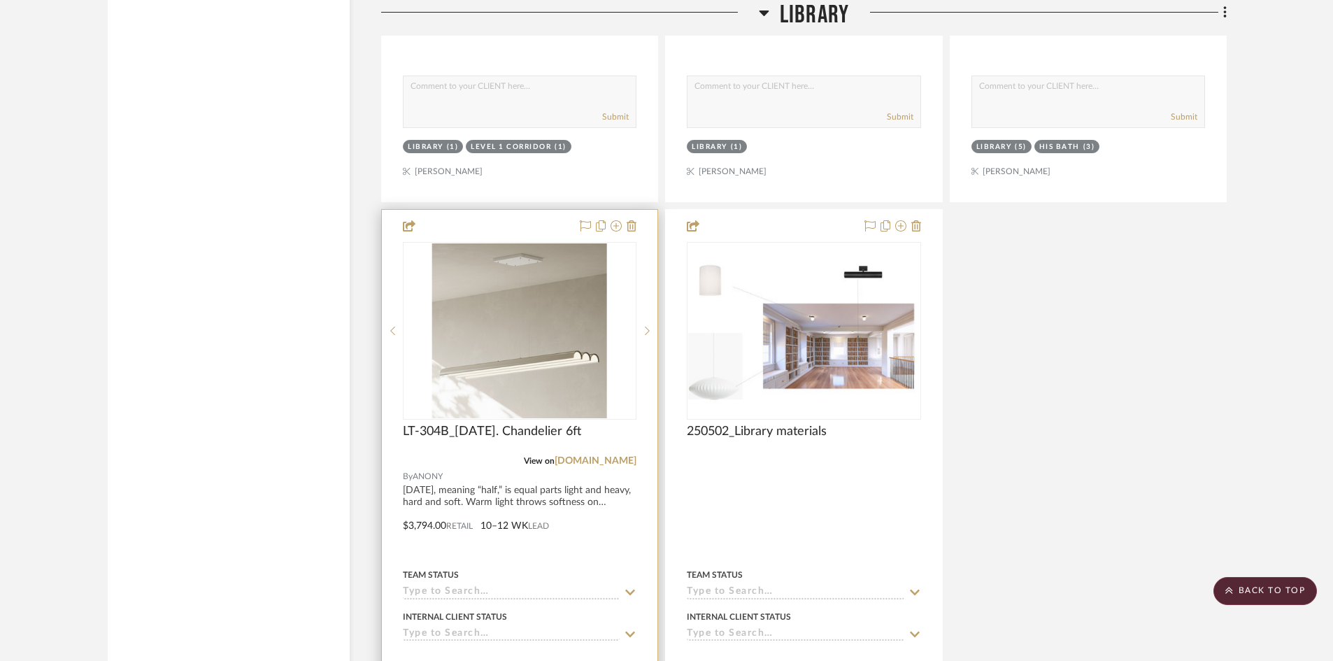
scroll to position [4545, 0]
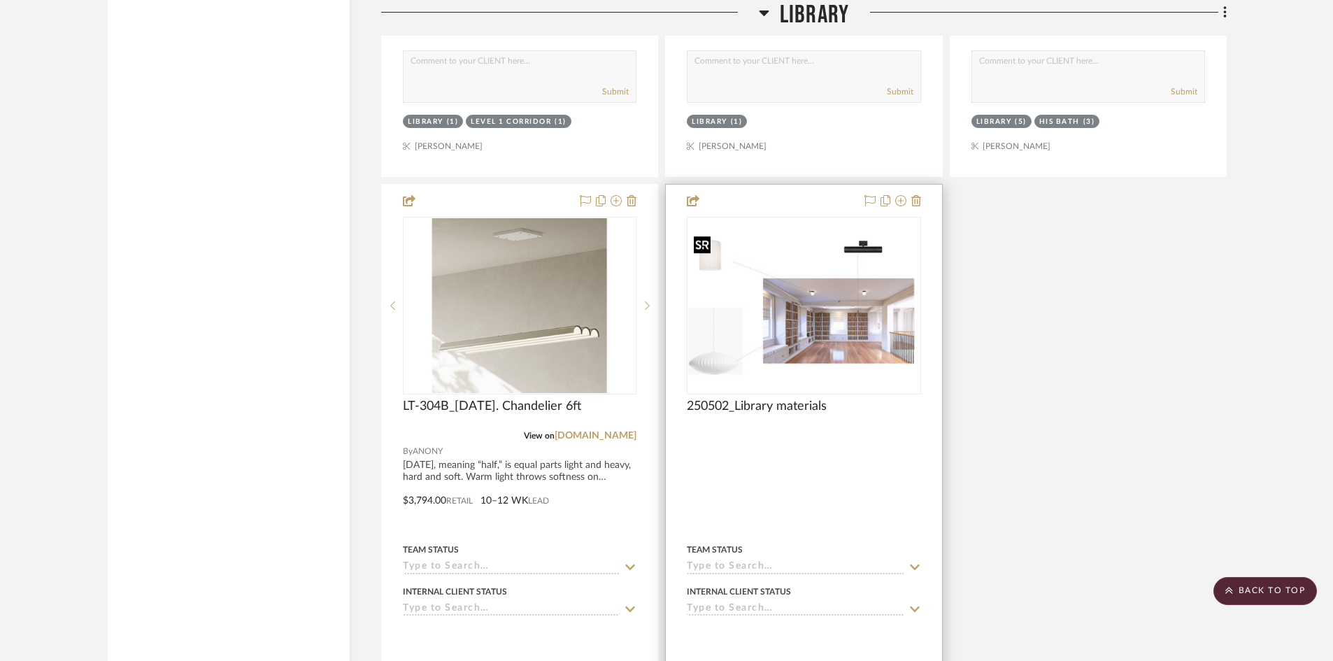
click at [808, 323] on img "0" at bounding box center [803, 305] width 231 height 150
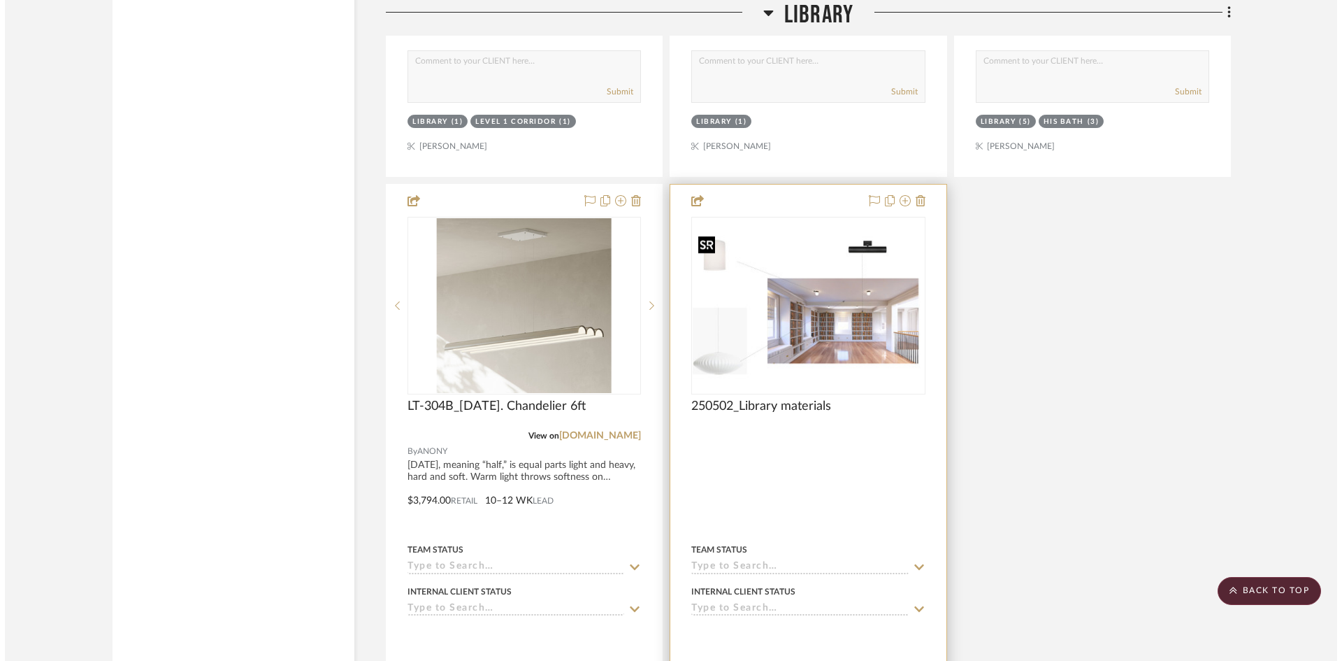
scroll to position [0, 0]
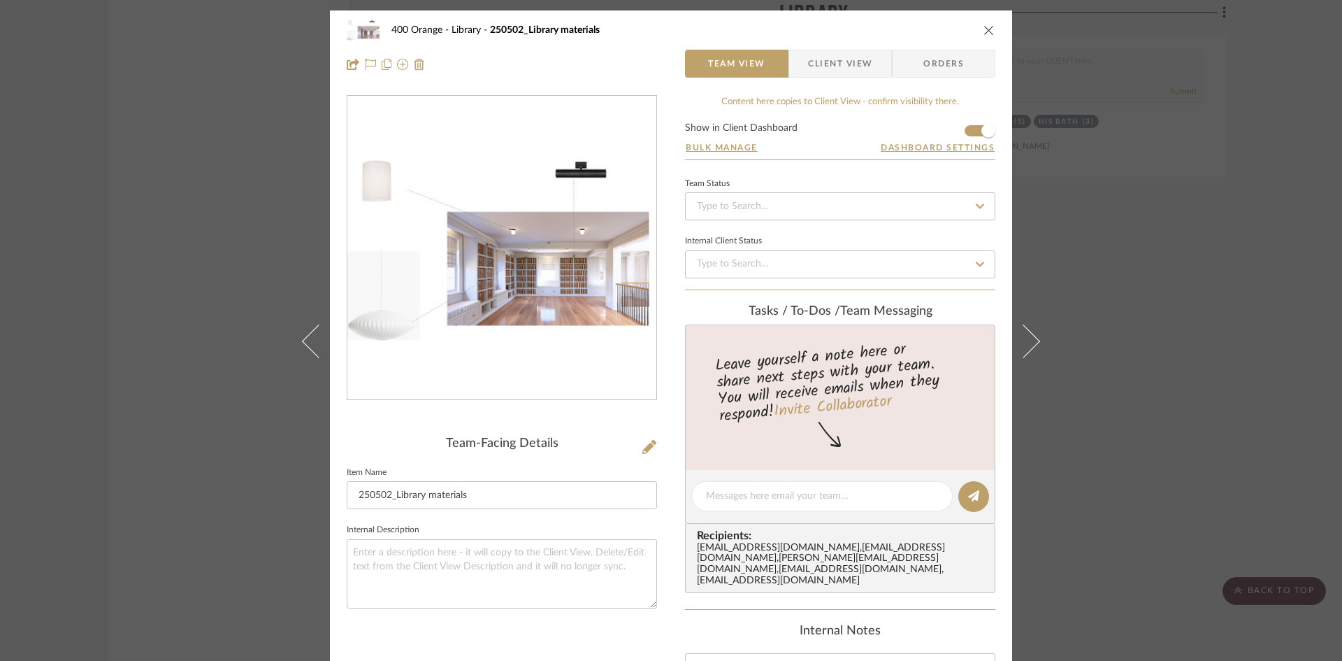
click at [1077, 361] on div "400 Orange Library 250502_Library materials Team View Client View Orders Team-F…" at bounding box center [671, 330] width 1342 height 661
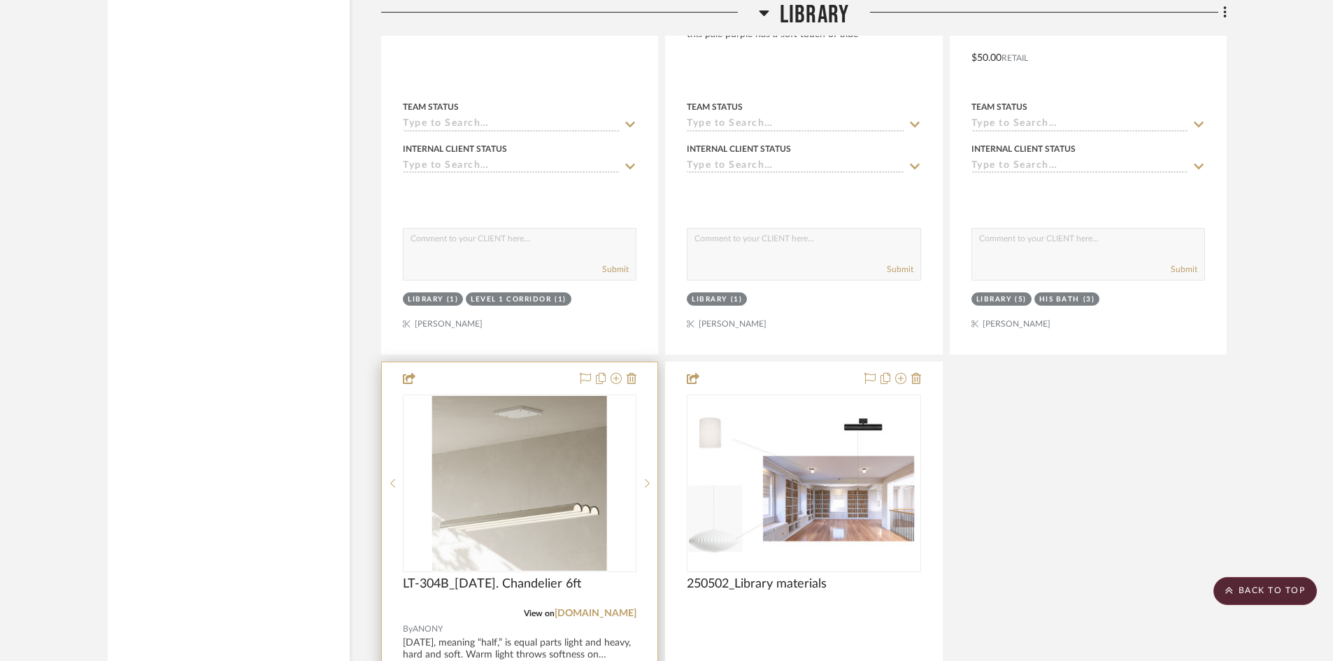
scroll to position [4055, 0]
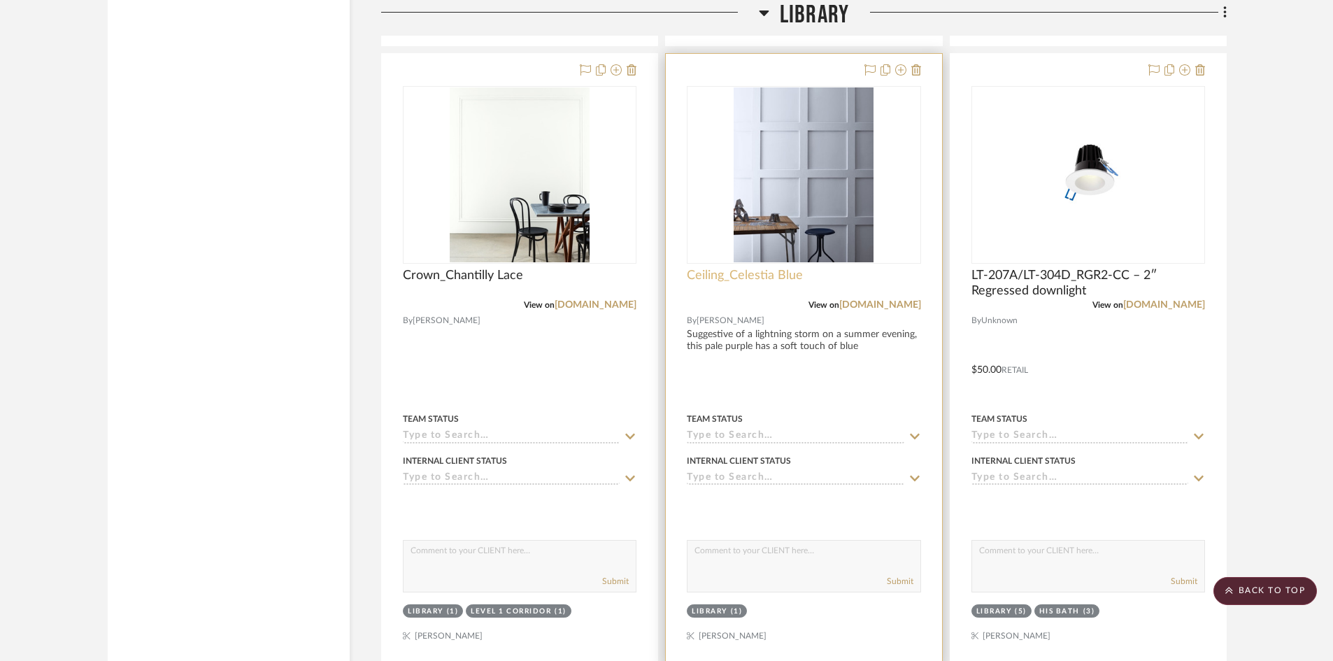
click at [757, 272] on span "Ceiling_Celestia Blue" at bounding box center [745, 275] width 116 height 15
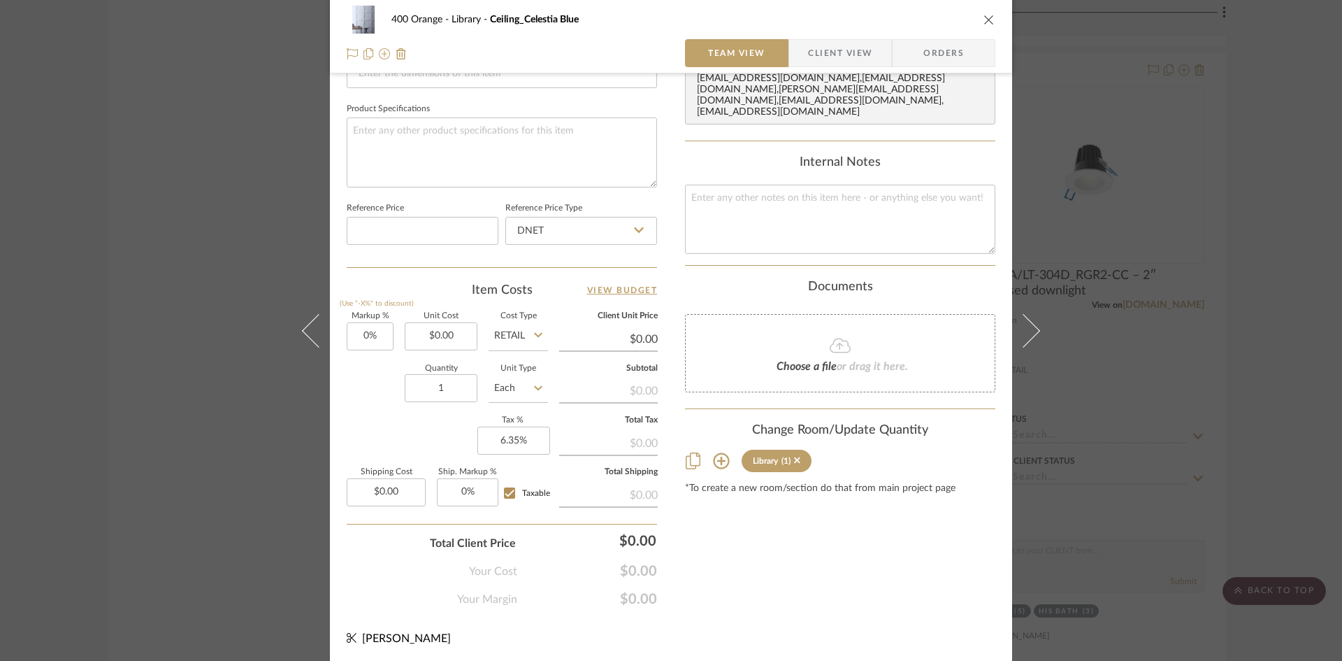
scroll to position [641, 0]
click at [714, 461] on icon at bounding box center [721, 458] width 17 height 17
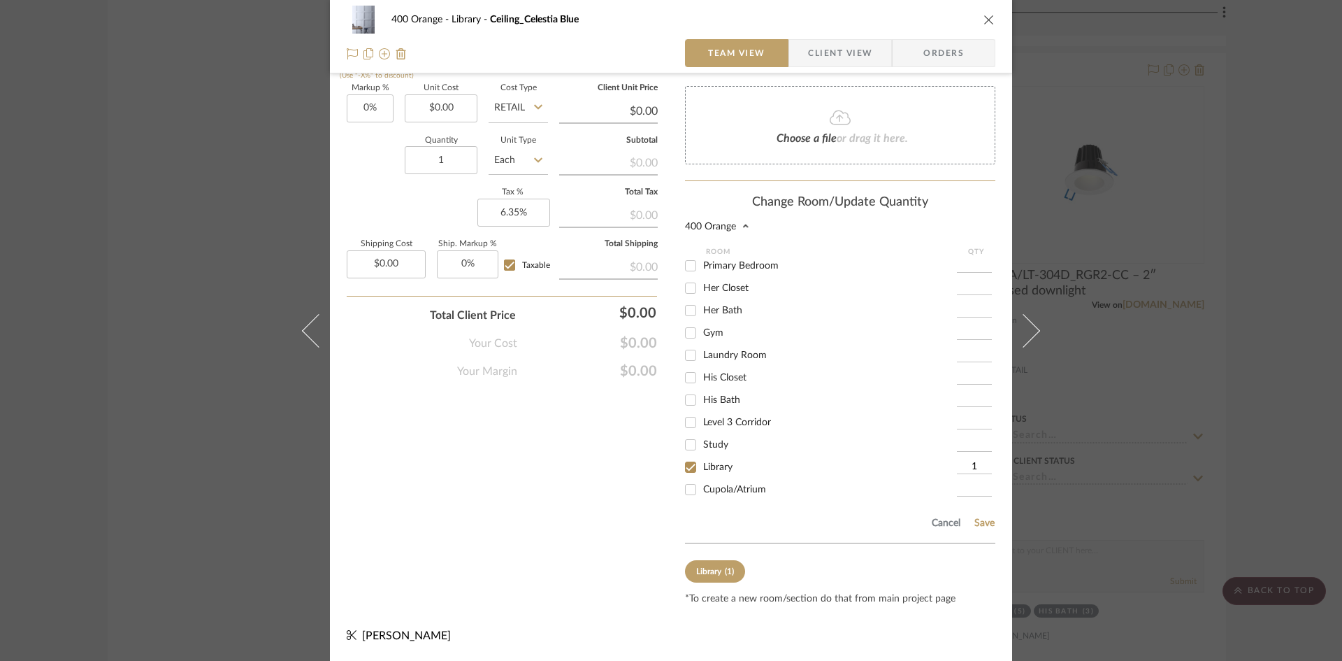
scroll to position [410, 0]
click at [691, 389] on input "Cupola/Atrium" at bounding box center [691, 393] width 22 height 22
checkbox input "true"
type input "1"
click at [974, 528] on button "Save" at bounding box center [985, 522] width 22 height 11
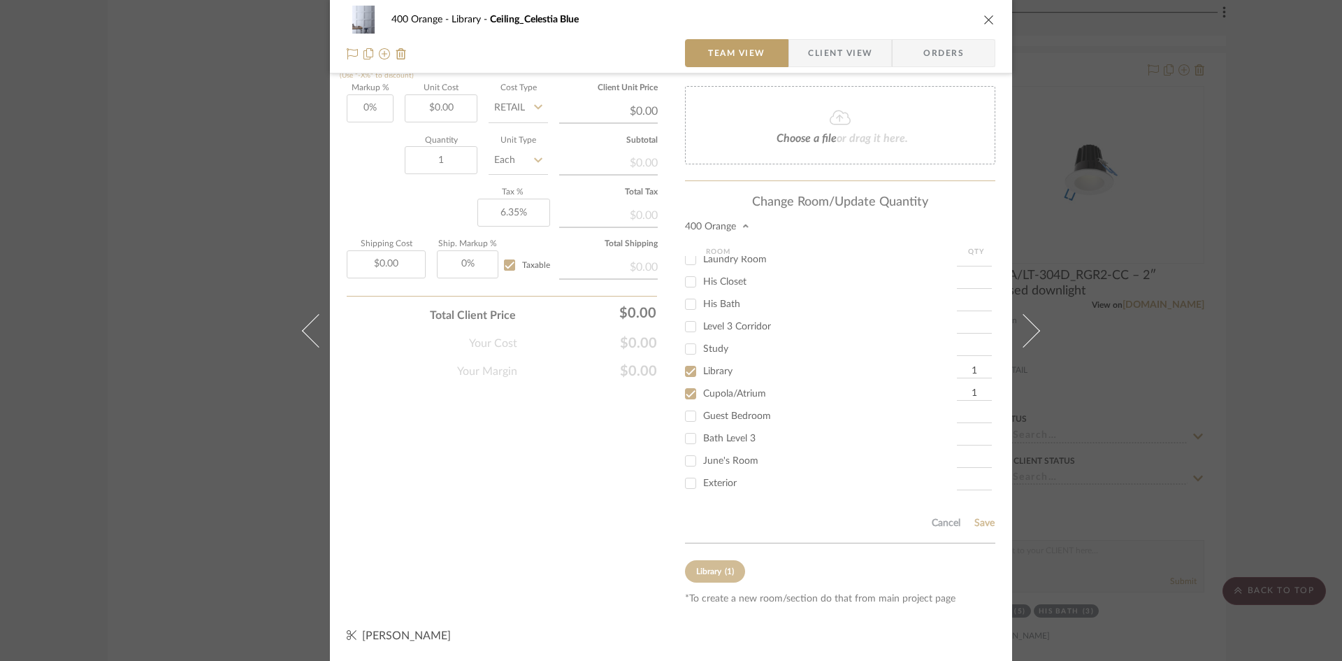
scroll to position [641, 0]
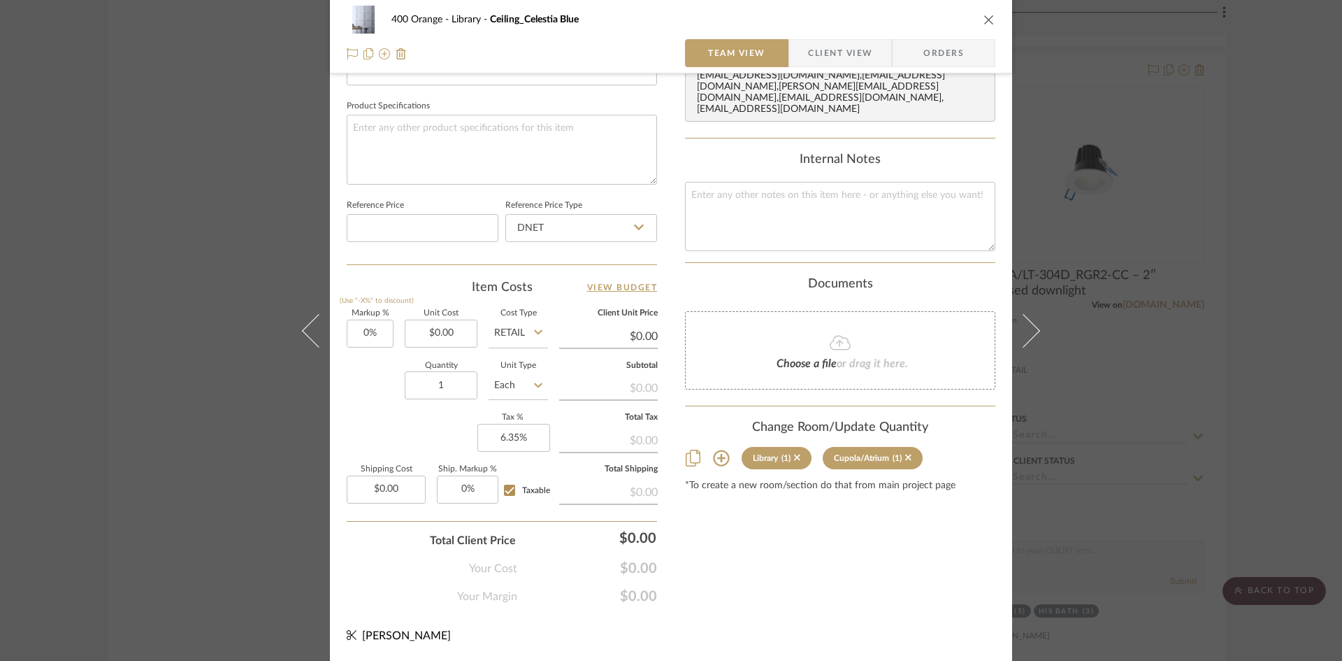
click at [1077, 288] on div "400 Orange Library Ceiling_Celestia Blue Team View Client View Orders Team-Faci…" at bounding box center [671, 330] width 1342 height 661
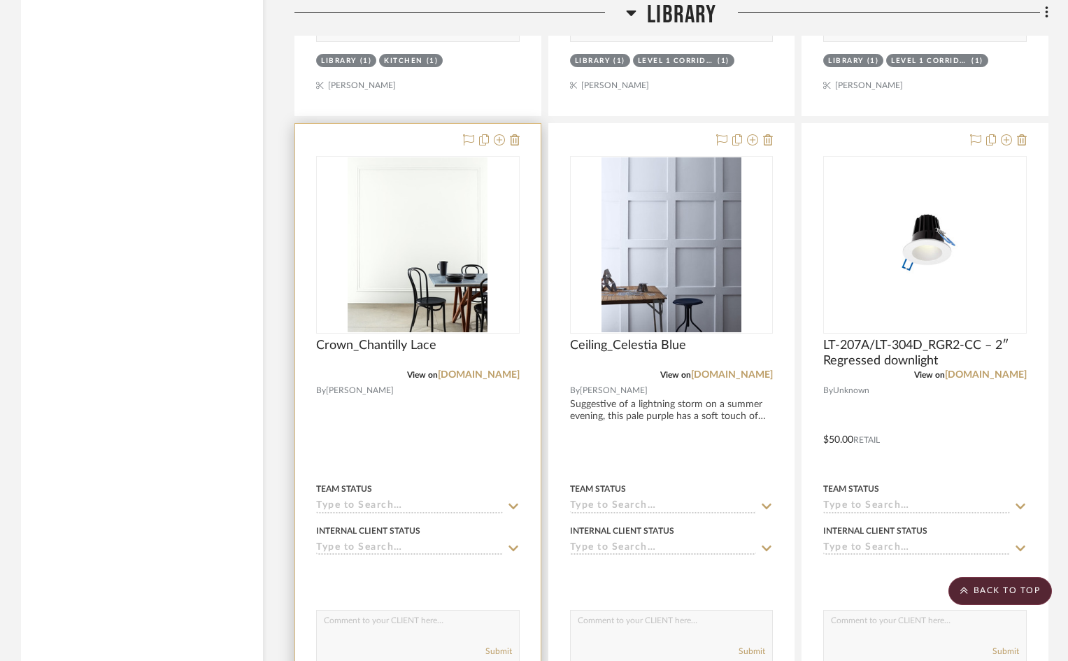
scroll to position [3566, 0]
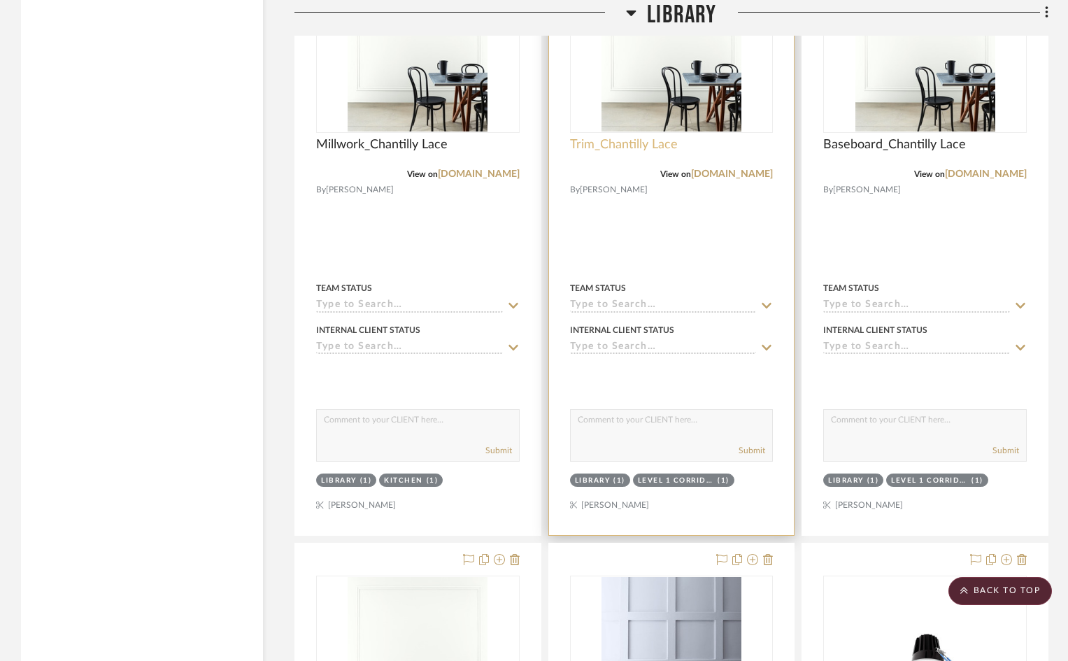
click at [633, 144] on span "Trim_Chantilly Lace" at bounding box center [624, 144] width 108 height 15
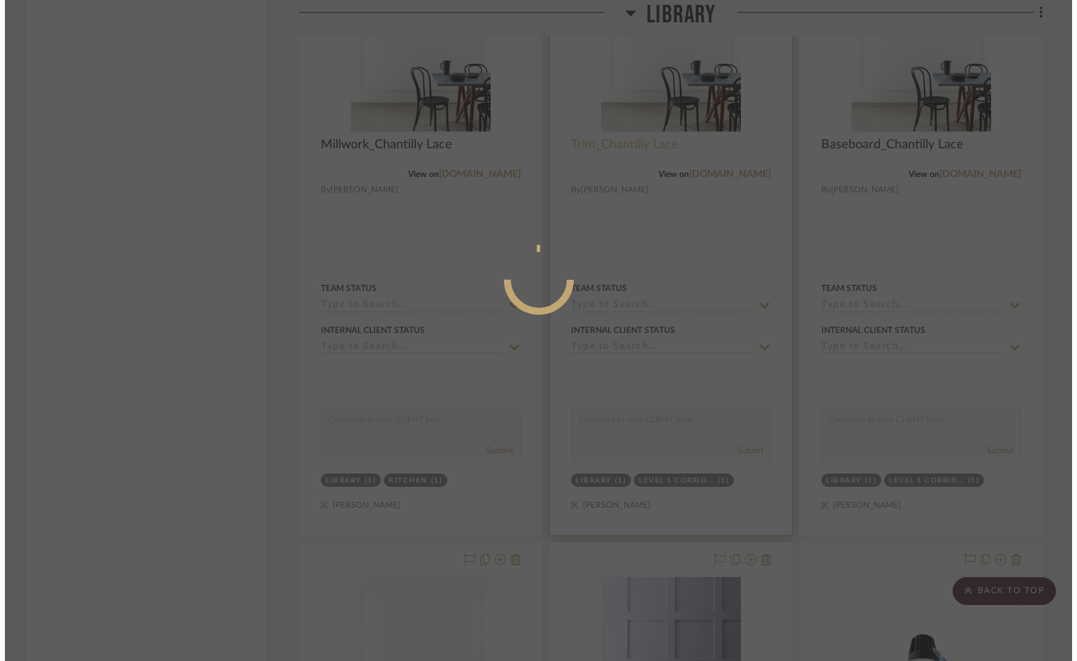
scroll to position [0, 0]
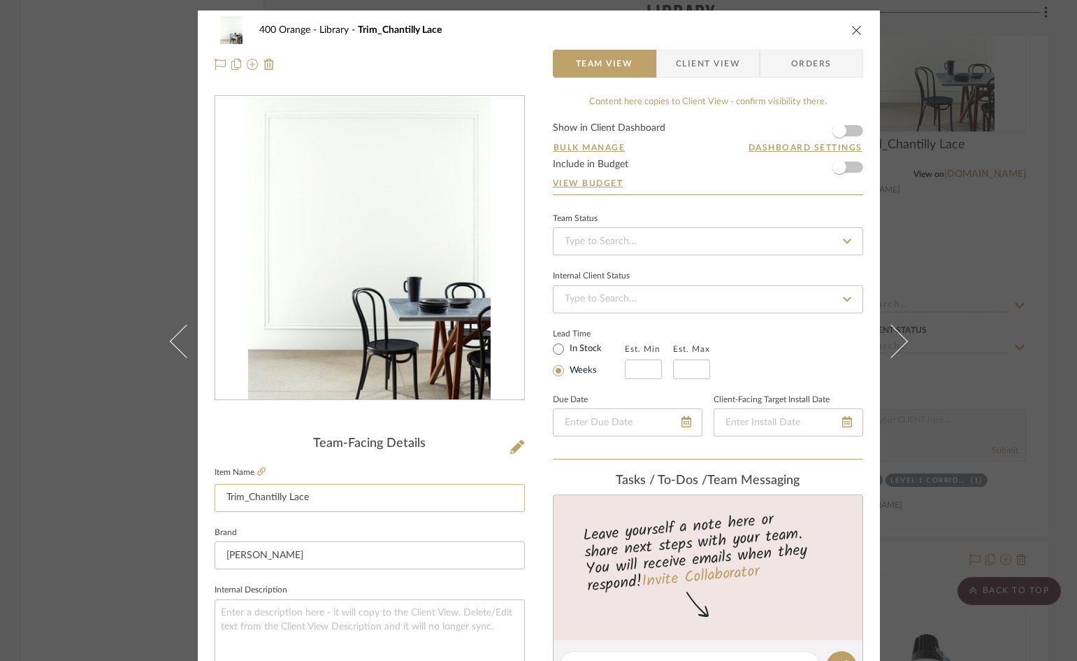
click at [239, 494] on input "Trim_Chantilly Lace" at bounding box center [370, 498] width 310 height 28
type input "Trim/Window_Chantilly Lace"
click at [92, 490] on div "400 Orange Library Trim_Chantilly Lace Team View Client View Orders Team-Facing…" at bounding box center [538, 330] width 1077 height 661
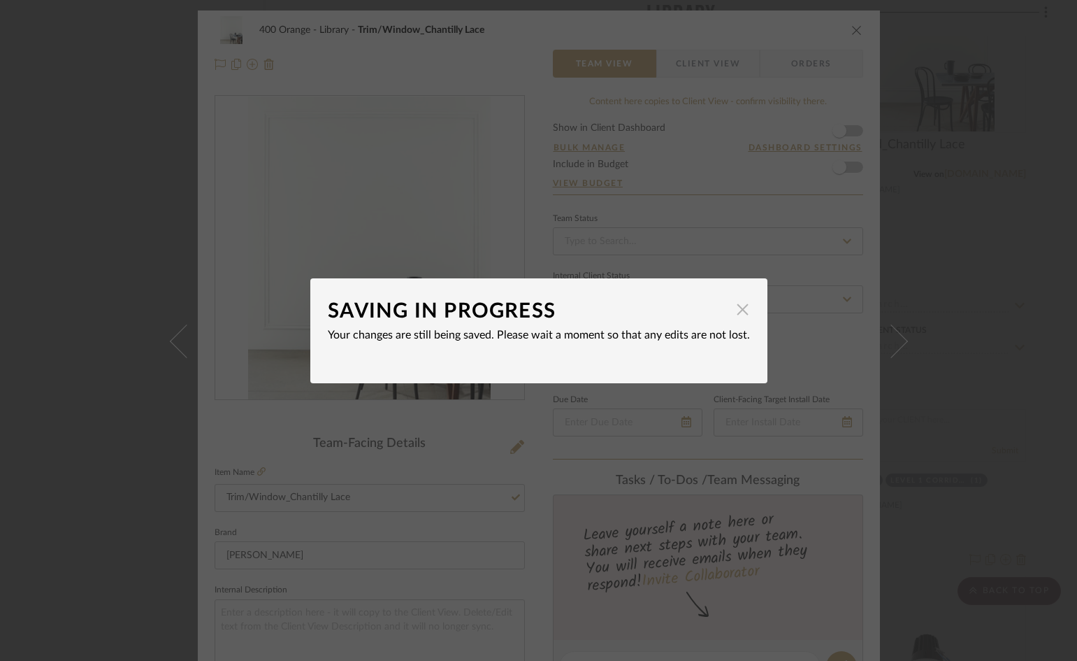
click at [740, 313] on span "button" at bounding box center [743, 310] width 28 height 28
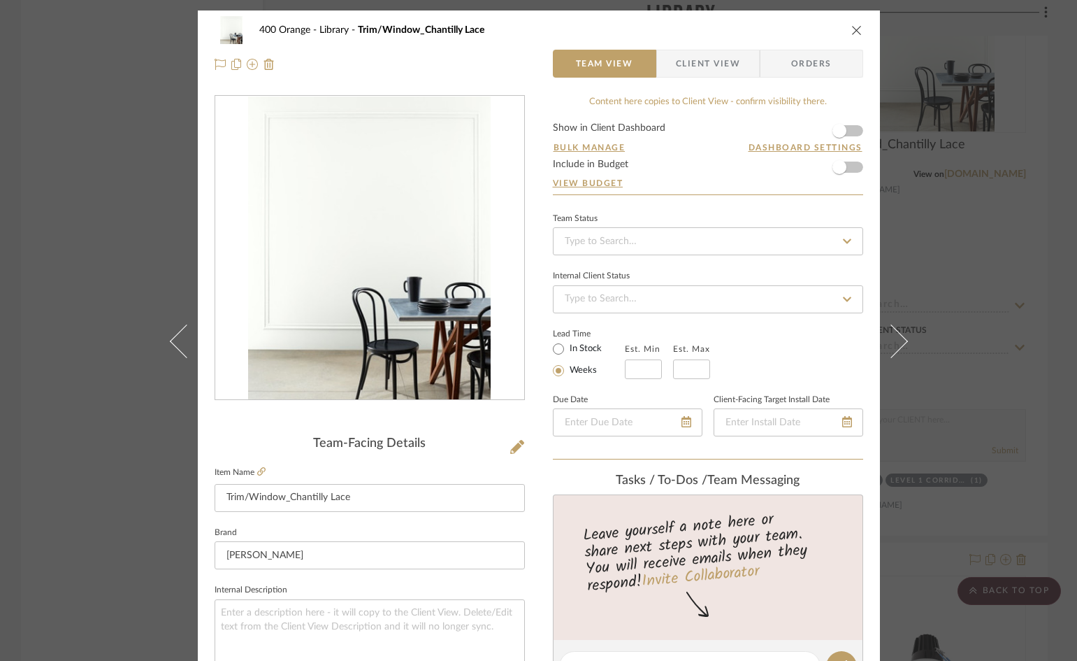
click at [59, 513] on div "400 Orange Library Trim/Window_Chantilly Lace Team View Client View Orders Team…" at bounding box center [538, 330] width 1077 height 661
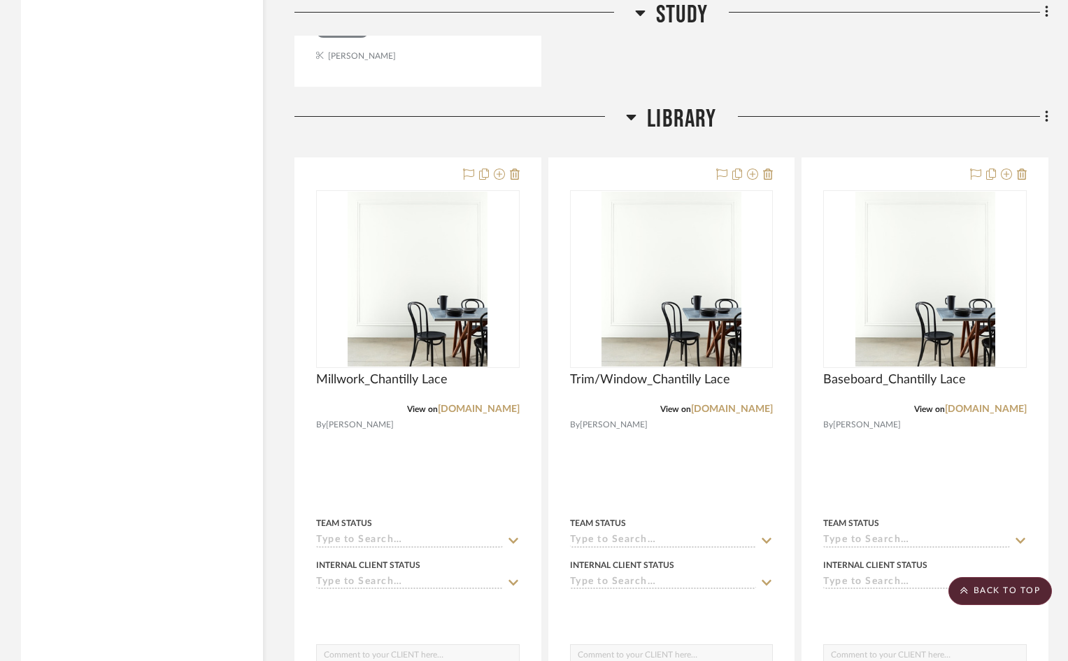
scroll to position [3356, 0]
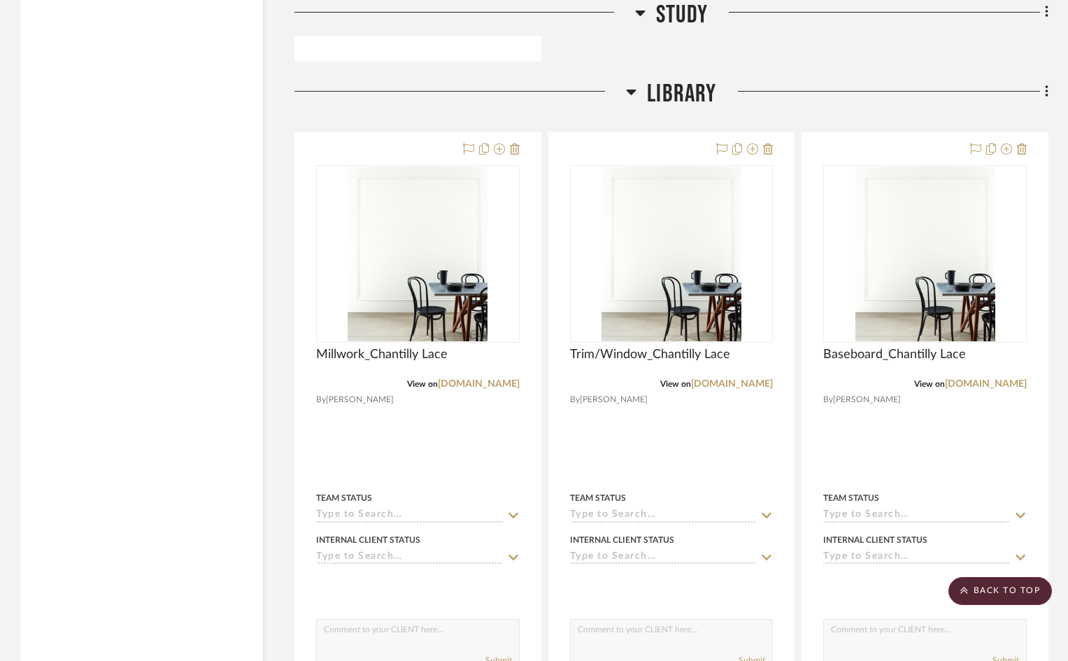
click at [663, 92] on span "Library" at bounding box center [681, 94] width 69 height 30
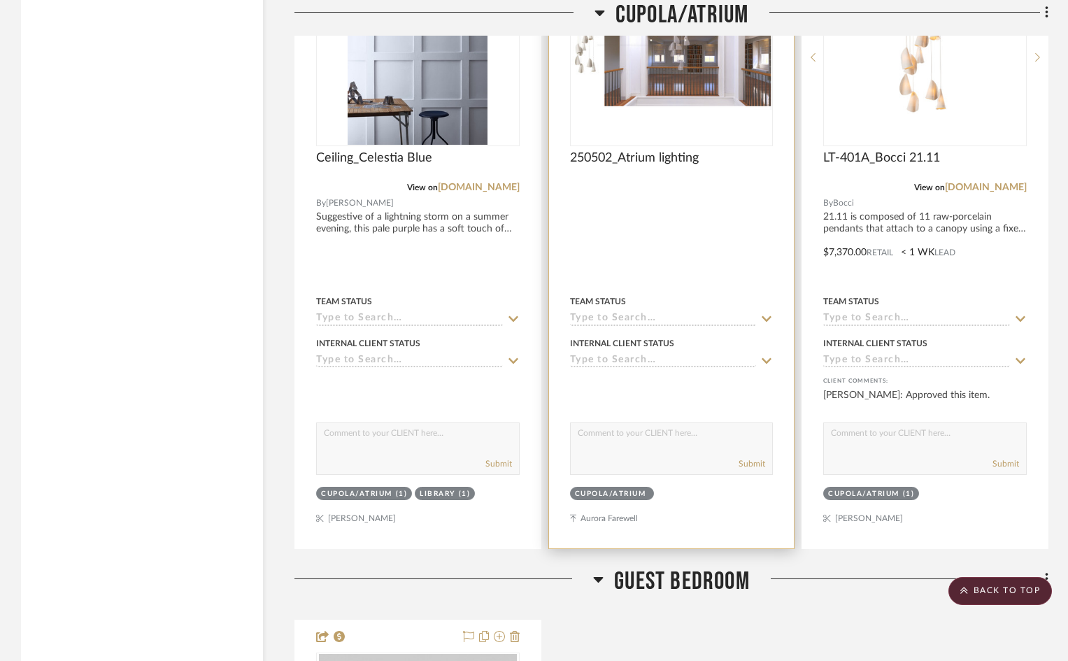
scroll to position [3636, 0]
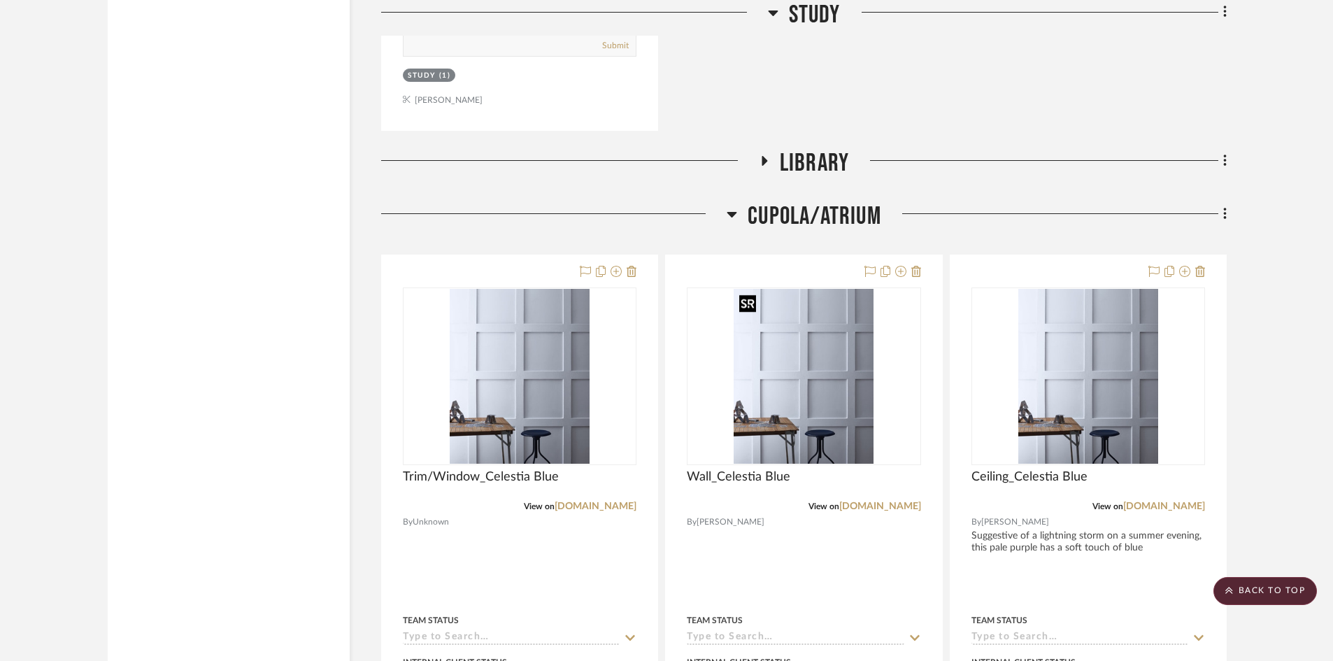
scroll to position [3286, 0]
click at [822, 216] on span "Cupola/Atrium" at bounding box center [814, 217] width 134 height 30
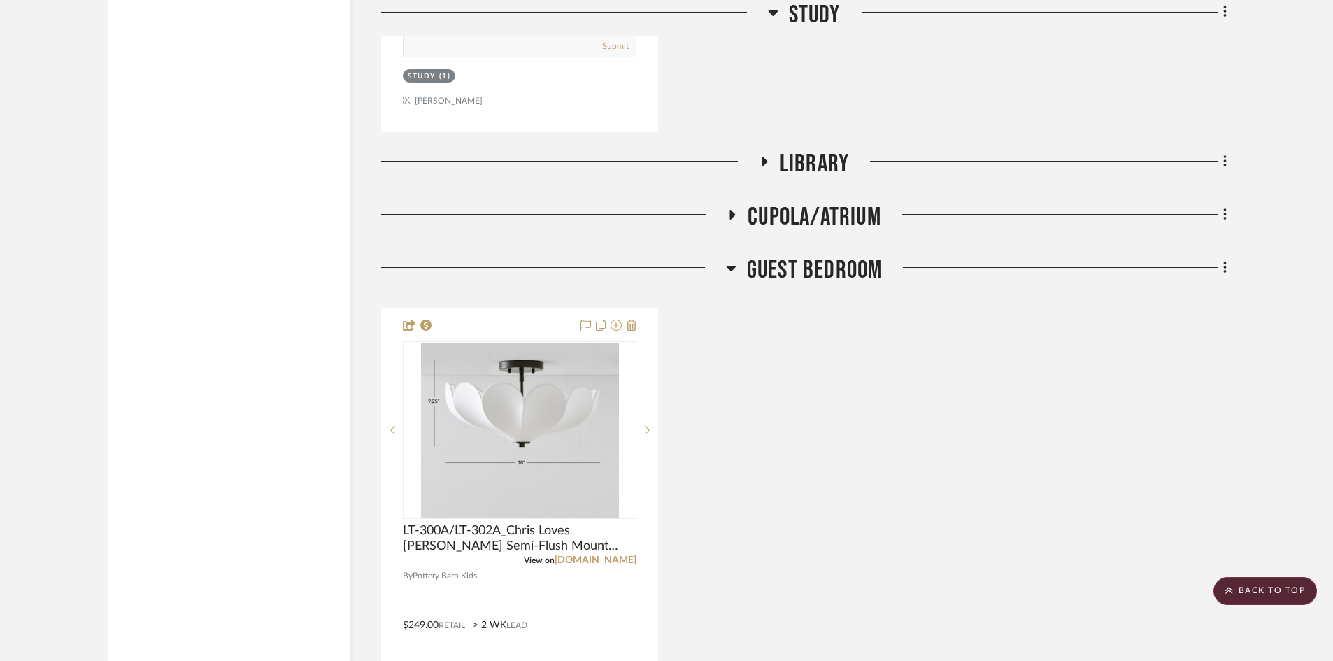
click at [805, 166] on span "Library" at bounding box center [814, 164] width 69 height 30
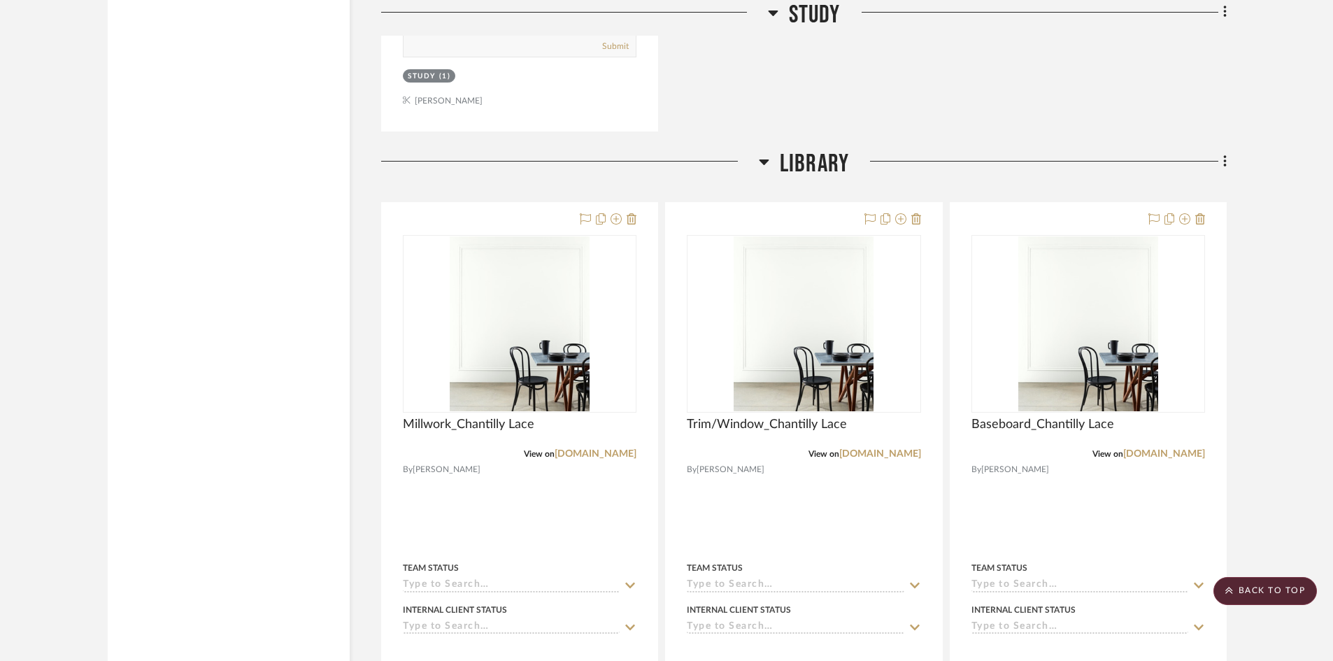
click at [805, 166] on span "Library" at bounding box center [814, 164] width 69 height 30
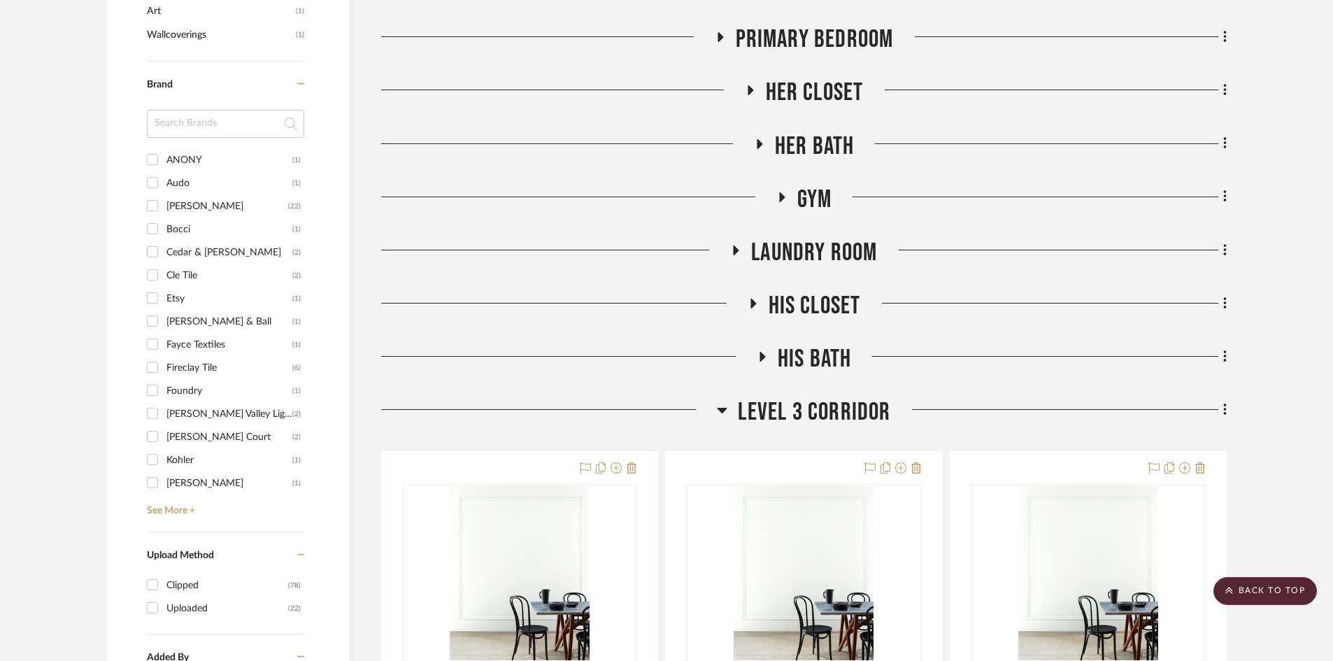
scroll to position [1049, 0]
click at [785, 358] on span "His Bath" at bounding box center [815, 360] width 74 height 30
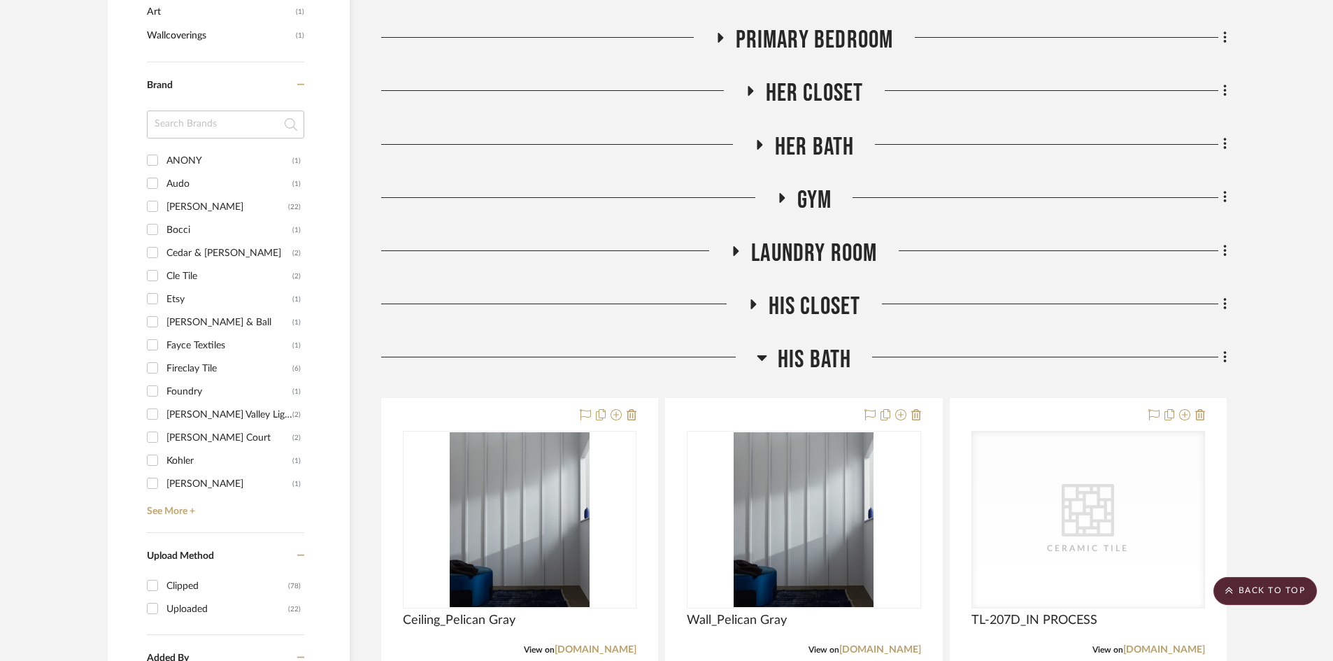
click at [785, 358] on span "His Bath" at bounding box center [815, 360] width 74 height 30
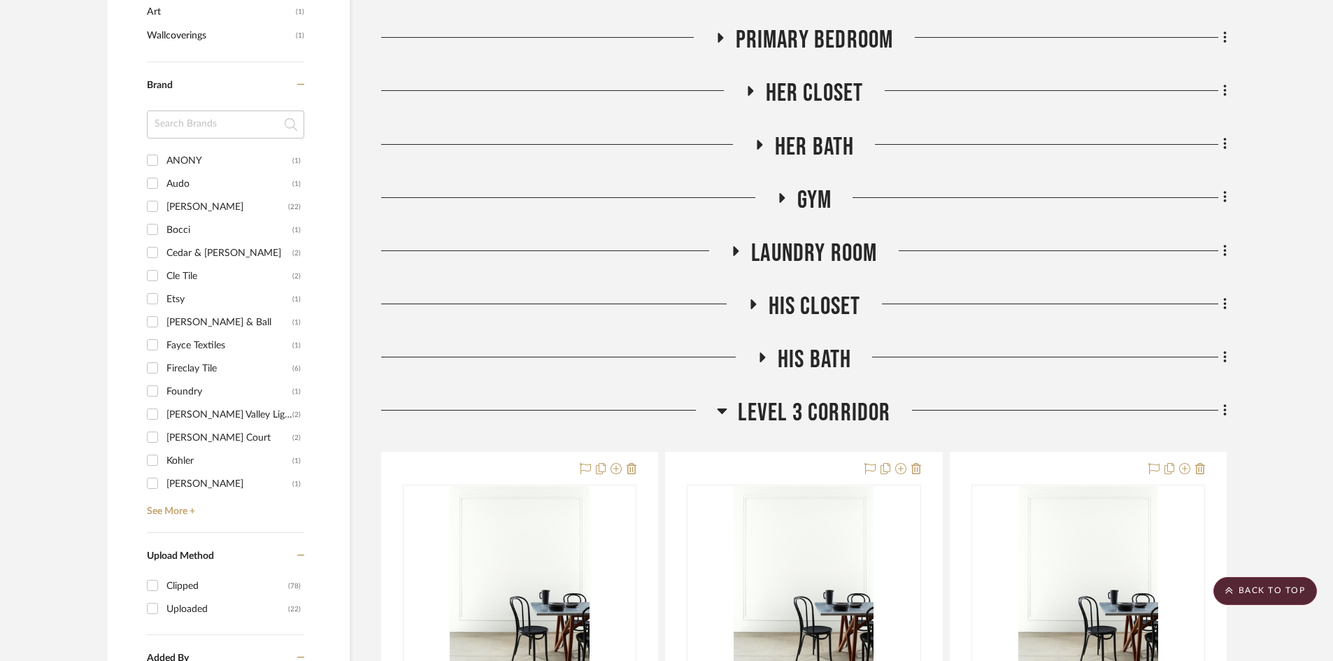
click at [787, 308] on span "His Closet" at bounding box center [814, 307] width 92 height 30
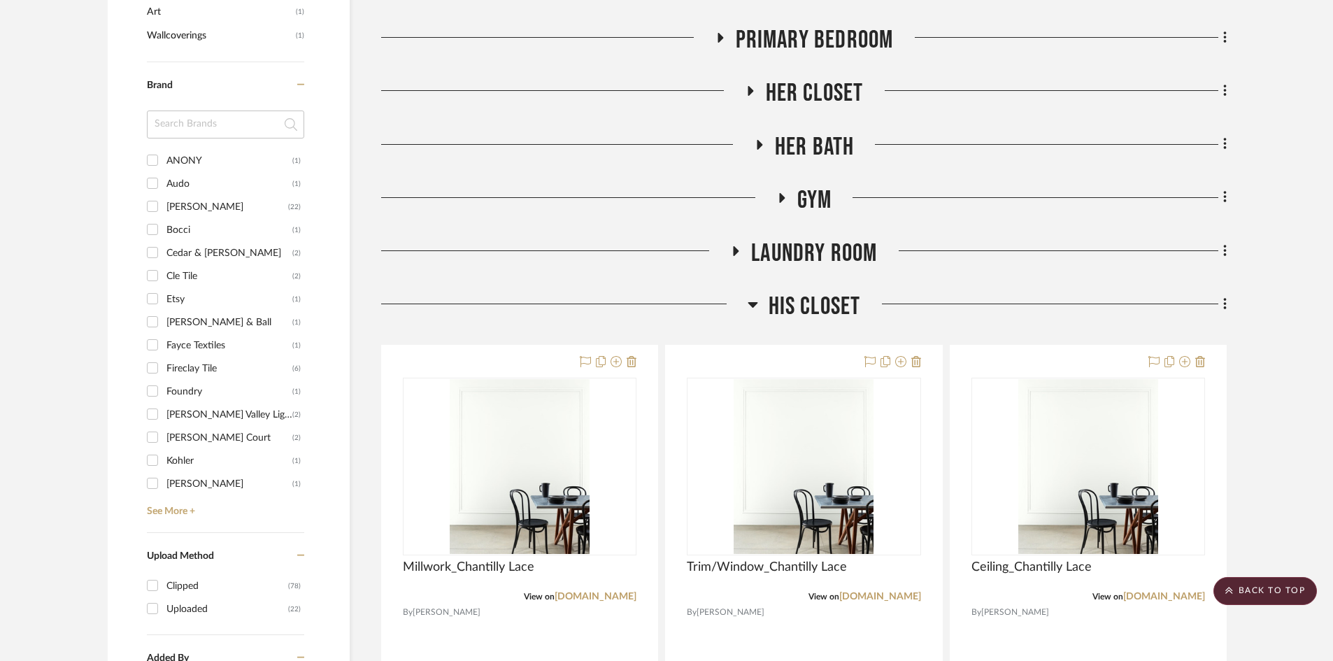
click at [787, 308] on span "His Closet" at bounding box center [814, 307] width 92 height 30
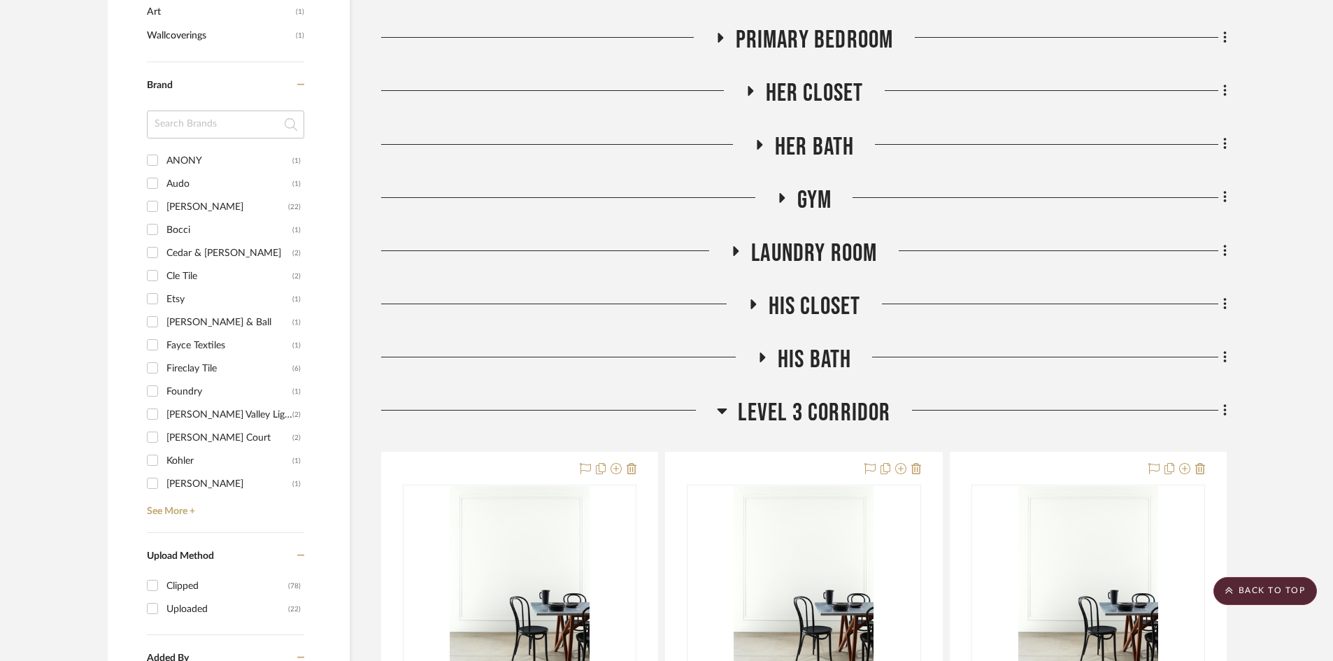
click at [798, 249] on span "Laundry Room" at bounding box center [814, 253] width 126 height 30
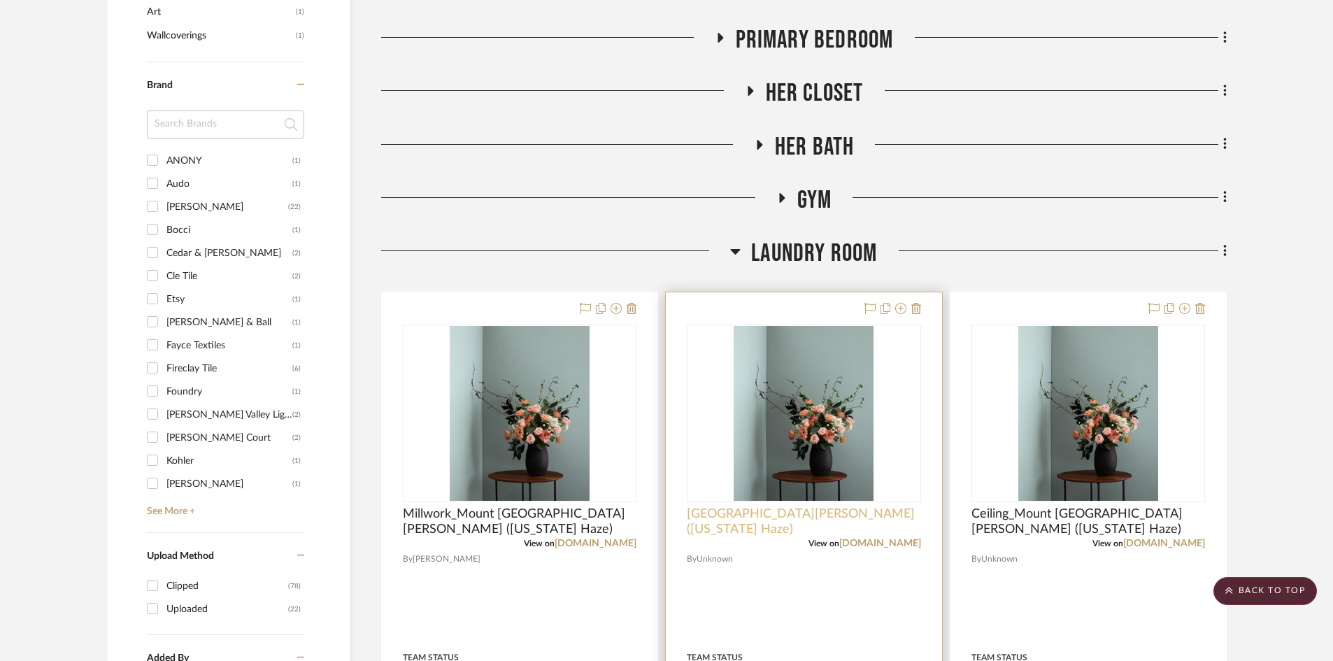
click at [747, 513] on span "Trim_Mount Saint Anne (Kentucky Haze)" at bounding box center [804, 521] width 234 height 31
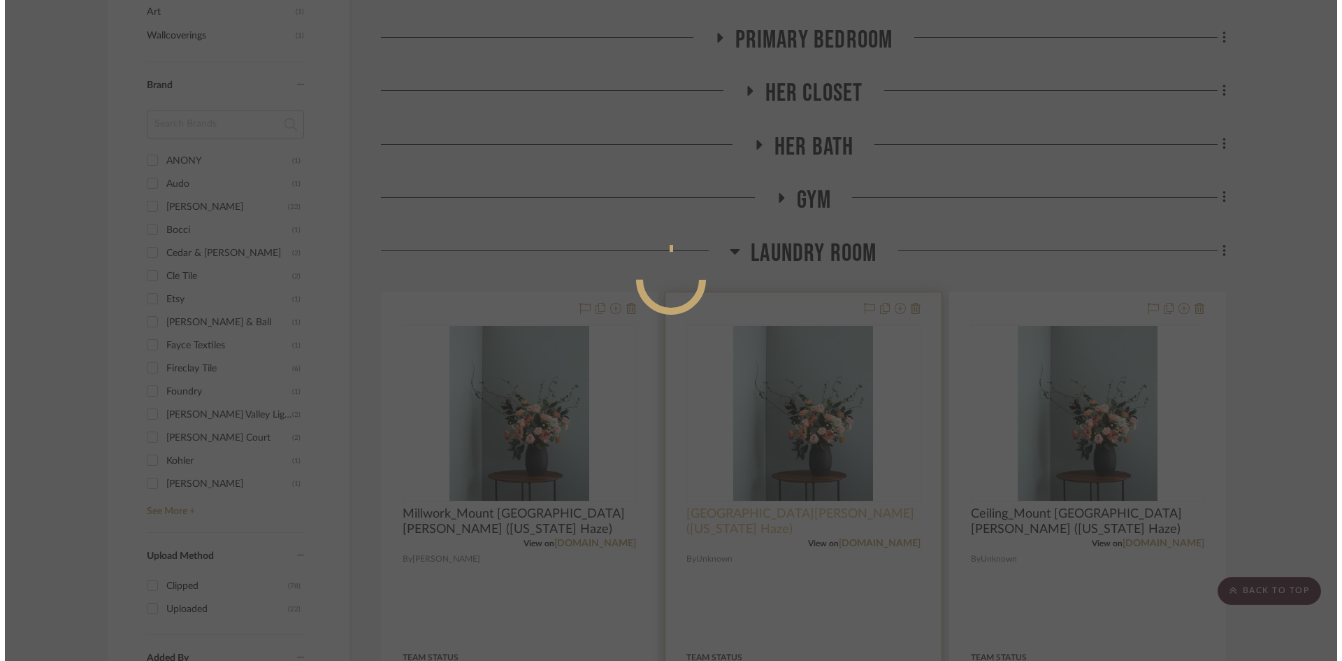
scroll to position [0, 0]
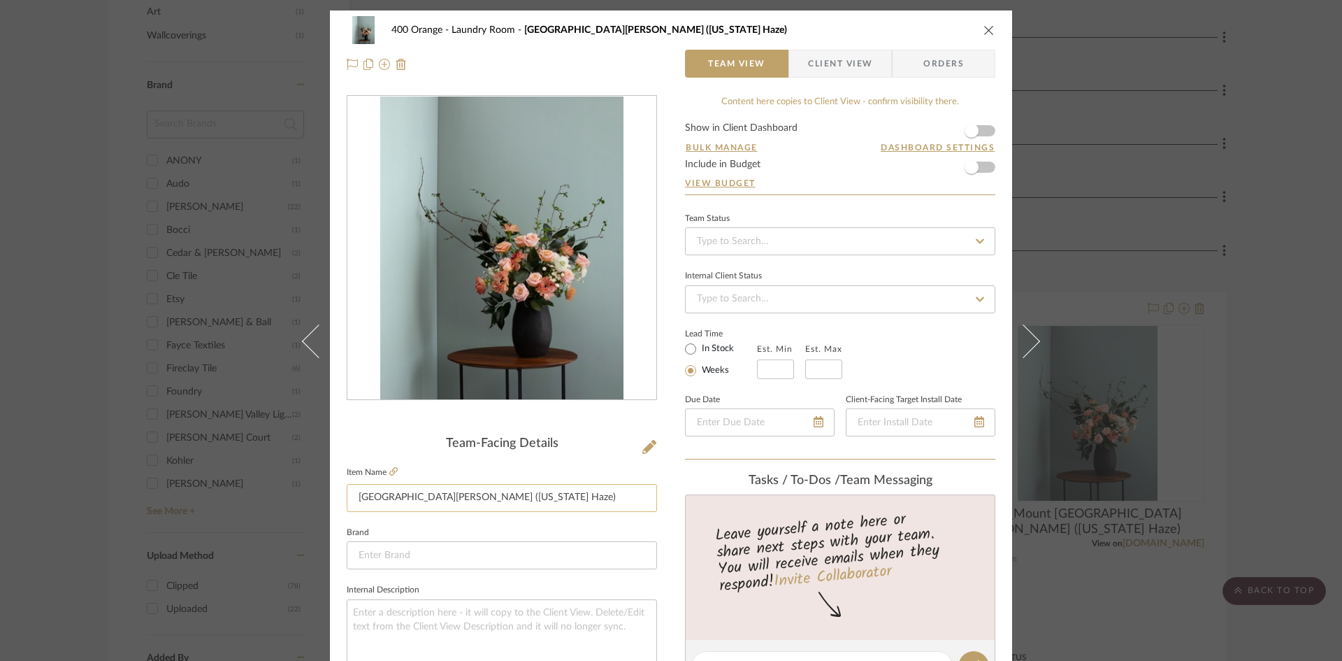
click at [372, 500] on input "Trim_Mount Saint Anne (Kentucky Haze)" at bounding box center [502, 498] width 310 height 28
type input "Trim/Window_Mount Saint Anne (Kentucky Haze)"
click at [1077, 391] on div "400 Orange Laundry Room Trim_Mount Saint Anne (Kentucky Haze) Team View Client …" at bounding box center [671, 330] width 1342 height 661
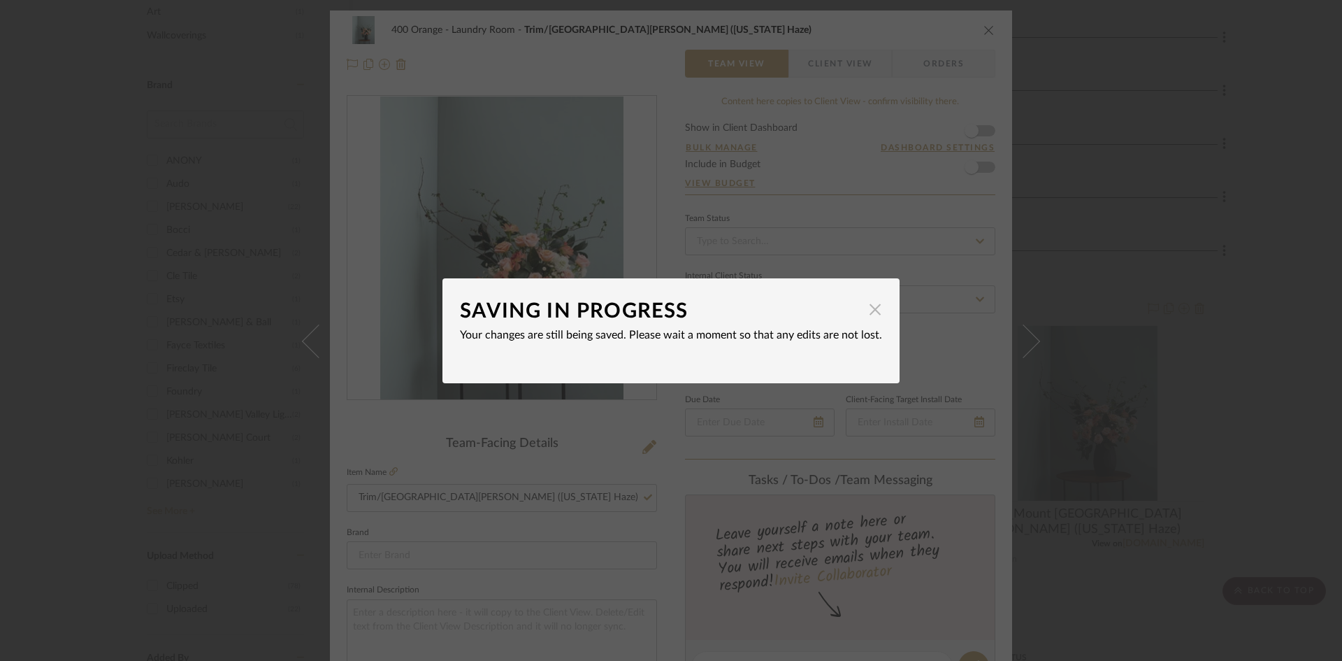
click at [870, 311] on span "button" at bounding box center [875, 310] width 28 height 28
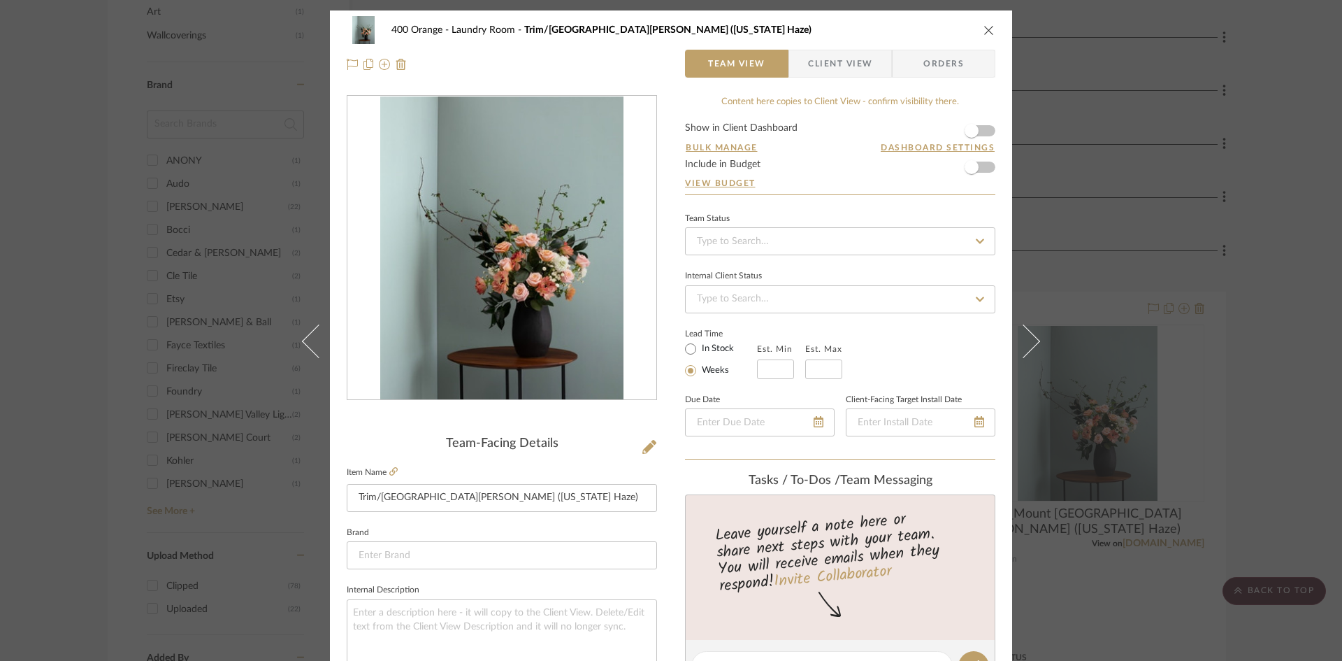
click at [1077, 253] on div "400 Orange Laundry Room Trim/Window_Mount Saint Anne (Kentucky Haze) Team View …" at bounding box center [671, 330] width 1342 height 661
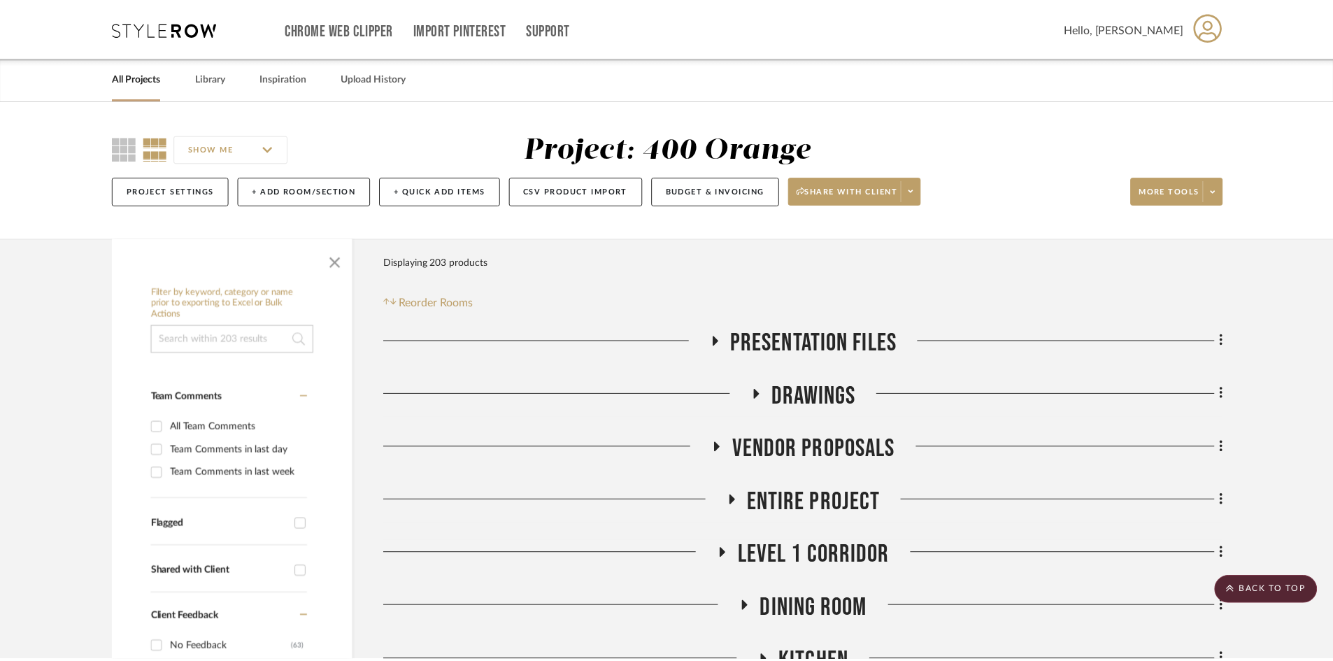
scroll to position [1049, 0]
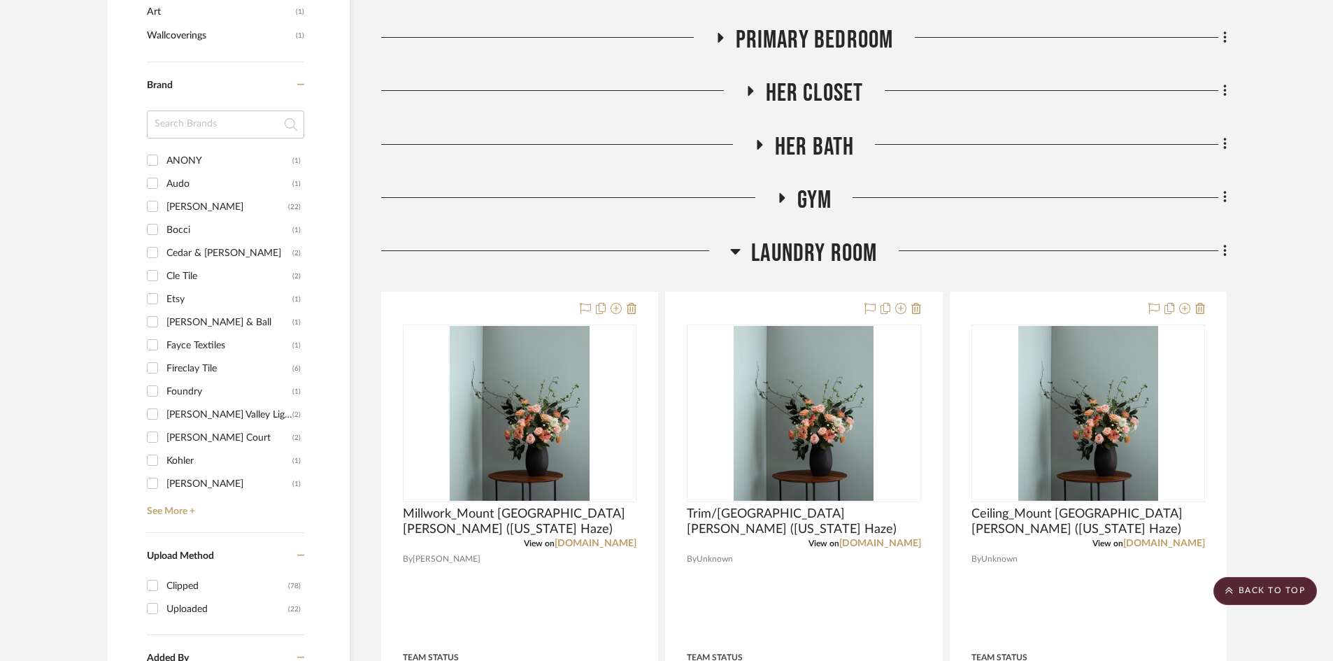
click at [742, 252] on h3 "Laundry Room" at bounding box center [803, 253] width 147 height 30
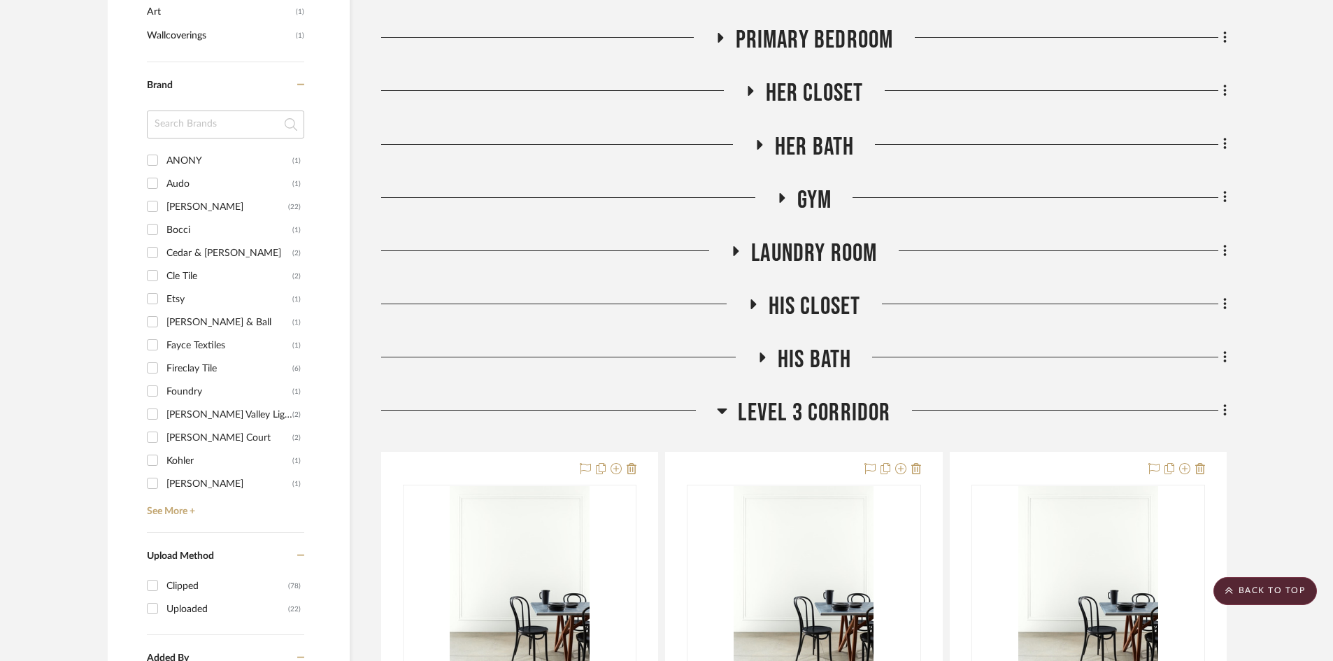
click at [805, 209] on span "Gym" at bounding box center [814, 200] width 35 height 30
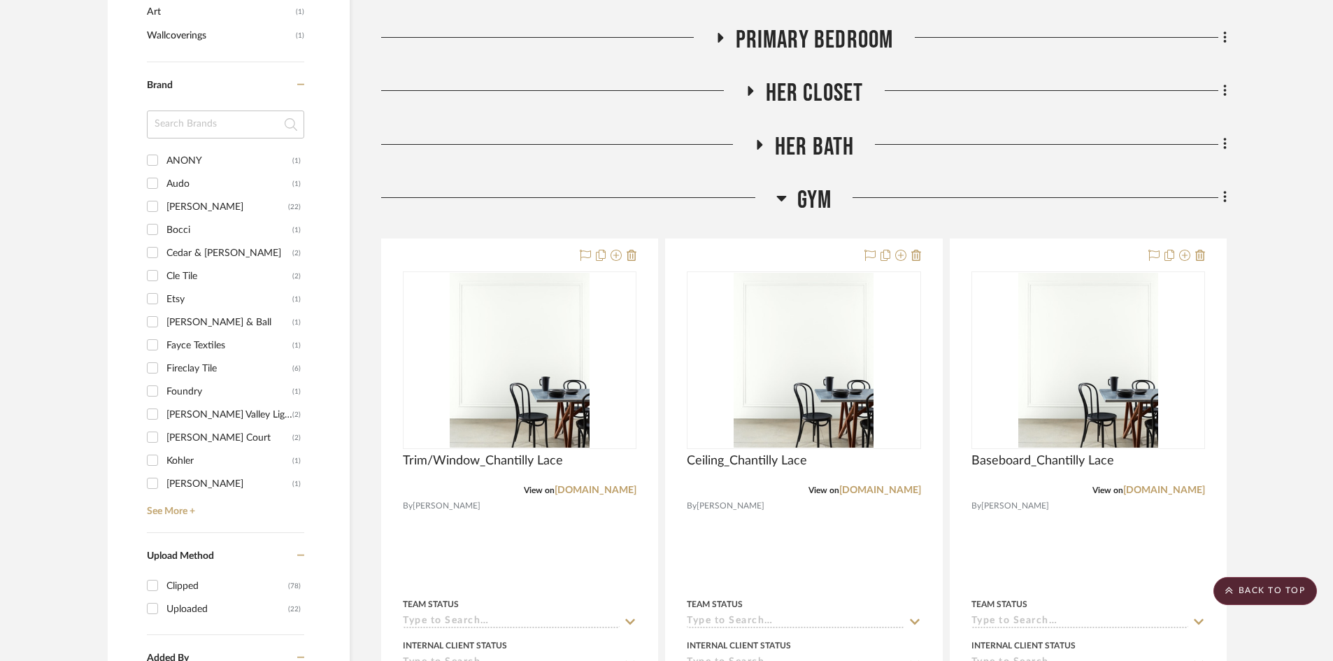
click at [805, 209] on span "Gym" at bounding box center [814, 200] width 35 height 30
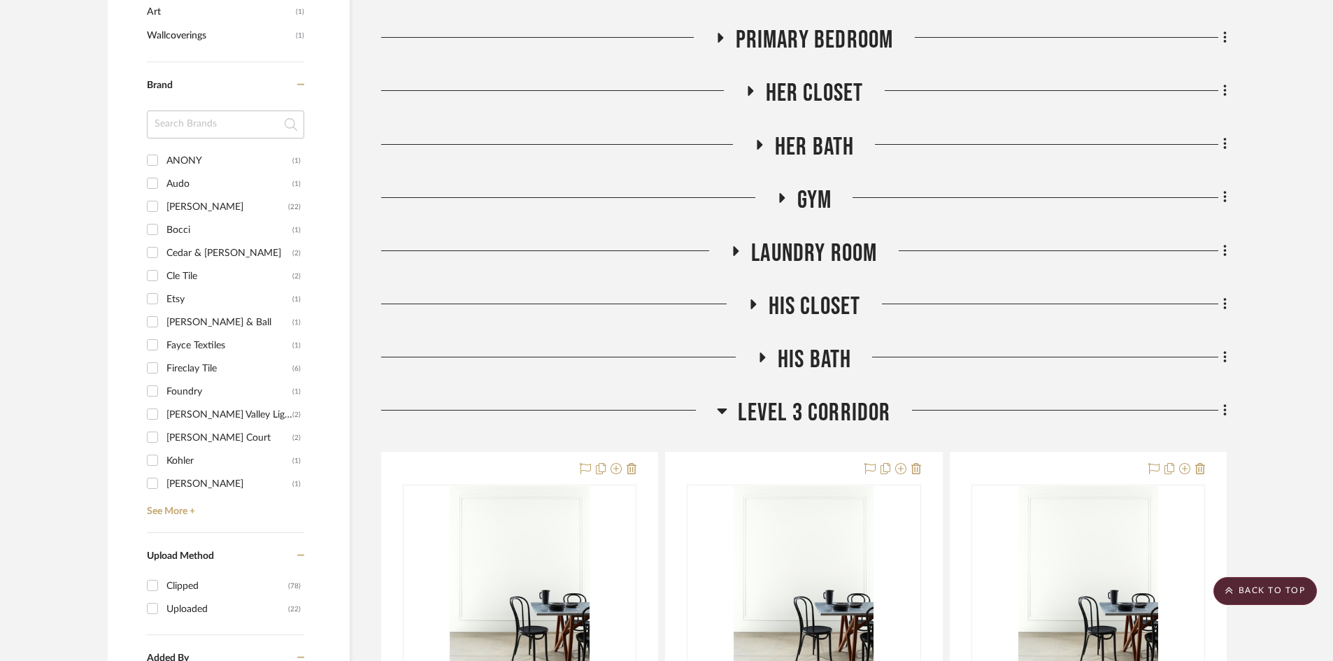
click at [805, 156] on span "Her Bath" at bounding box center [815, 147] width 80 height 30
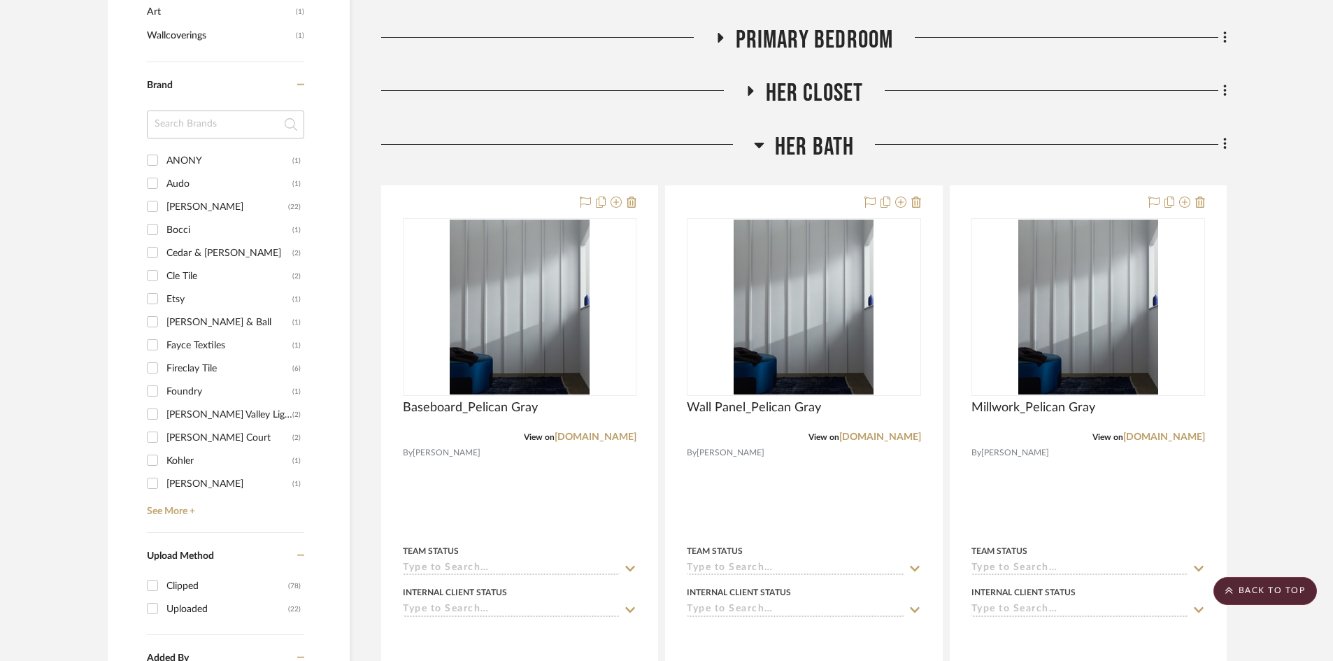
click at [795, 140] on span "Her Bath" at bounding box center [815, 147] width 80 height 30
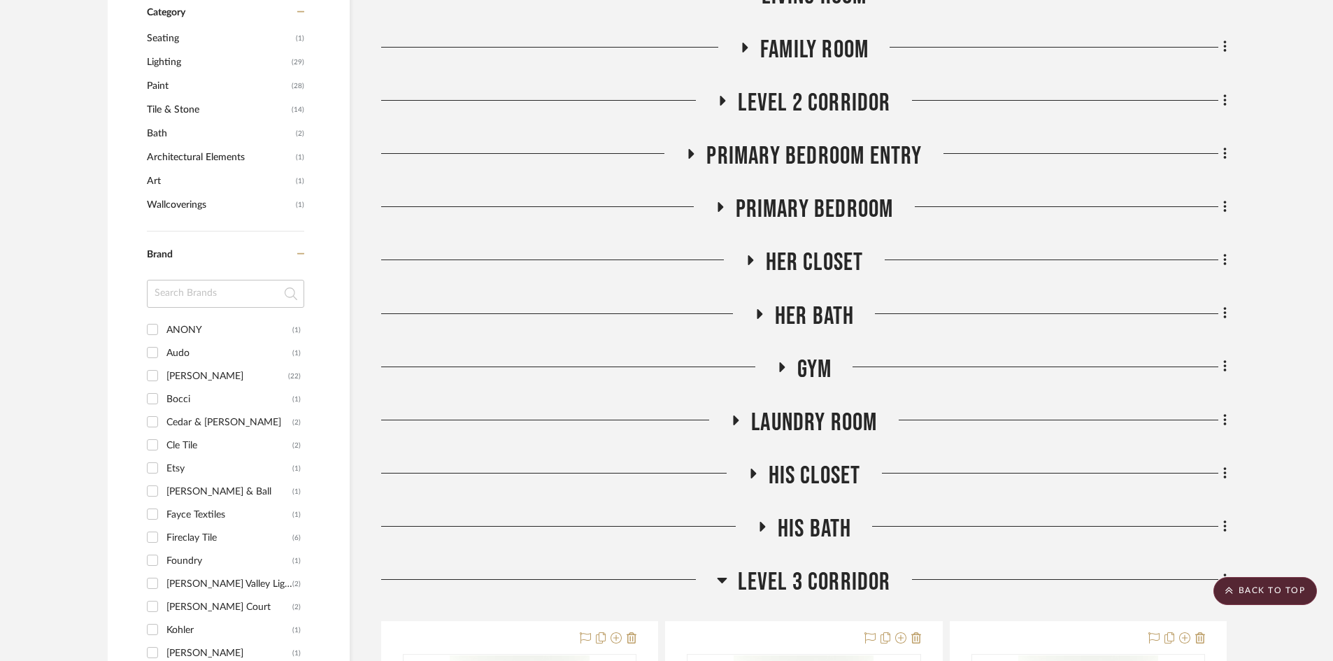
scroll to position [909, 0]
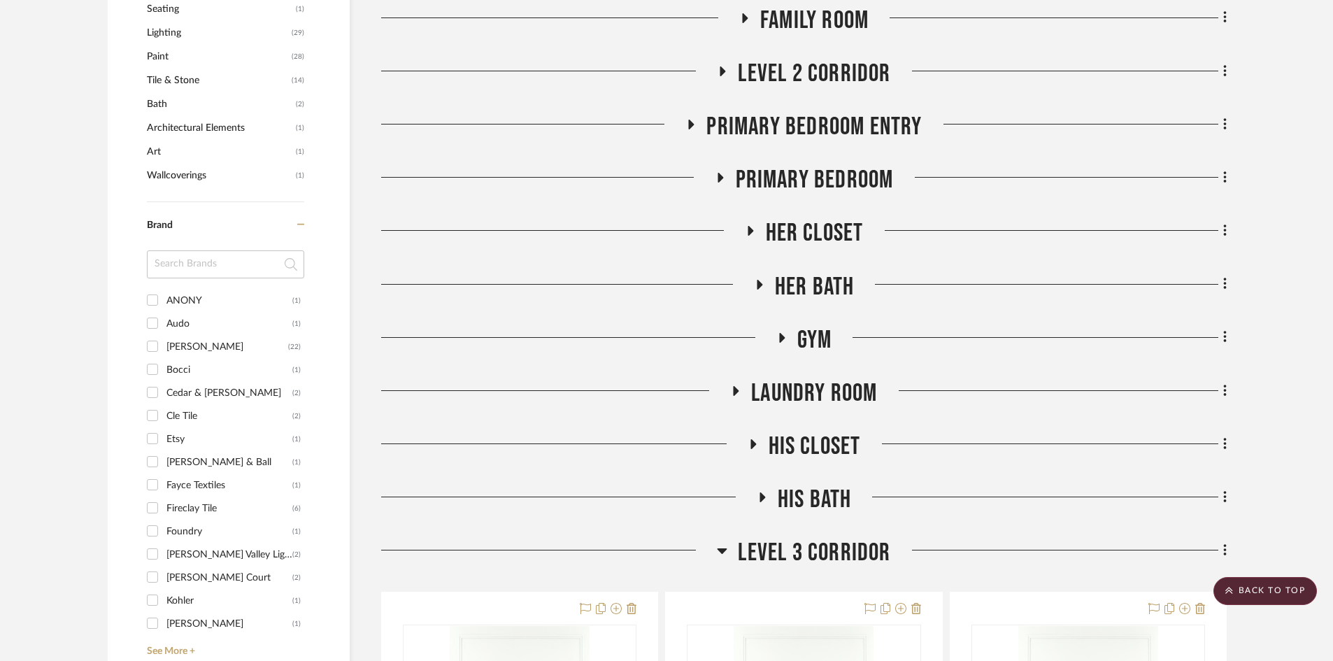
click at [793, 384] on span "Laundry Room" at bounding box center [814, 393] width 126 height 30
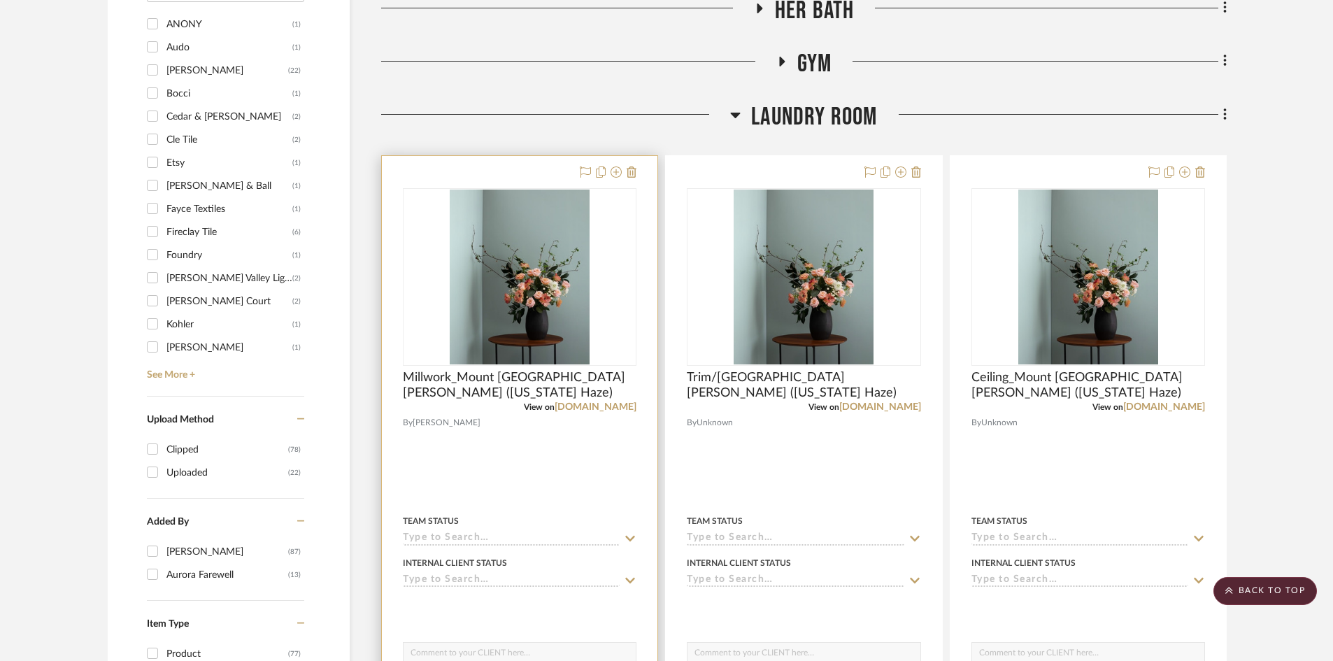
scroll to position [839, 0]
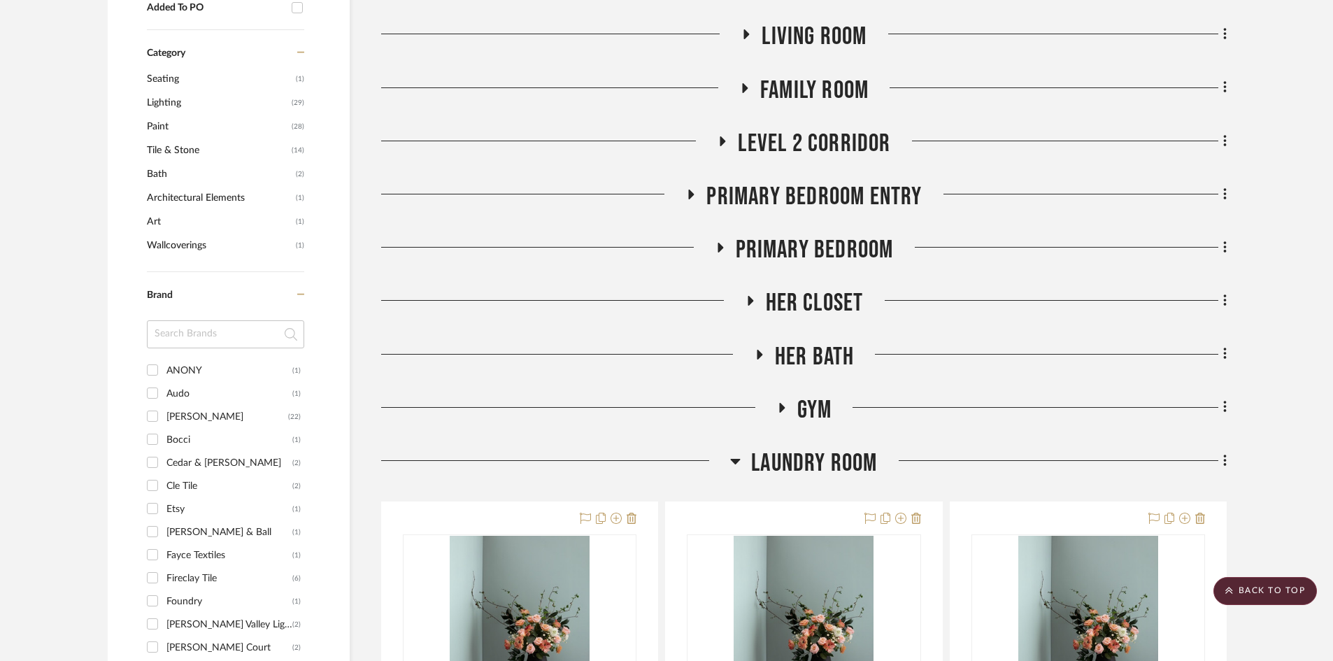
drag, startPoint x: 808, startPoint y: 459, endPoint x: 803, endPoint y: 431, distance: 29.0
click at [806, 459] on span "Laundry Room" at bounding box center [814, 463] width 126 height 30
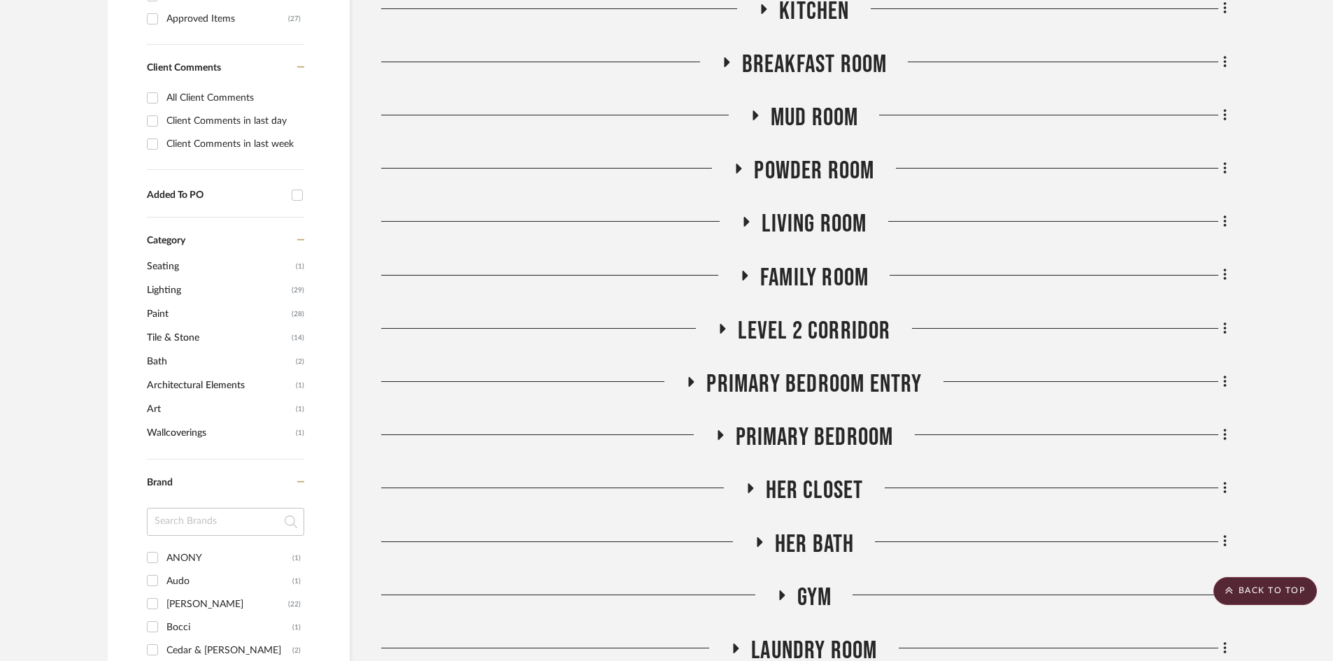
scroll to position [629, 0]
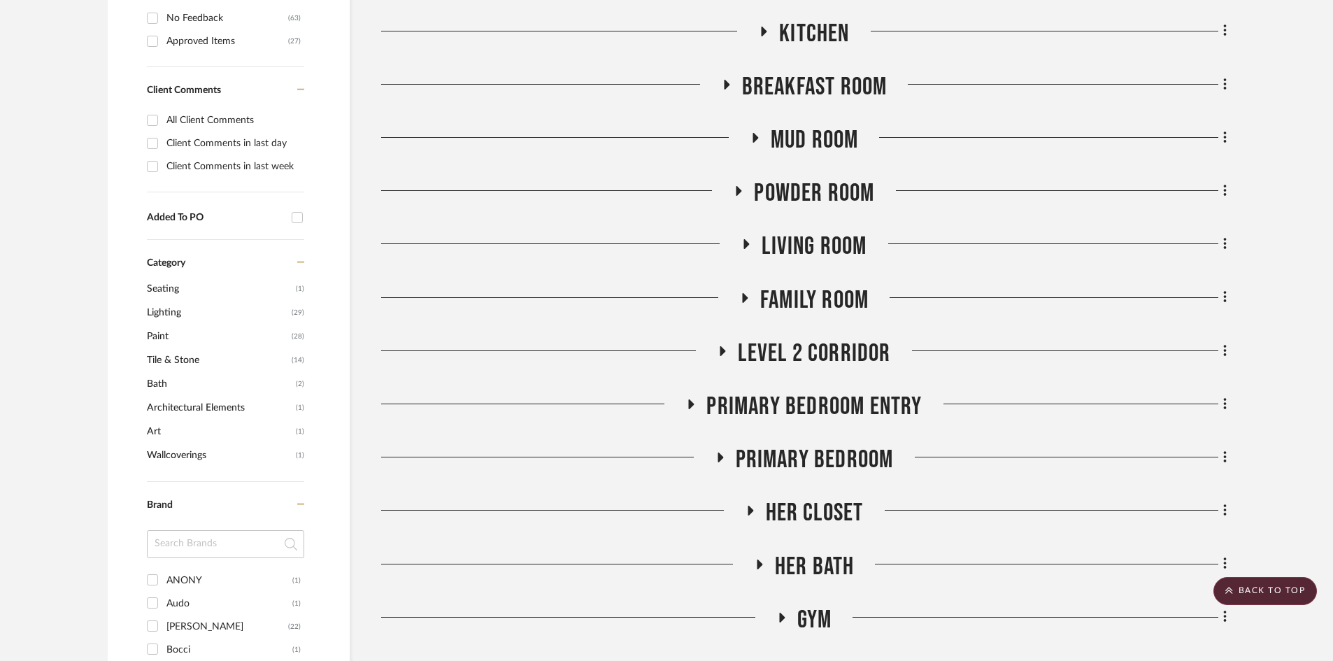
click at [796, 185] on span "Powder Room" at bounding box center [814, 193] width 120 height 30
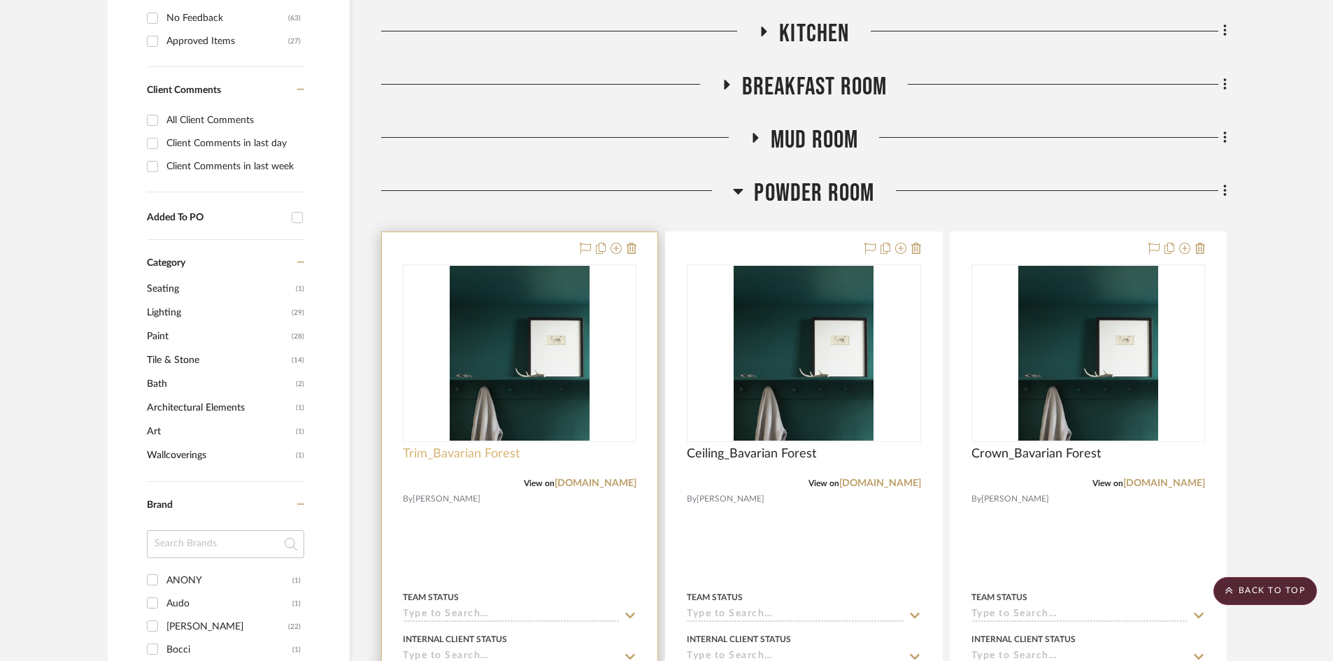
click at [486, 451] on span "Trim_Bavarian Forest" at bounding box center [461, 453] width 117 height 15
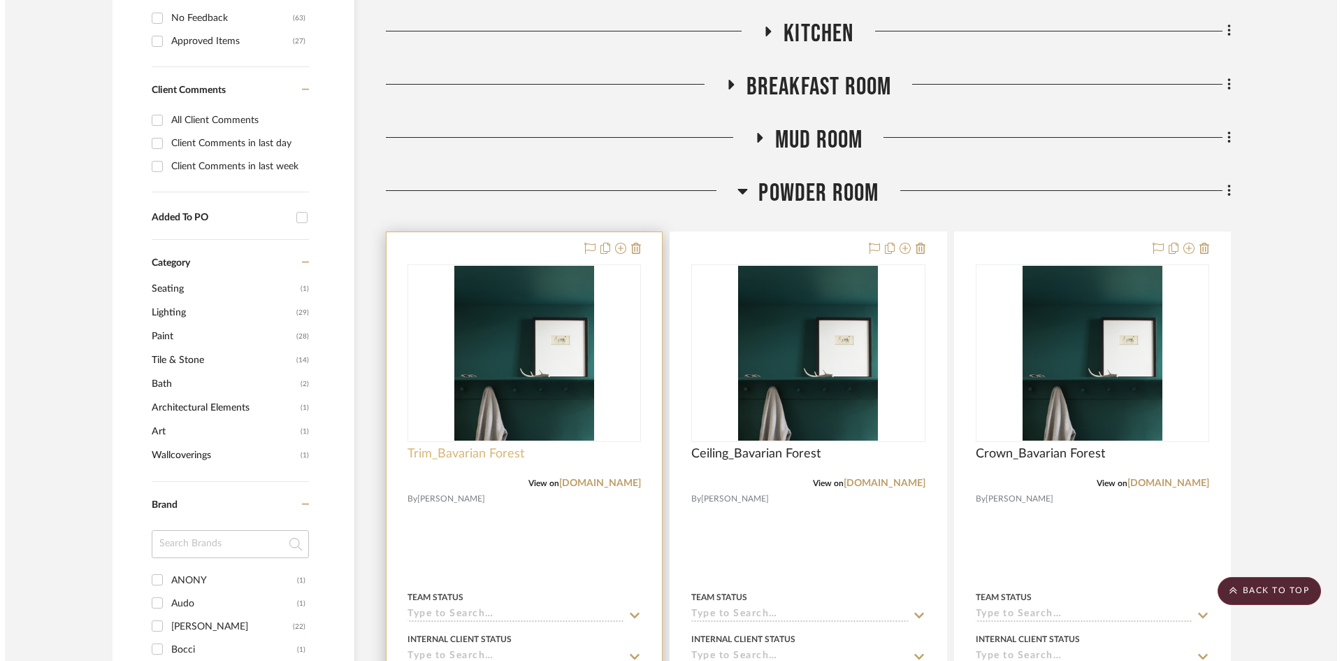
scroll to position [0, 0]
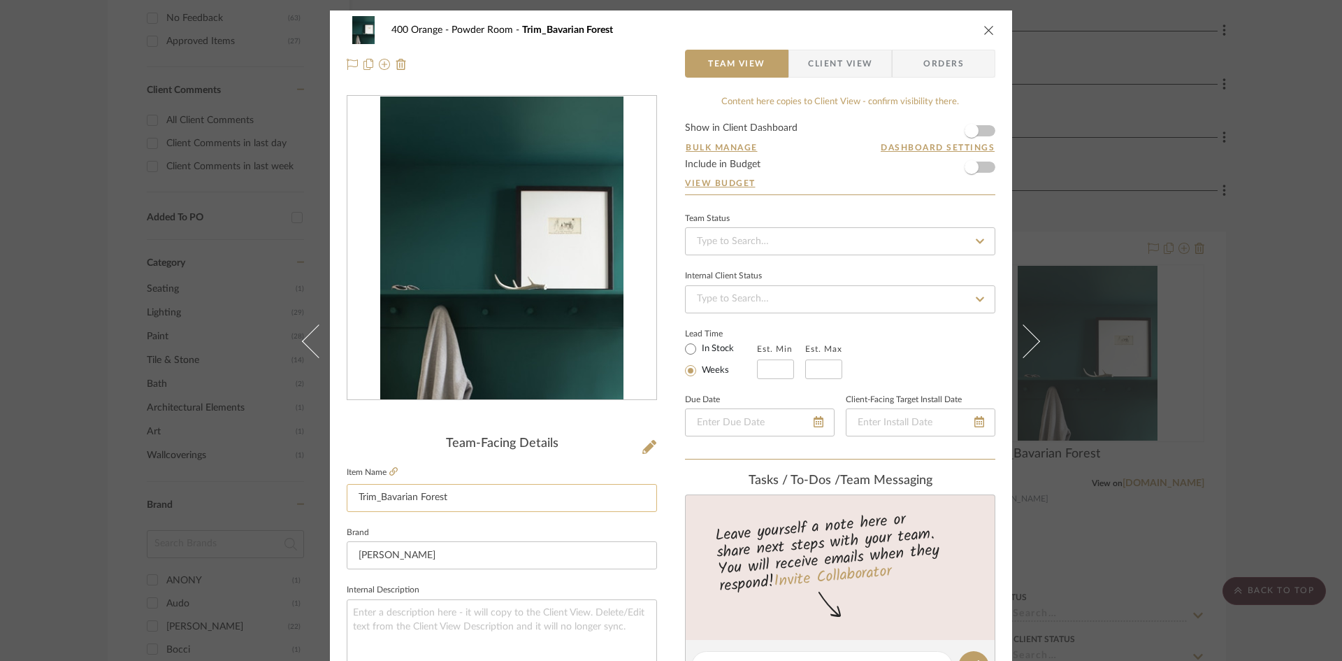
click at [372, 499] on input "Trim_Bavarian Forest" at bounding box center [502, 498] width 310 height 28
type input "Trim/Window_Bavarian Forest"
click at [1077, 483] on div "400 Orange Powder Room Trim_Bavarian Forest Team View Client View Orders Team-F…" at bounding box center [671, 330] width 1342 height 661
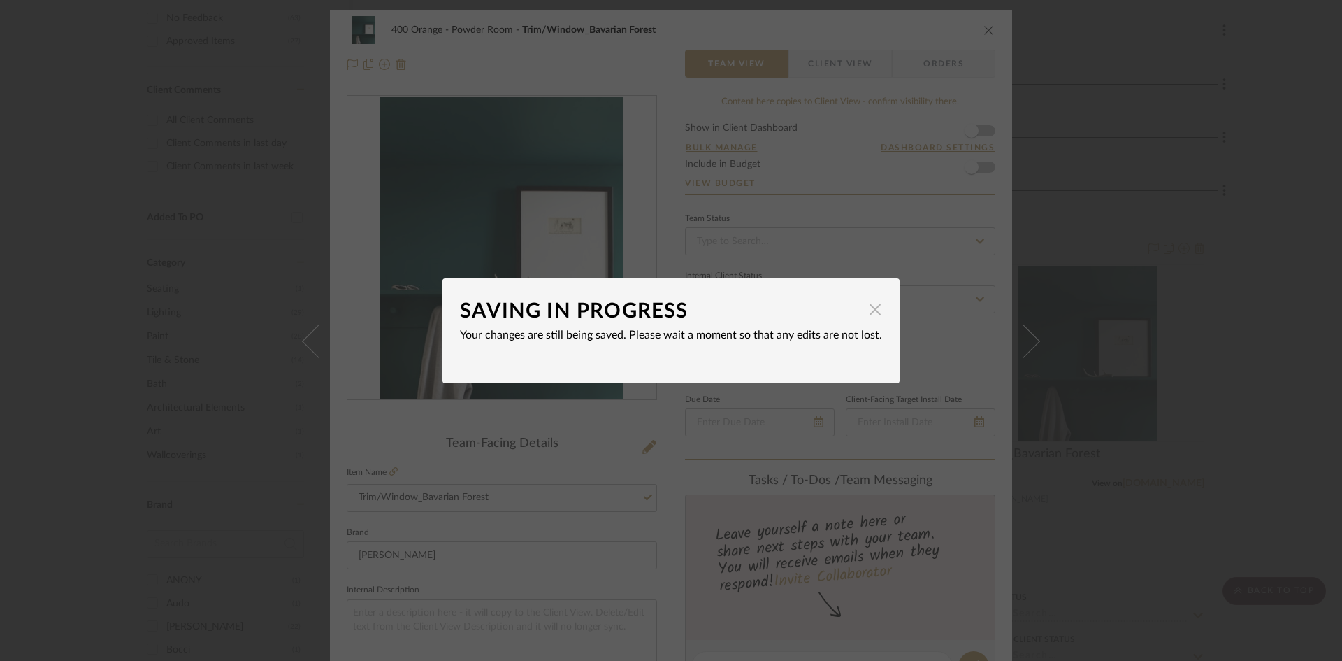
click at [872, 311] on span "button" at bounding box center [875, 310] width 28 height 28
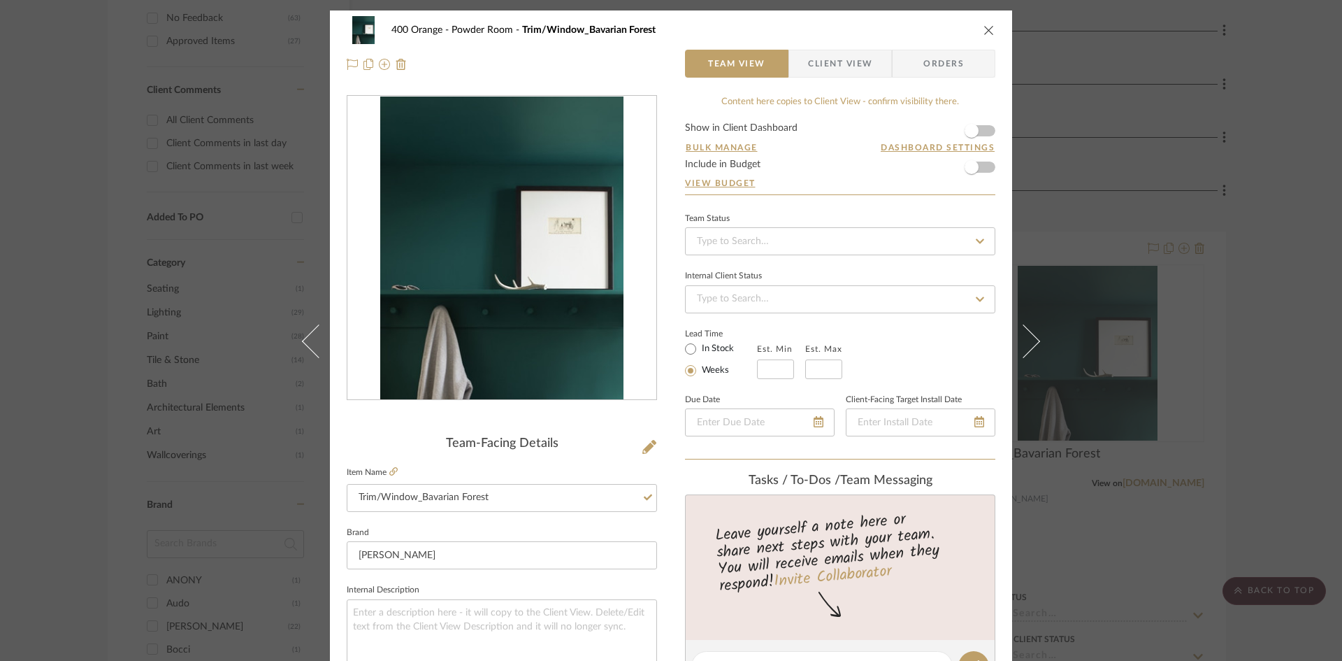
click at [1077, 392] on div "400 Orange Powder Room Trim/Window_Bavarian Forest Team View Client View Orders…" at bounding box center [671, 330] width 1342 height 661
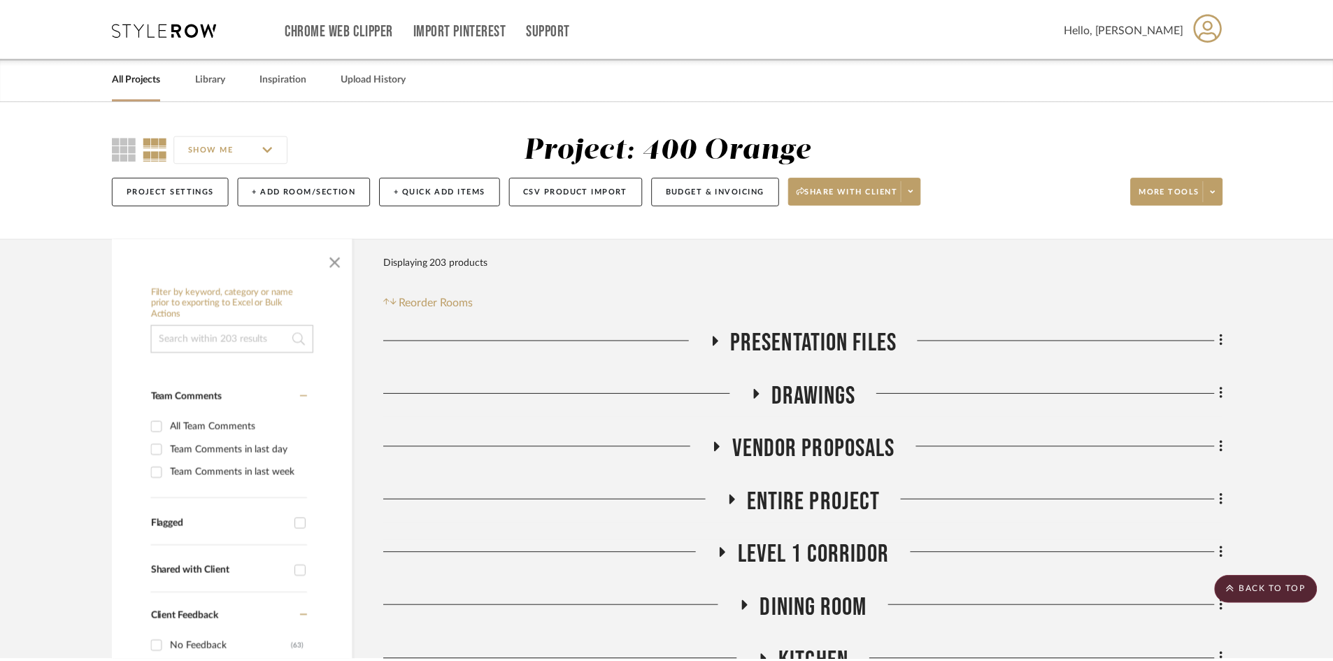
scroll to position [629, 0]
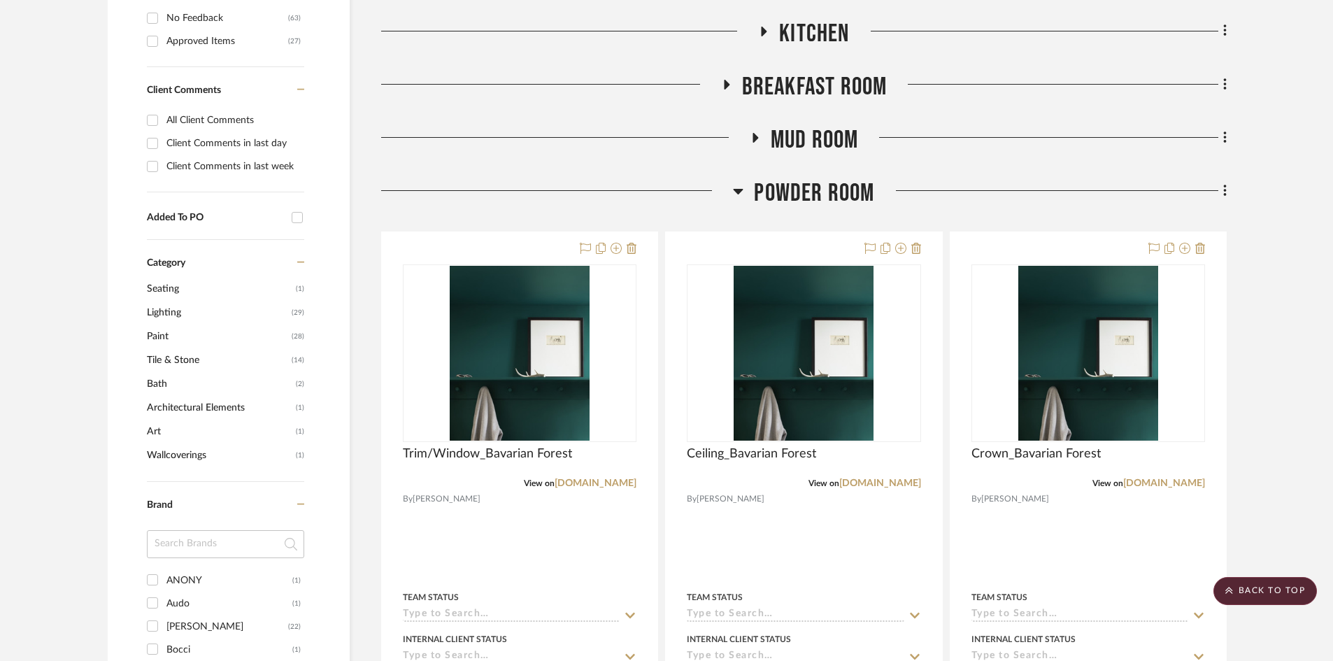
click at [743, 196] on icon at bounding box center [738, 190] width 10 height 17
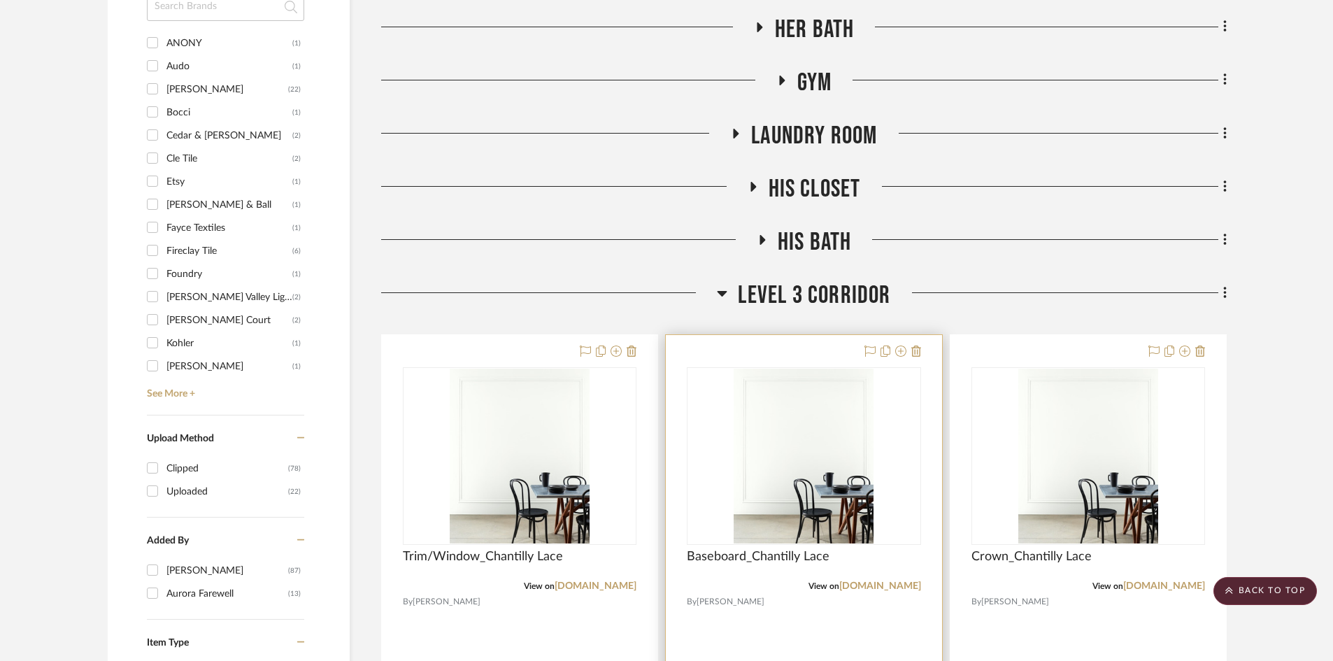
scroll to position [1189, 0]
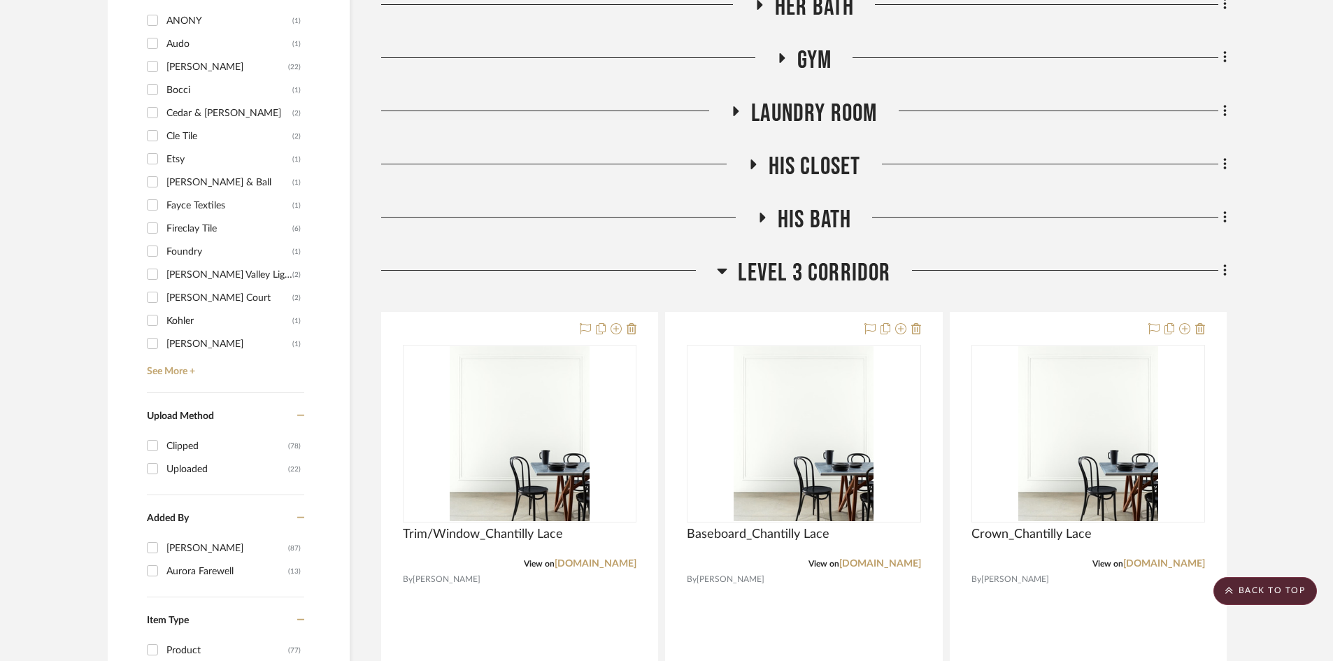
click at [796, 285] on span "Level 3 Corridor" at bounding box center [814, 273] width 152 height 30
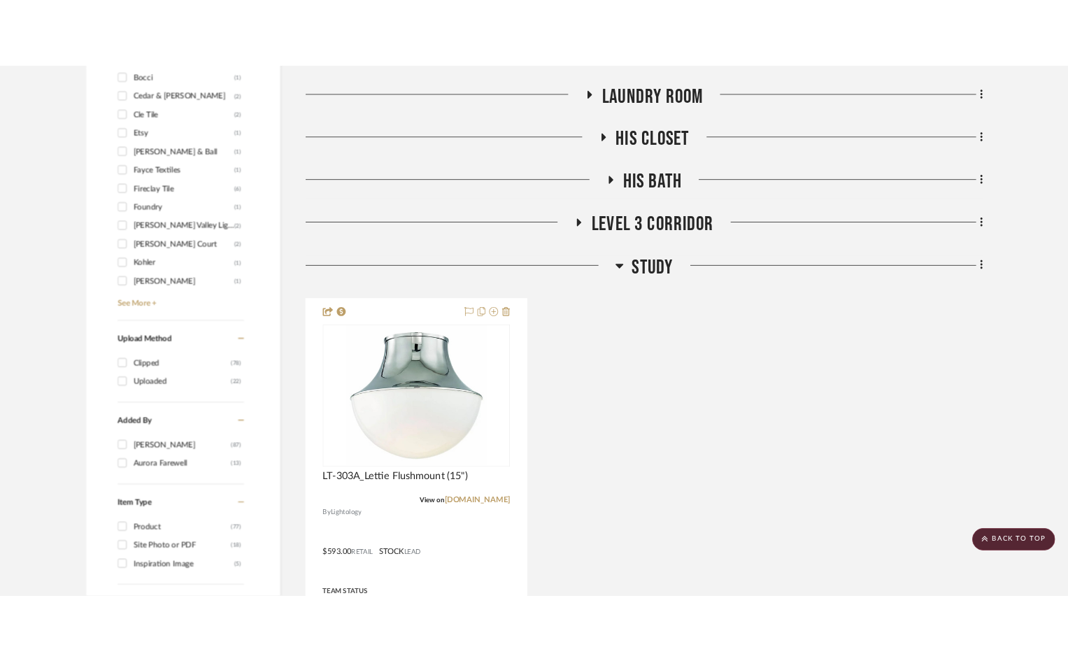
scroll to position [1468, 0]
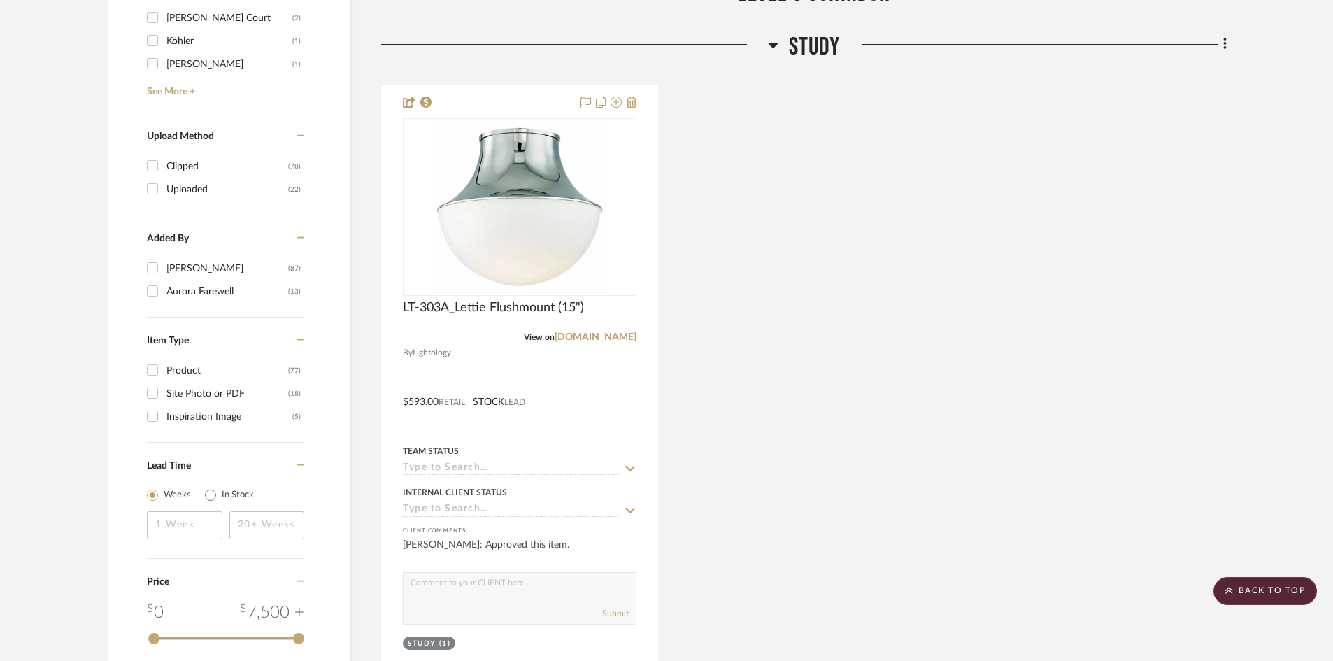
click at [798, 43] on span "Study" at bounding box center [815, 47] width 52 height 30
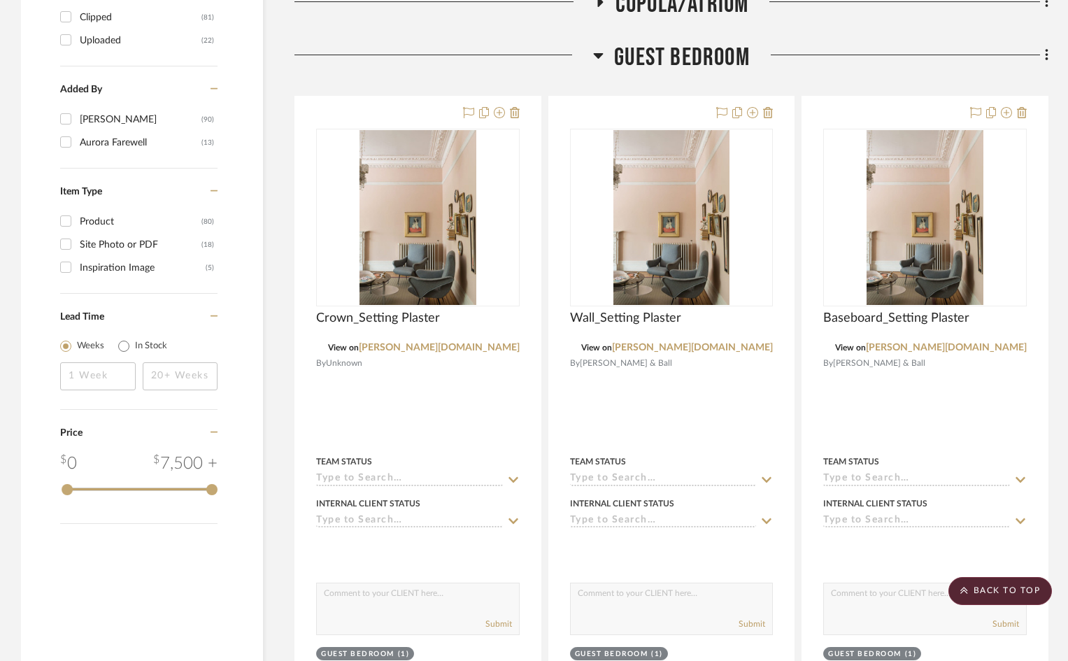
scroll to position [1608, 0]
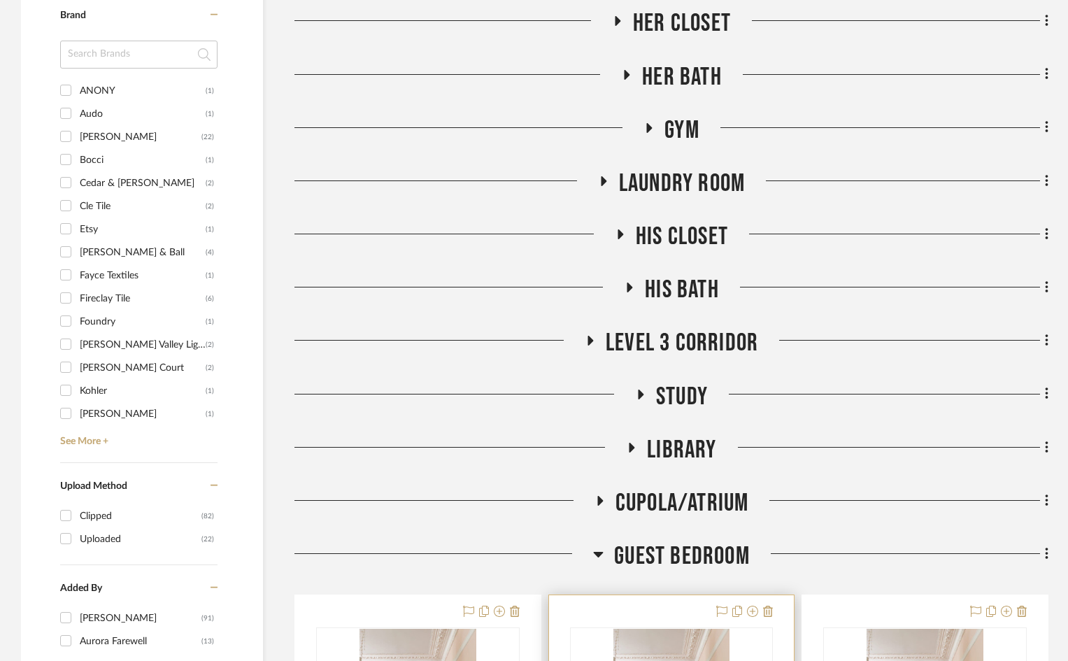
scroll to position [1748, 0]
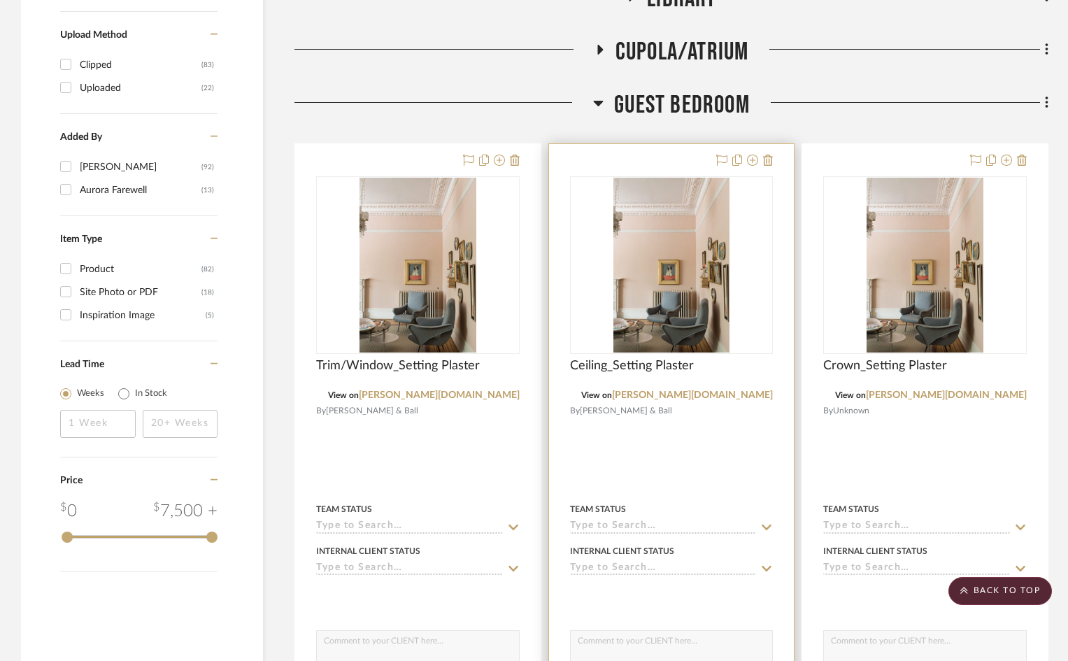
scroll to position [1608, 0]
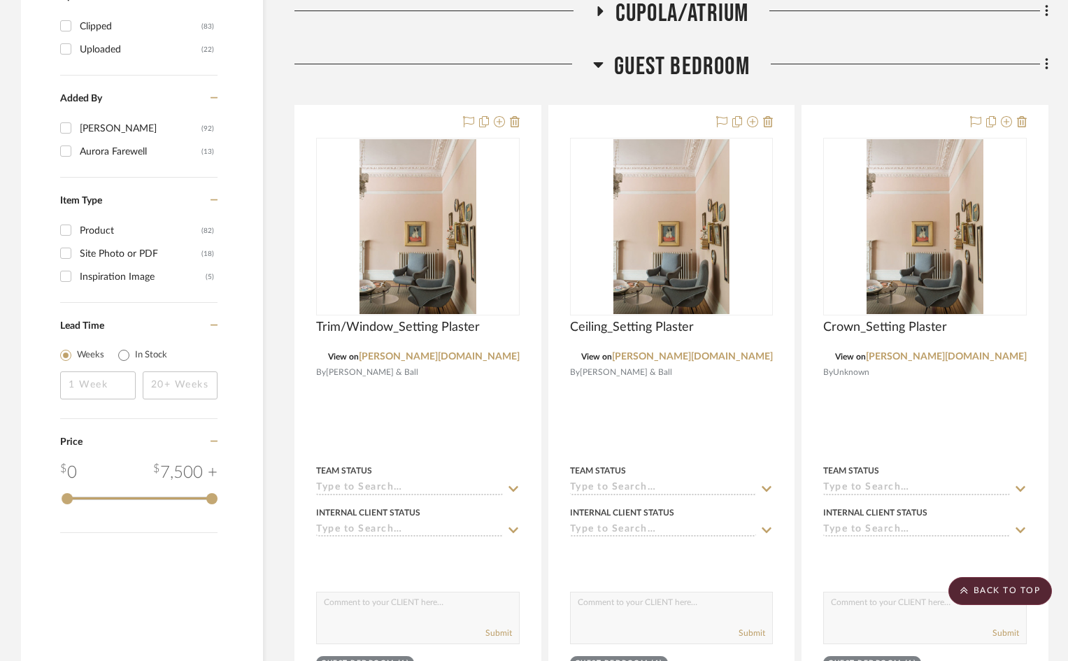
click at [708, 53] on span "Guest Bedroom" at bounding box center [682, 67] width 136 height 30
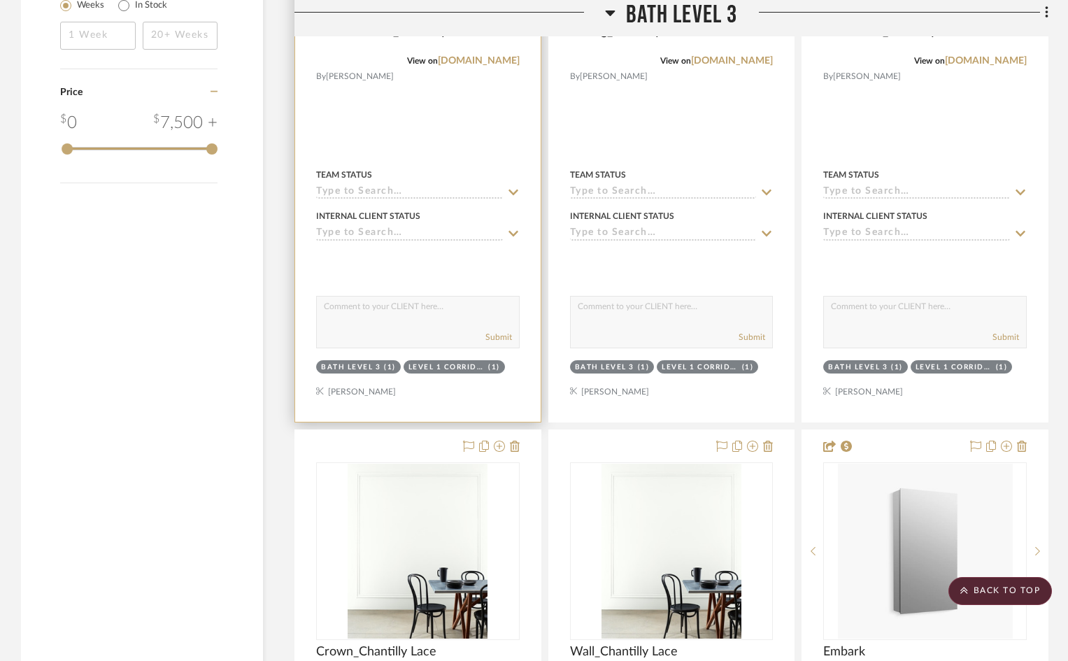
scroll to position [2168, 0]
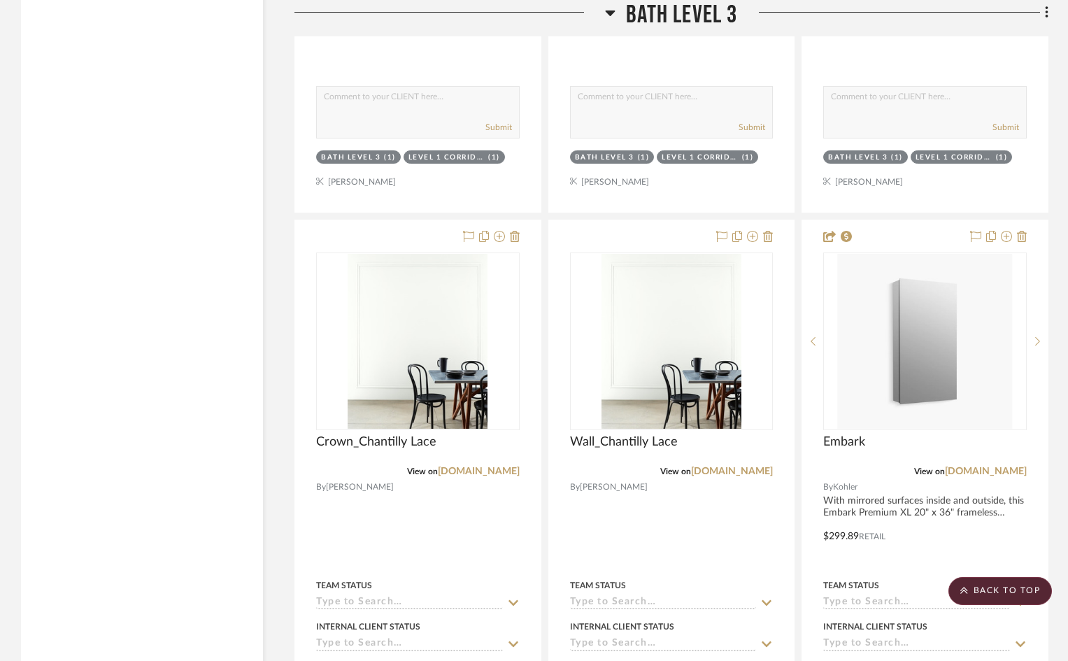
click at [708, 17] on span "Bath Level 3" at bounding box center [681, 15] width 111 height 30
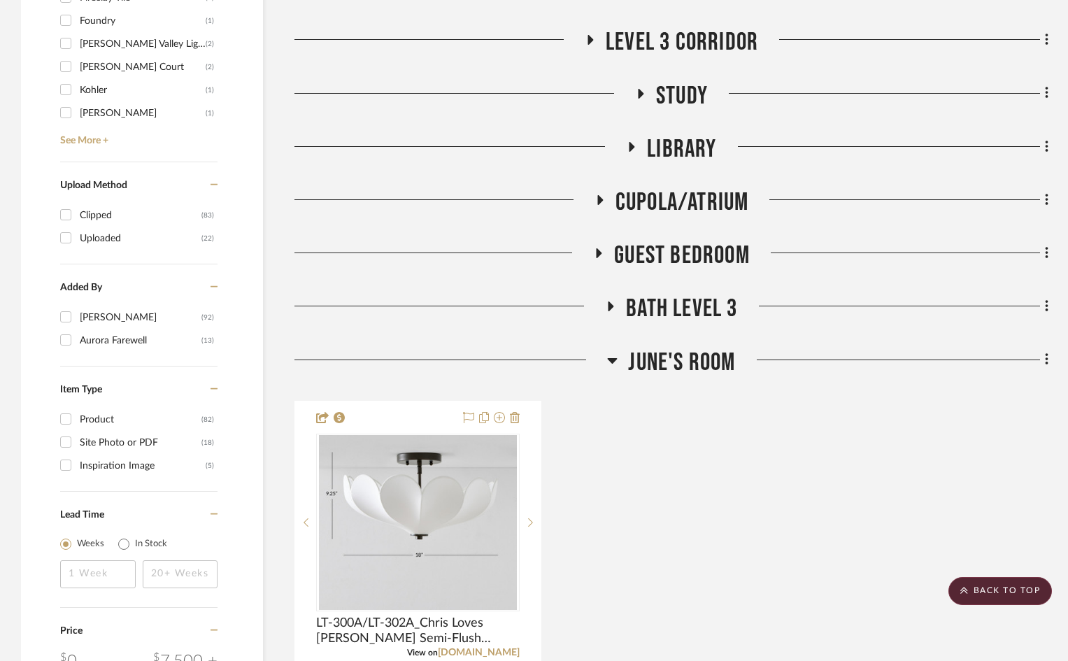
scroll to position [1538, 0]
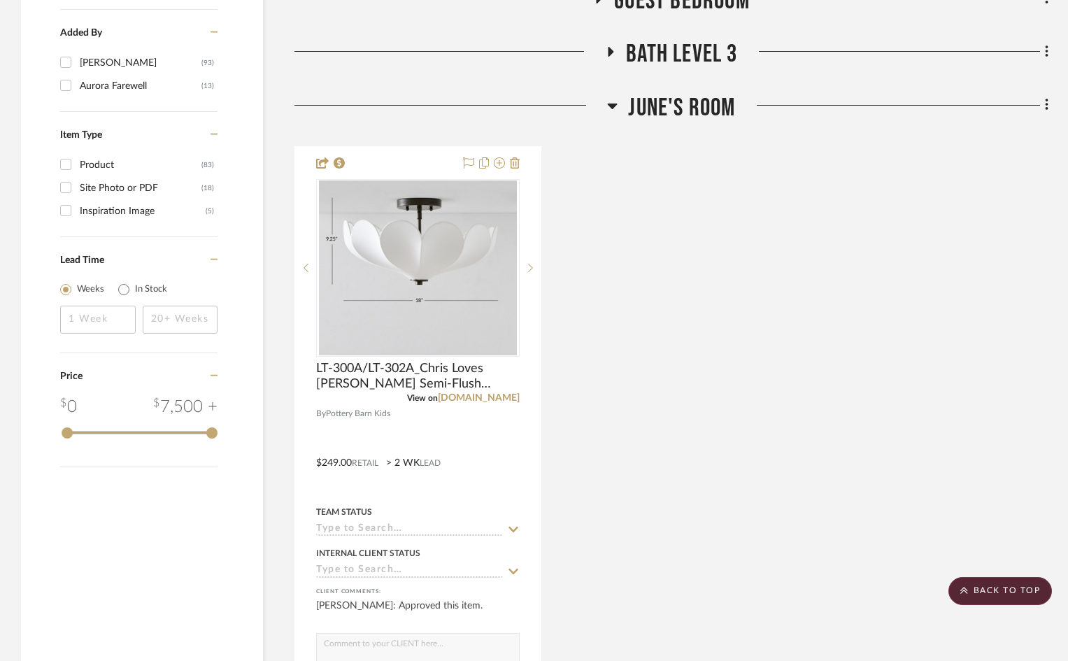
scroll to position [1608, 0]
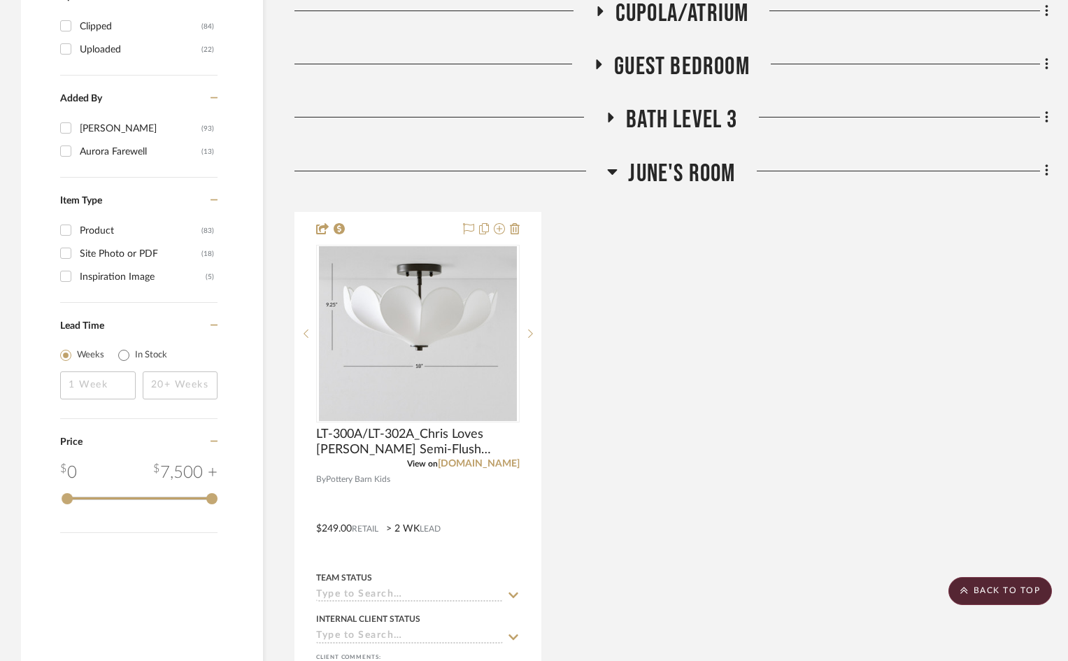
click at [666, 71] on span "Guest Bedroom" at bounding box center [682, 67] width 136 height 30
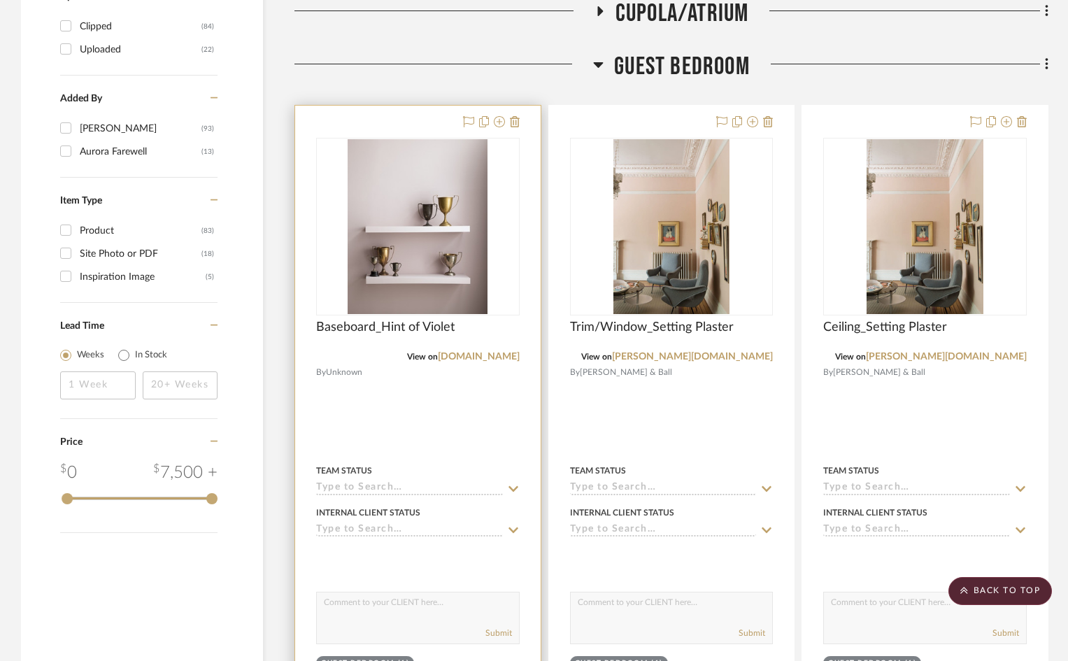
click at [433, 375] on div at bounding box center [417, 412] width 245 height 612
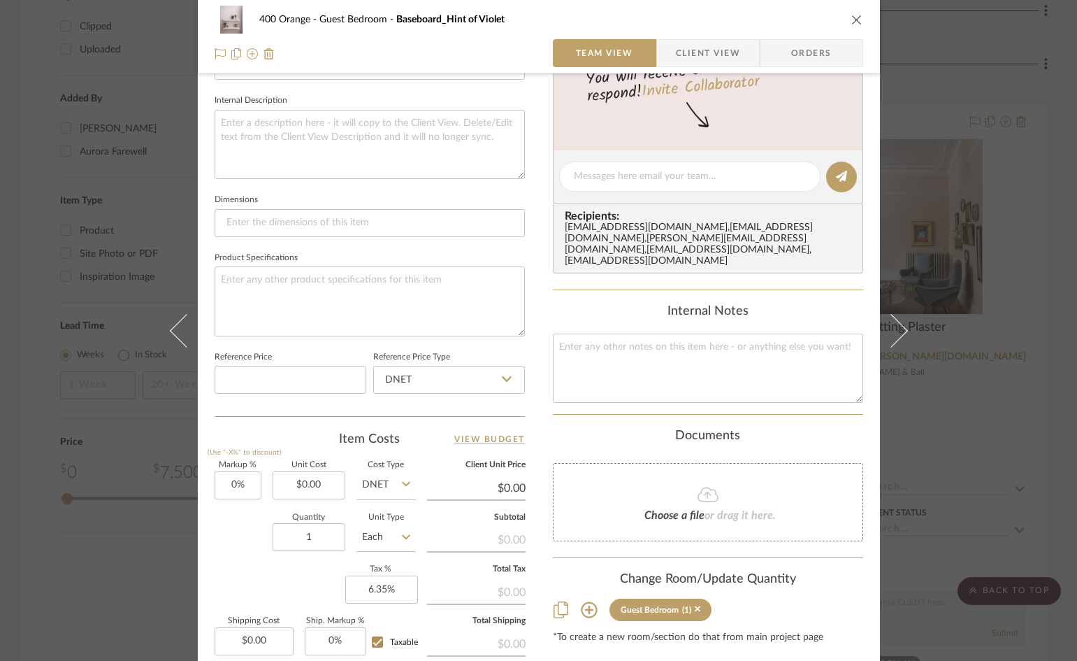
scroll to position [641, 0]
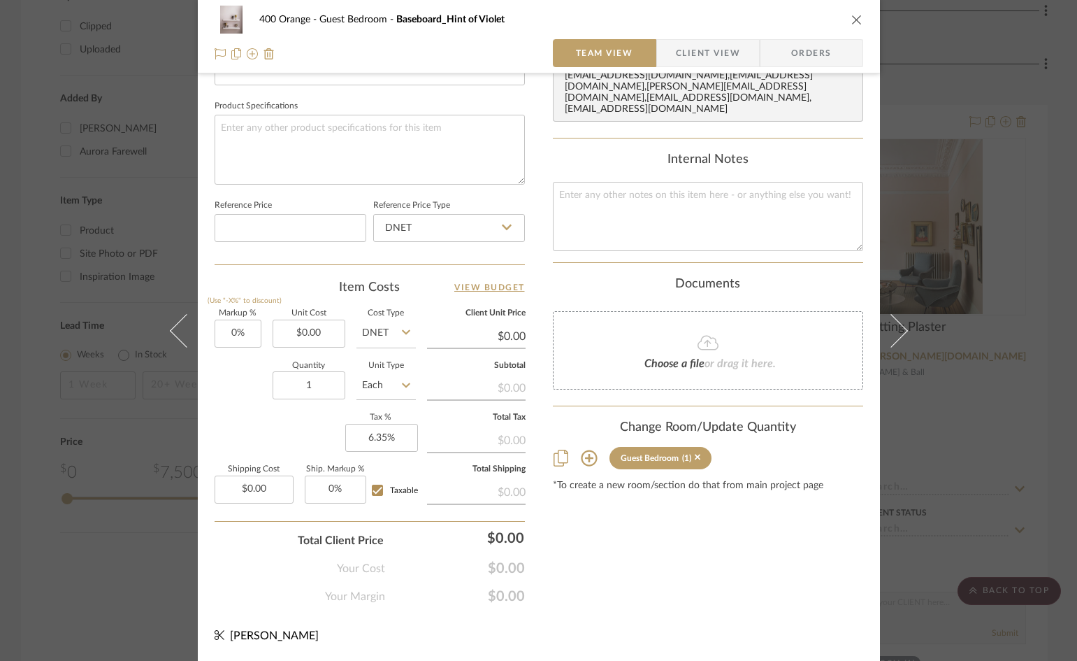
click at [582, 462] on icon at bounding box center [589, 458] width 17 height 17
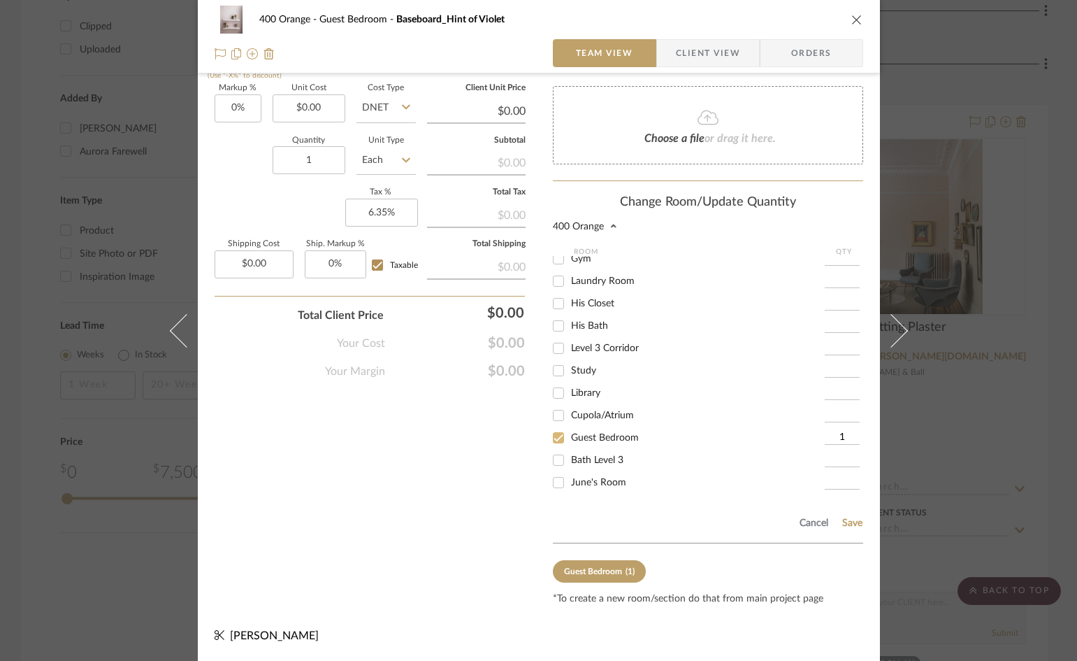
scroll to position [410, 0]
click at [556, 463] on input "June's Room" at bounding box center [558, 461] width 22 height 22
checkbox input "true"
type input "1"
click at [559, 416] on input "Guest Bedroom" at bounding box center [558, 416] width 22 height 22
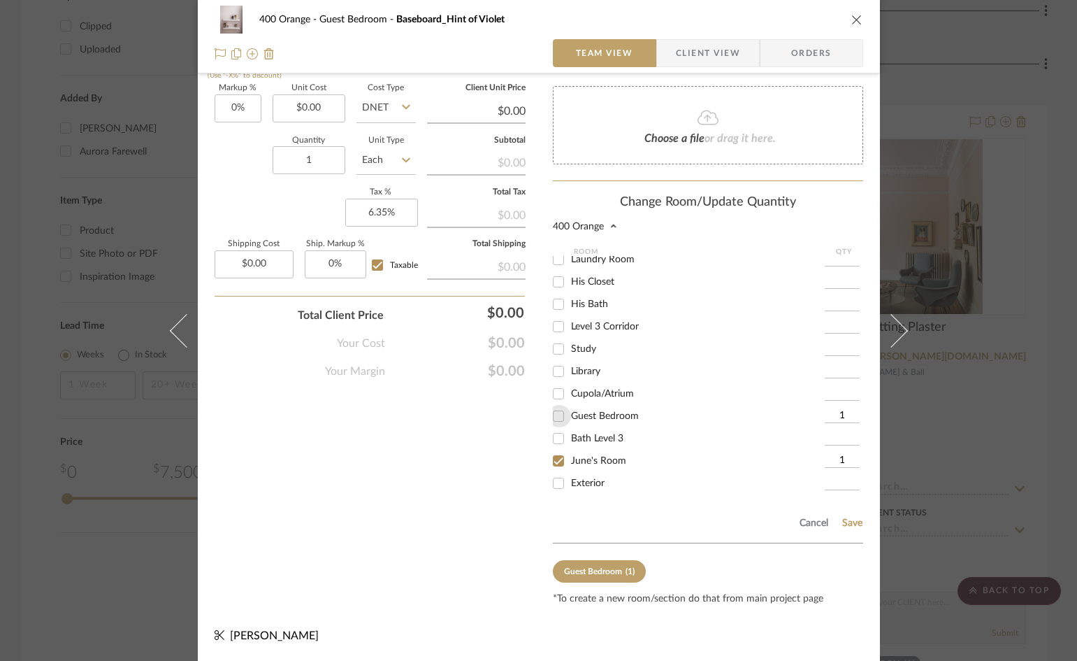
checkbox input "false"
click at [844, 524] on button "Save" at bounding box center [853, 522] width 22 height 11
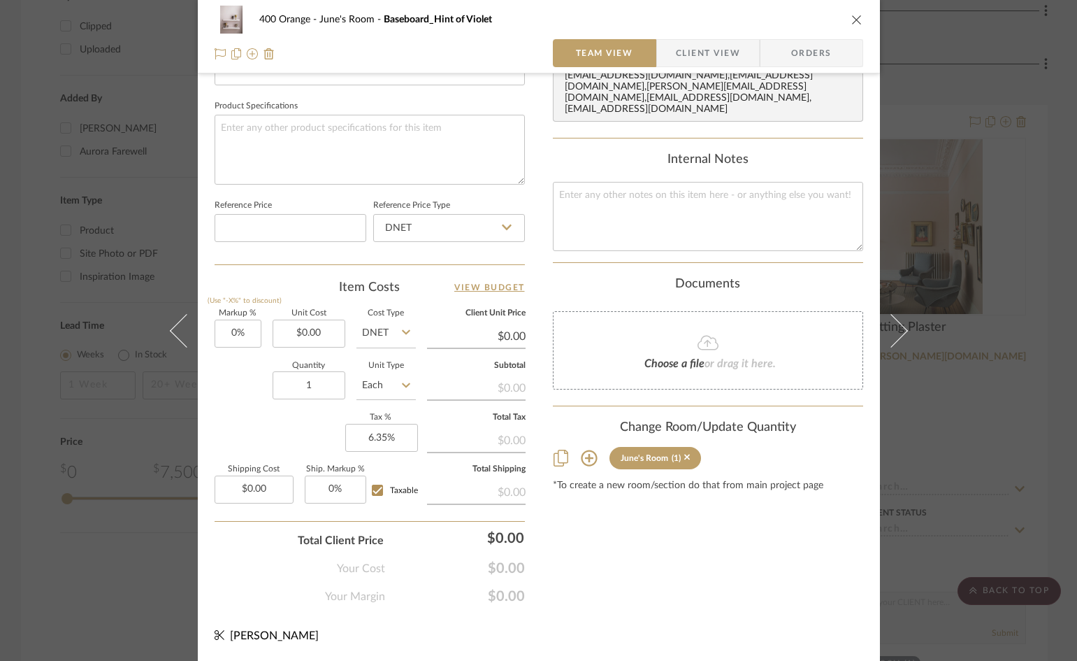
click at [852, 15] on icon "close" at bounding box center [857, 19] width 11 height 11
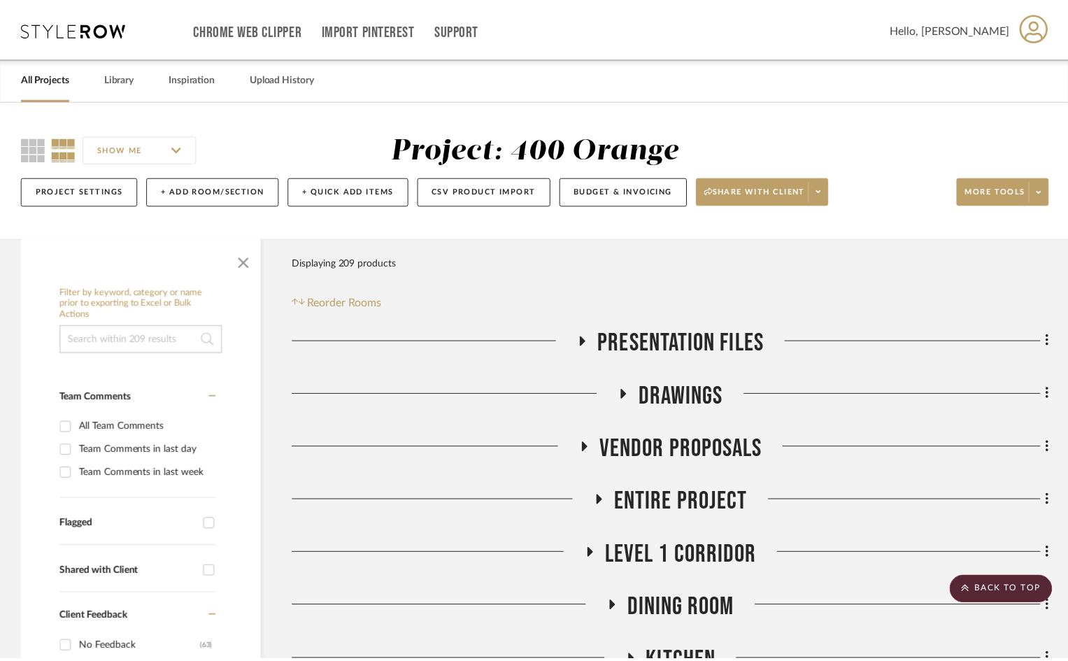
scroll to position [1608, 0]
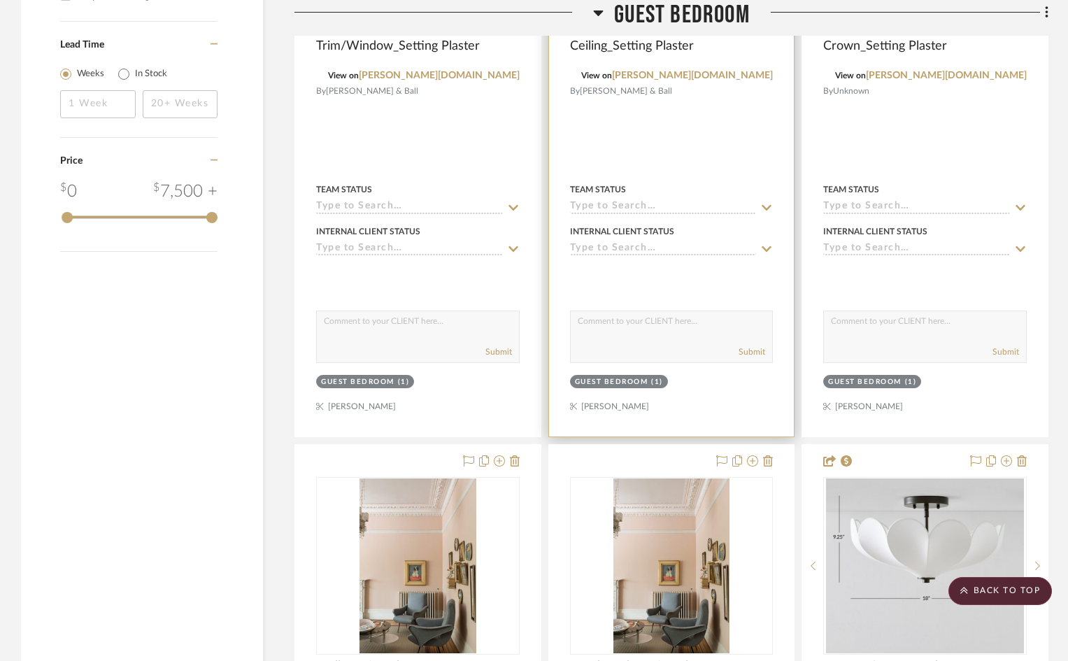
scroll to position [1468, 0]
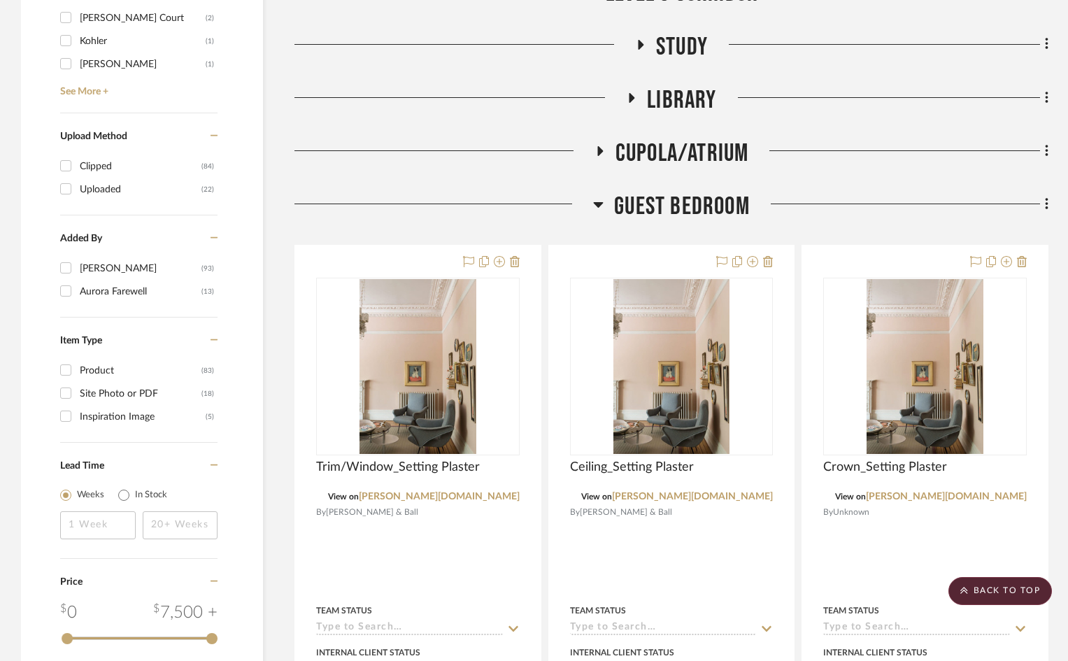
click at [650, 203] on span "Guest Bedroom" at bounding box center [682, 207] width 136 height 30
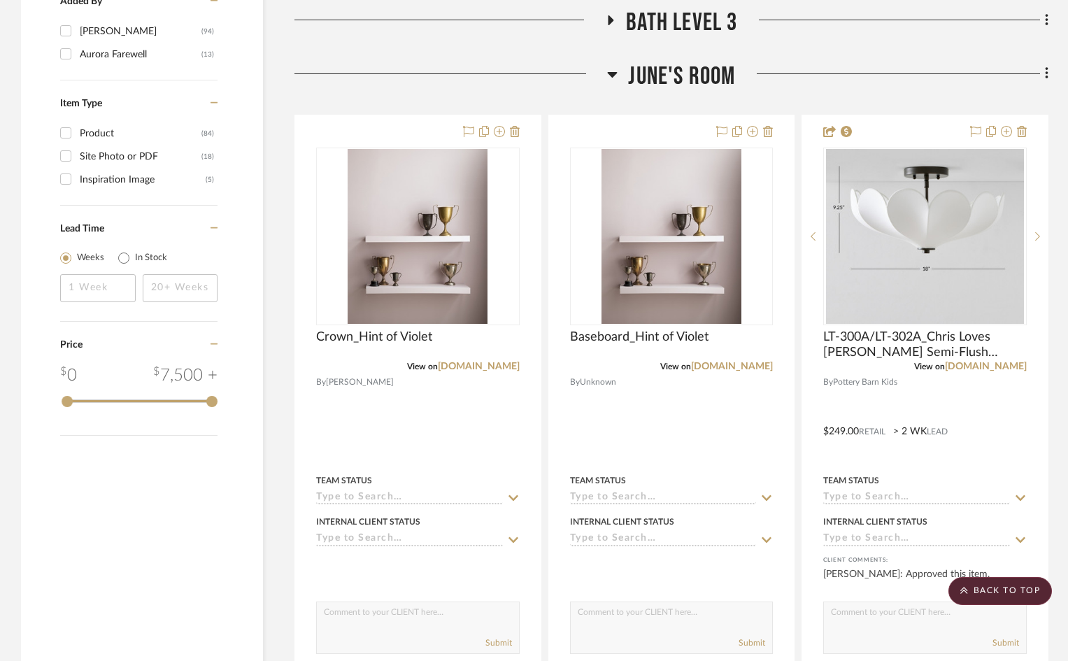
scroll to position [1538, 0]
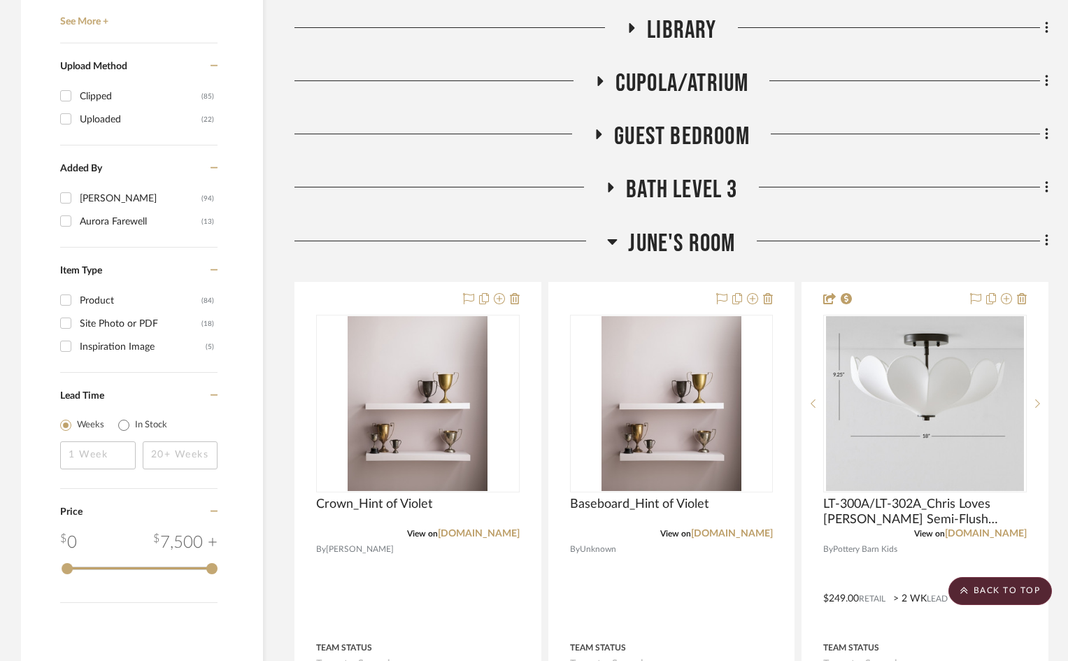
click at [662, 134] on span "Guest Bedroom" at bounding box center [682, 137] width 136 height 30
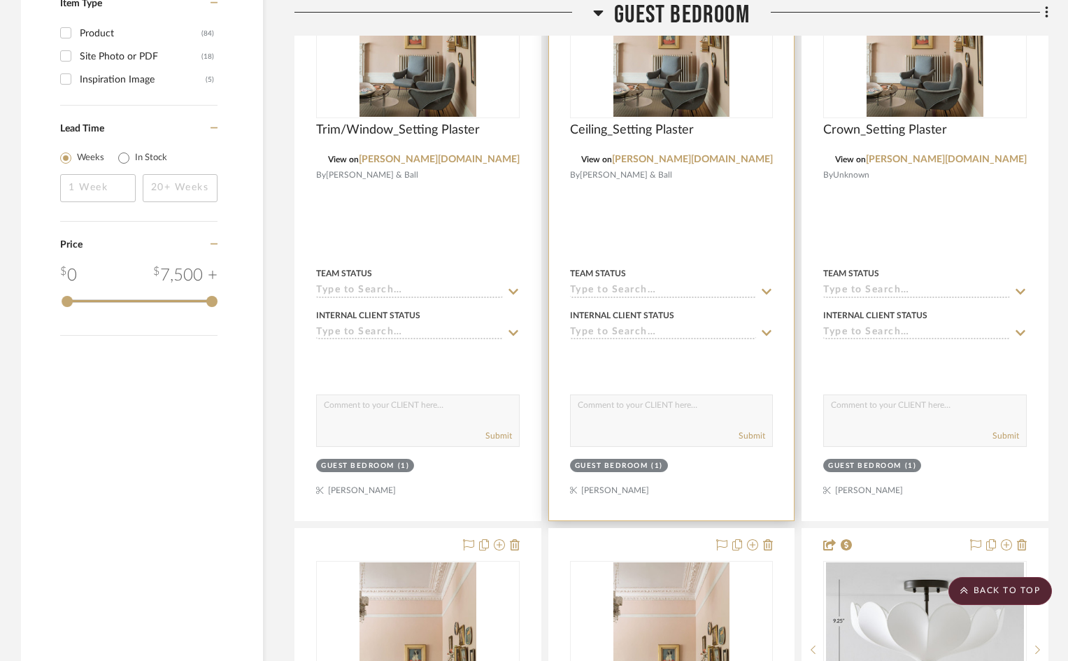
scroll to position [1468, 0]
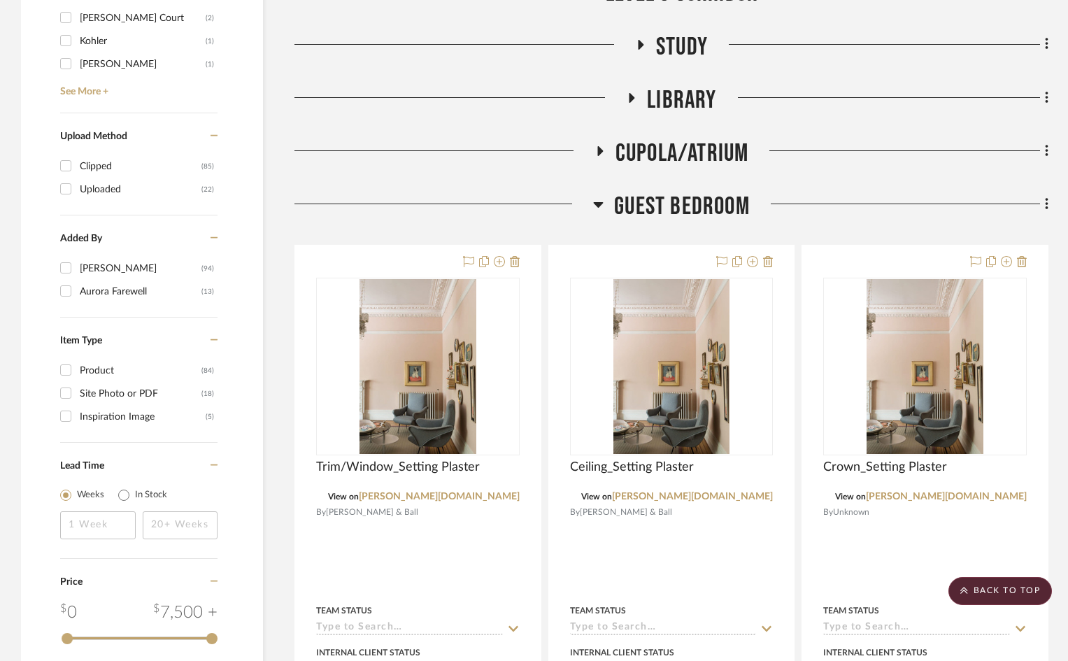
click at [678, 214] on span "Guest Bedroom" at bounding box center [682, 207] width 136 height 30
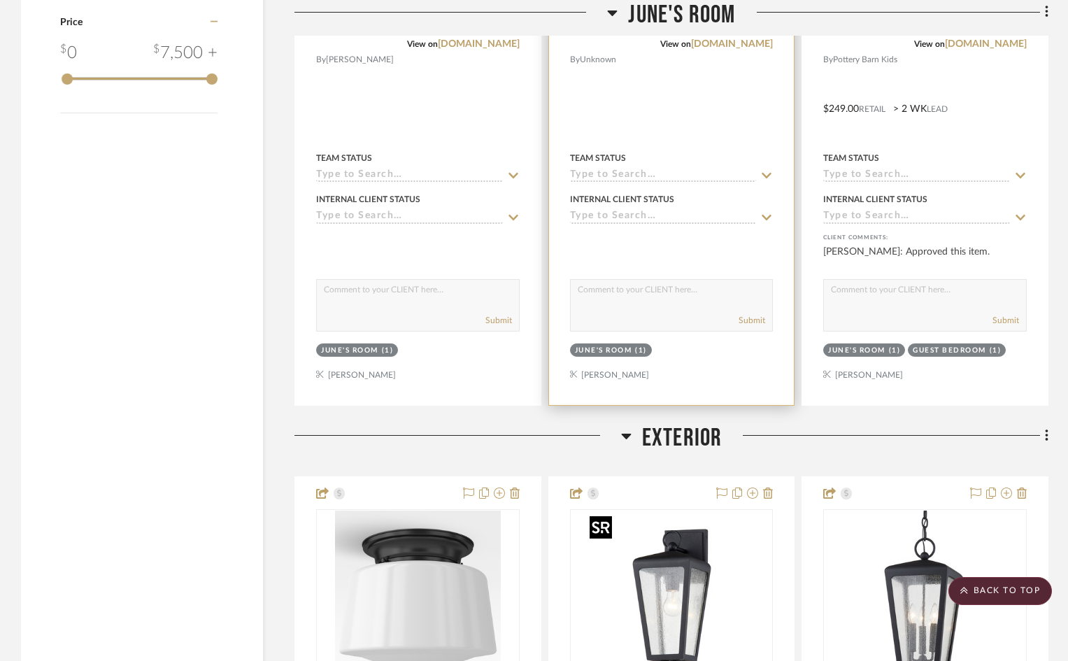
scroll to position [1895, 0]
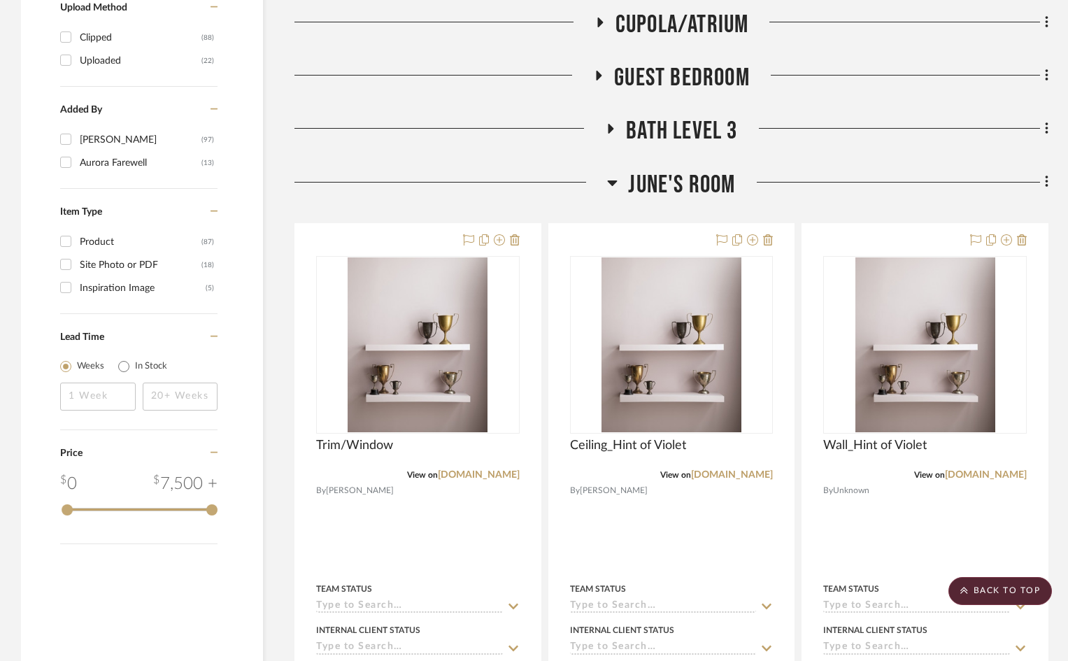
scroll to position [1468, 0]
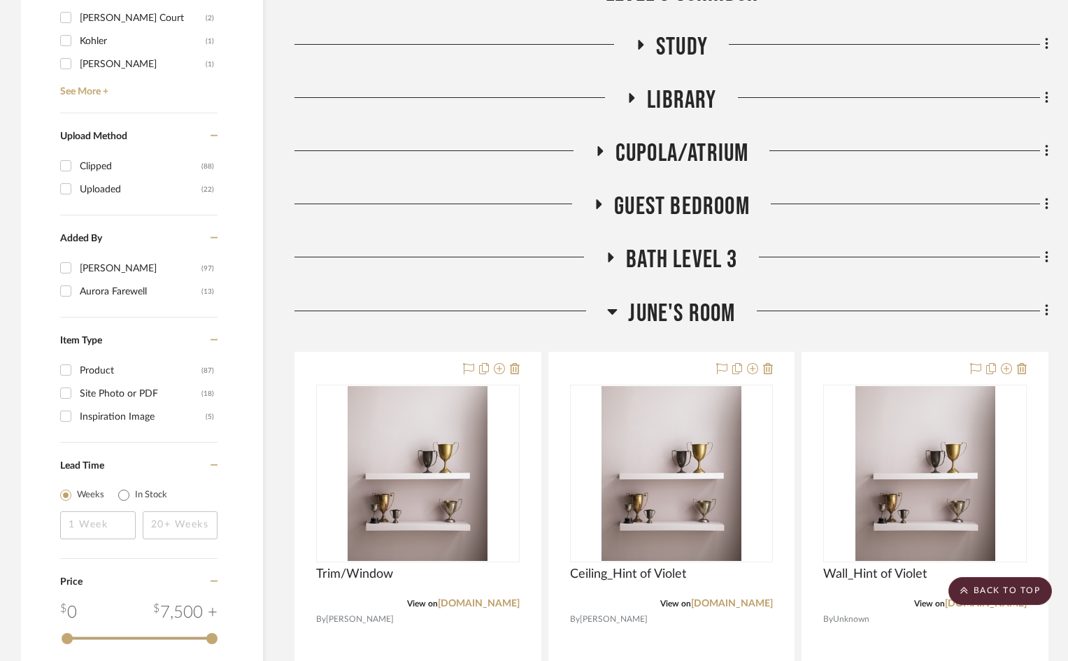
click at [692, 311] on span "June's Room" at bounding box center [681, 314] width 107 height 30
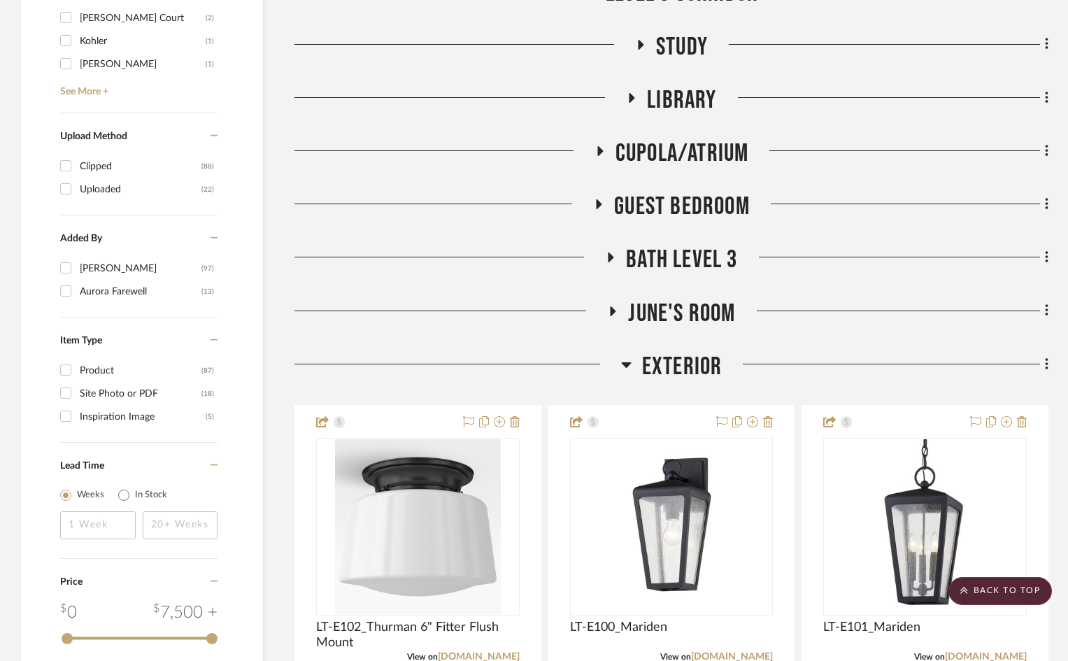
click at [685, 97] on span "Library" at bounding box center [681, 100] width 69 height 30
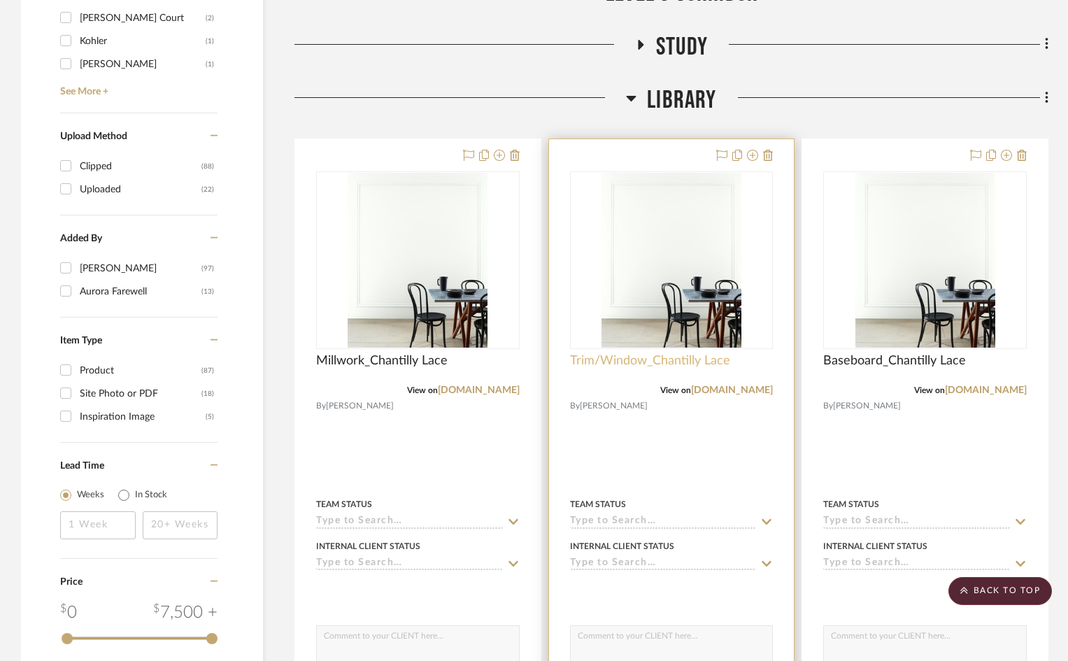
click at [647, 358] on span "Trim/Window_Chantilly Lace" at bounding box center [650, 360] width 160 height 15
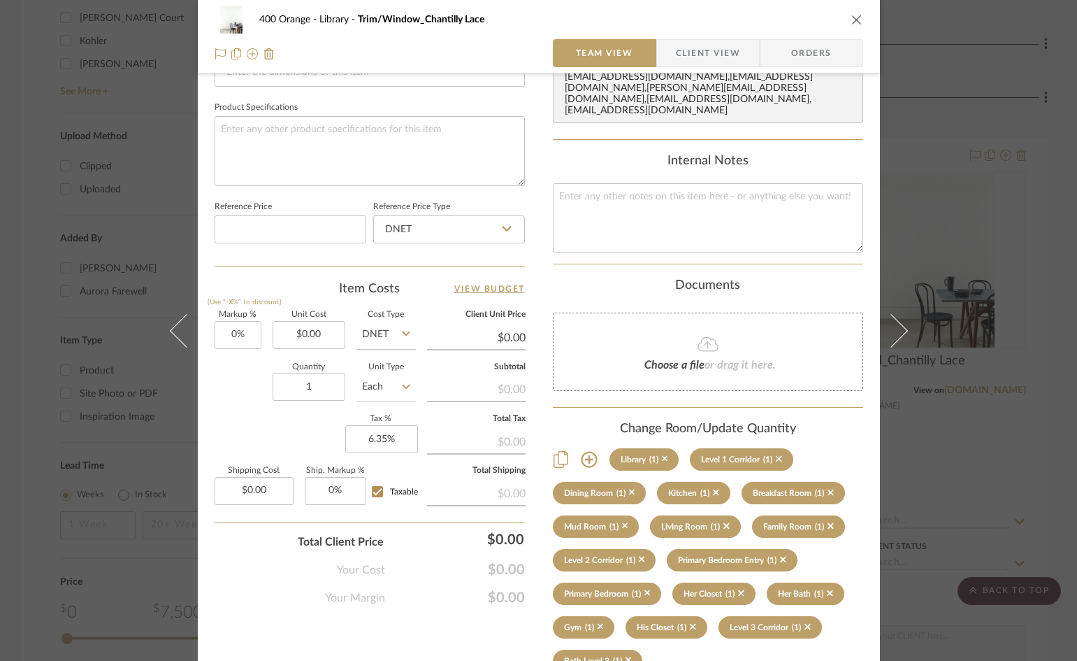
scroll to position [729, 0]
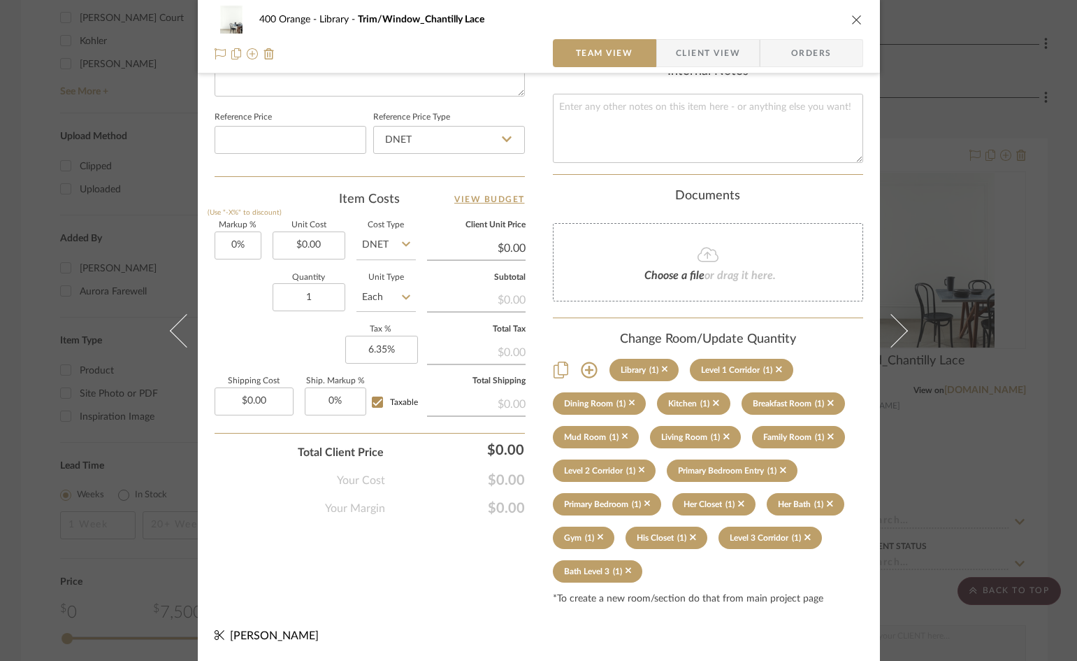
click at [582, 371] on icon at bounding box center [589, 370] width 16 height 16
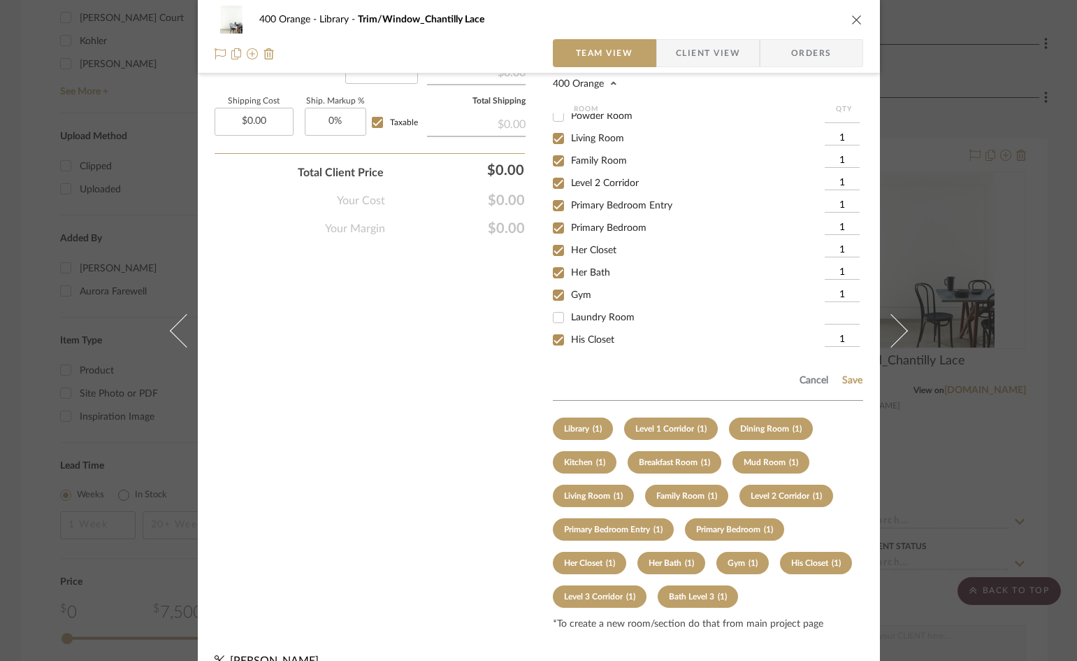
scroll to position [350, 0]
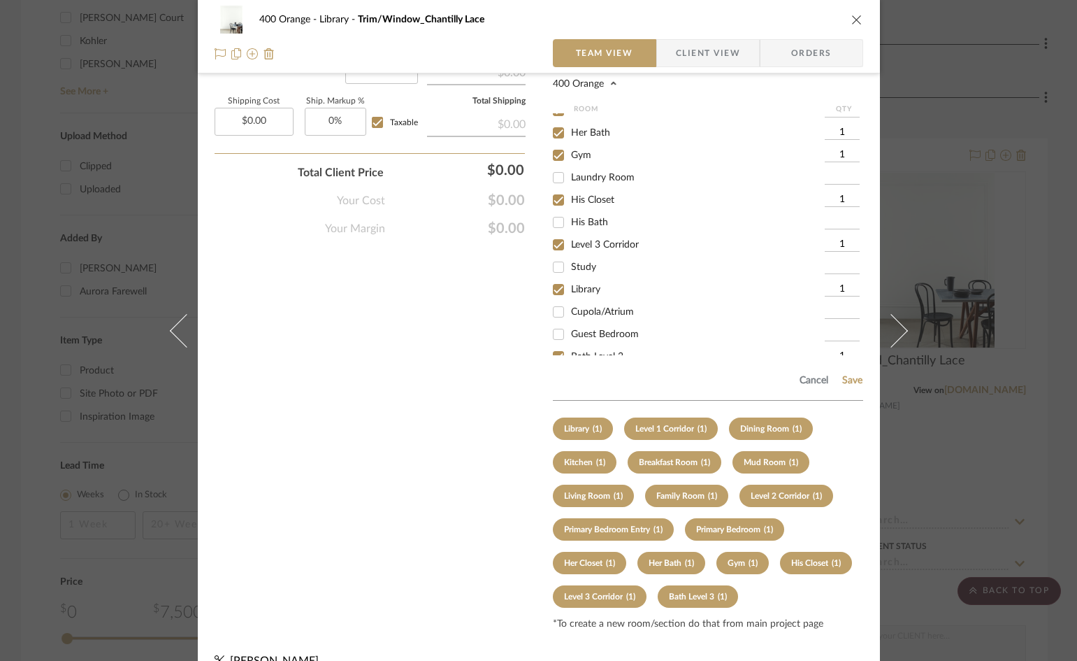
click at [549, 268] on input "Study" at bounding box center [558, 267] width 22 height 22
checkbox input "true"
type input "1"
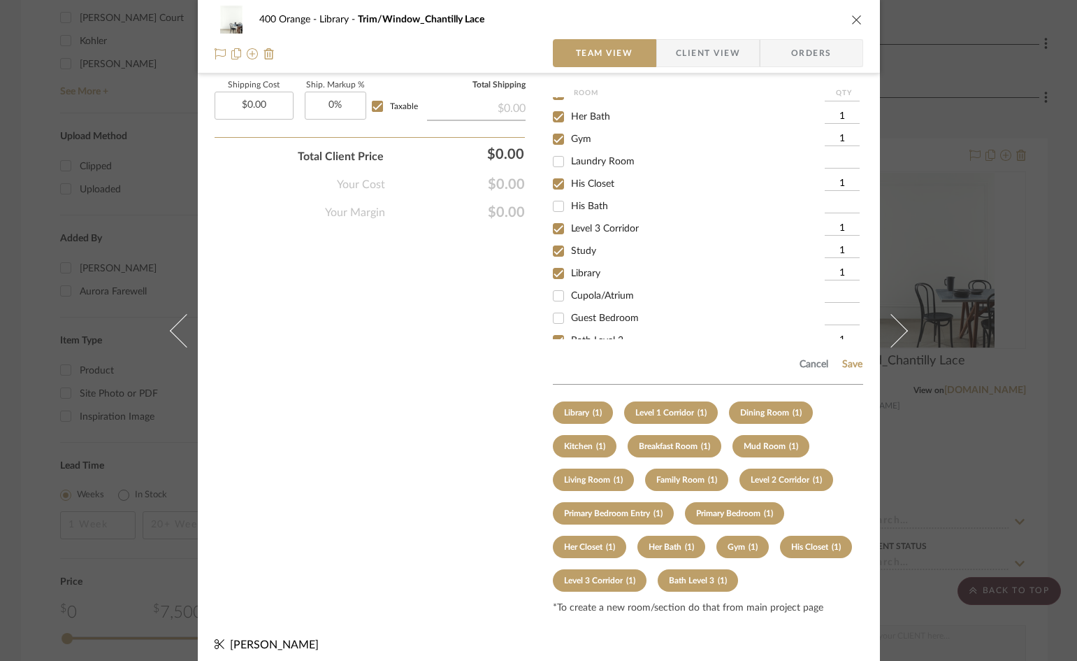
scroll to position [1034, 0]
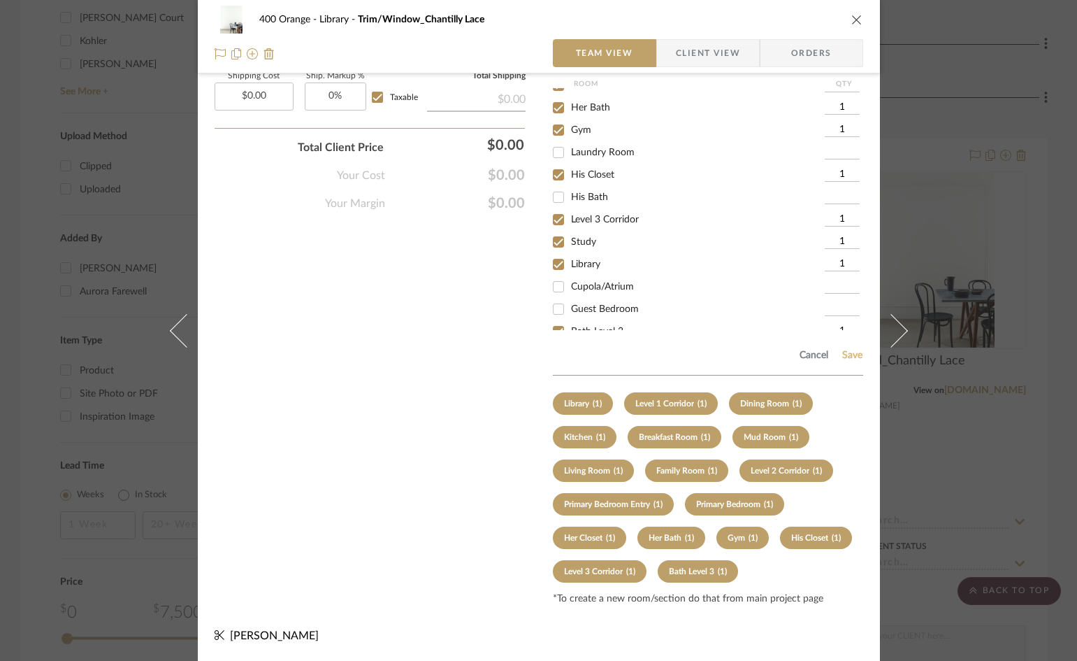
click at [847, 353] on button "Save" at bounding box center [853, 355] width 22 height 11
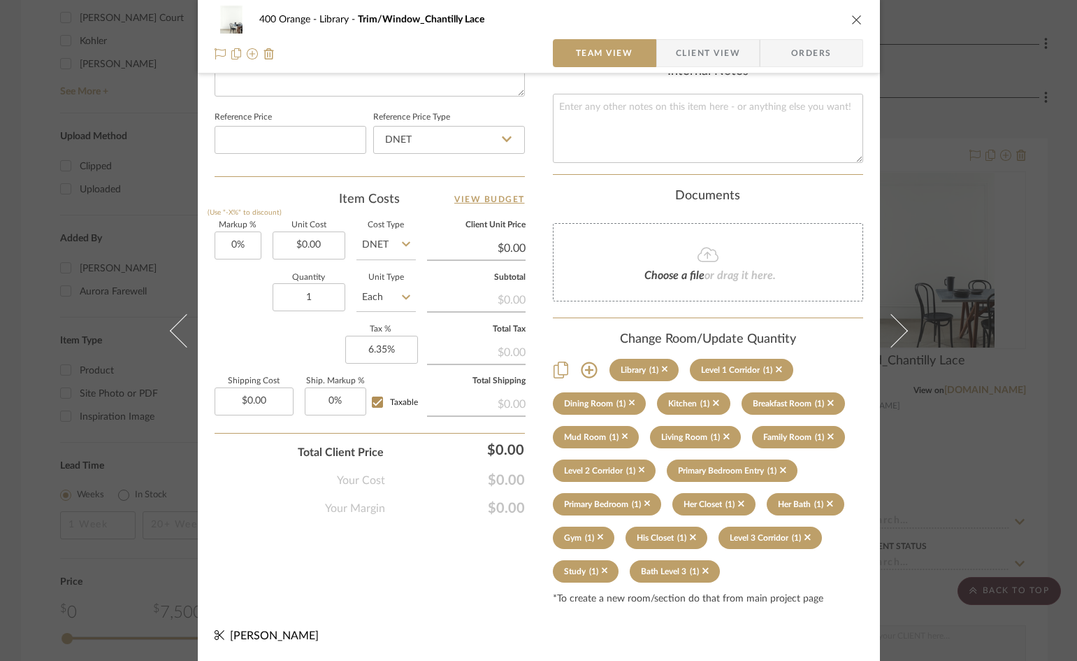
scroll to position [729, 0]
click at [1014, 455] on div "400 Orange Library Trim/Window_Chantilly Lace Team View Client View Orders Team…" at bounding box center [538, 330] width 1077 height 661
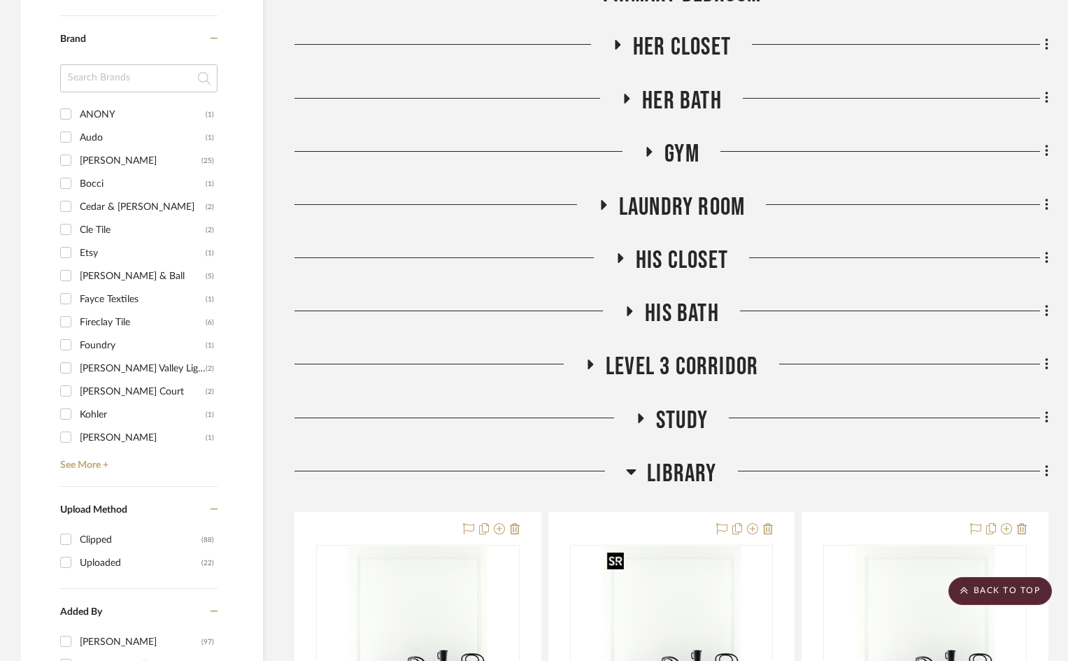
scroll to position [1049, 0]
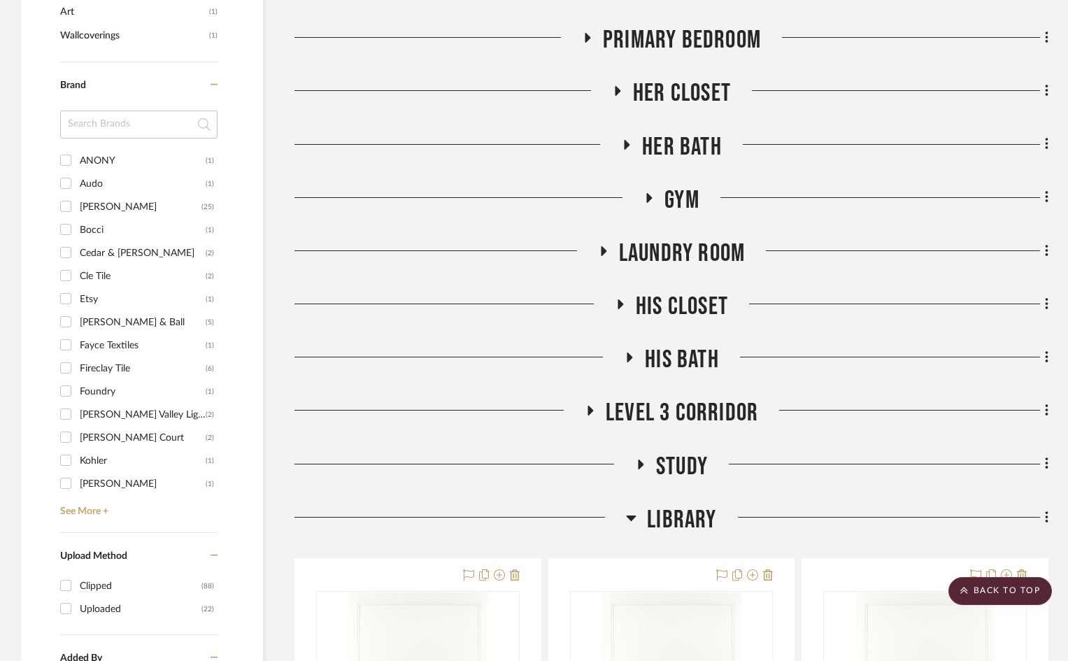
click at [662, 517] on span "Library" at bounding box center [681, 520] width 69 height 30
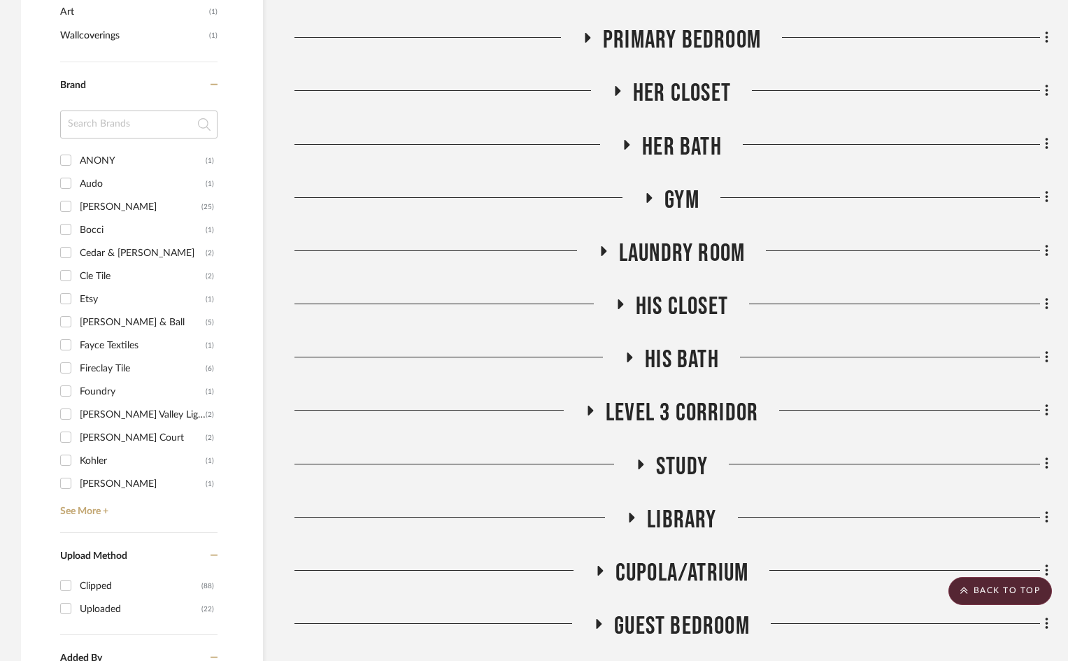
click at [673, 471] on span "Study" at bounding box center [682, 467] width 52 height 30
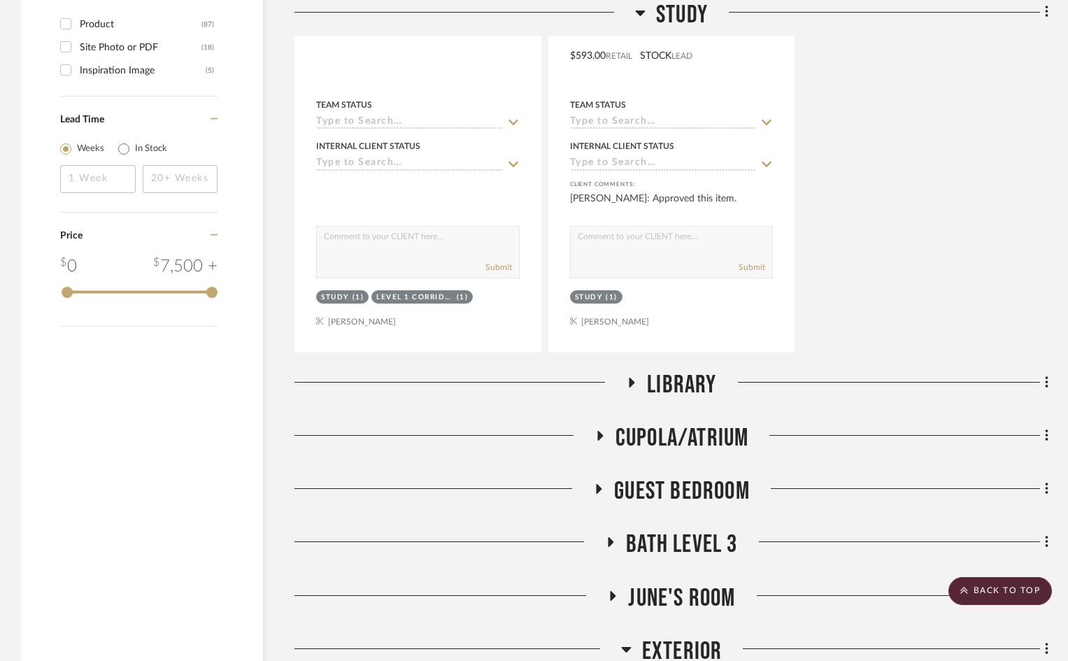
scroll to position [1888, 0]
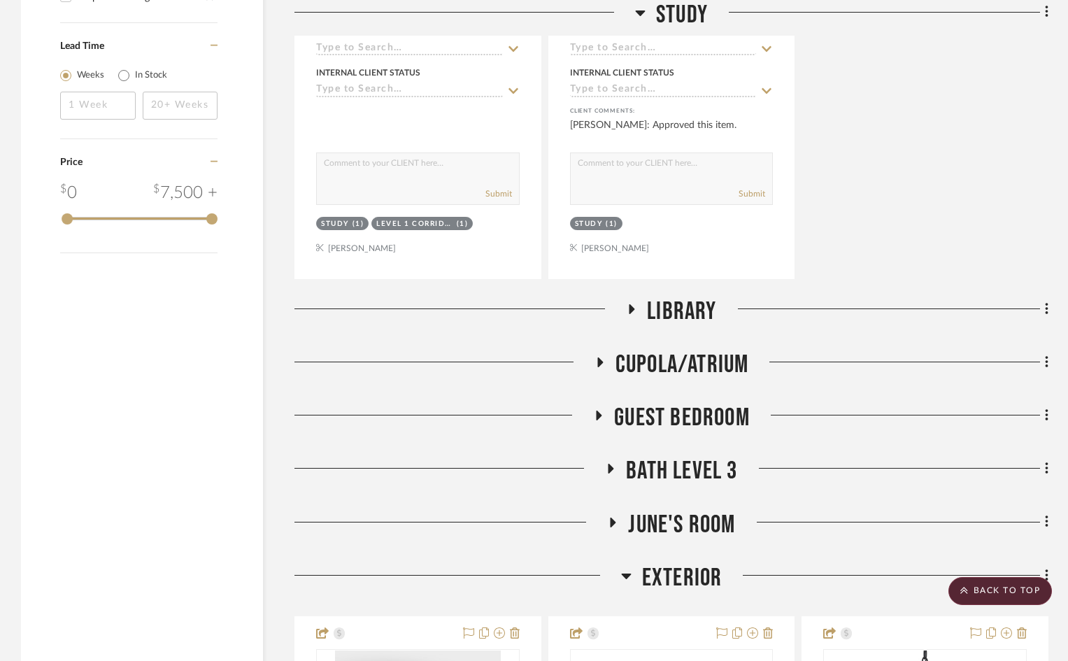
click at [670, 571] on span "Exterior" at bounding box center [682, 578] width 80 height 30
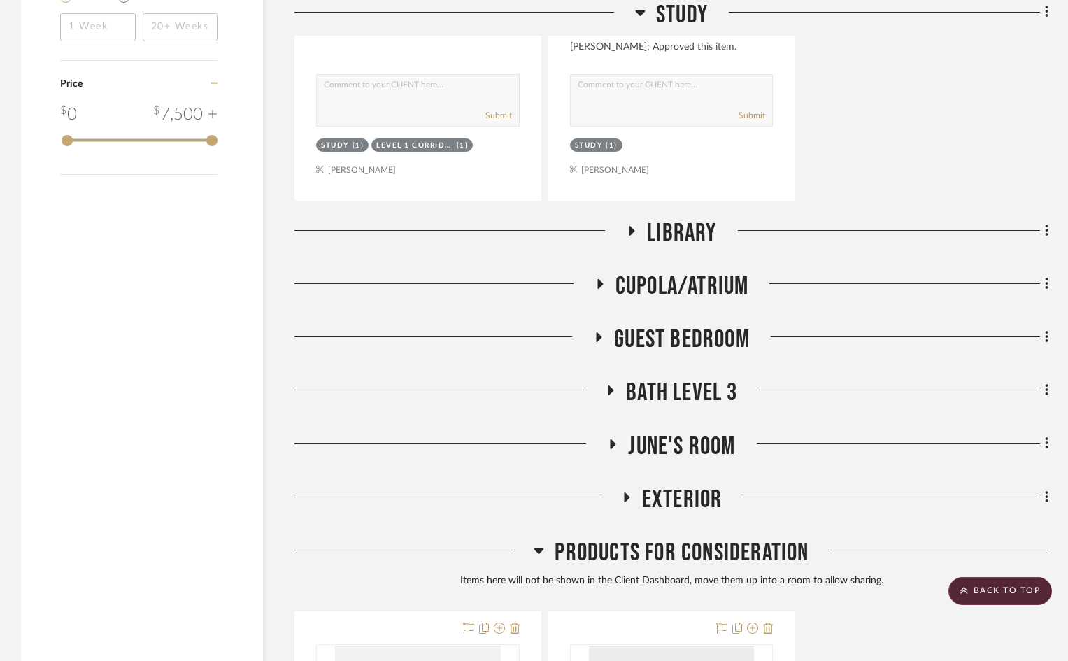
scroll to position [2168, 0]
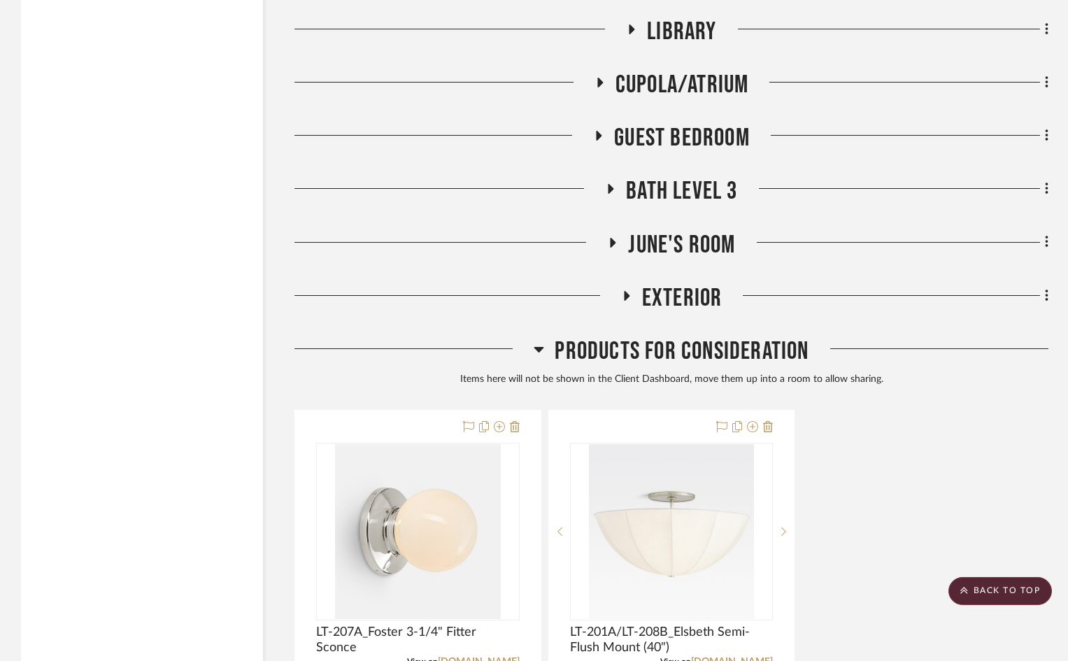
click at [662, 235] on span "June's Room" at bounding box center [681, 245] width 107 height 30
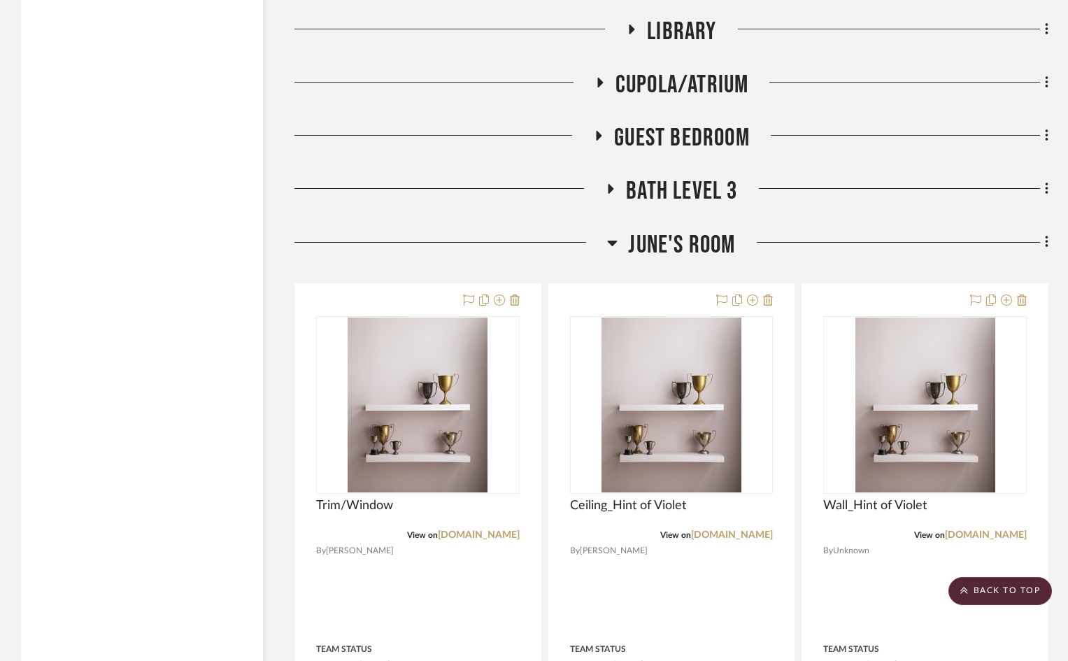
click at [662, 235] on span "June's Room" at bounding box center [681, 245] width 107 height 30
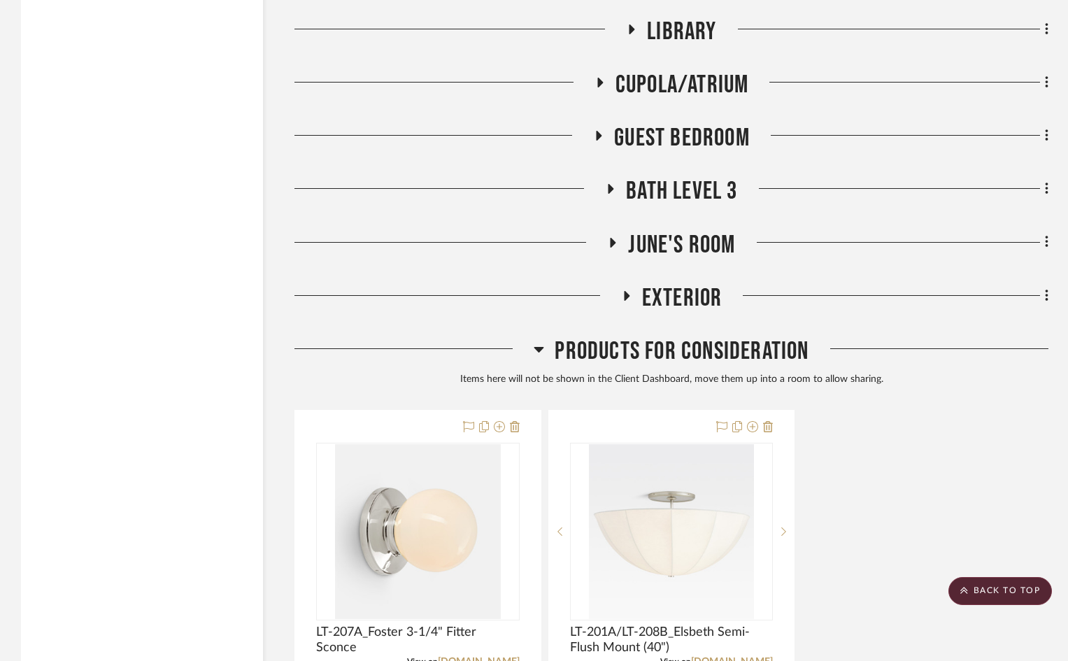
click at [656, 185] on span "Bath Level 3" at bounding box center [681, 191] width 111 height 30
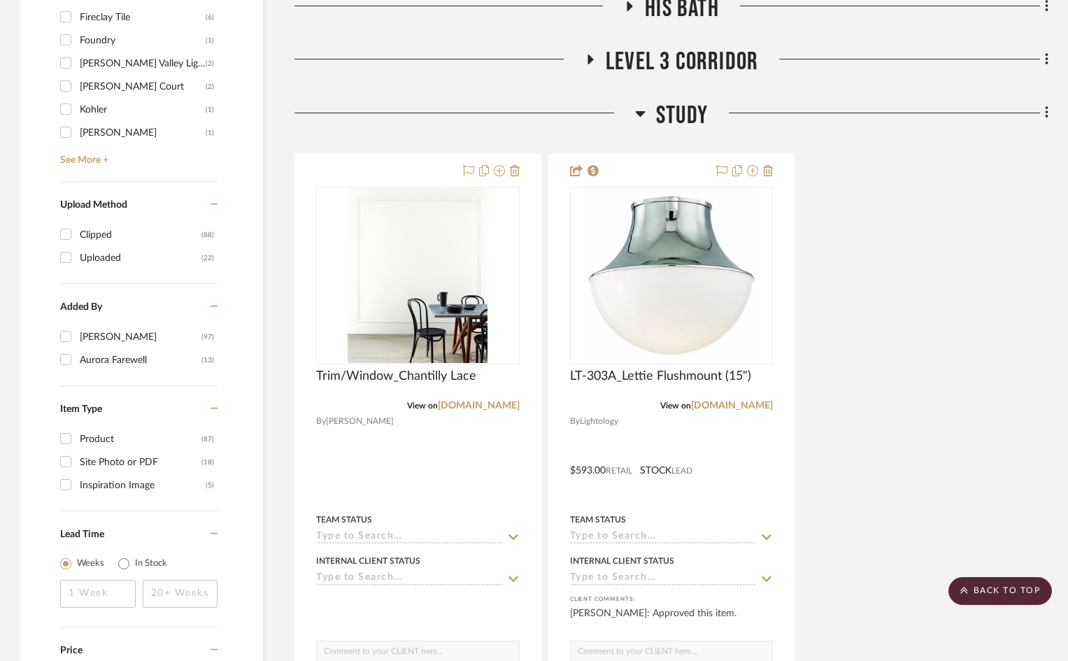
scroll to position [1398, 0]
click at [681, 63] on span "Level 3 Corridor" at bounding box center [682, 63] width 152 height 30
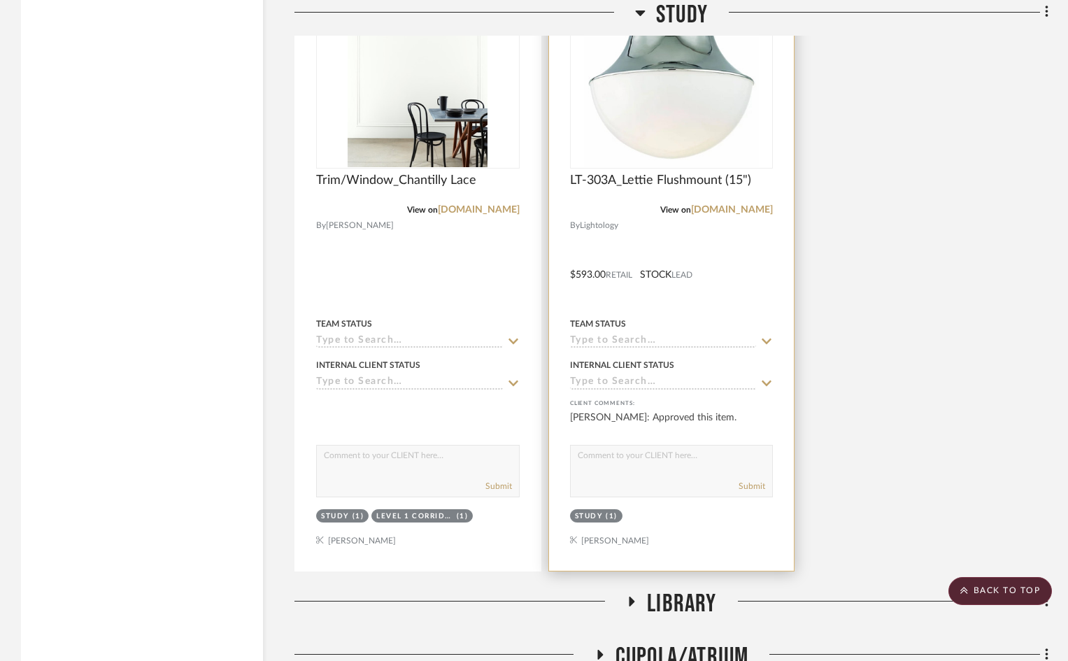
scroll to position [3007, 0]
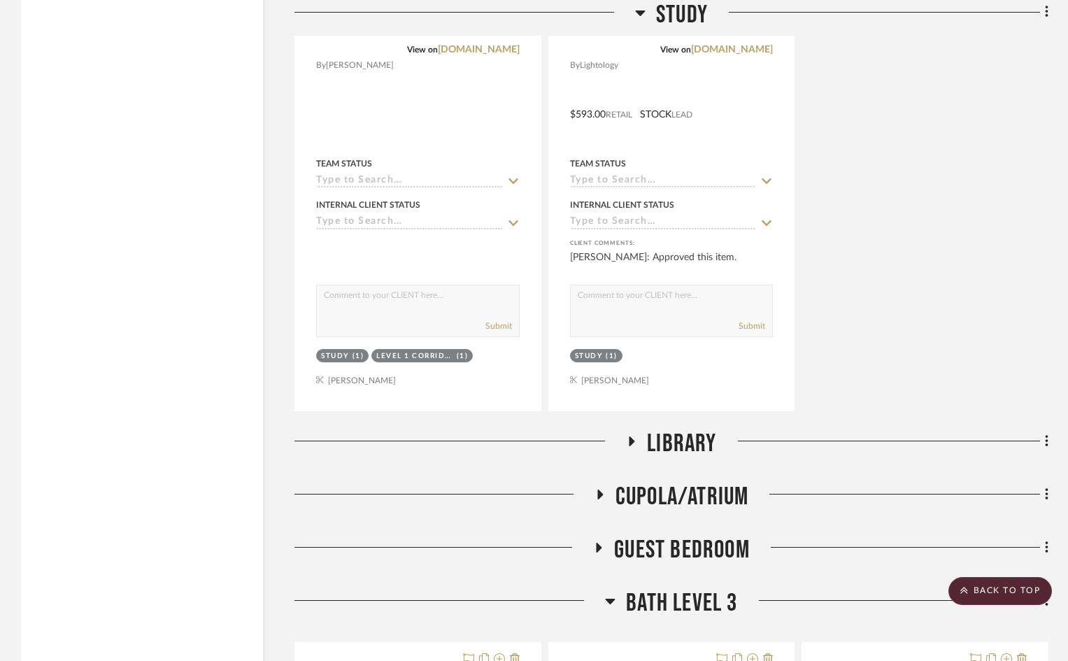
click at [668, 431] on span "Library" at bounding box center [681, 444] width 69 height 30
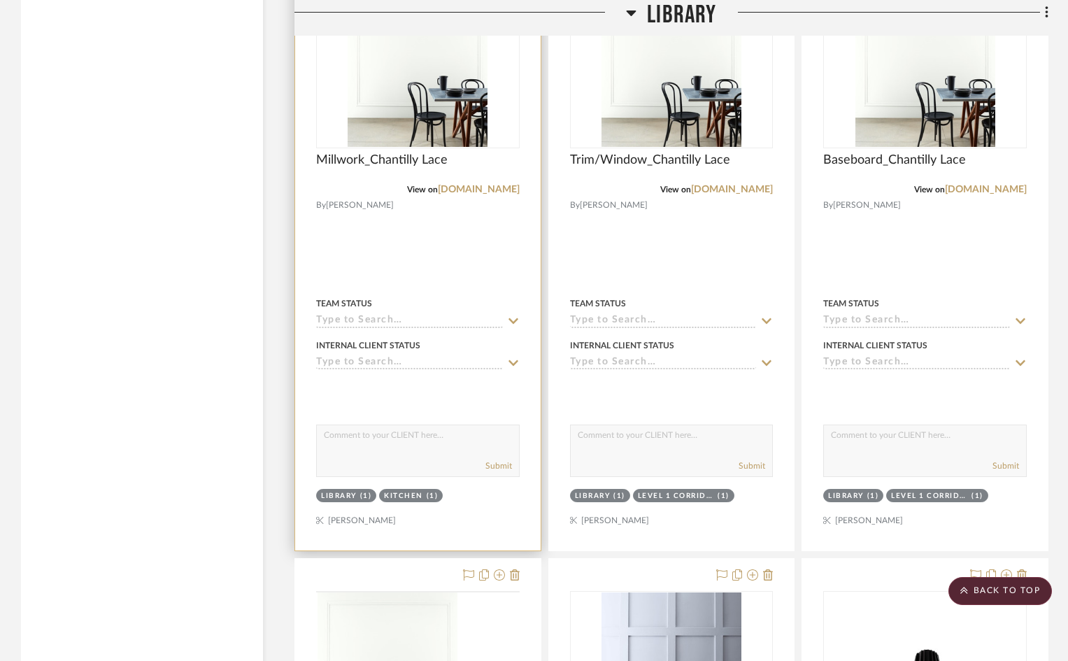
scroll to position [3846, 0]
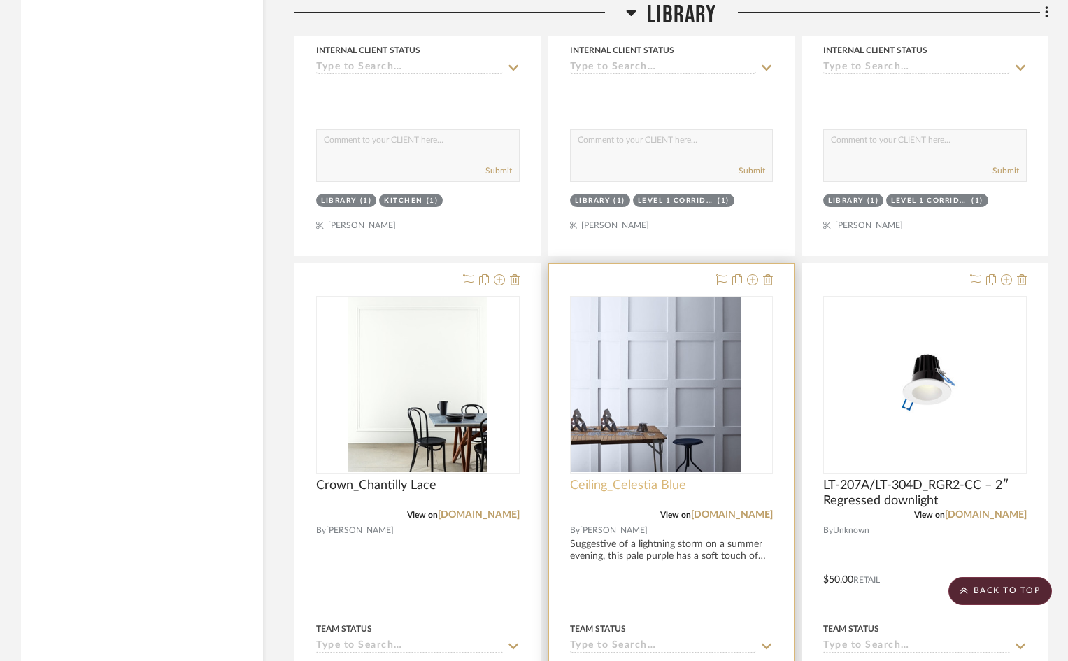
click at [667, 479] on span "Ceiling_Celestia Blue" at bounding box center [628, 485] width 116 height 15
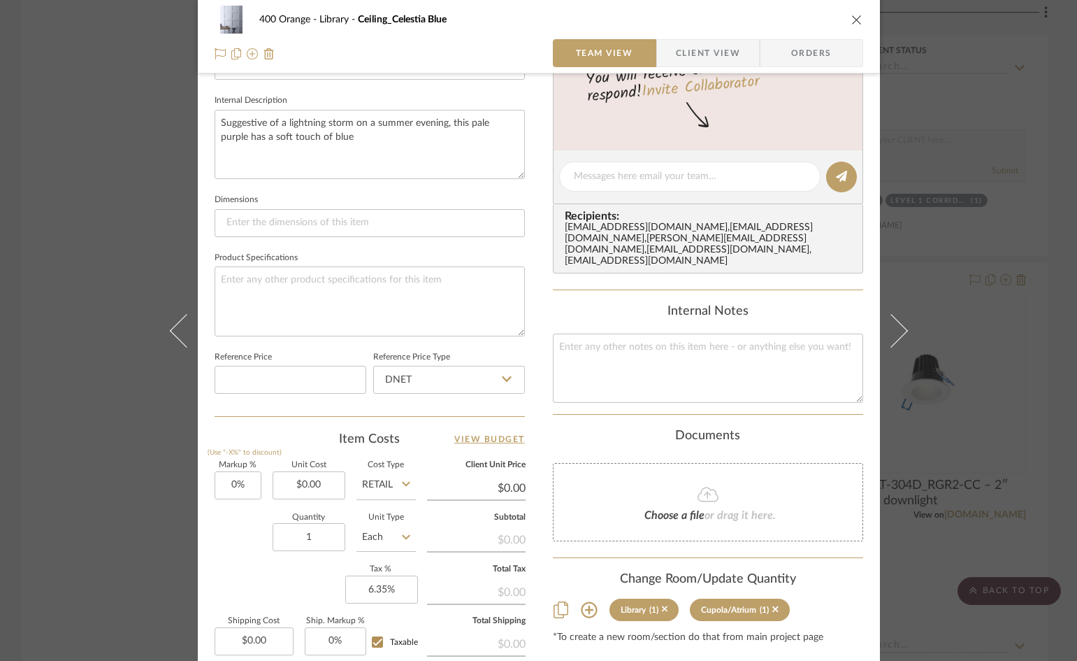
scroll to position [641, 0]
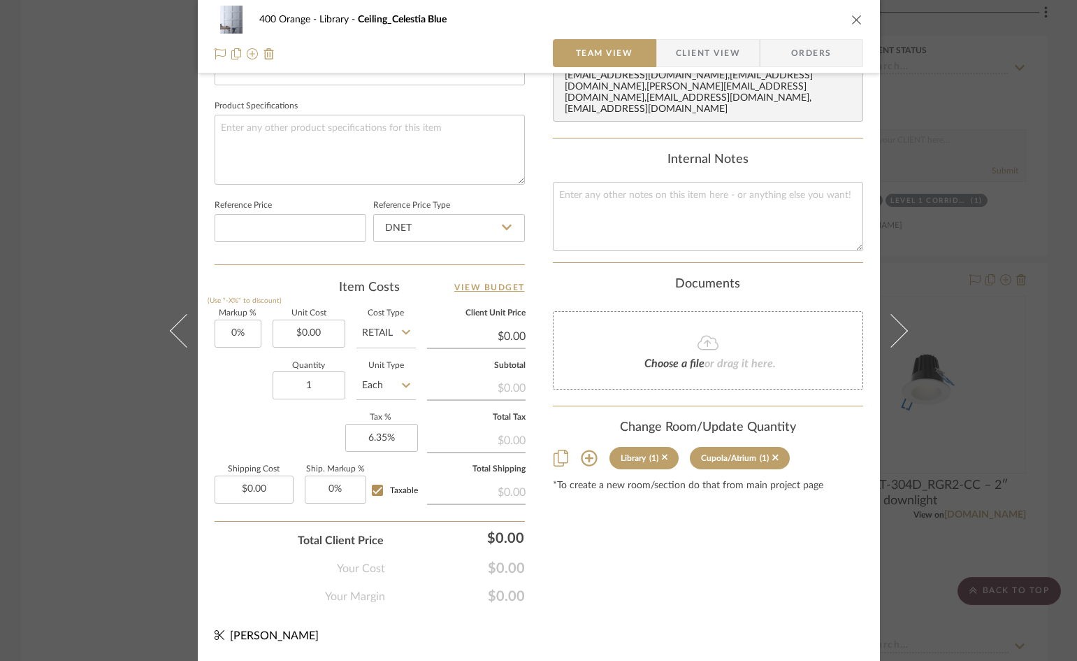
click at [582, 458] on icon at bounding box center [589, 458] width 16 height 16
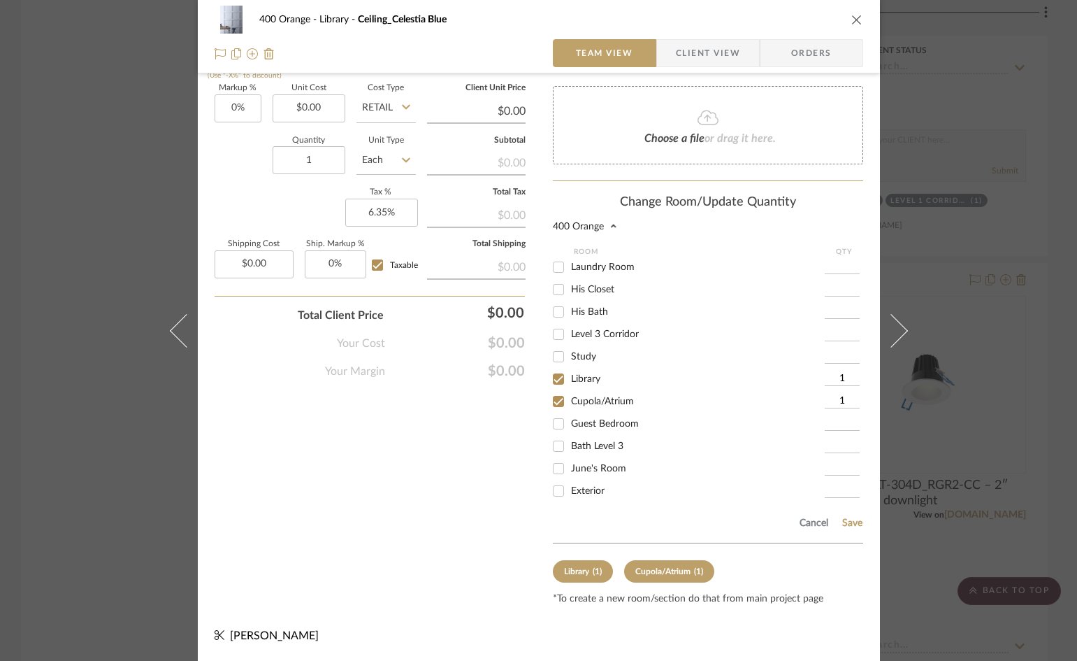
scroll to position [410, 0]
click at [552, 351] on input "Study" at bounding box center [558, 349] width 22 height 22
checkbox input "true"
type input "1"
click at [555, 331] on input "Level 3 Corridor" at bounding box center [558, 326] width 22 height 22
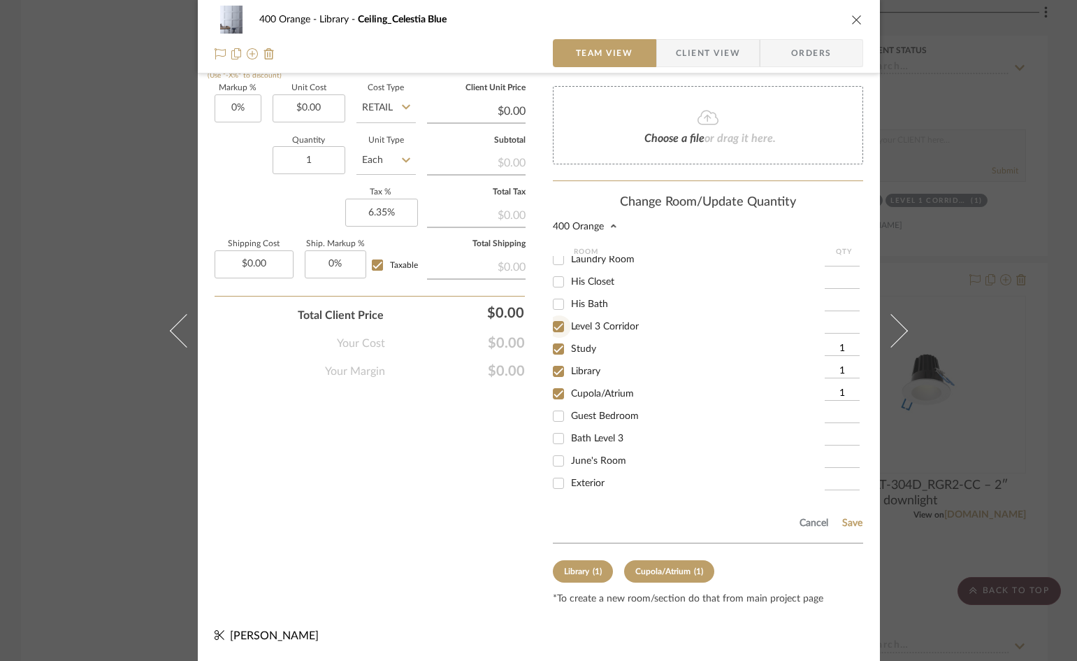
checkbox input "true"
type input "1"
click at [847, 526] on button "Save" at bounding box center [853, 522] width 22 height 11
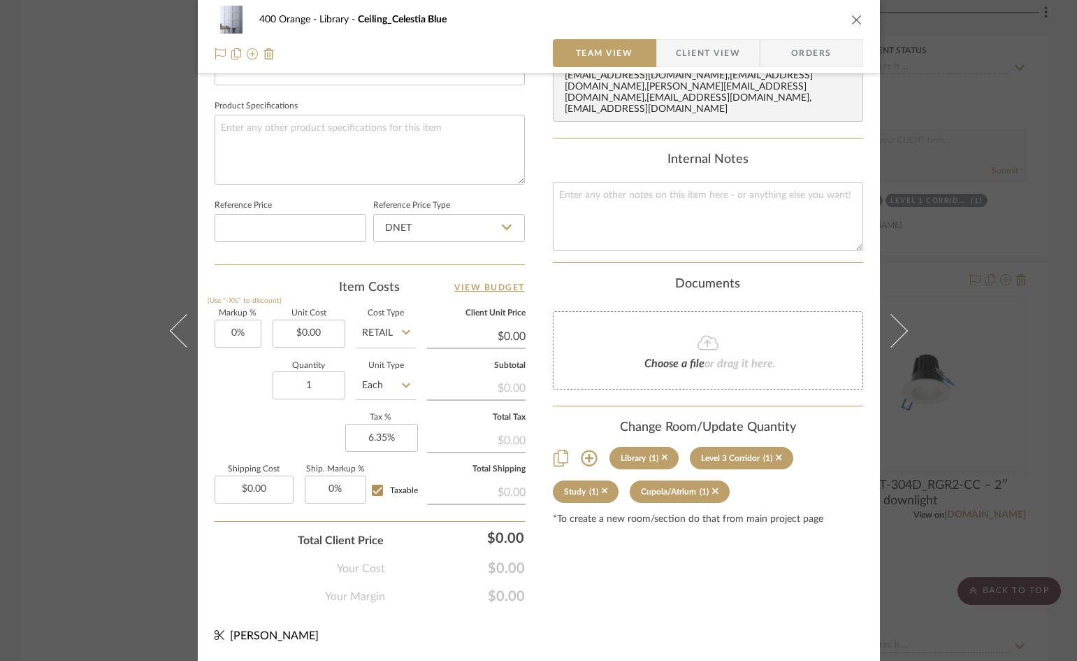
scroll to position [641, 0]
click at [987, 546] on div "400 Orange Library Ceiling_Celestia Blue Team View Client View Orders Team-Faci…" at bounding box center [538, 330] width 1077 height 661
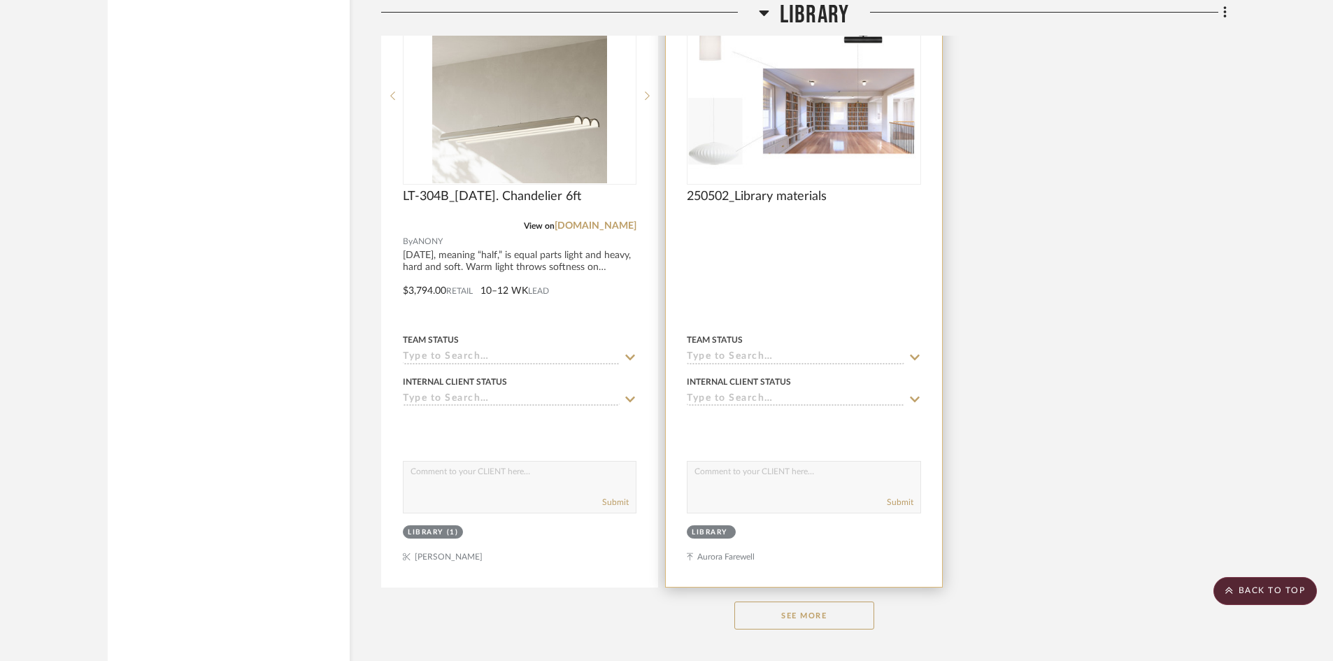
scroll to position [5244, 0]
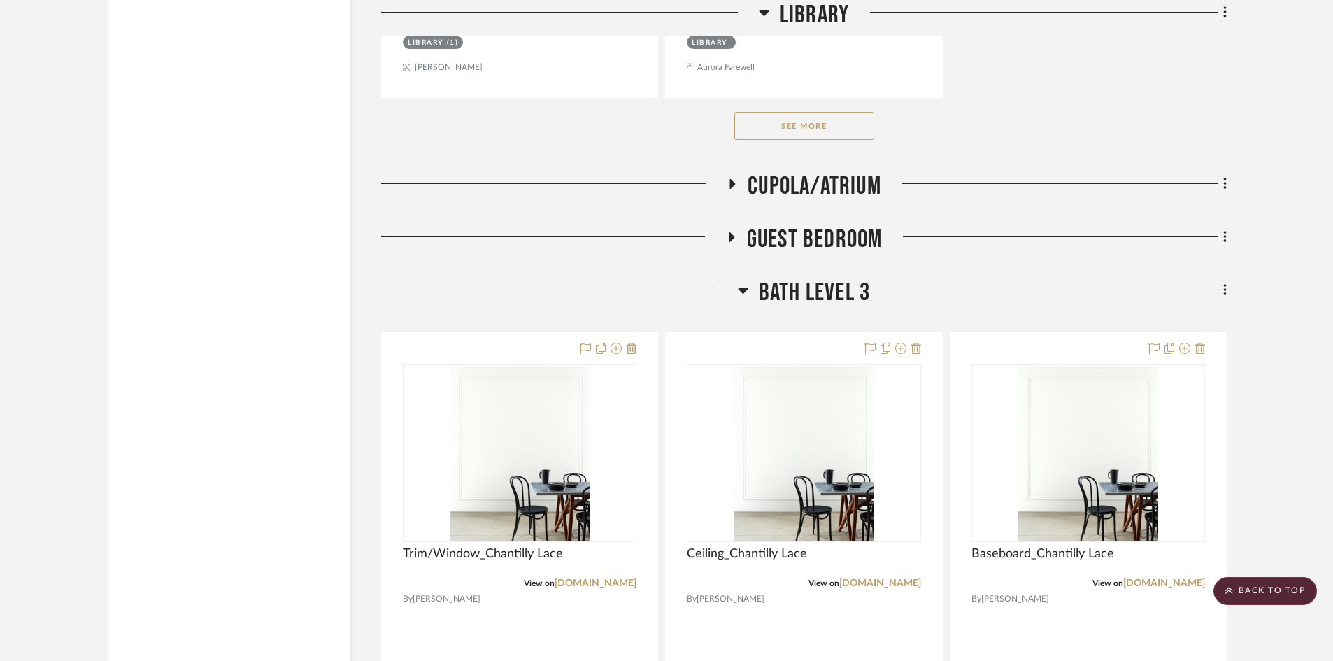
click at [787, 187] on span "Cupola/Atrium" at bounding box center [814, 186] width 134 height 30
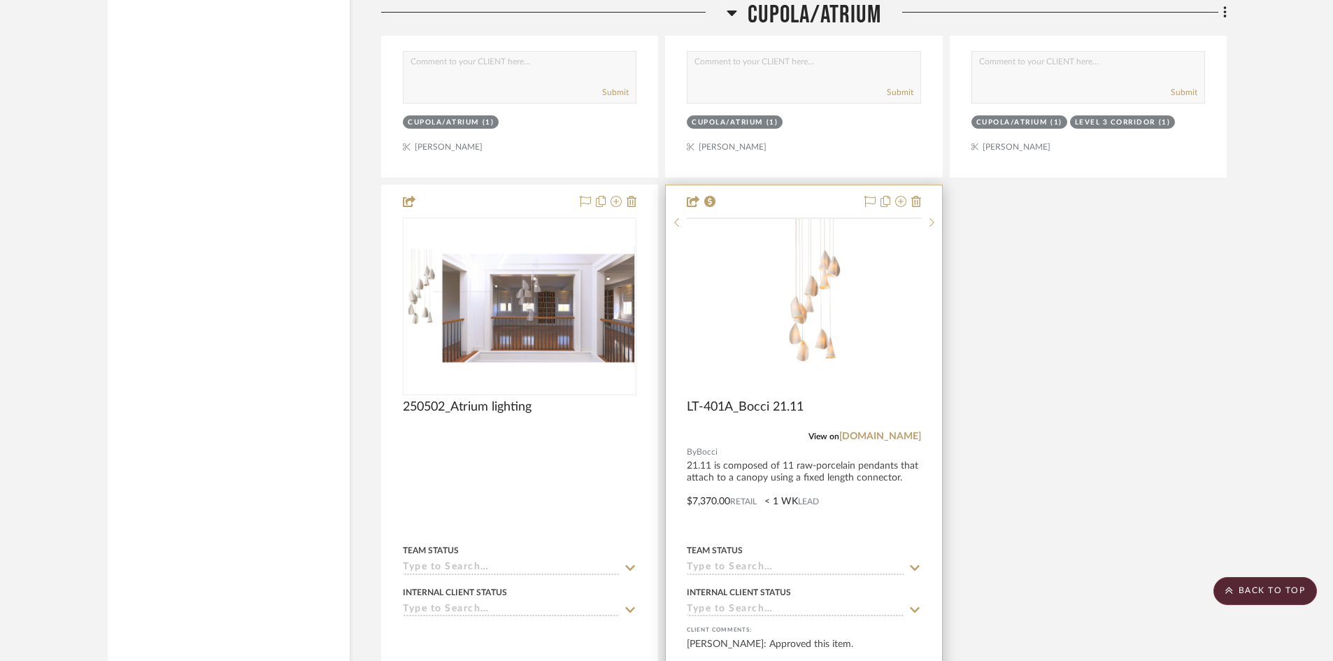
scroll to position [5454, 0]
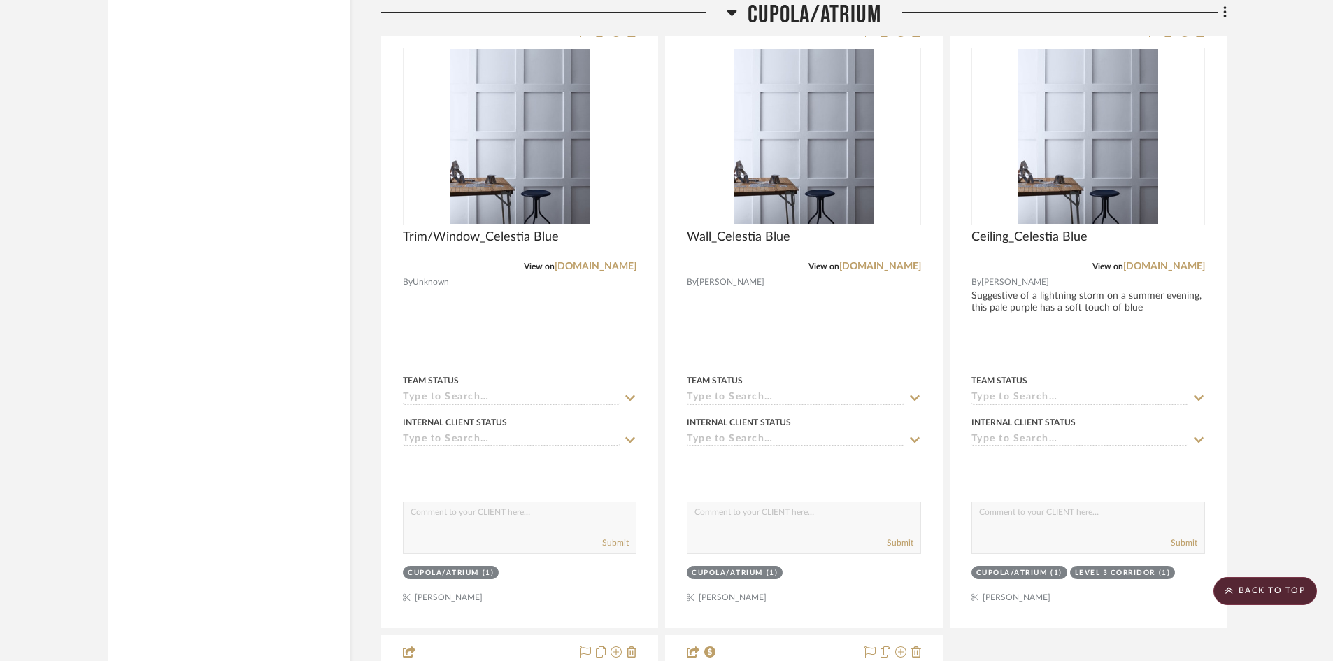
click at [804, 27] on span "Cupola/Atrium" at bounding box center [814, 15] width 134 height 30
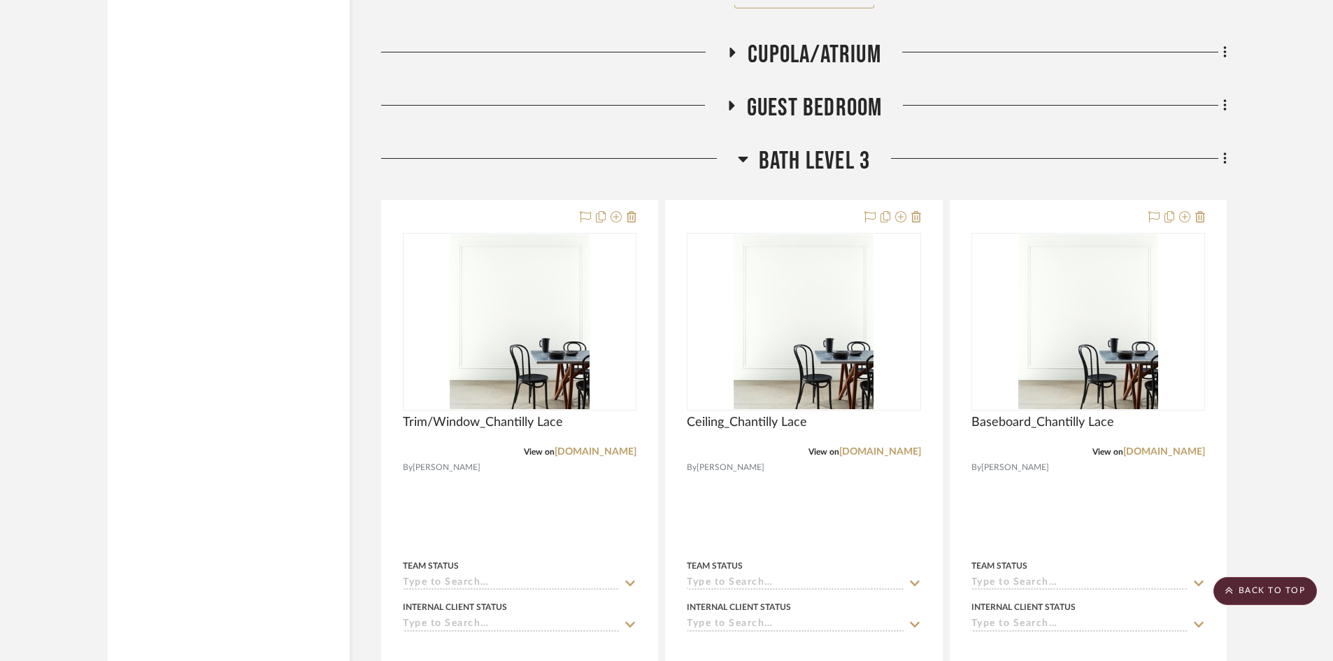
scroll to position [5174, 0]
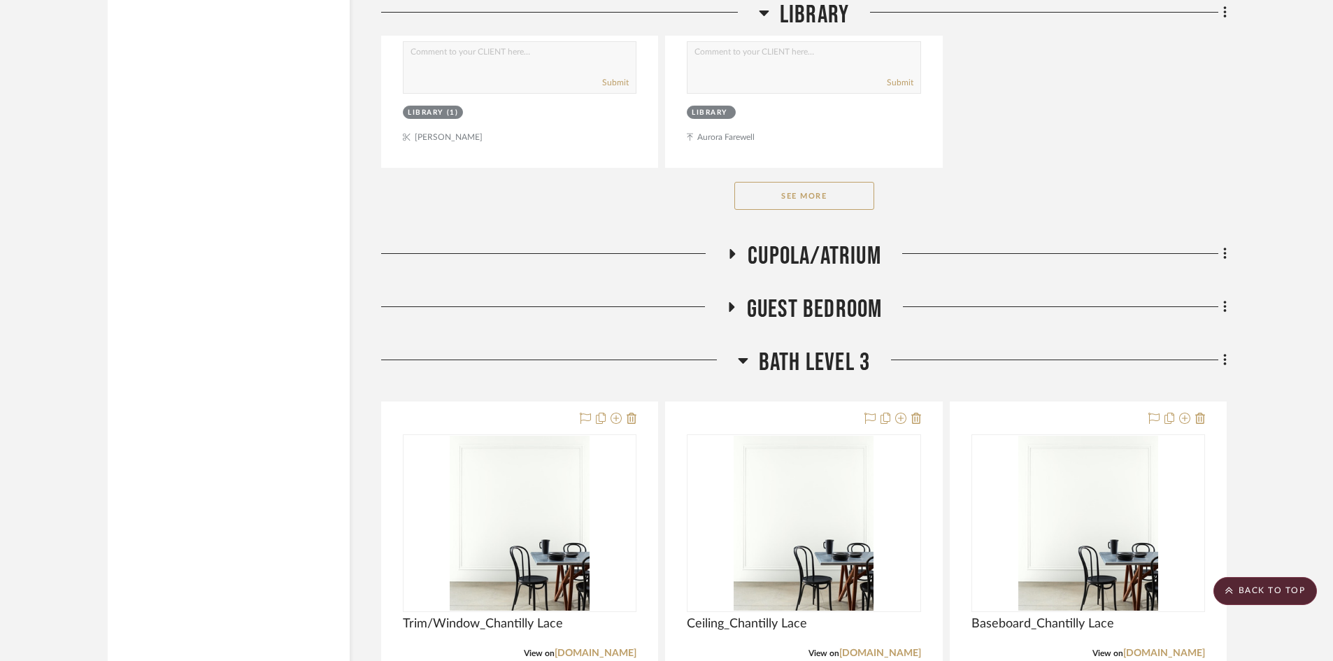
click at [774, 364] on span "Bath Level 3" at bounding box center [814, 363] width 111 height 30
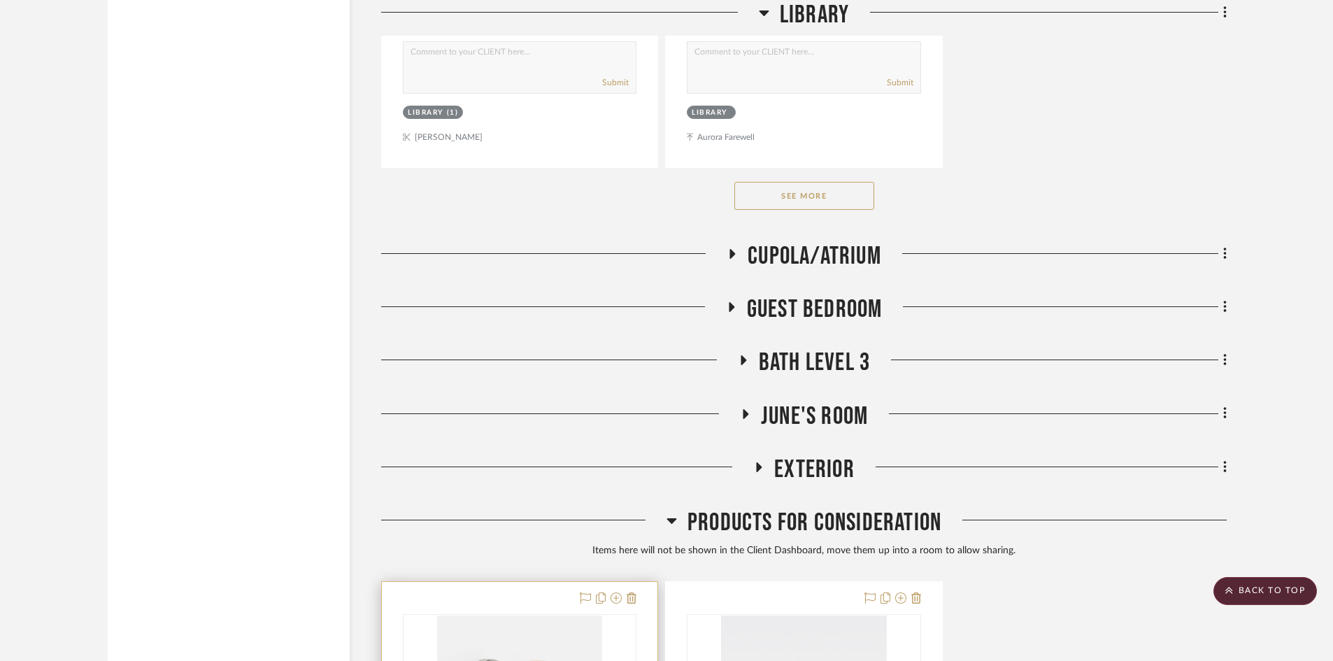
scroll to position [5594, 0]
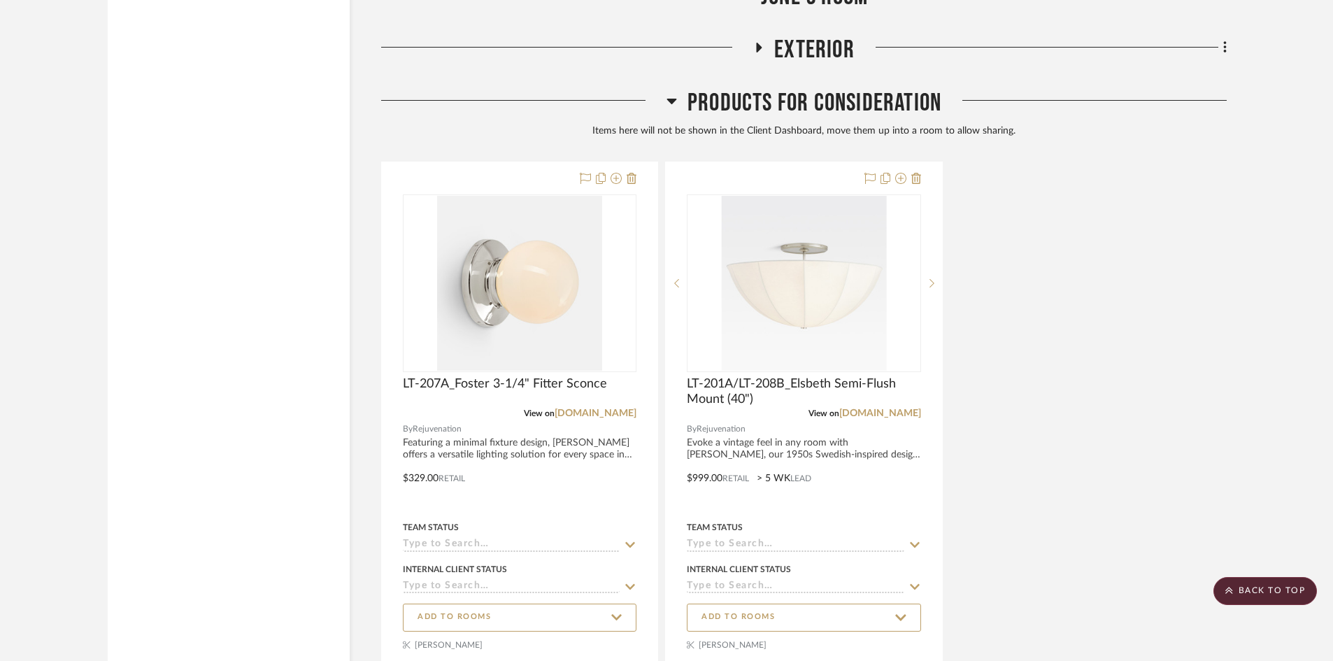
click at [789, 103] on span "Products For Consideration" at bounding box center [814, 103] width 254 height 30
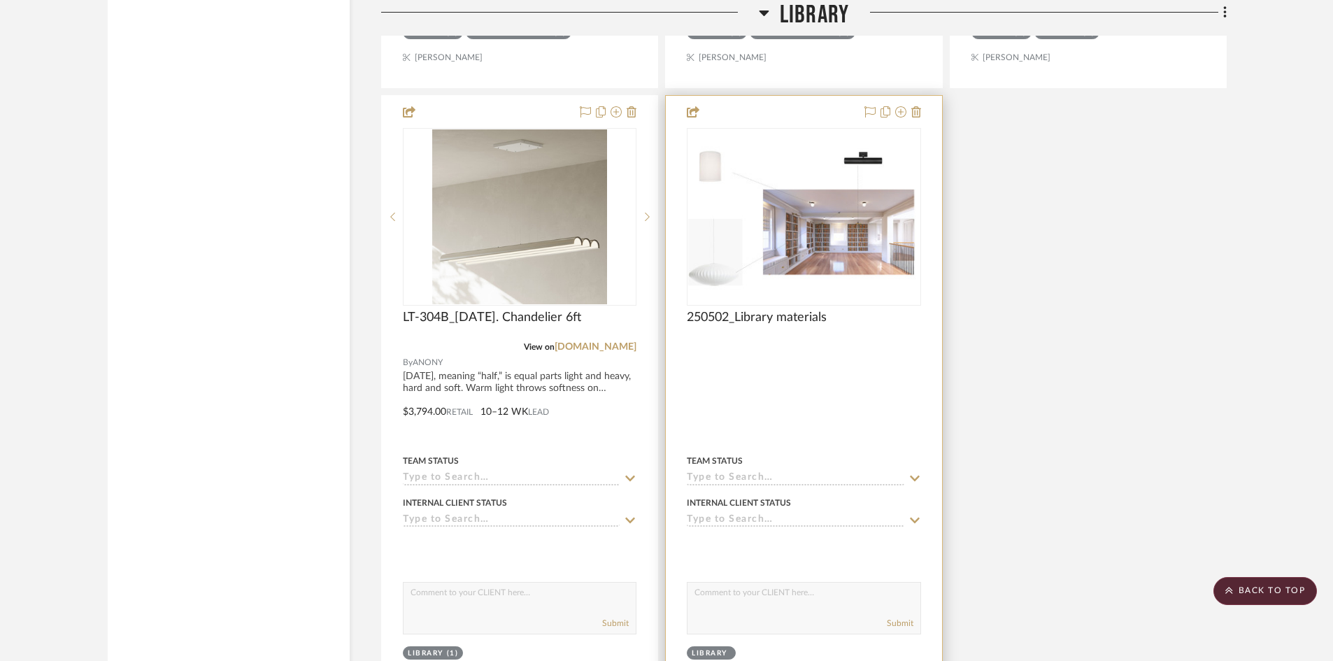
scroll to position [4627, 0]
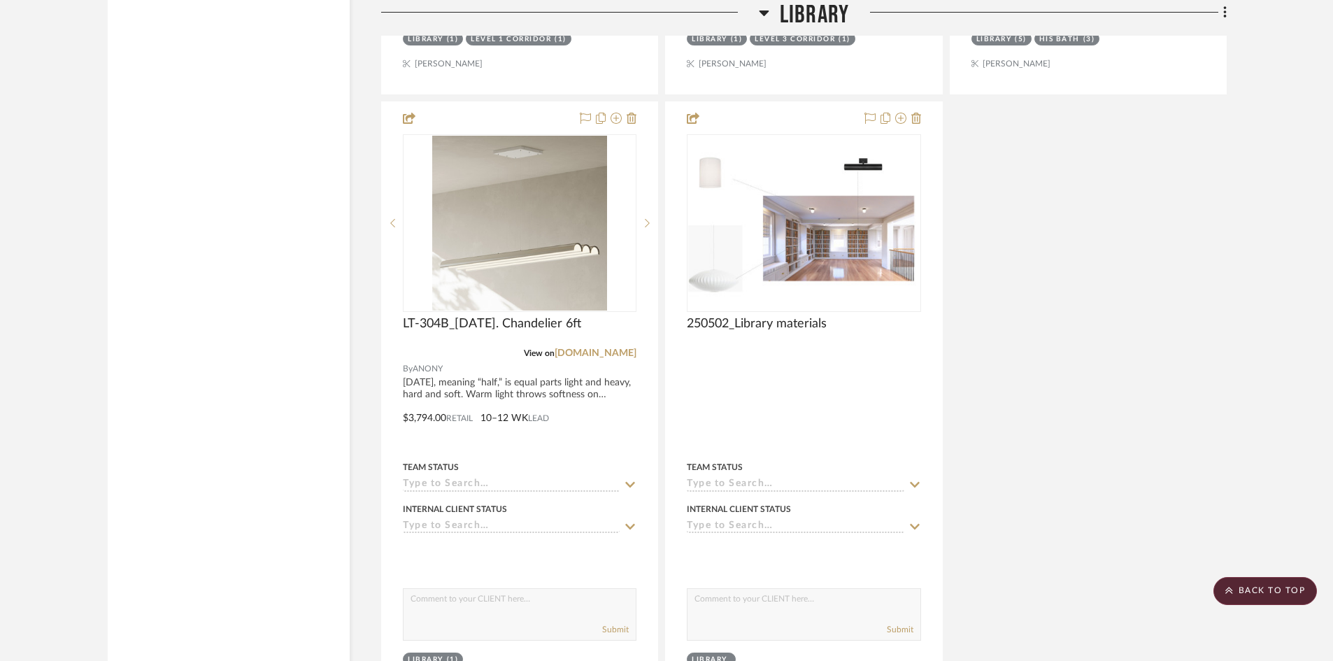
click at [798, 15] on span "Library" at bounding box center [814, 15] width 69 height 30
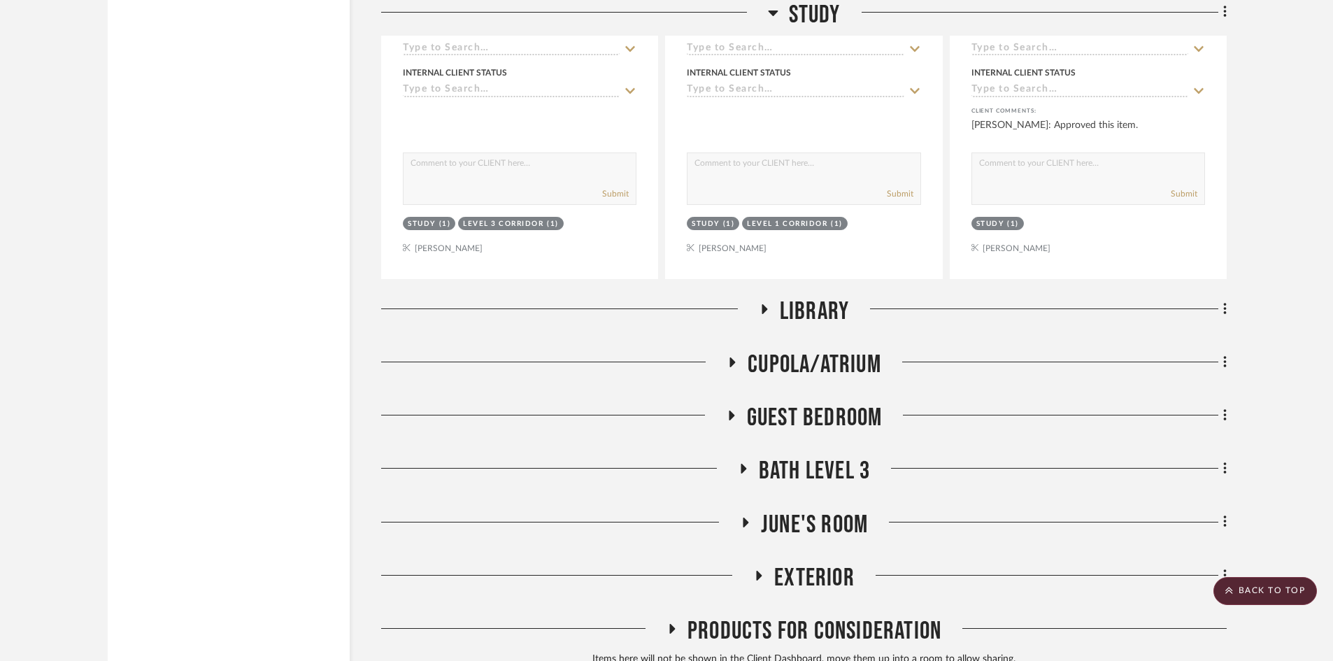
scroll to position [2770, 0]
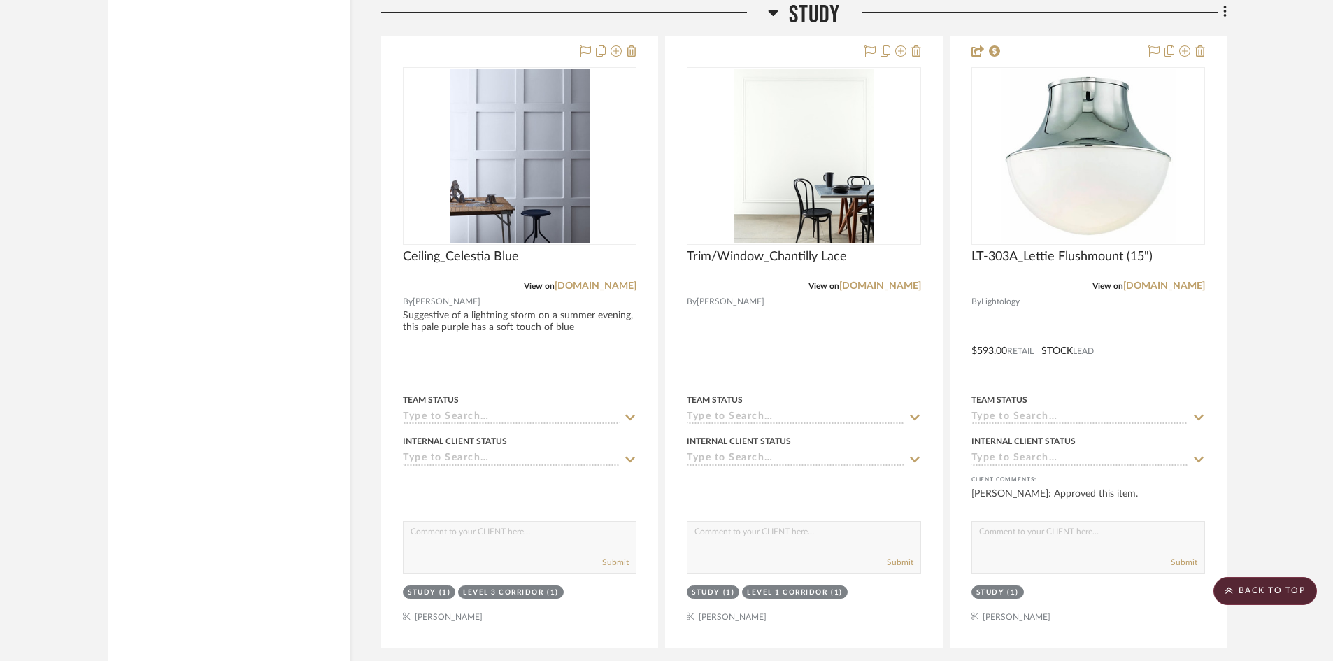
click at [804, 17] on span "Study" at bounding box center [815, 15] width 52 height 30
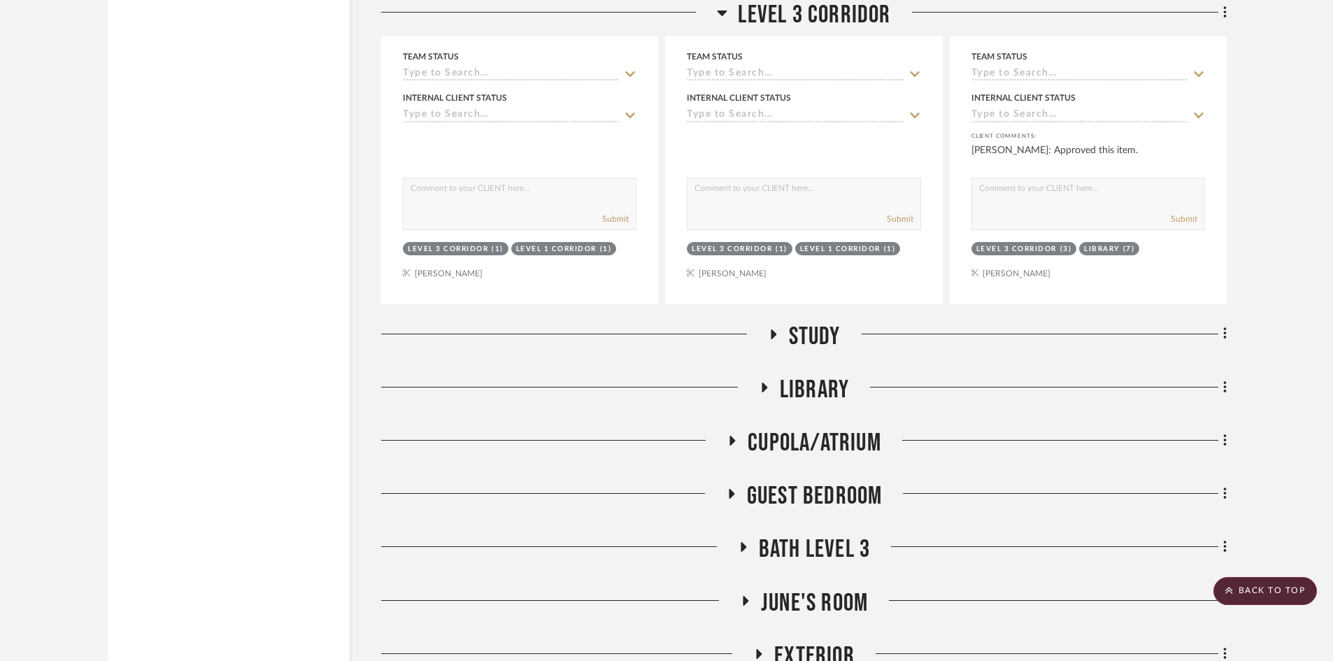
scroll to position [2140, 0]
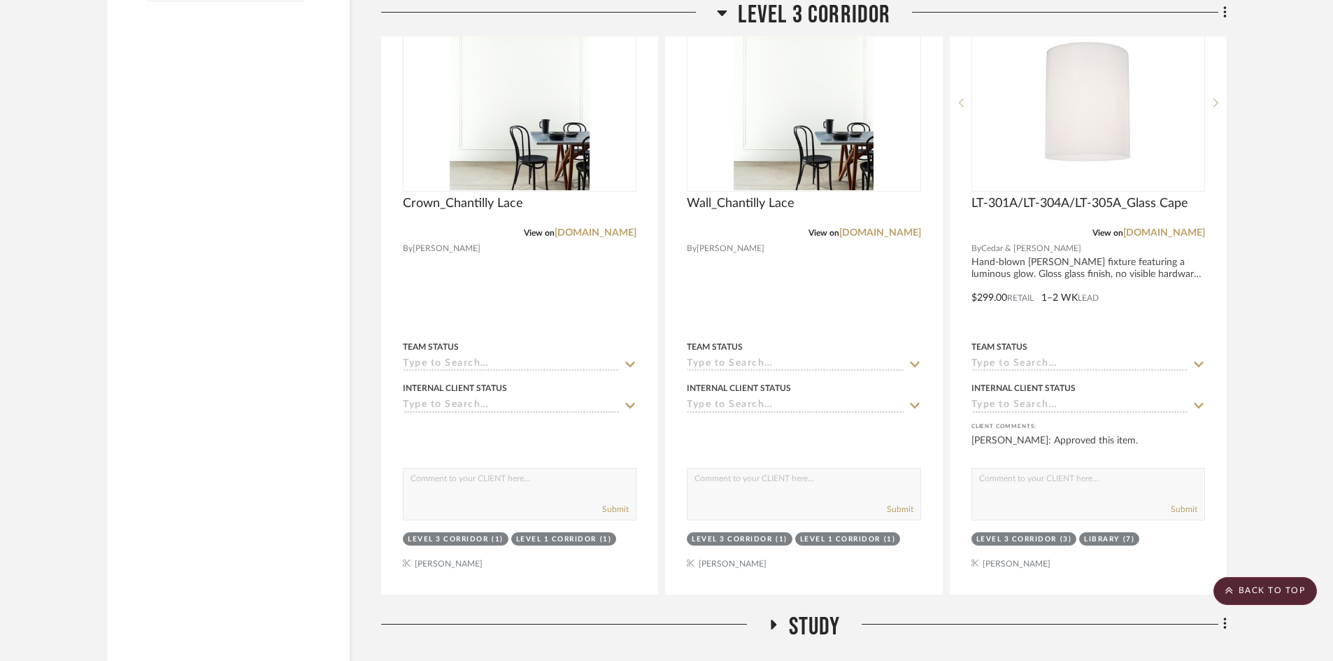
click at [809, 6] on span "Level 3 Corridor" at bounding box center [814, 15] width 152 height 30
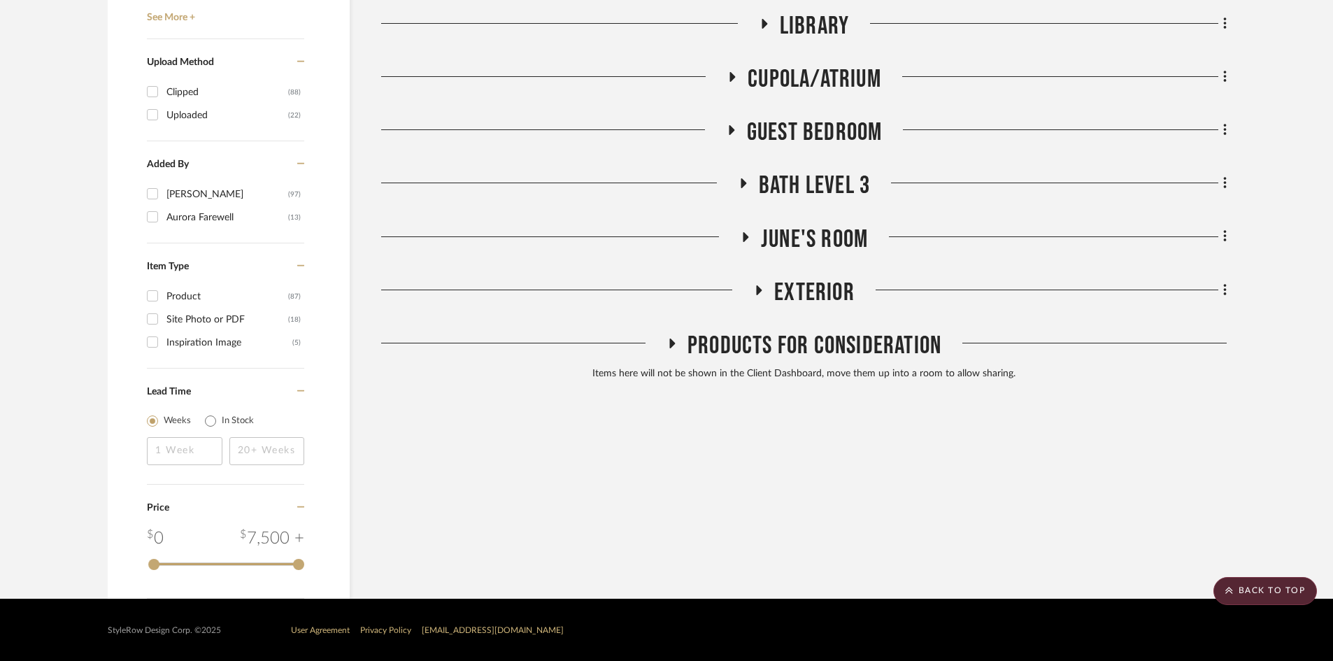
scroll to position [1545, 0]
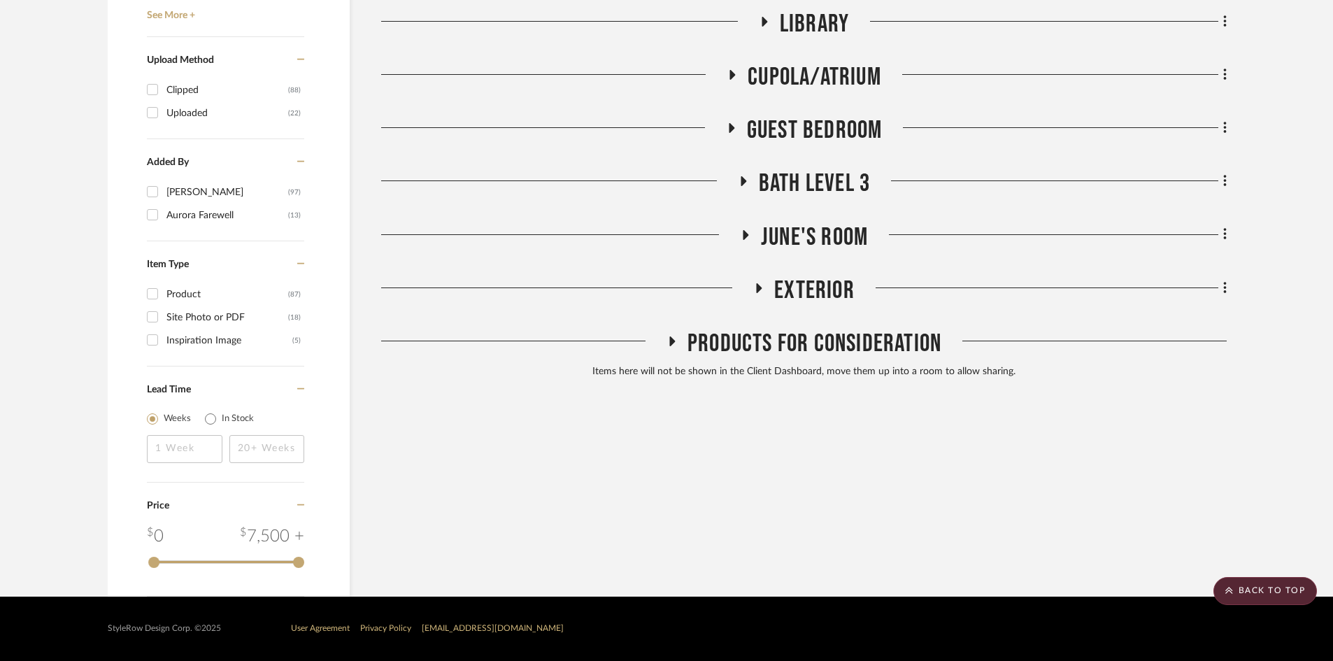
click at [815, 242] on span "June's Room" at bounding box center [814, 237] width 107 height 30
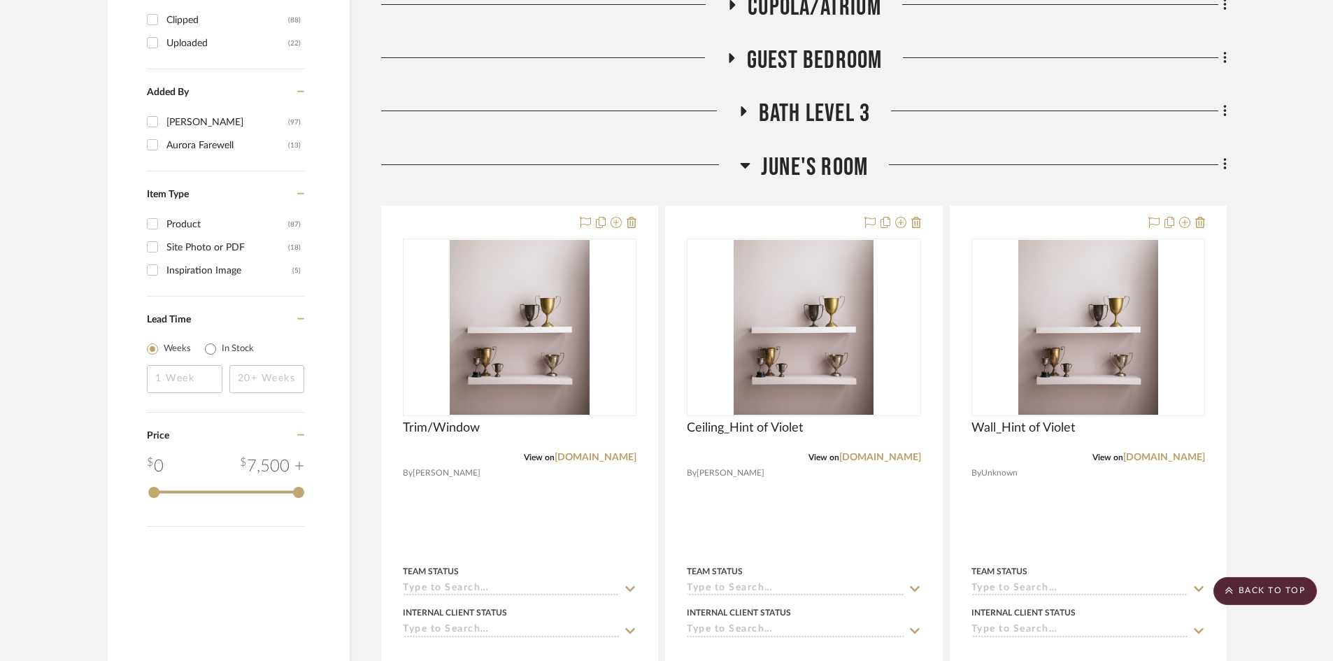
click at [823, 162] on span "June's Room" at bounding box center [814, 167] width 107 height 30
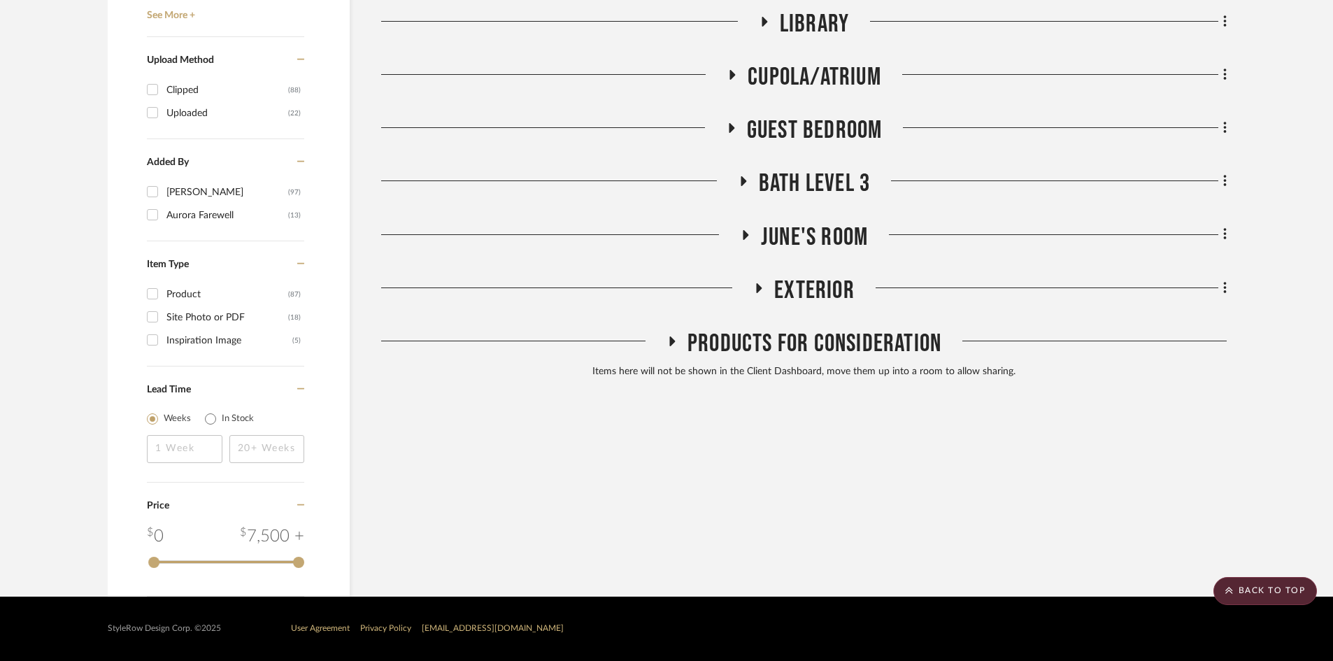
click at [790, 299] on span "Exterior" at bounding box center [814, 290] width 80 height 30
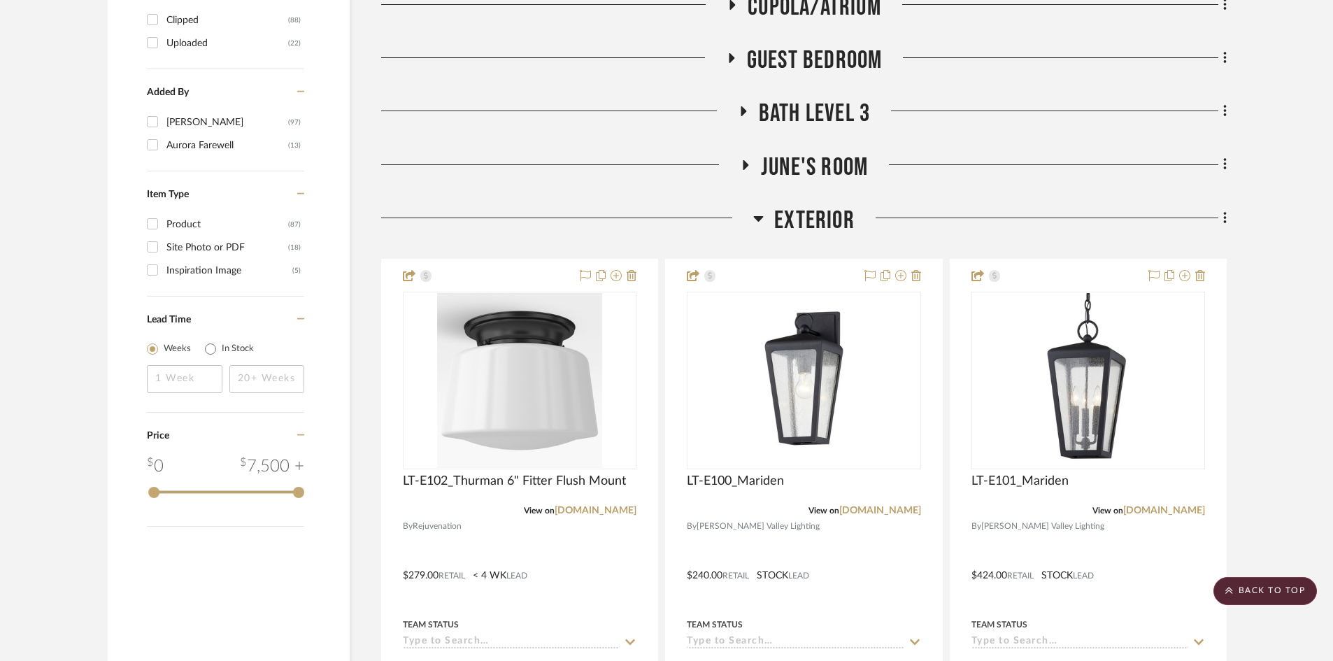
scroll to position [1684, 0]
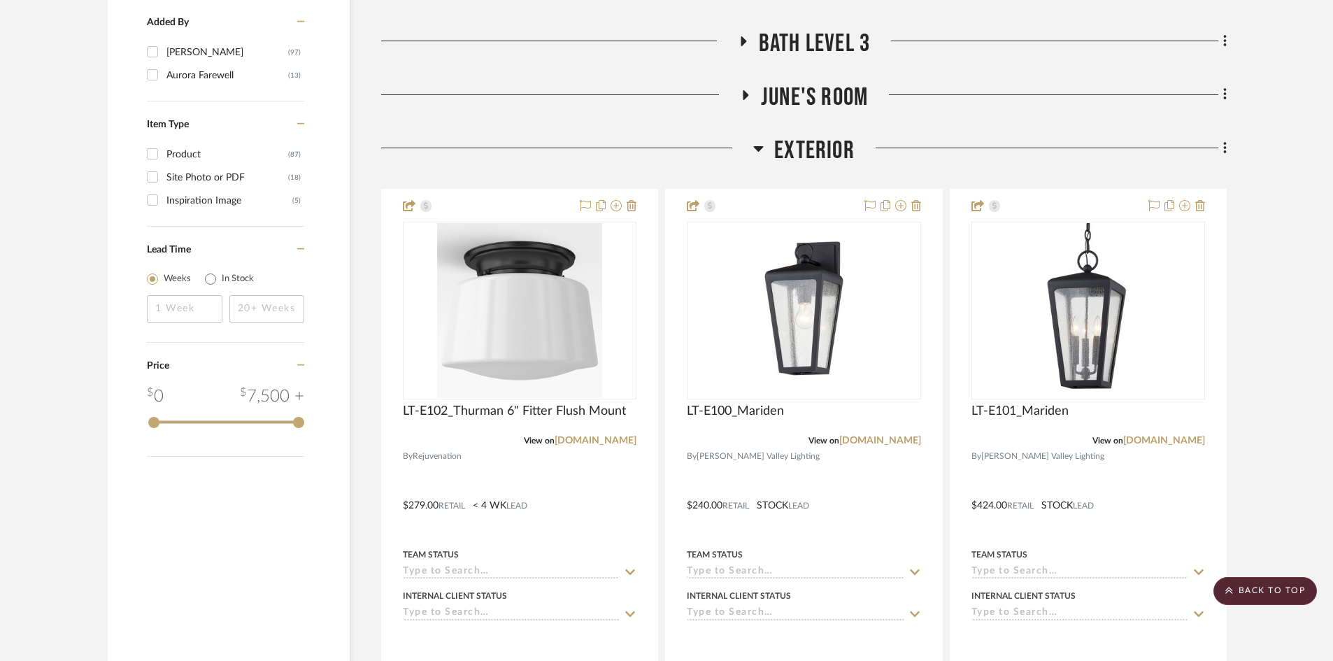
click at [818, 143] on span "Exterior" at bounding box center [814, 151] width 80 height 30
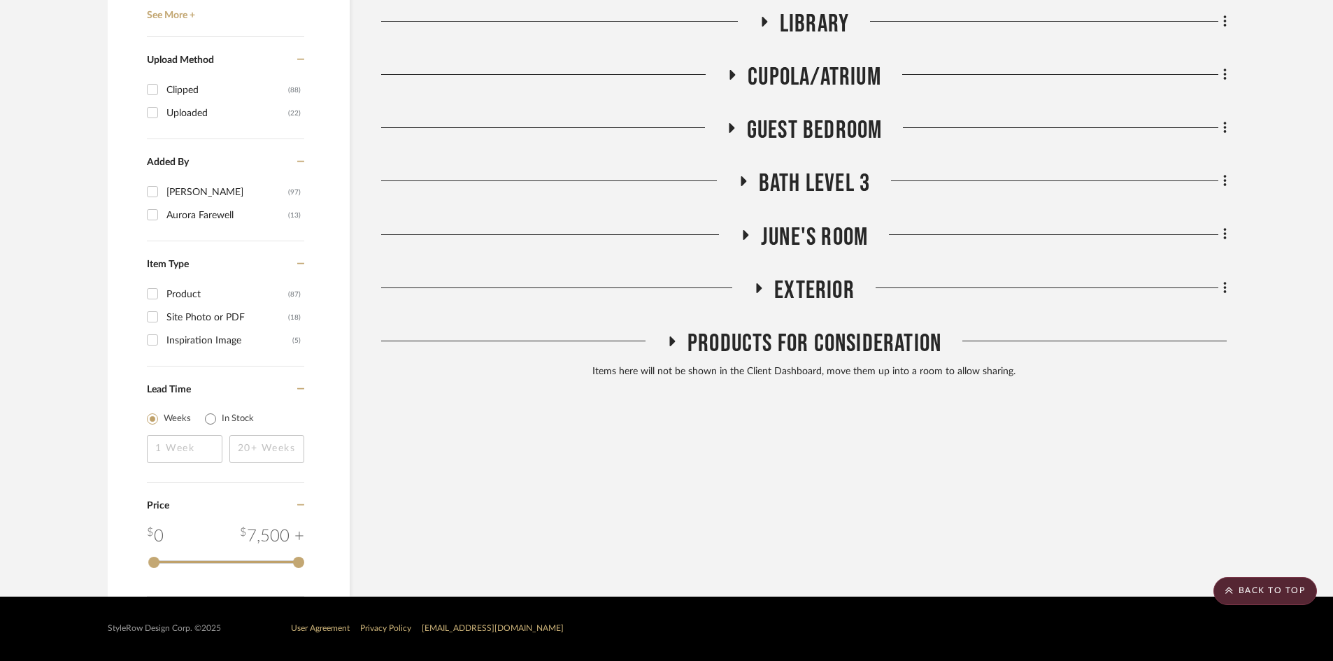
click at [813, 176] on span "Bath Level 3" at bounding box center [814, 184] width 111 height 30
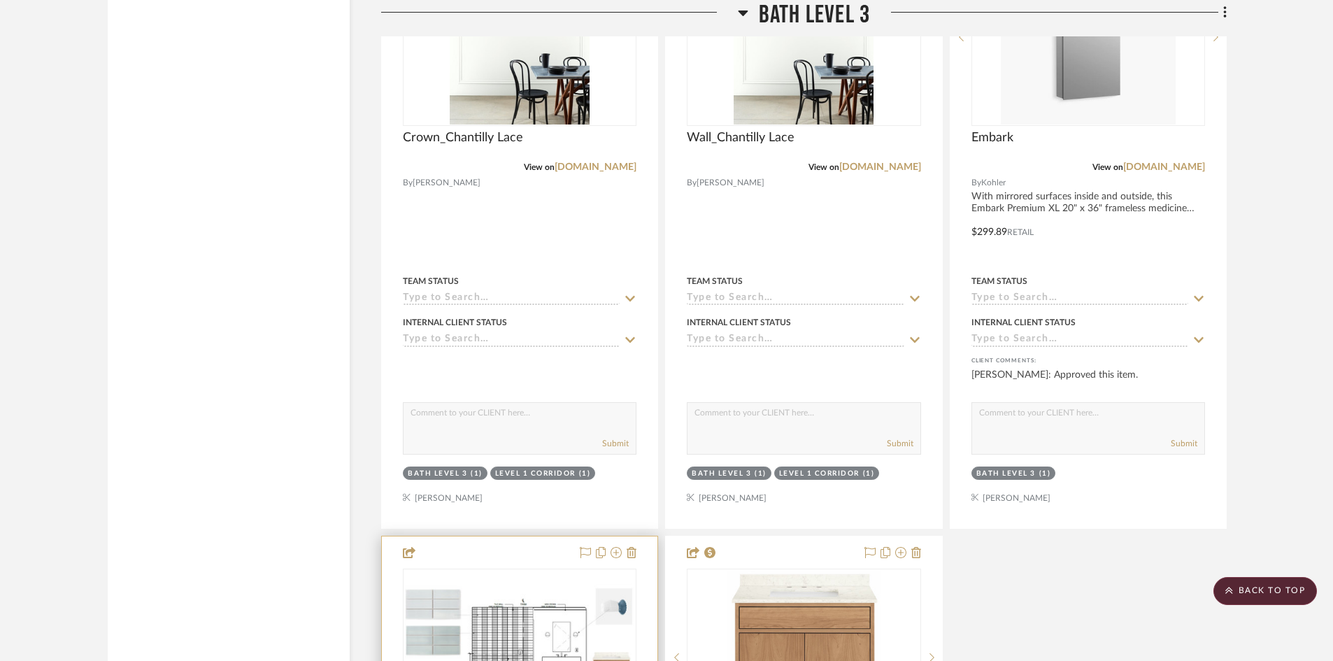
scroll to position [2453, 0]
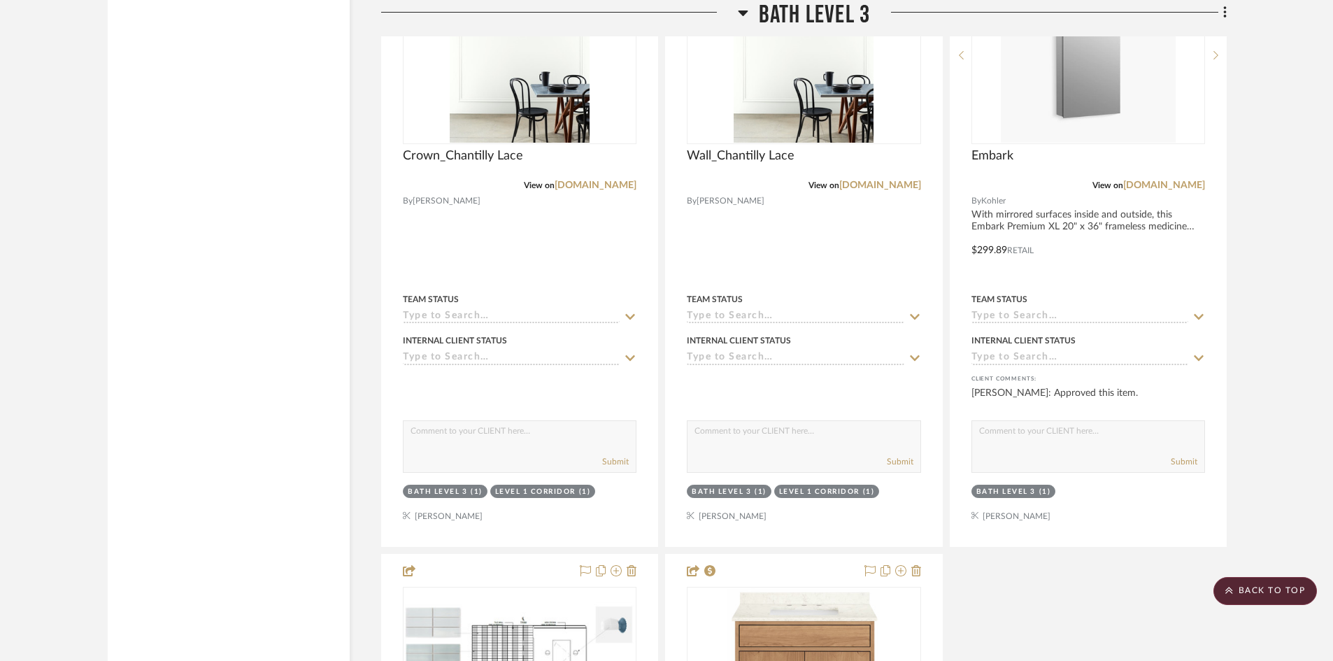
click at [764, 1] on span "Bath Level 3" at bounding box center [814, 15] width 111 height 30
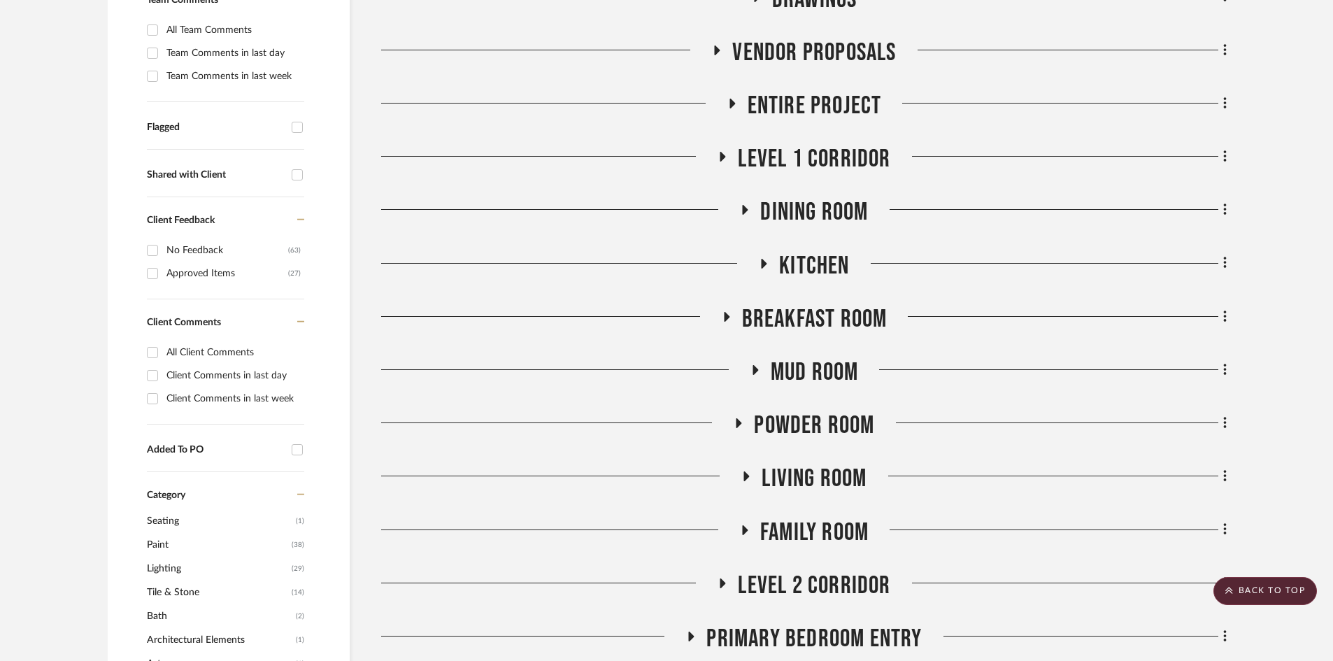
scroll to position [0, 0]
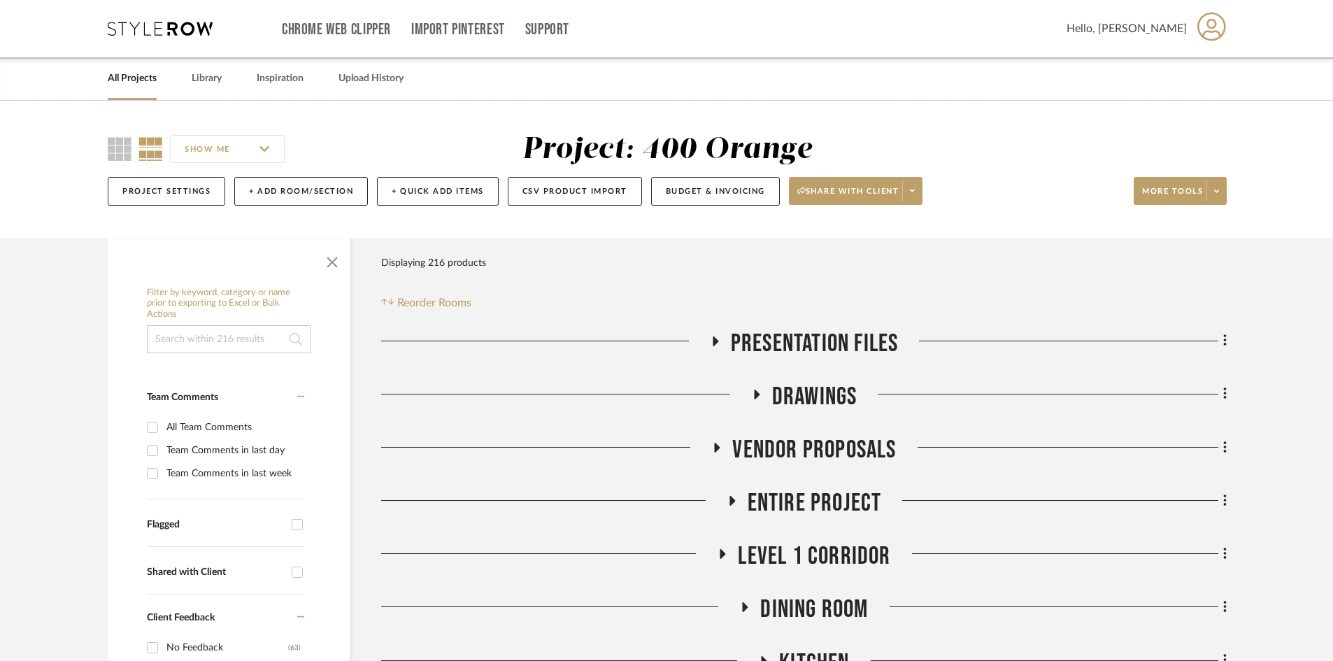
click at [212, 343] on input at bounding box center [229, 339] width 164 height 28
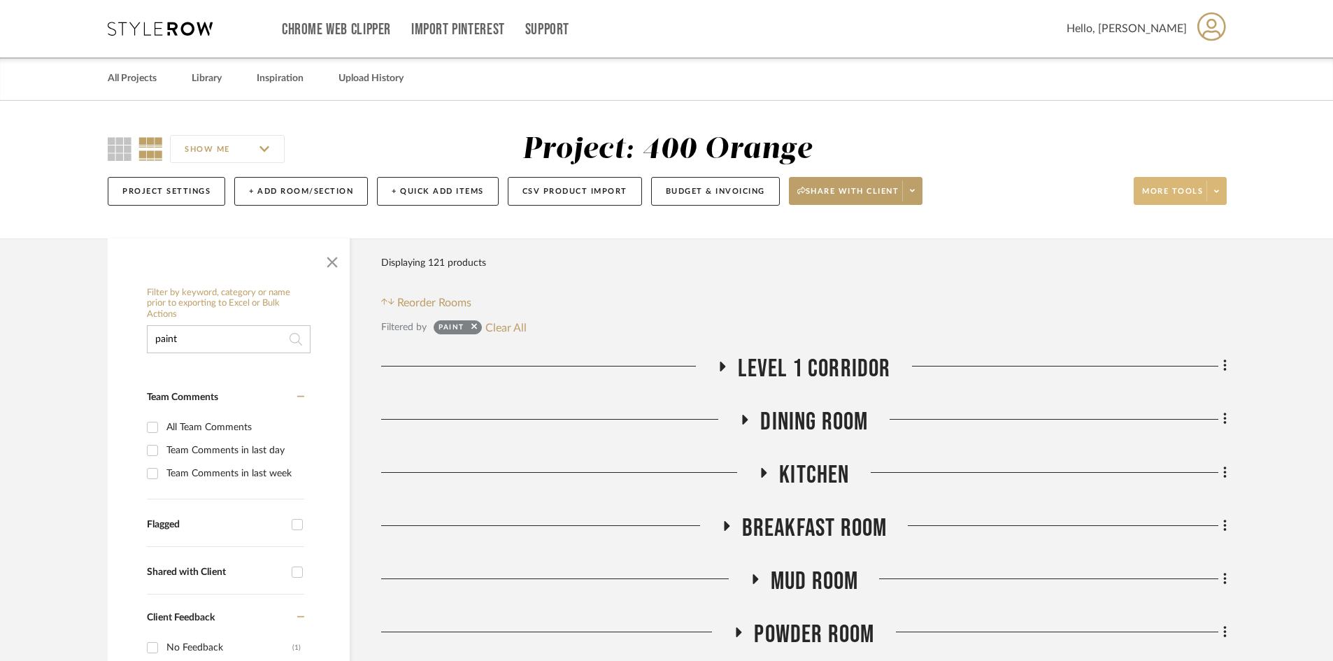
type input "paint"
click at [1077, 189] on icon at bounding box center [1216, 191] width 5 height 8
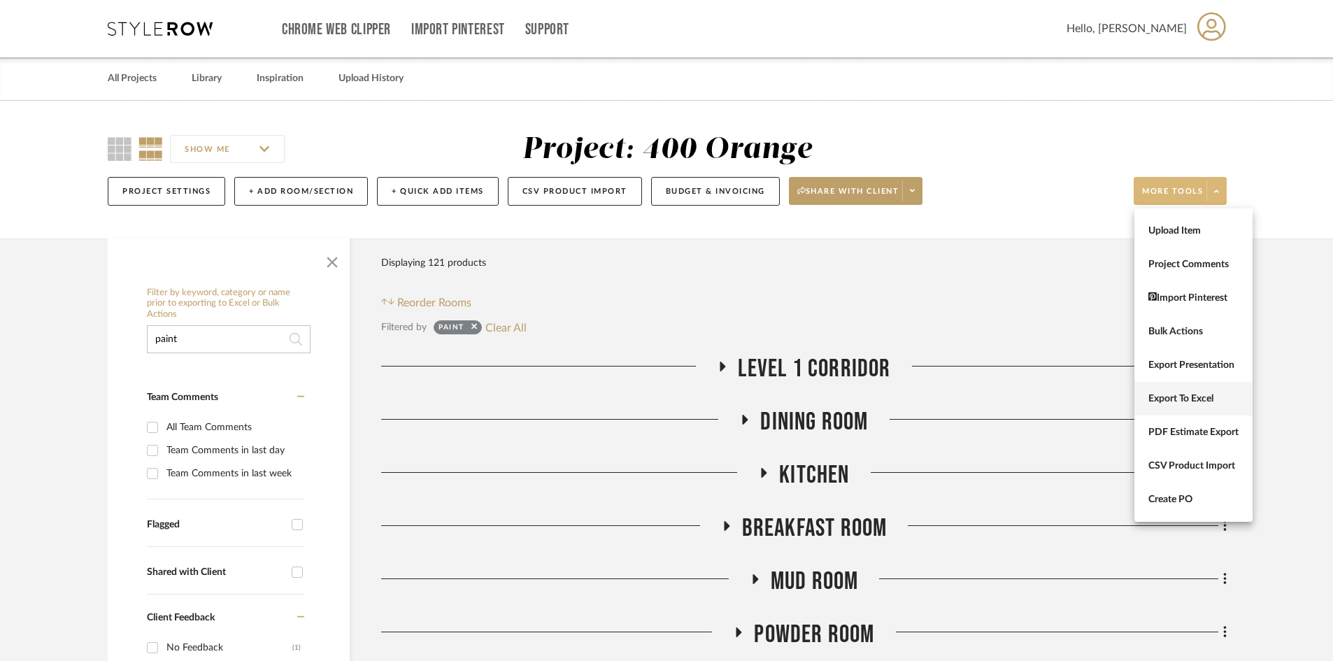
click at [1077, 393] on span "Export To Excel" at bounding box center [1193, 399] width 90 height 12
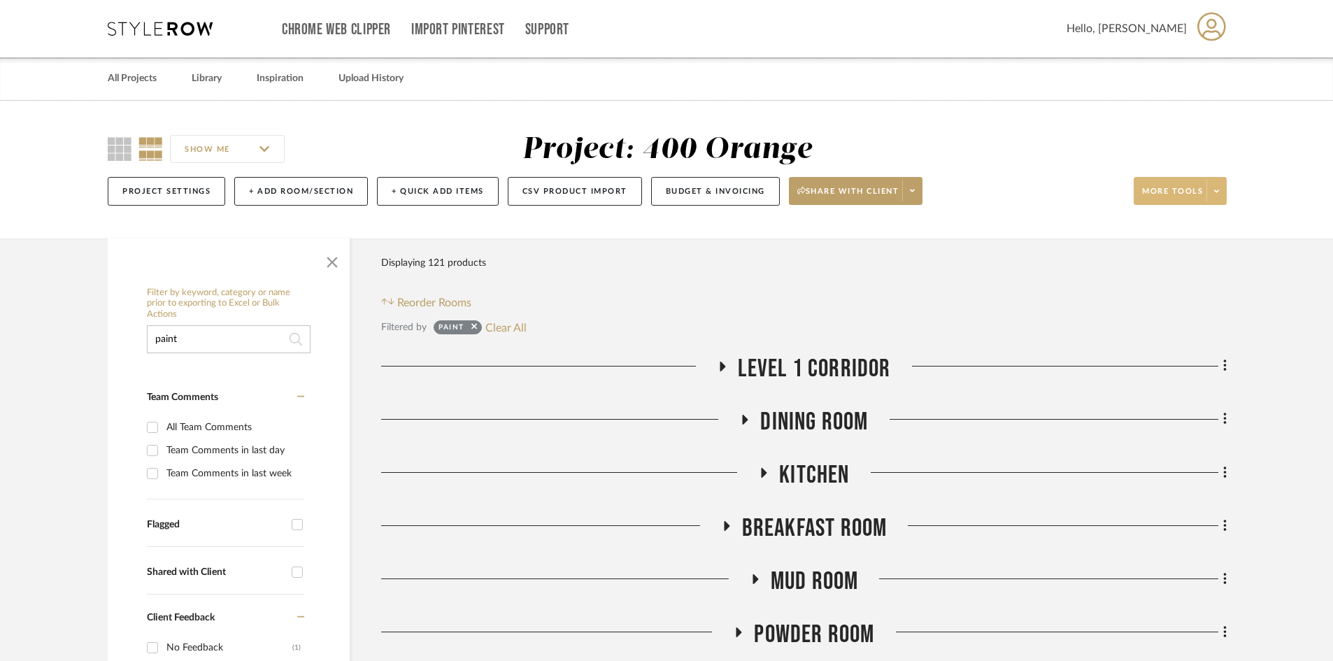
click at [803, 427] on span "Dining Room" at bounding box center [814, 422] width 108 height 30
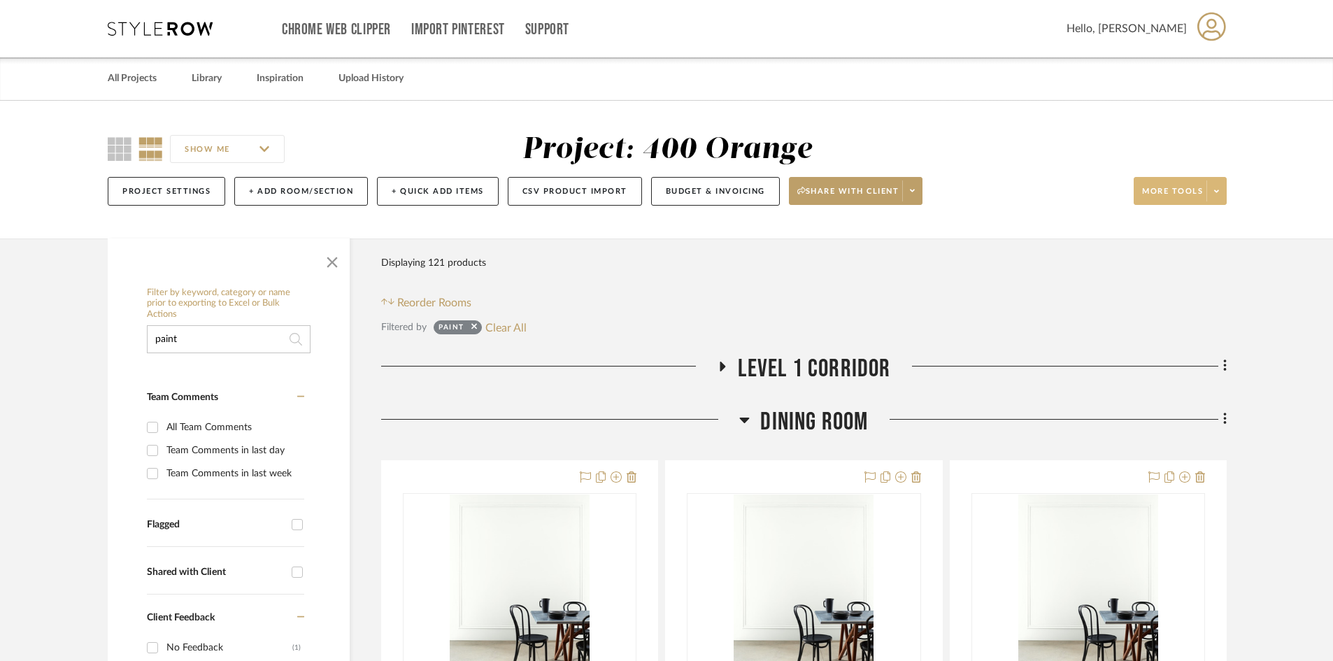
click at [1077, 184] on span at bounding box center [1216, 190] width 20 height 21
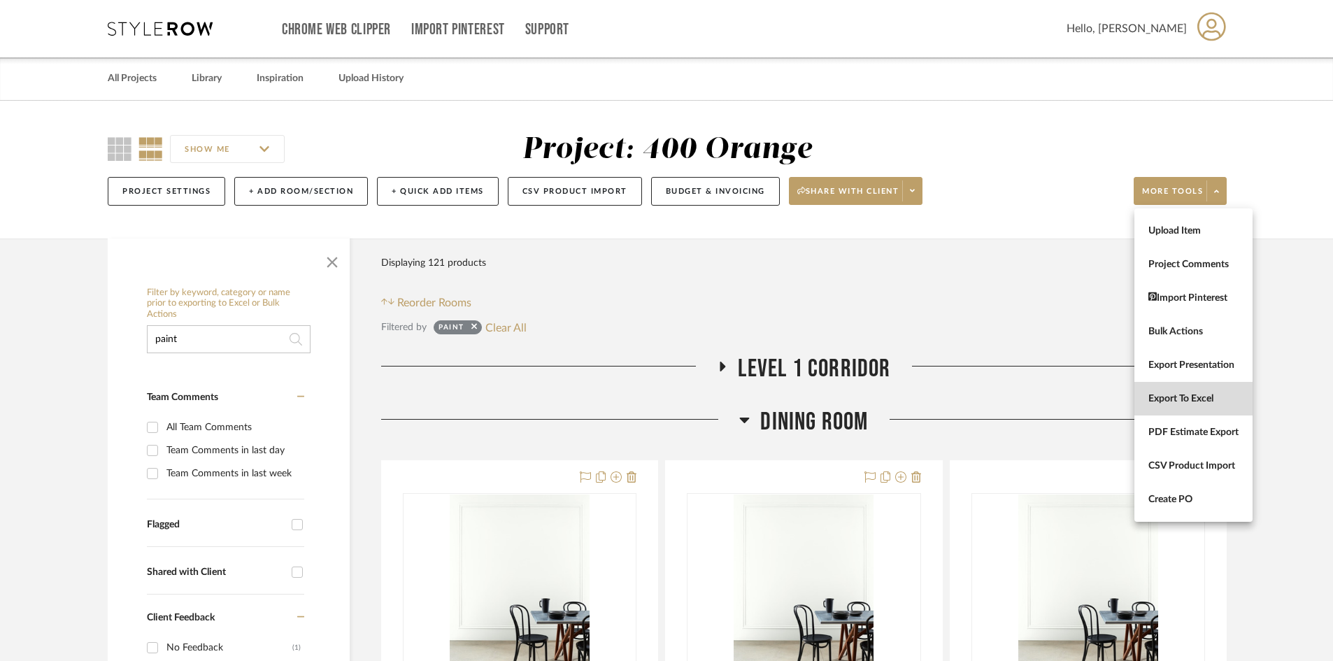
click at [1077, 401] on span "Export To Excel" at bounding box center [1193, 399] width 90 height 12
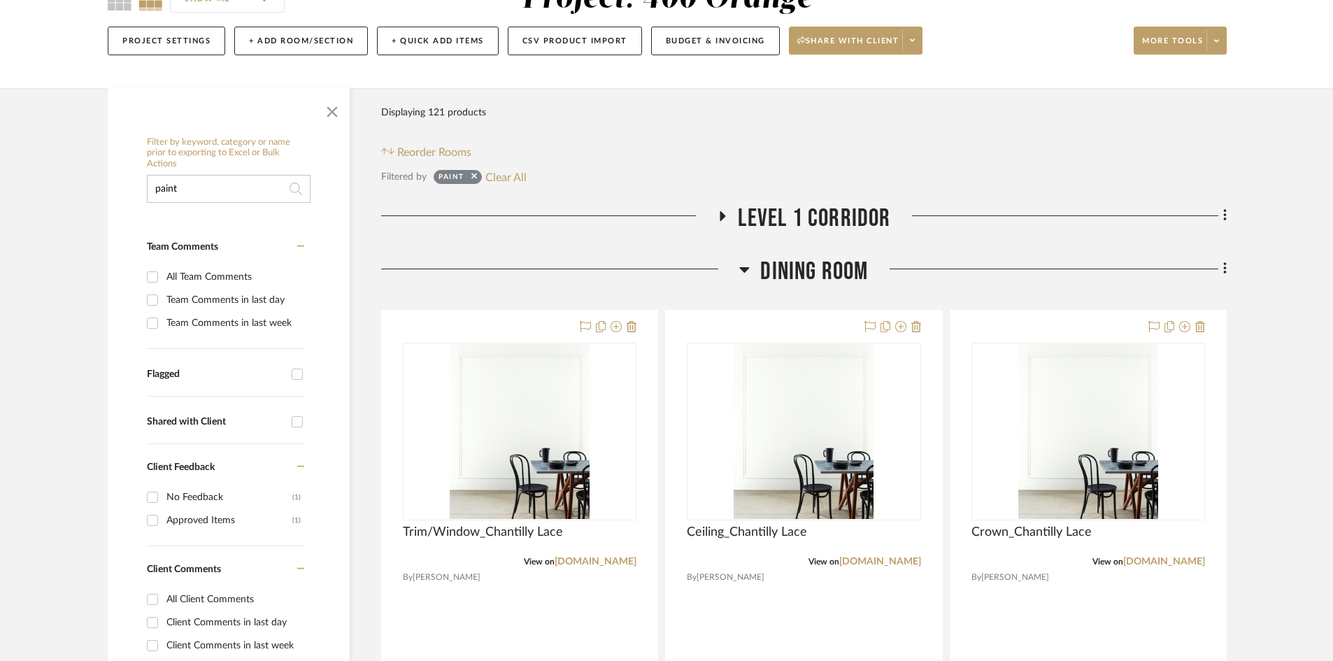
scroll to position [140, 0]
